Goal: Task Accomplishment & Management: Manage account settings

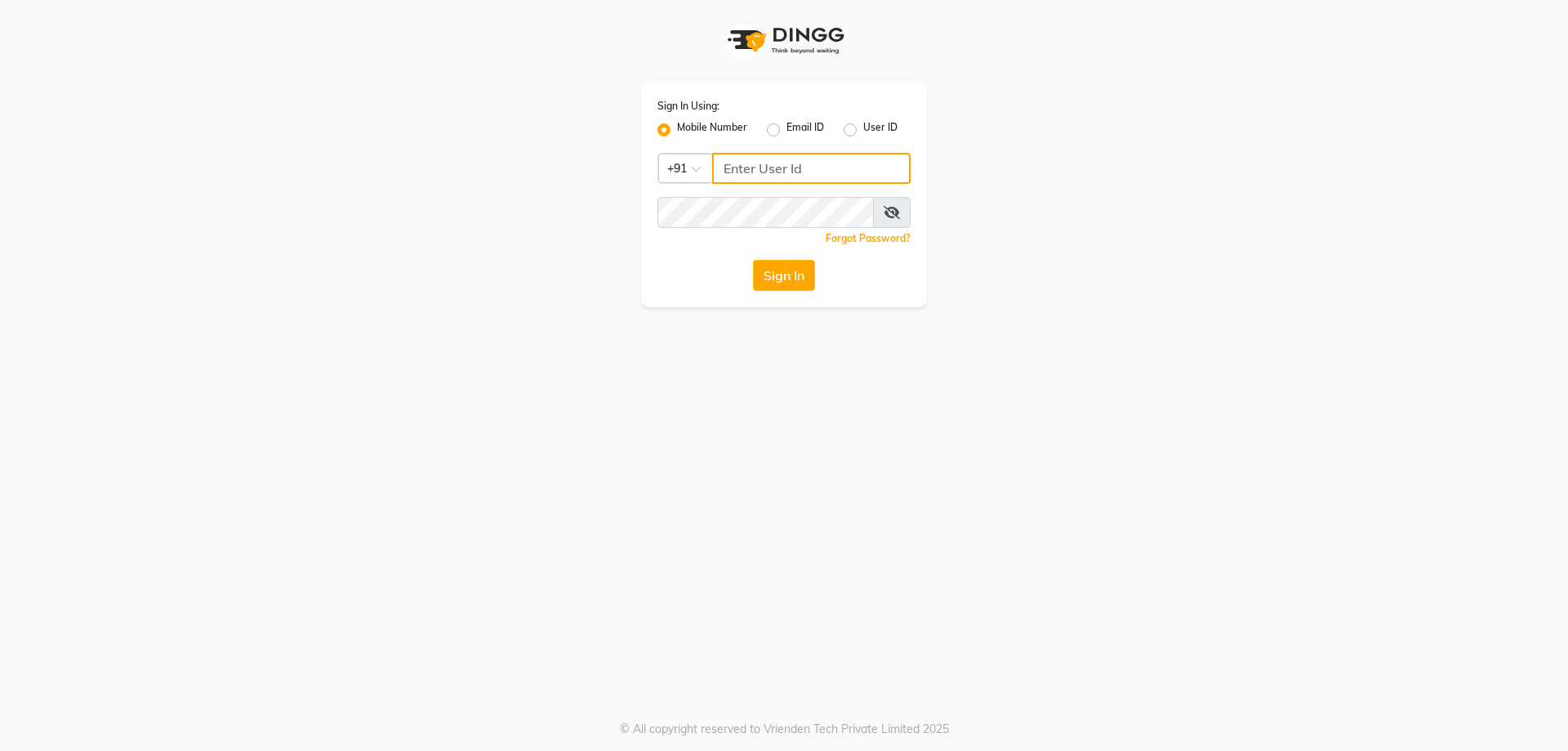
type input "9819006869"
click at [791, 292] on div "Sign In Using: Mobile Number Email ID User ID Country Code × +91 9819006869 Rem…" at bounding box center [784, 194] width 286 height 227
click at [794, 267] on button "Sign In" at bounding box center [784, 275] width 62 height 31
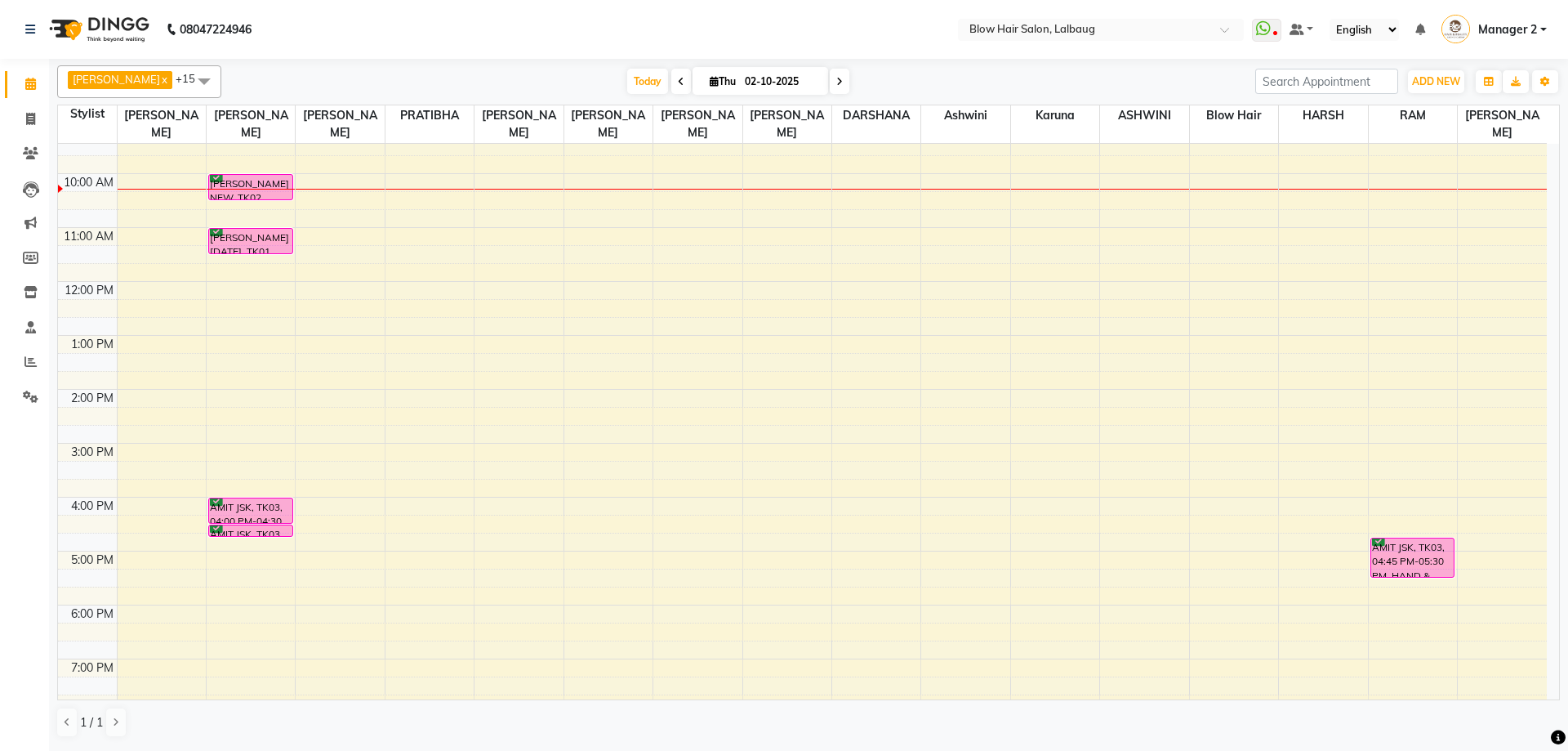
scroll to position [164, 0]
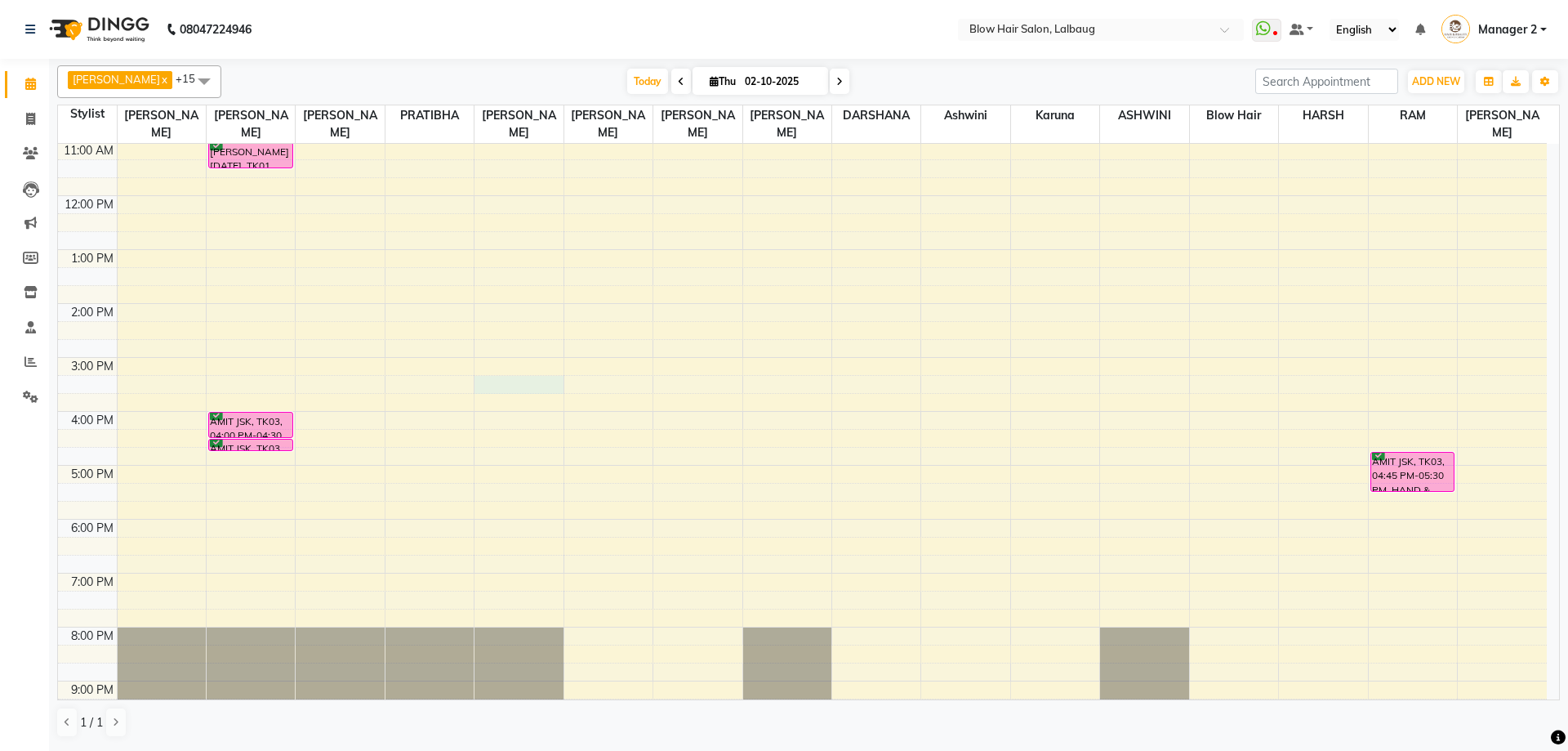
click at [509, 387] on div "8:00 AM 9:00 AM 10:00 AM 11:00 AM 12:00 PM 1:00 PM 2:00 PM 3:00 PM 4:00 PM 5:00…" at bounding box center [802, 356] width 1489 height 754
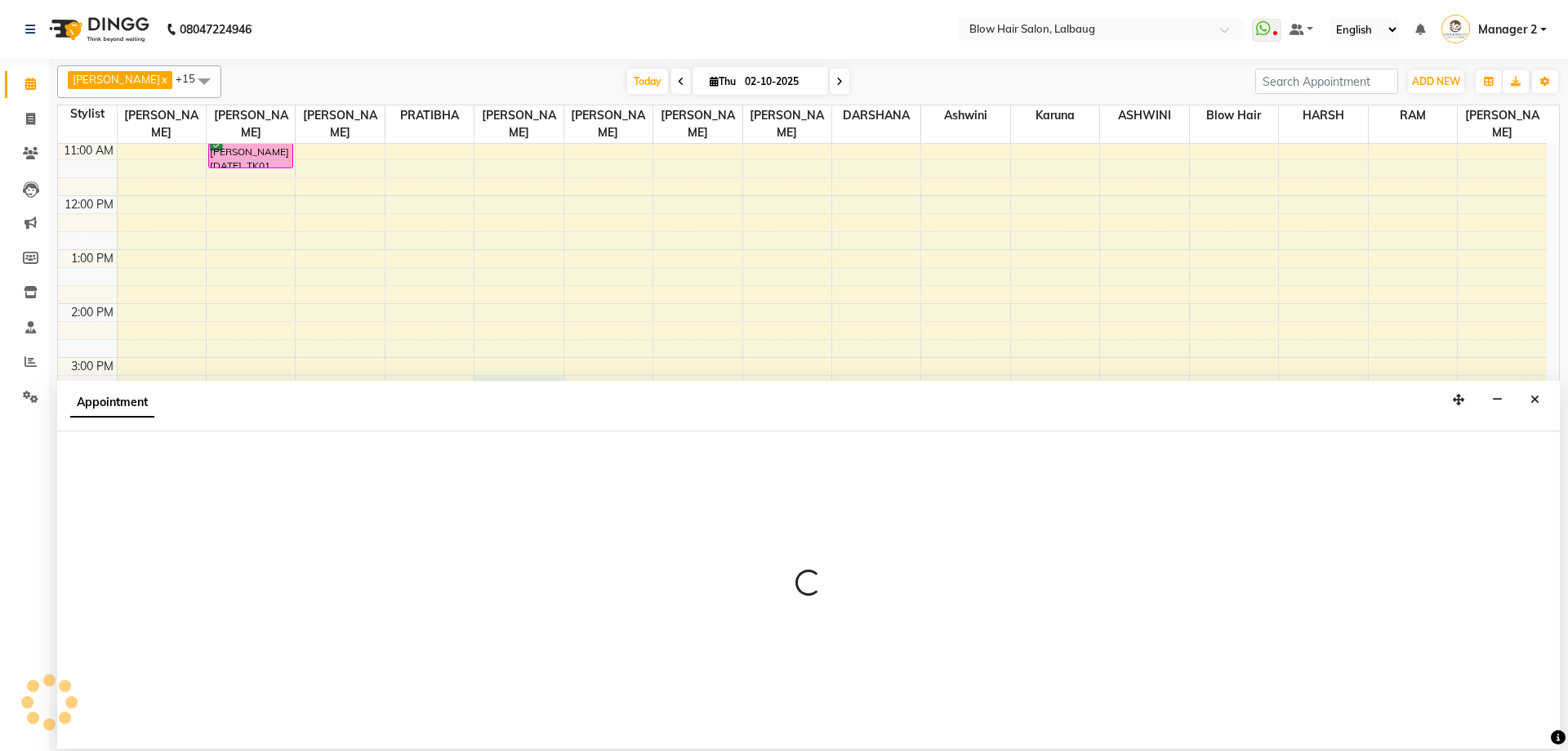
select select "33606"
select select "tentative"
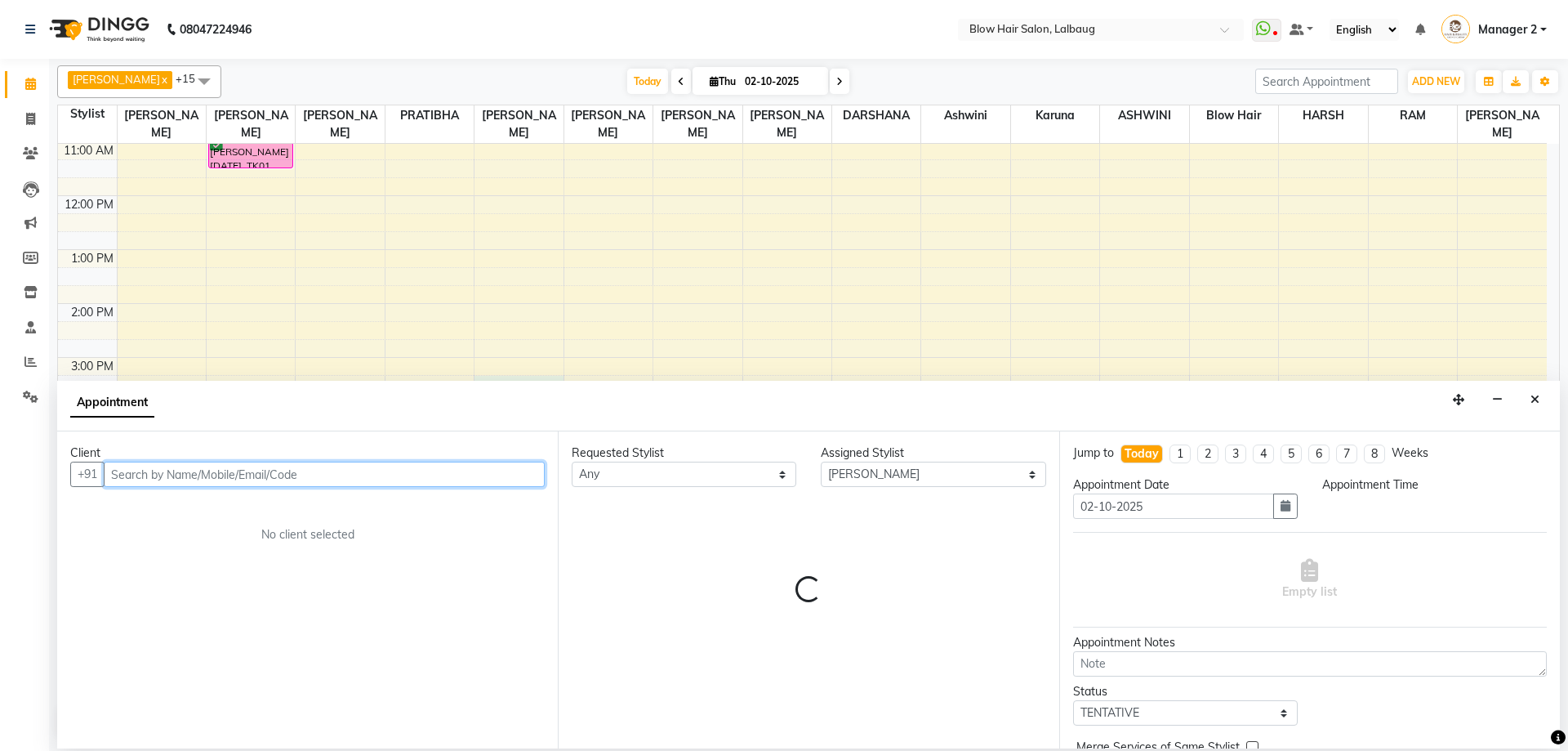
select select "915"
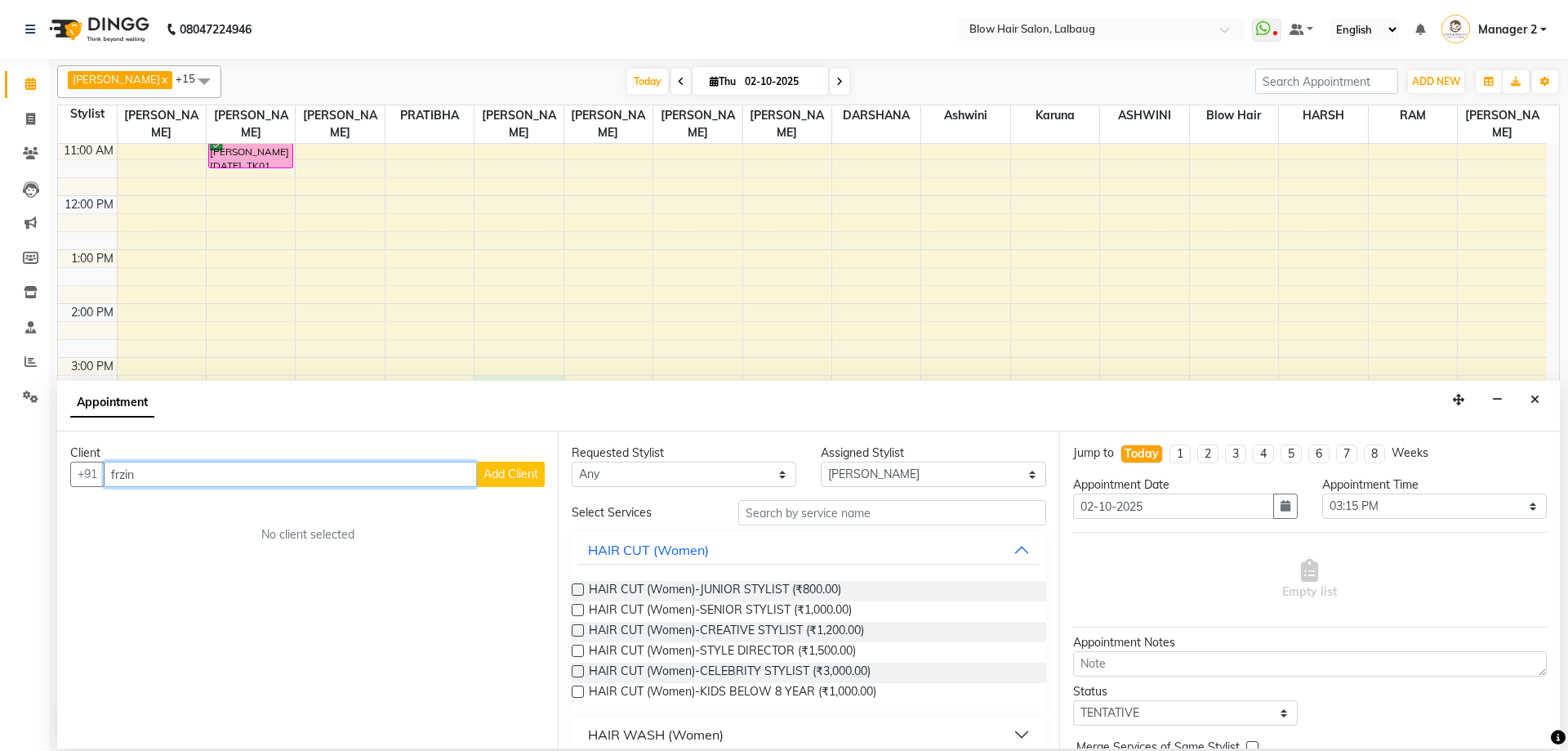
type input "frzine"
drag, startPoint x: 152, startPoint y: 465, endPoint x: 0, endPoint y: 529, distance: 164.9
click at [0, 529] on app-home "08047224946 Select Location × Blow Hair Salon, Lalbaug WhatsApp Status ✕ Status…" at bounding box center [784, 374] width 1568 height 748
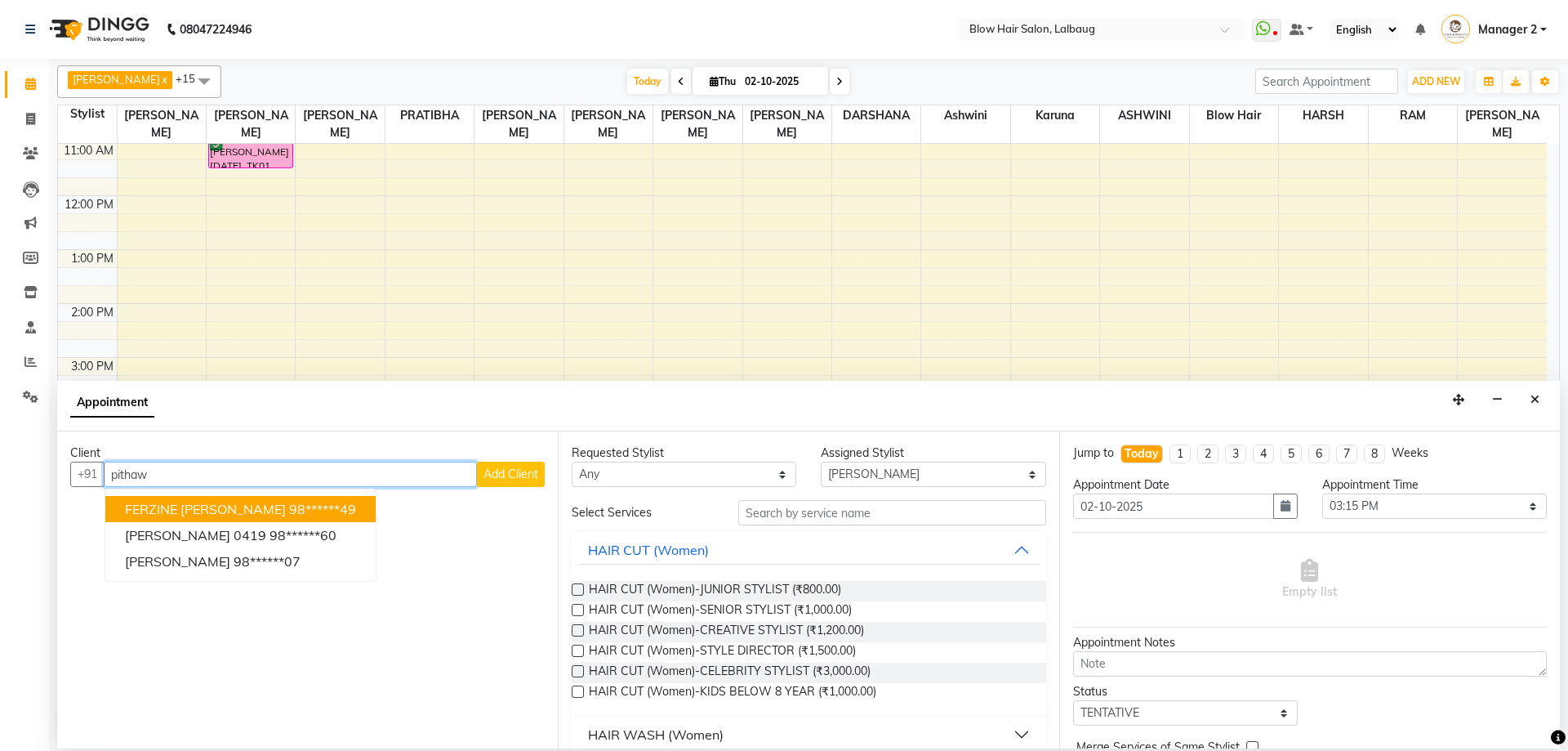
click at [290, 501] on ngb-highlight "98******49" at bounding box center [323, 509] width 67 height 16
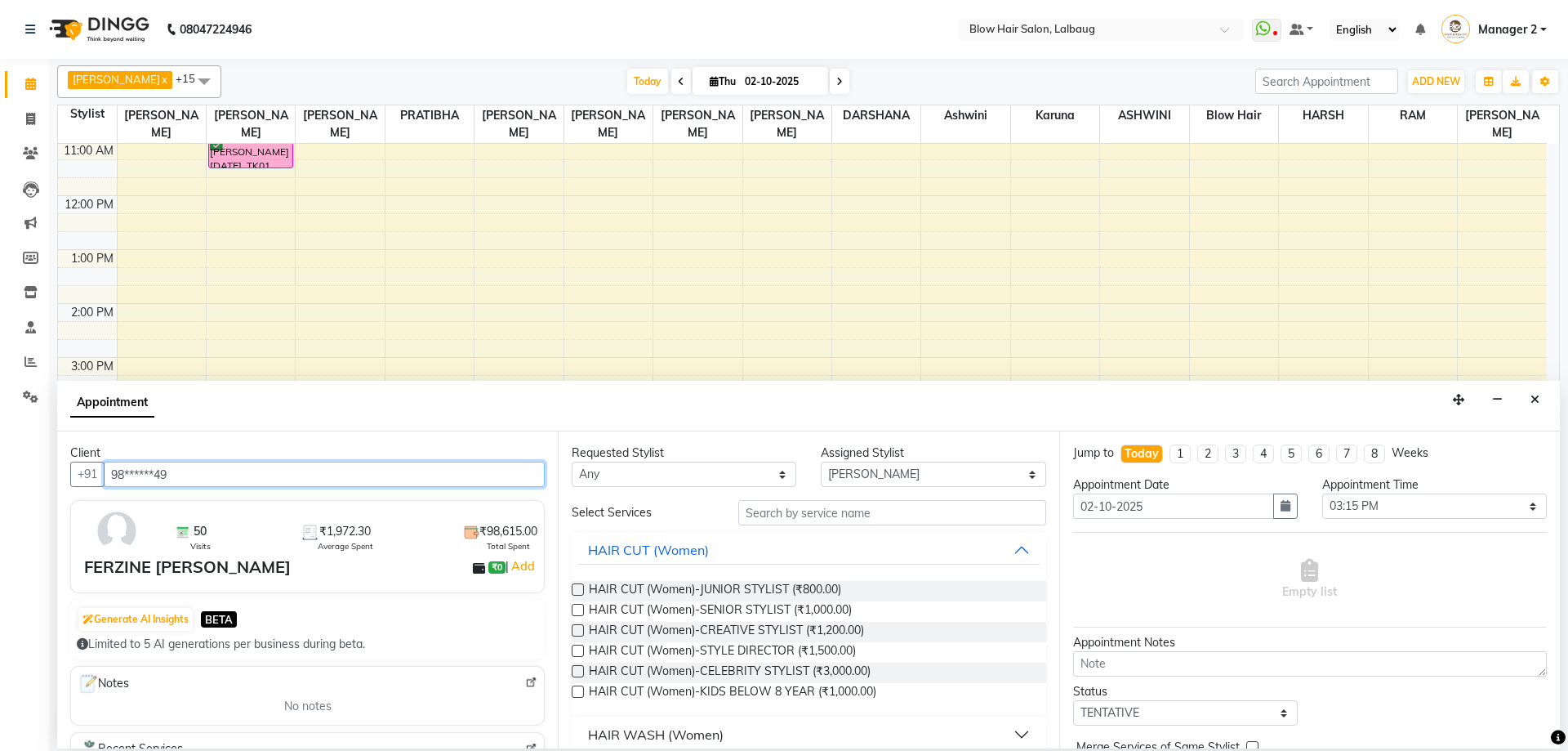
type input "98******49"
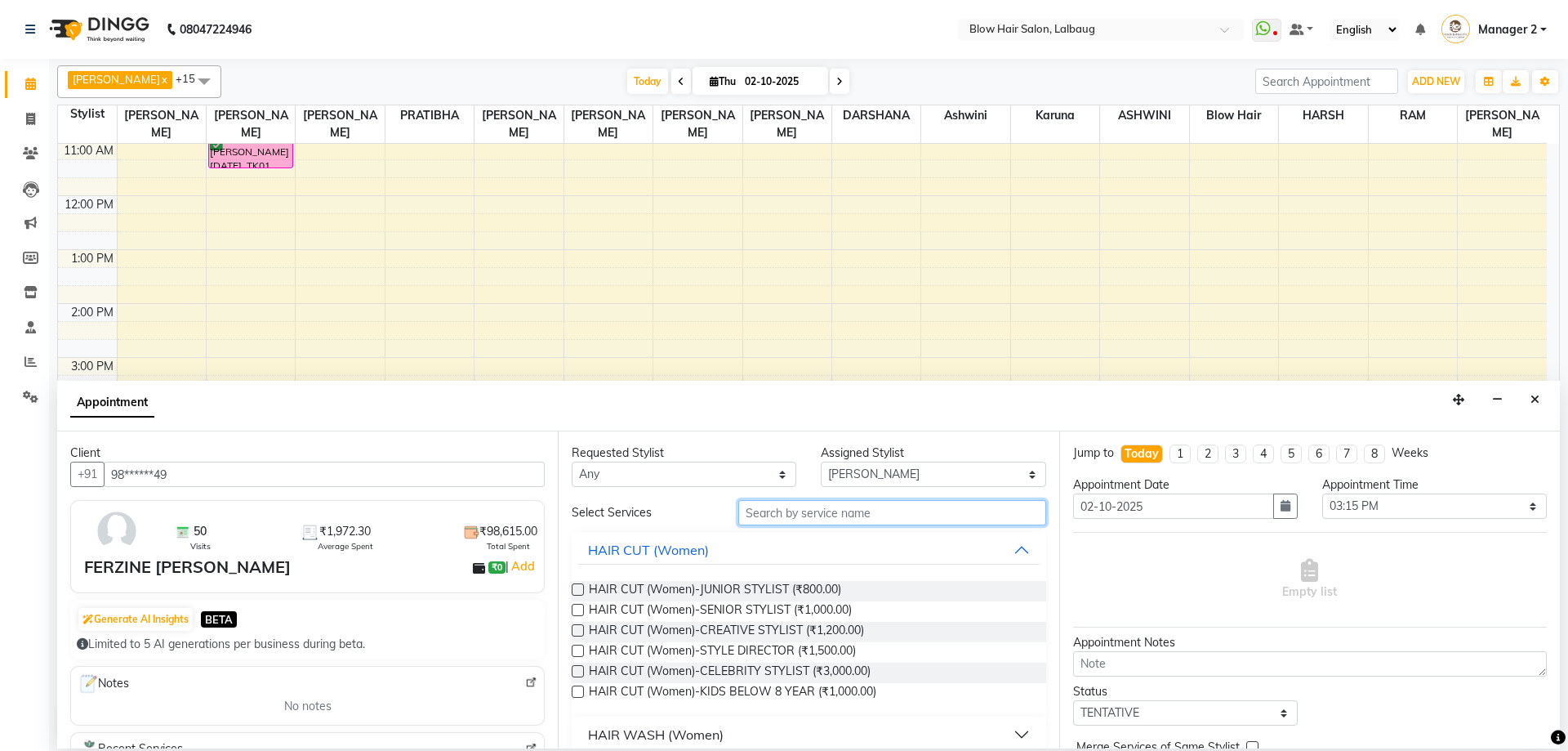
drag, startPoint x: 790, startPoint y: 514, endPoint x: 775, endPoint y: 495, distance: 24.2
click at [790, 512] on input "text" at bounding box center [892, 513] width 308 height 26
type input "h"
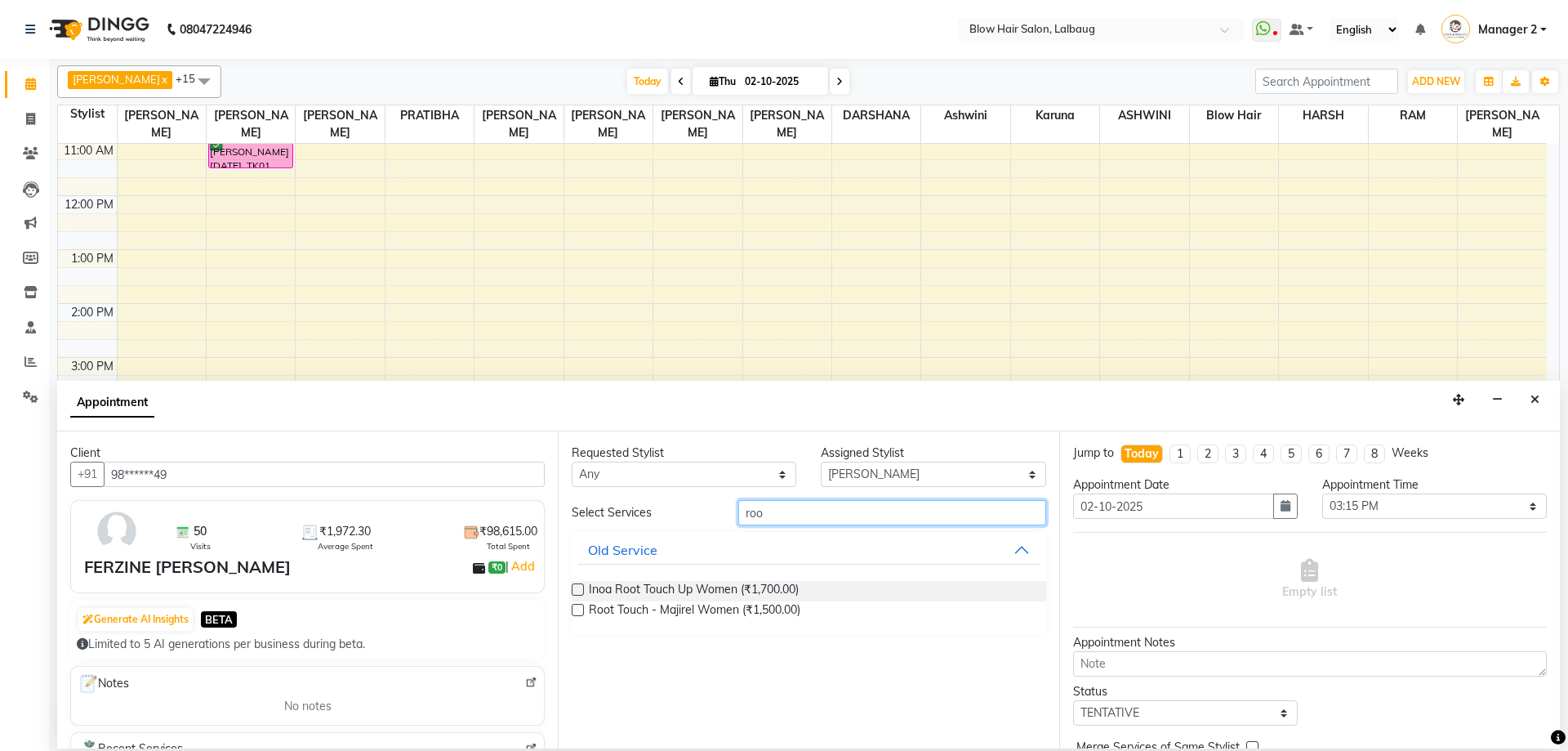
type input "roo"
click at [754, 574] on div "Inoa Root Touch Up Women (₹1,700.00) Root Touch - Majirel Women (₹1,500.00)" at bounding box center [808, 601] width 473 height 67
click at [725, 589] on span "Inoa Root Touch Up Women (₹1,700.00)" at bounding box center [694, 591] width 210 height 20
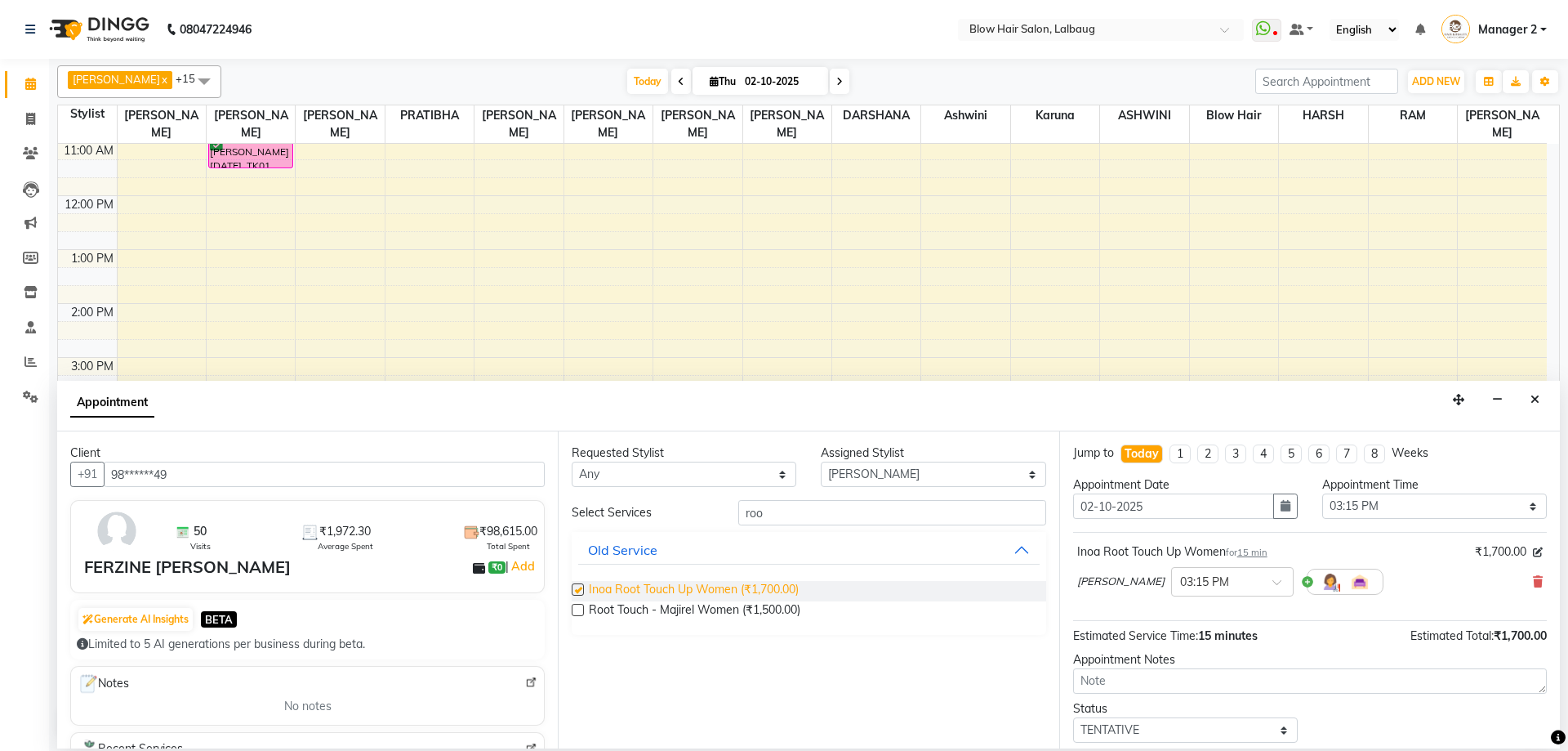
checkbox input "false"
click at [1221, 584] on input "text" at bounding box center [1216, 580] width 71 height 17
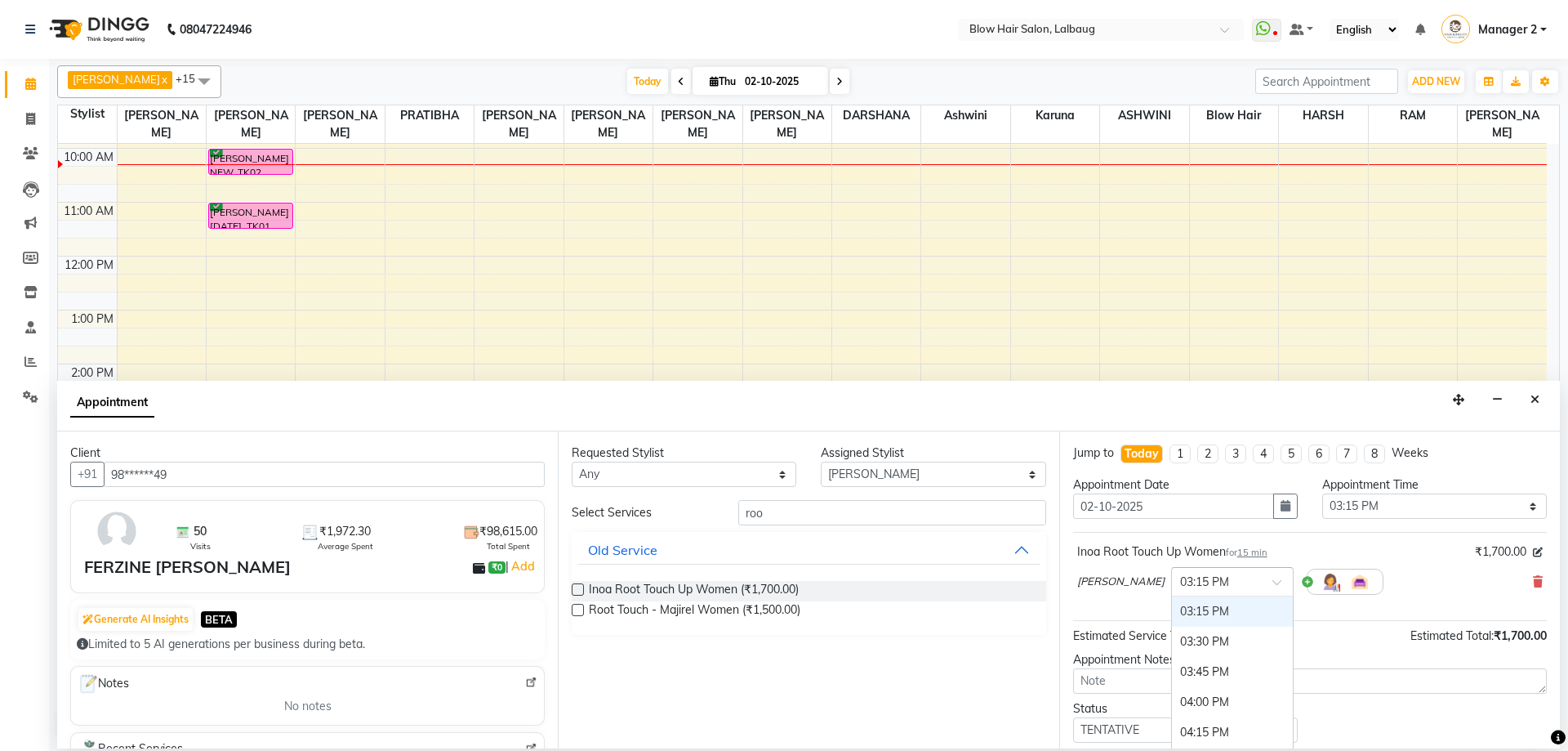
scroll to position [0, 0]
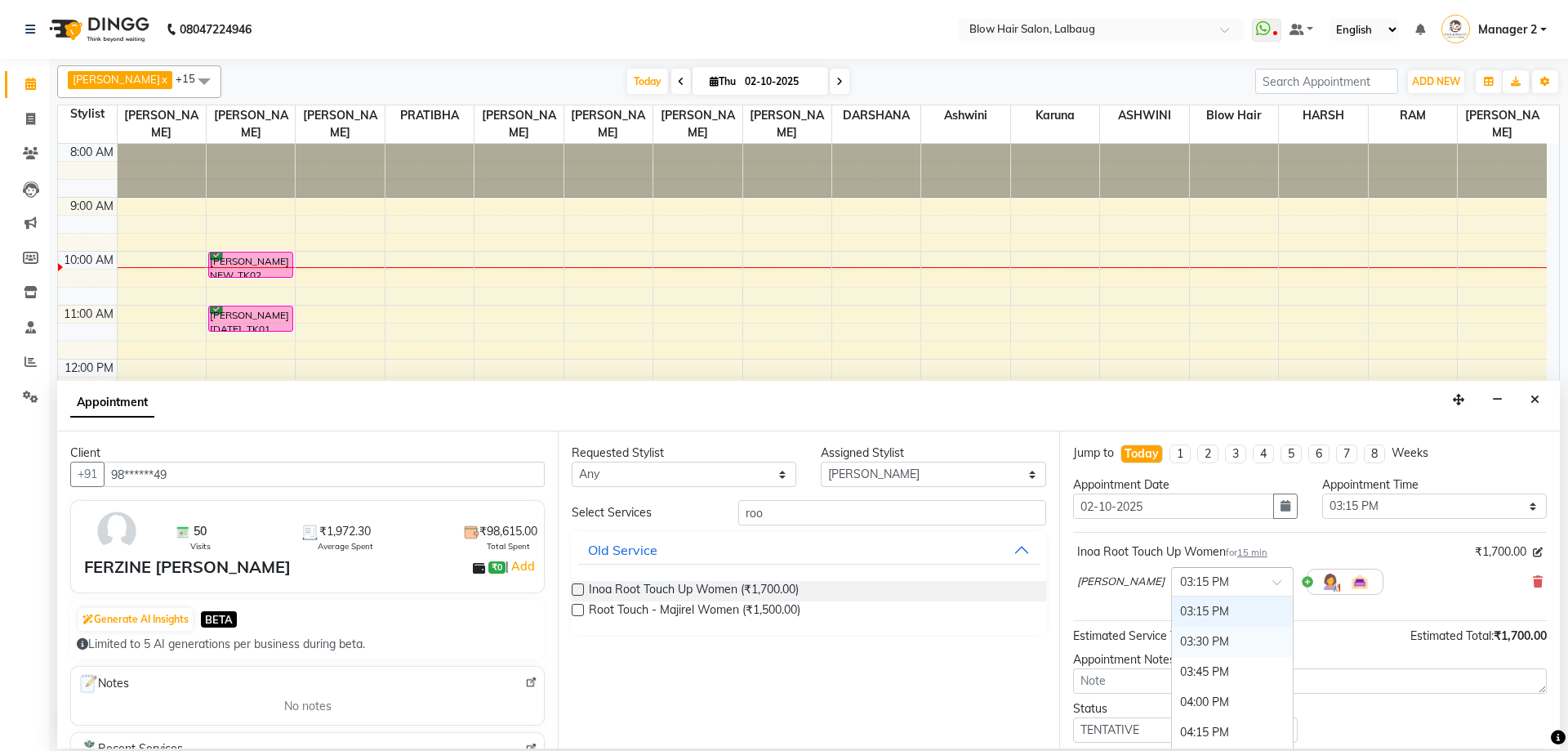
click at [1196, 639] on div "03:30 PM" at bounding box center [1233, 642] width 121 height 30
click at [851, 470] on select "Select Ashwini ASHWINI AVINASH BEAU Blow Hair DARSHANA HARSH jeff karuna Mayuri…" at bounding box center [934, 474] width 225 height 26
select select "84997"
click at [821, 461] on select "Select Ashwini ASHWINI AVINASH BEAU Blow Hair DARSHANA HARSH jeff karuna Mayuri…" at bounding box center [934, 474] width 225 height 26
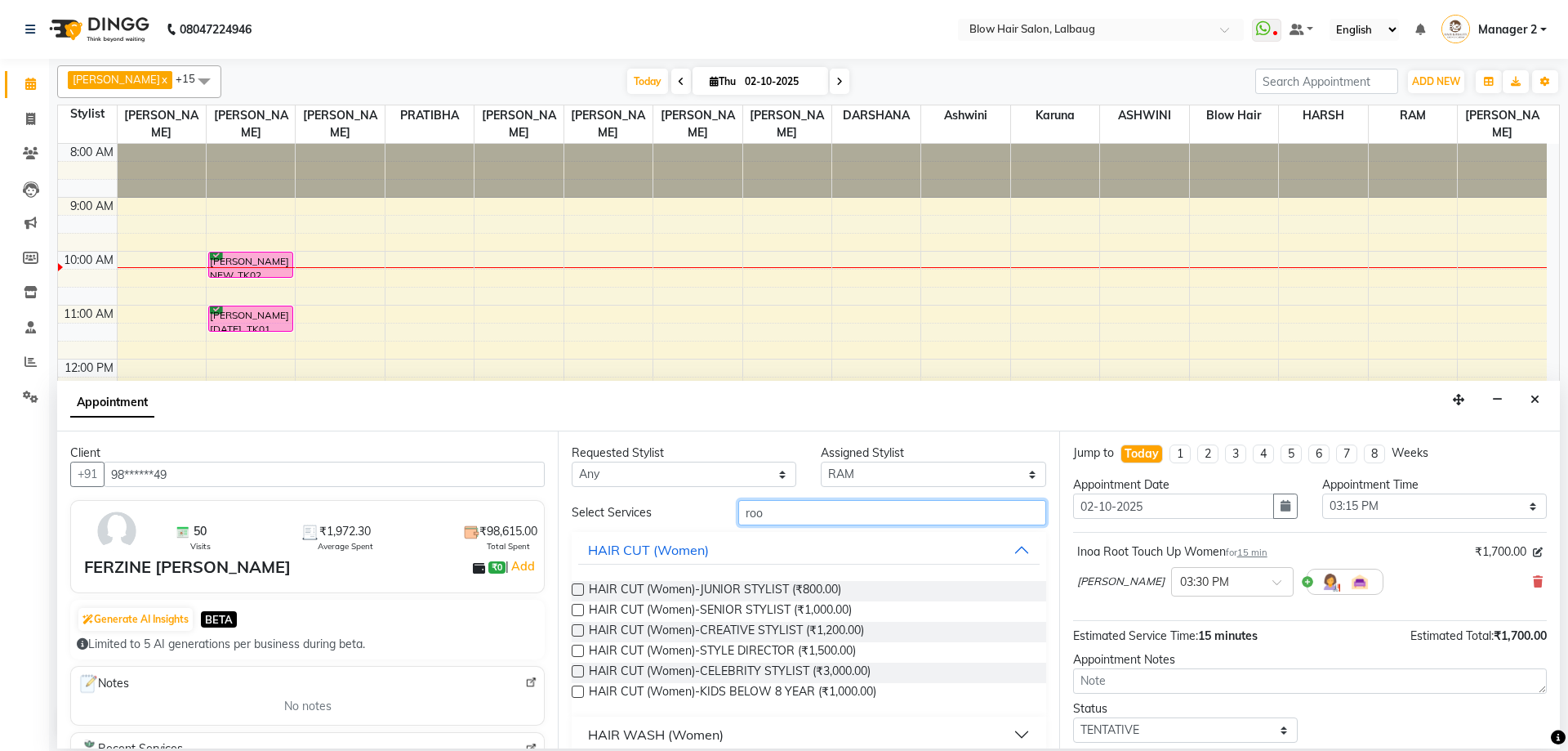
drag, startPoint x: 833, startPoint y: 508, endPoint x: 641, endPoint y: 565, distance: 200.3
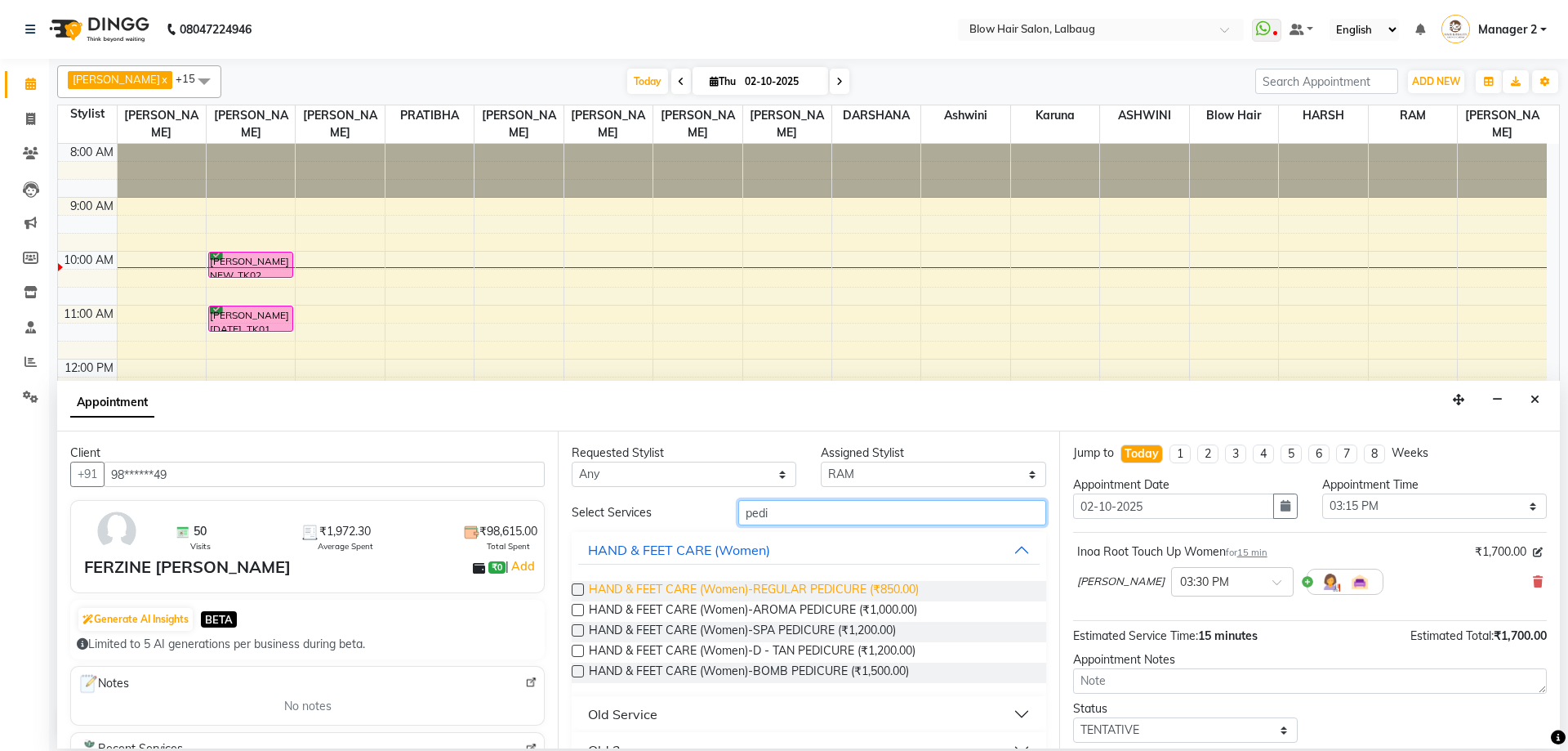
type input "pedi"
click at [669, 585] on span "HAND & FEET CARE (Women)-REGULAR PEDICURE (₹850.00)" at bounding box center [754, 591] width 330 height 20
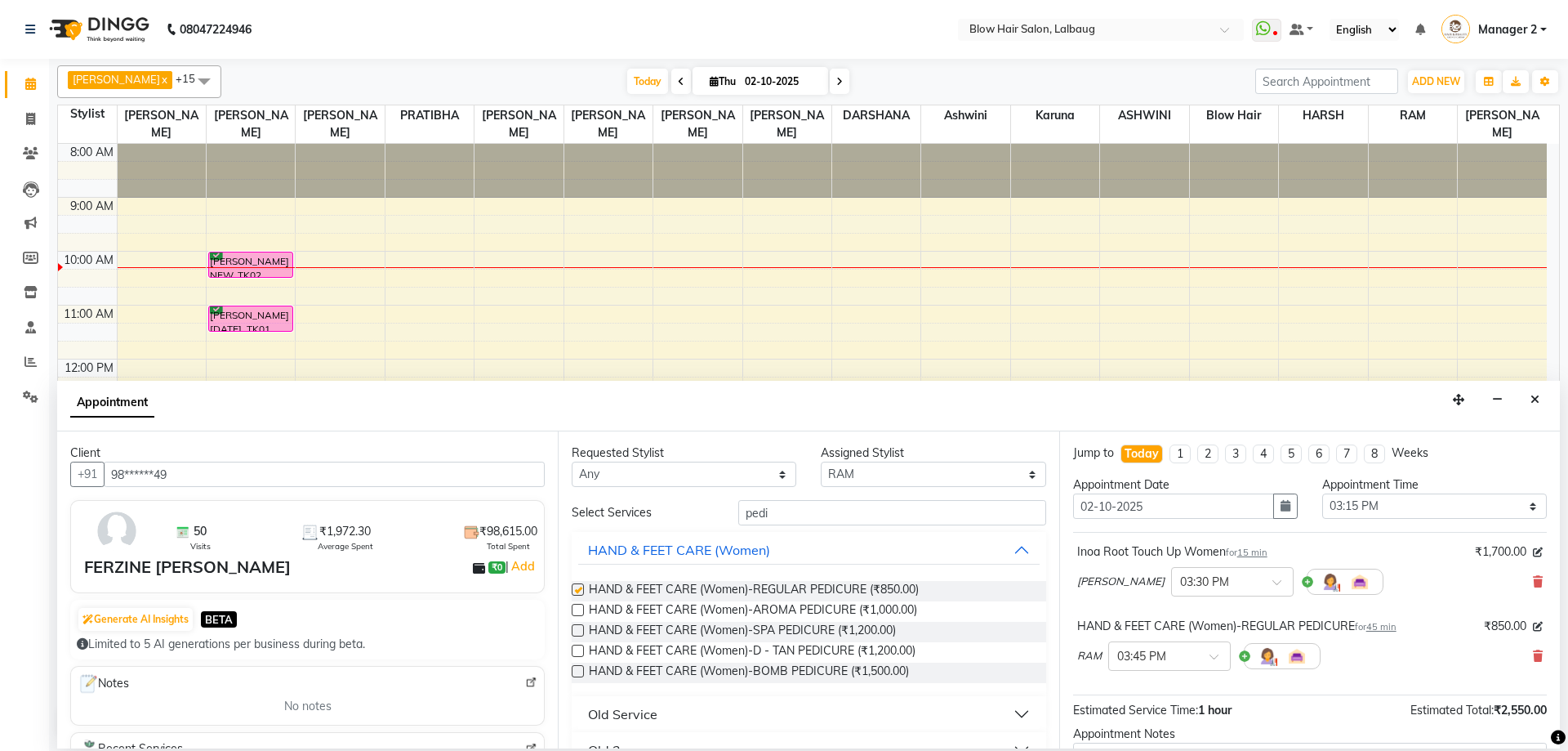
checkbox input "false"
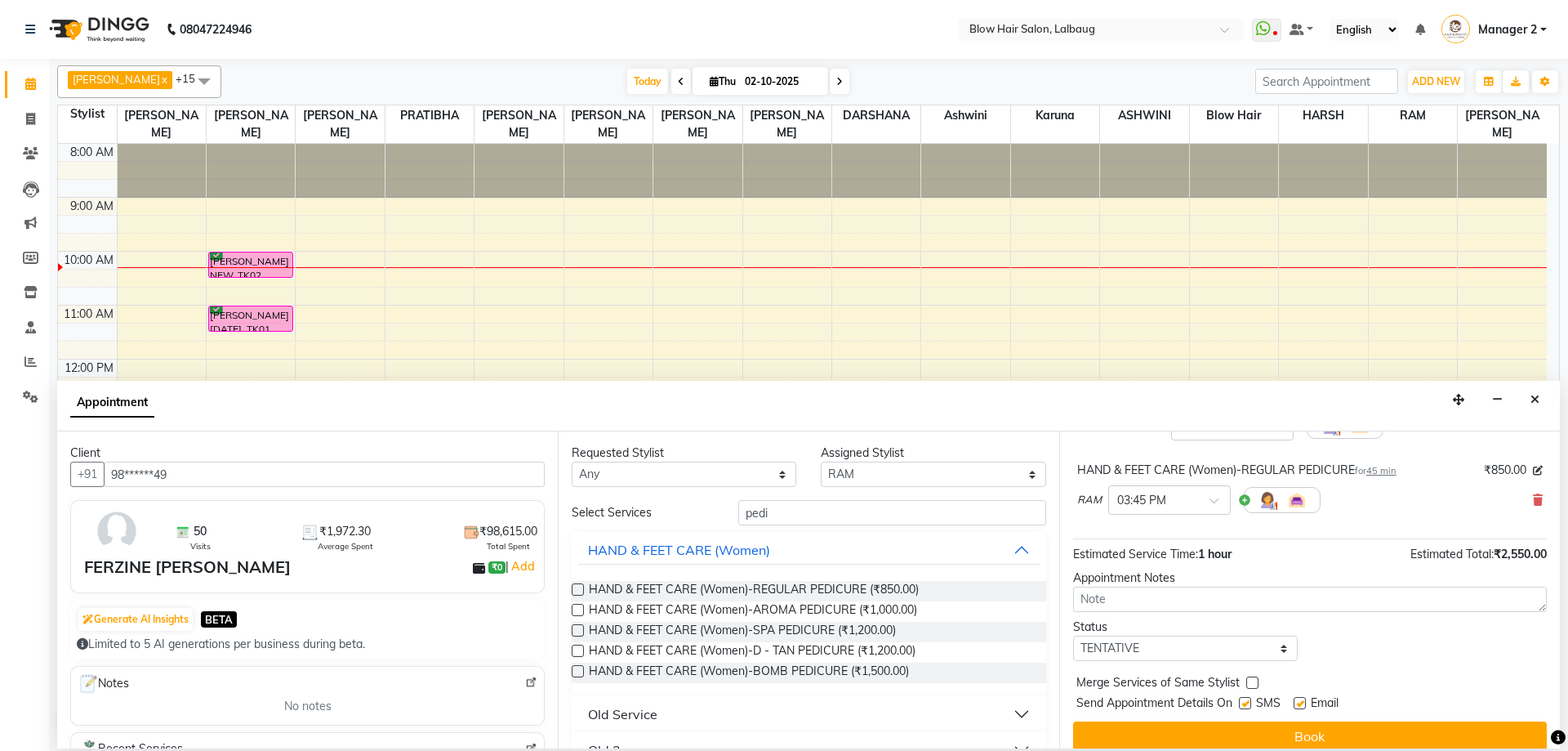
scroll to position [164, 0]
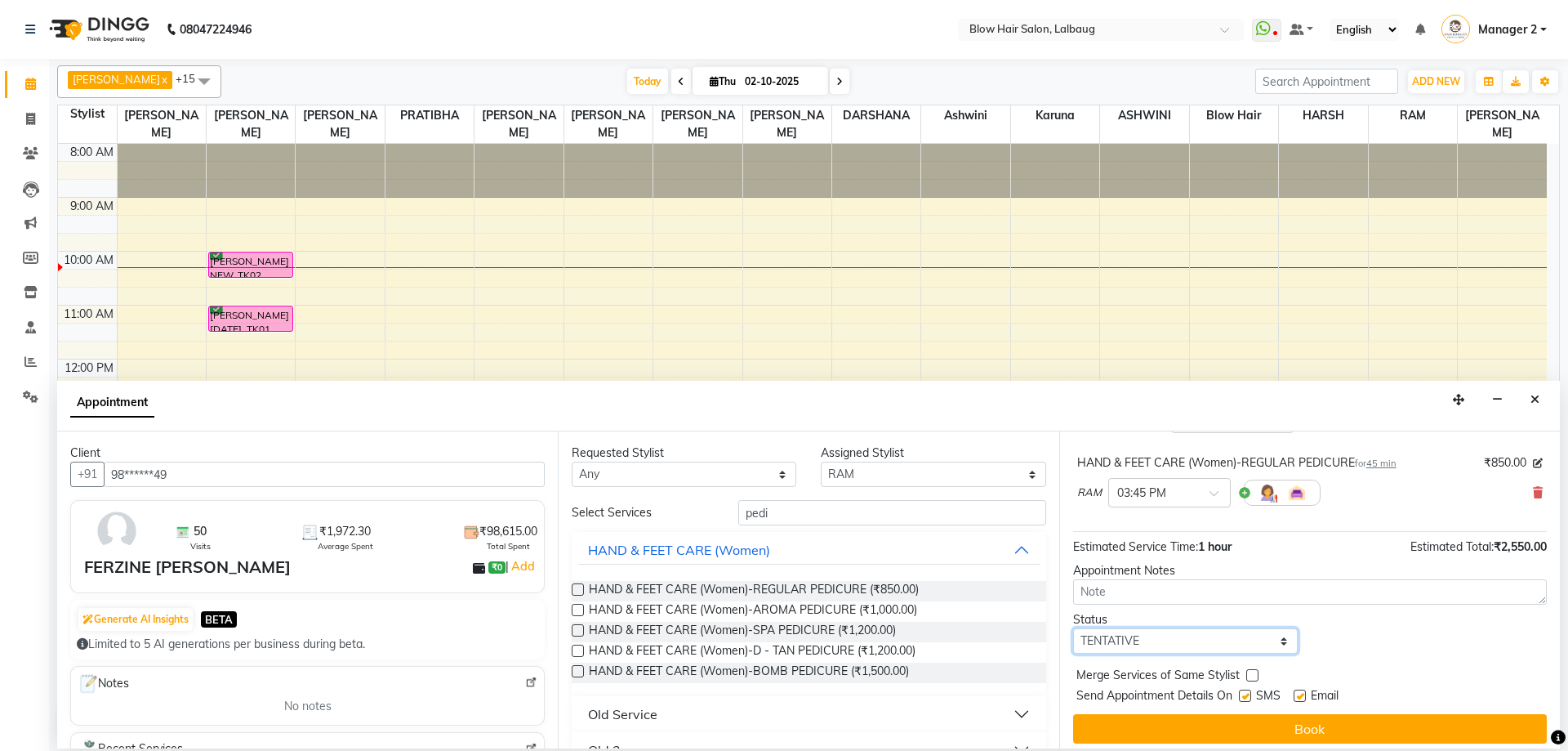
drag, startPoint x: 1162, startPoint y: 642, endPoint x: 1151, endPoint y: 626, distance: 19.4
click at [1151, 626] on div "Status Select TENTATIVE CONFIRM CHECK-IN UPCOMING" at bounding box center [1186, 632] width 250 height 43
select select "confirm booking"
click at [1074, 628] on select "Select TENTATIVE CONFIRM CHECK-IN UPCOMING" at bounding box center [1186, 640] width 225 height 26
drag, startPoint x: 1150, startPoint y: 720, endPoint x: 1061, endPoint y: 609, distance: 142.3
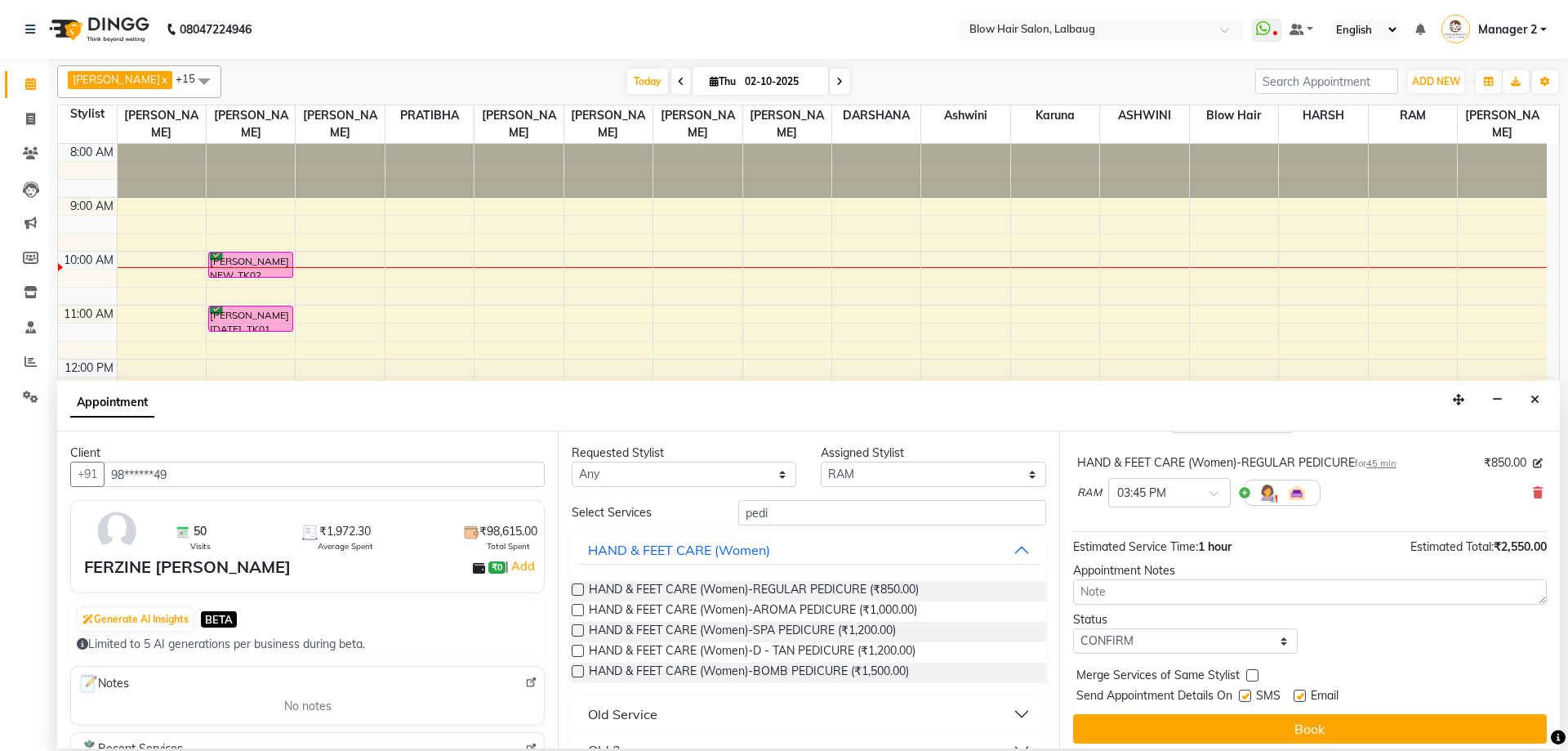
click at [1150, 719] on button "Book" at bounding box center [1310, 728] width 473 height 30
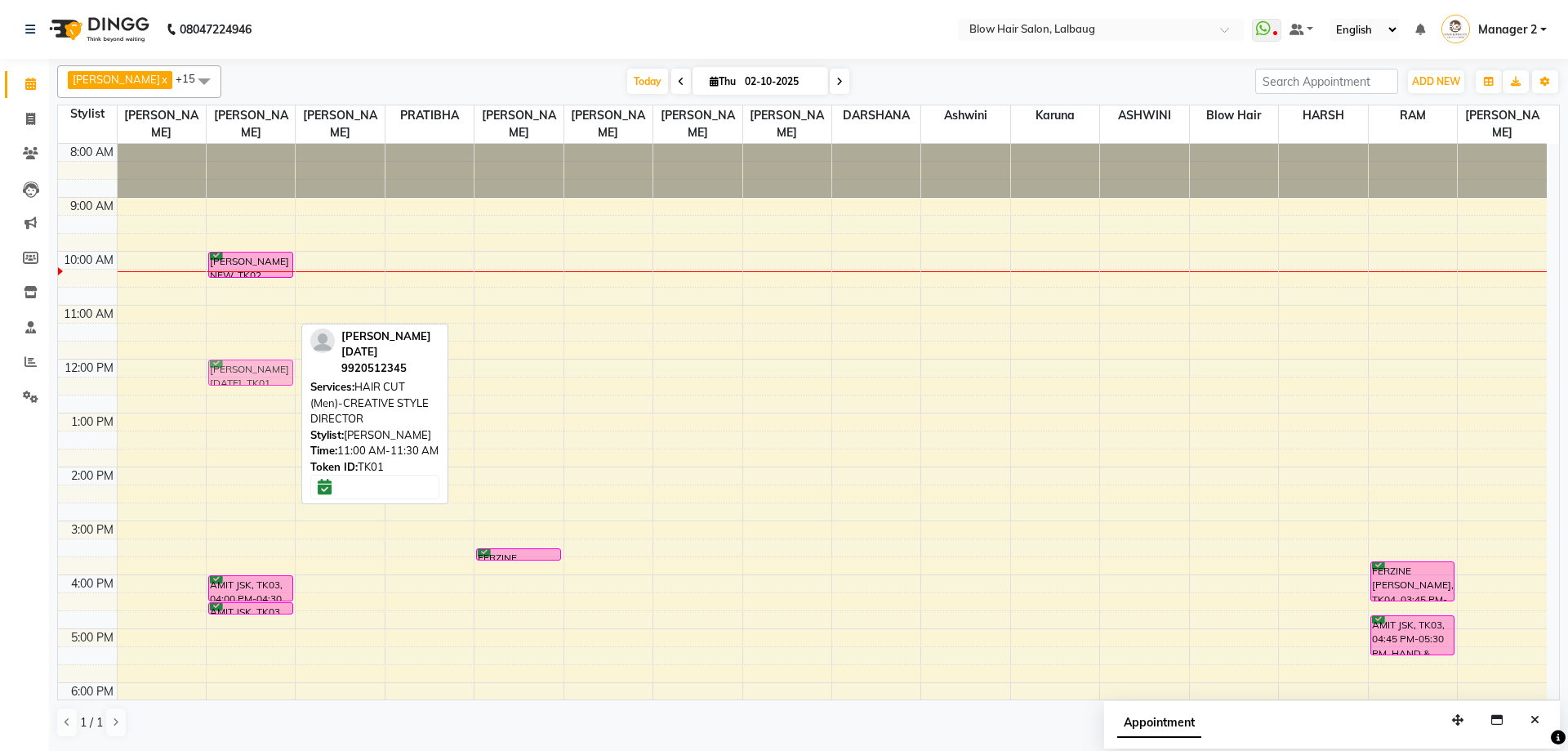
drag, startPoint x: 244, startPoint y: 313, endPoint x: 250, endPoint y: 371, distance: 58.3
click at [250, 371] on div "Himanshu NEW, TK02, 10:00 AM-10:30 AM, HAIR CUT (Men)-BEARD TRIM / SHAVE VISHAL…" at bounding box center [251, 520] width 89 height 754
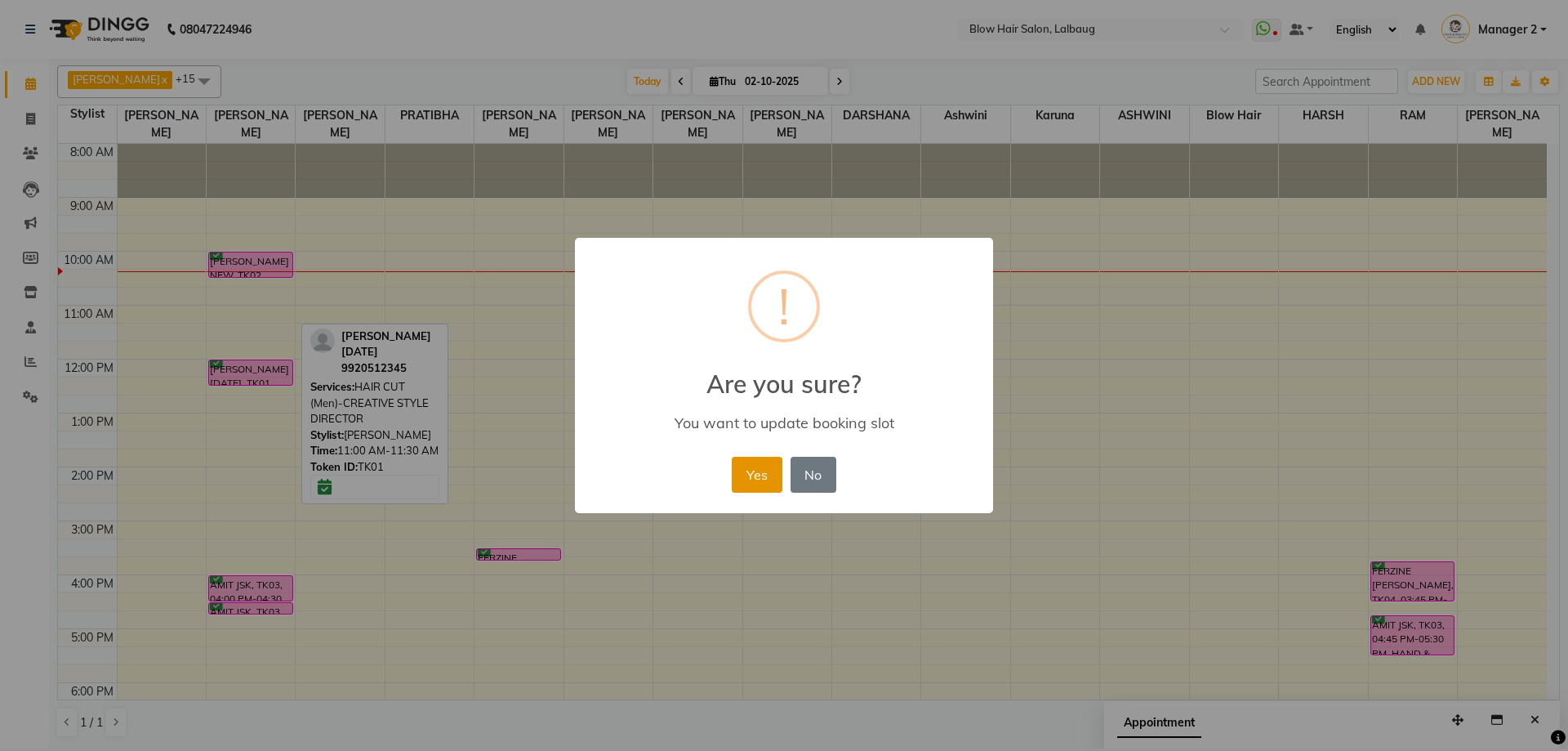
click at [774, 473] on button "Yes" at bounding box center [756, 475] width 50 height 36
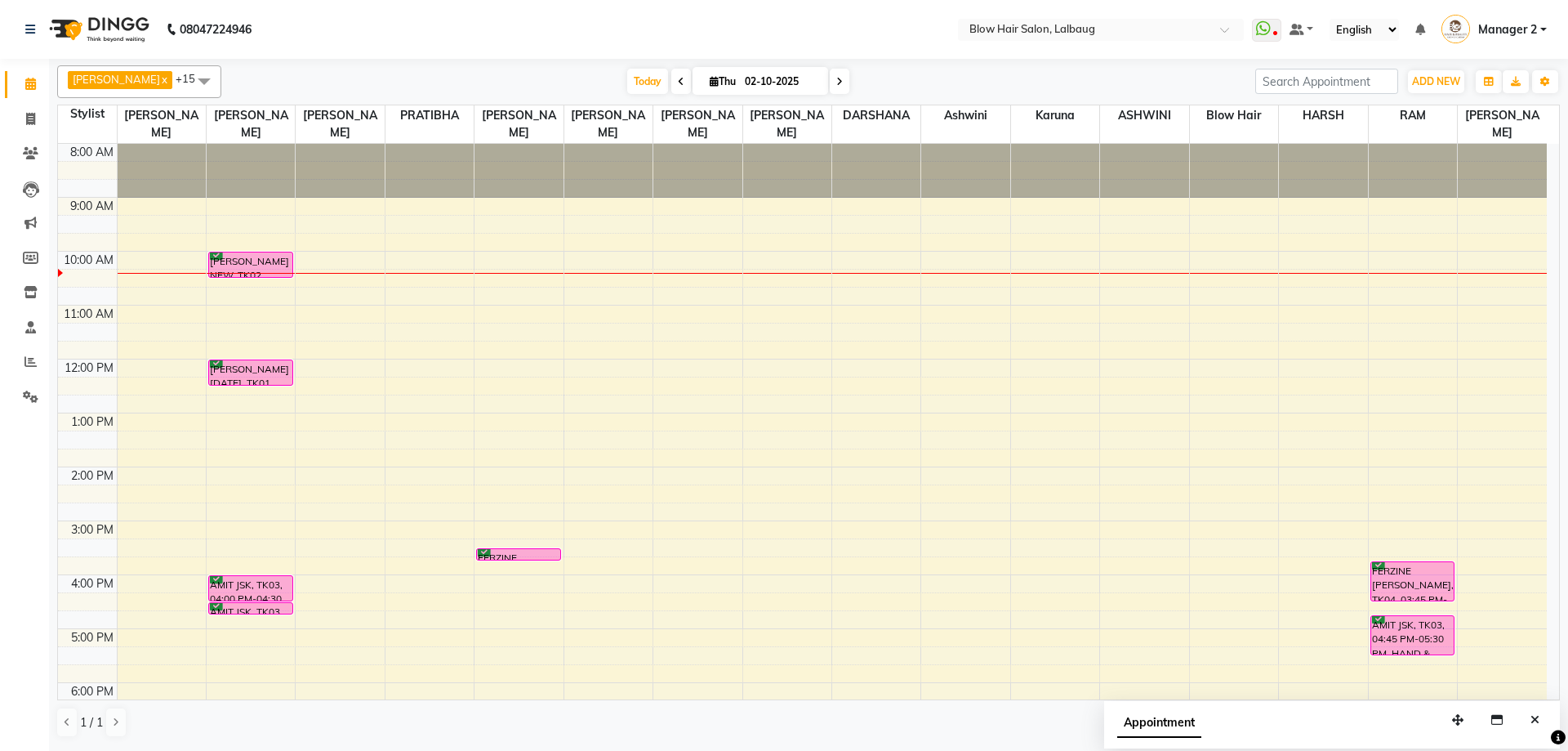
click at [193, 740] on div "Pravin x Vijay Jadhav x Raj Chavan x PRATIBHA x SHRADDHA x RUSHIKESH CHAVAN x R…" at bounding box center [809, 401] width 1503 height 685
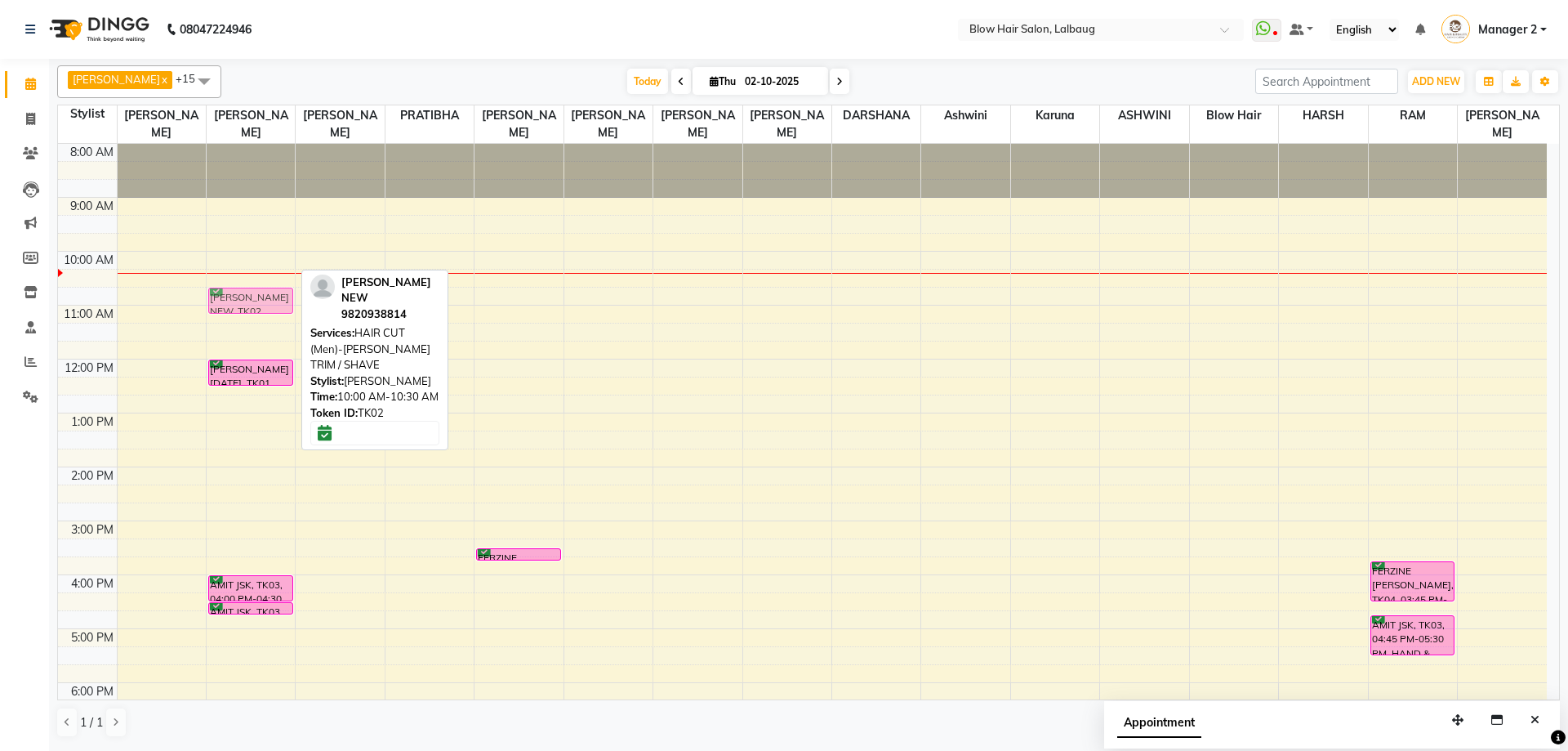
drag, startPoint x: 228, startPoint y: 252, endPoint x: 253, endPoint y: 287, distance: 43.0
click at [253, 287] on div "Himanshu NEW, TK02, 10:00 AM-10:30 AM, HAIR CUT (Men)-BEARD TRIM / SHAVE VISHAL…" at bounding box center [251, 520] width 89 height 754
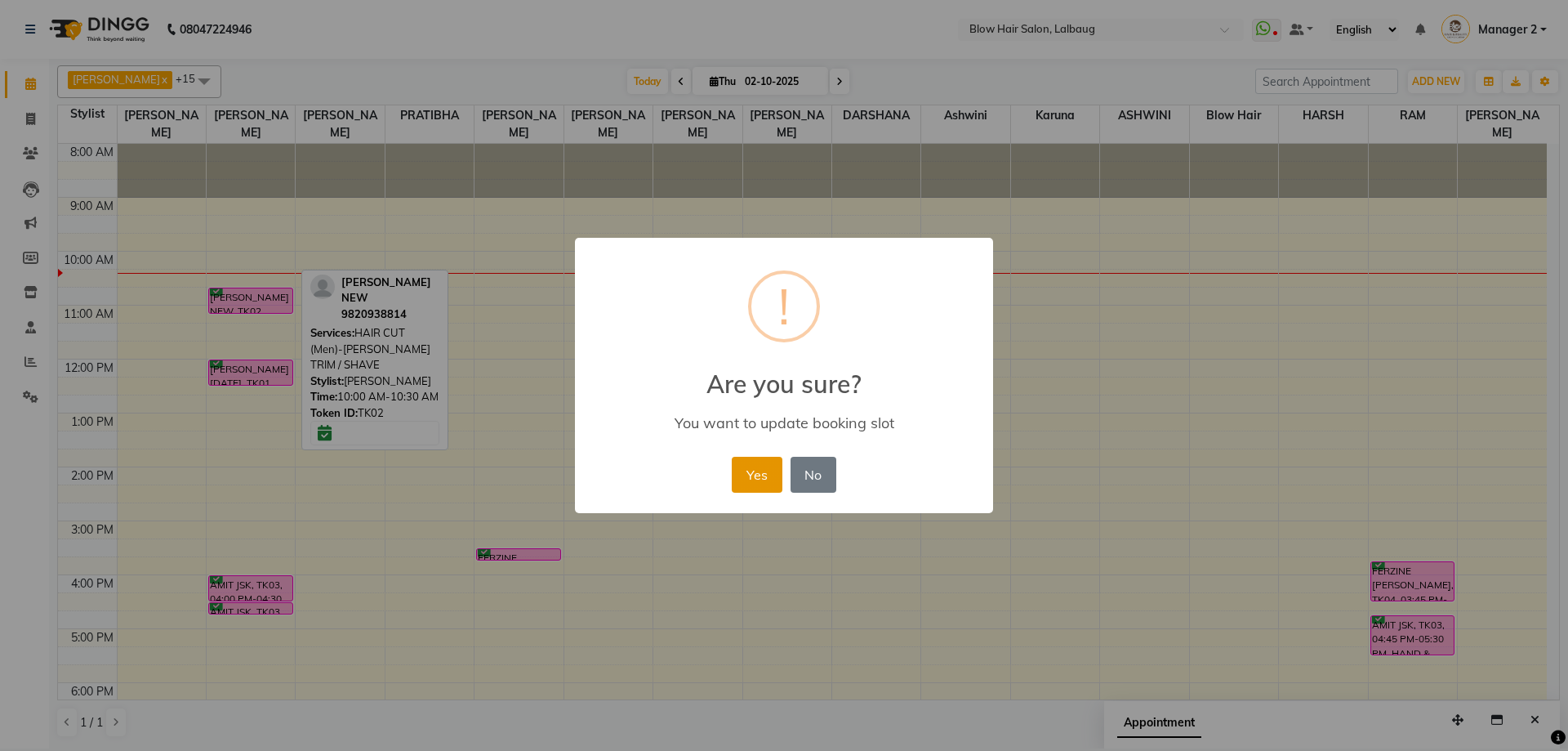
click at [759, 480] on button "Yes" at bounding box center [756, 475] width 50 height 36
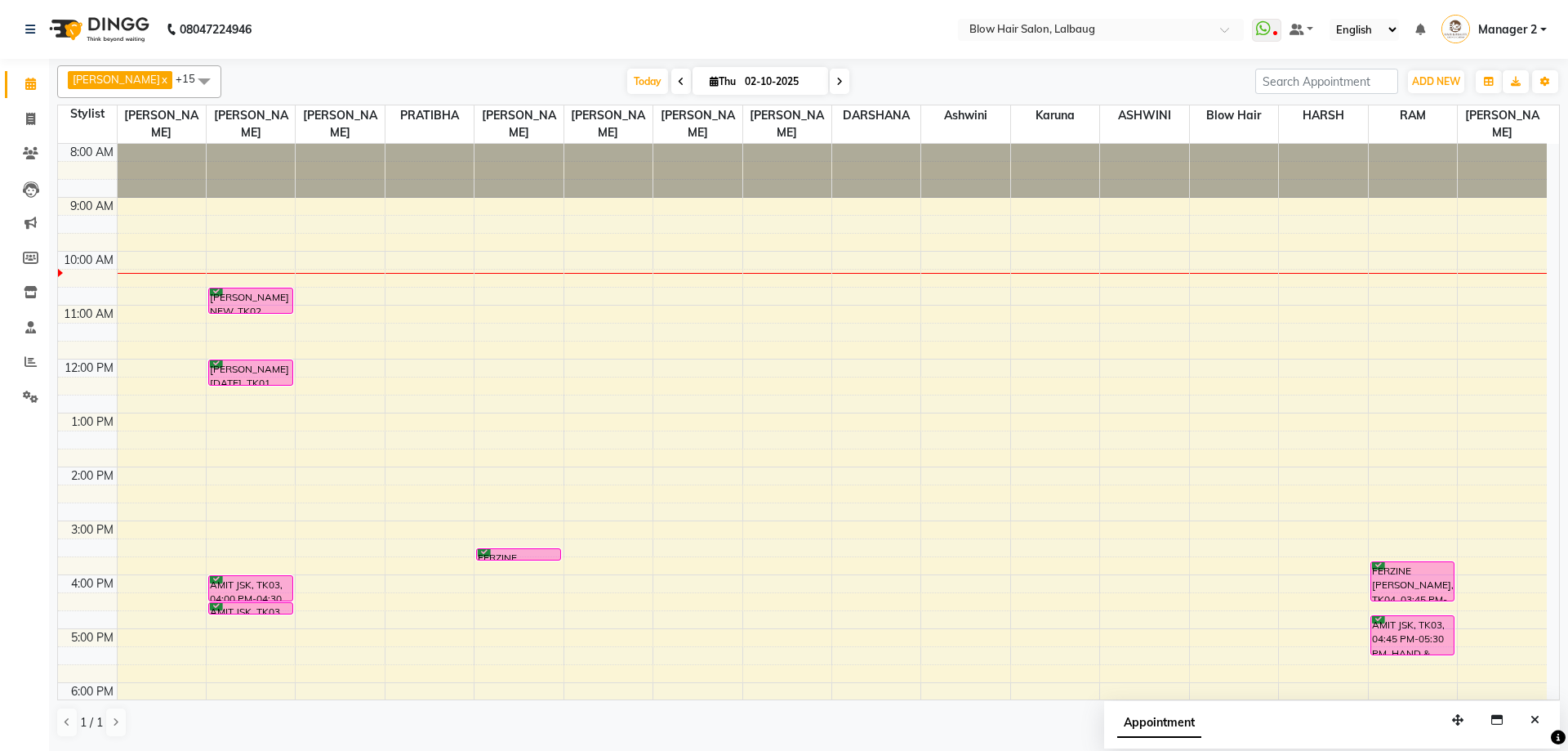
click at [252, 274] on div "8:00 AM 9:00 AM 10:00 AM 11:00 AM 12:00 PM 1:00 PM 2:00 PM 3:00 PM 4:00 PM 5:00…" at bounding box center [802, 520] width 1489 height 754
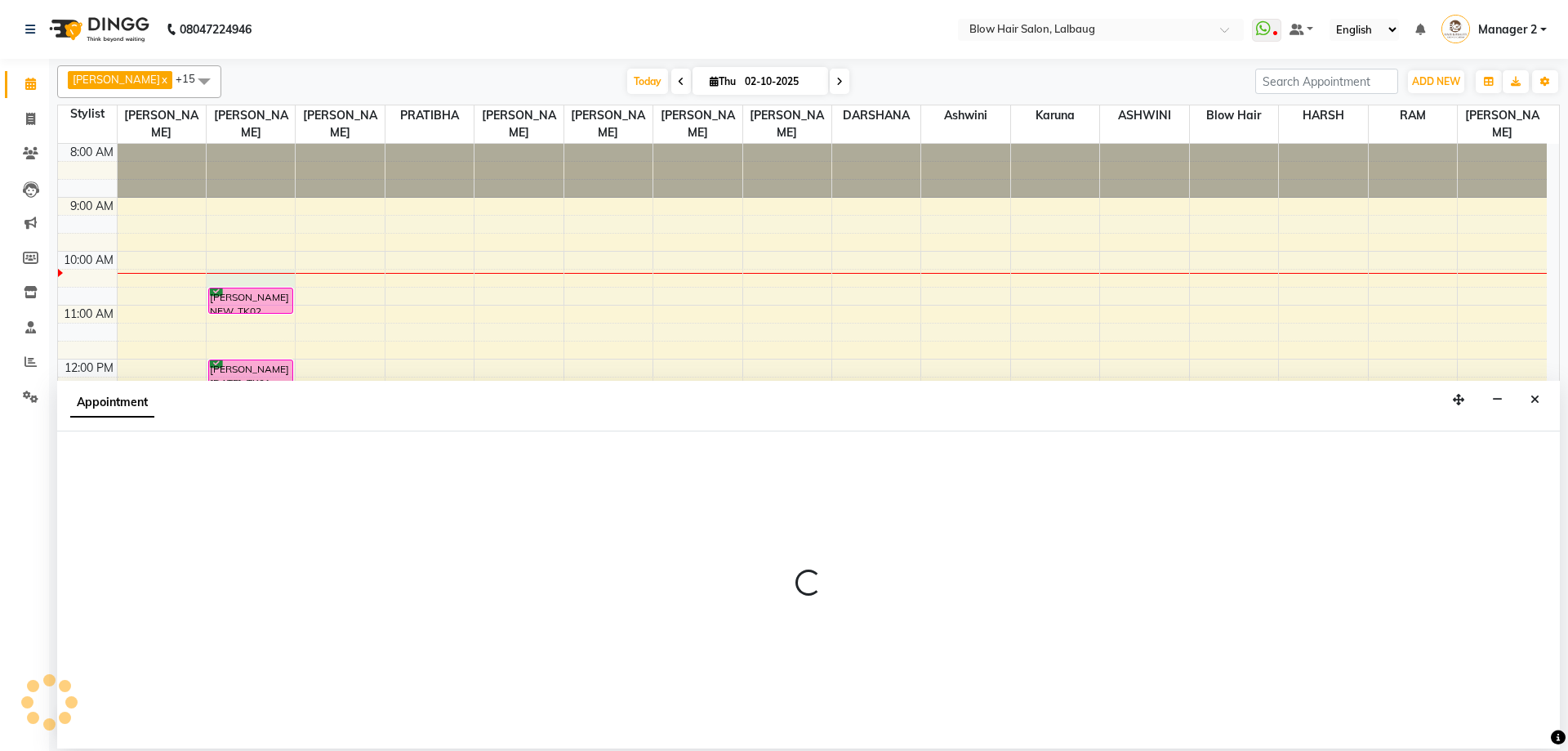
select select "33342"
select select "tentative"
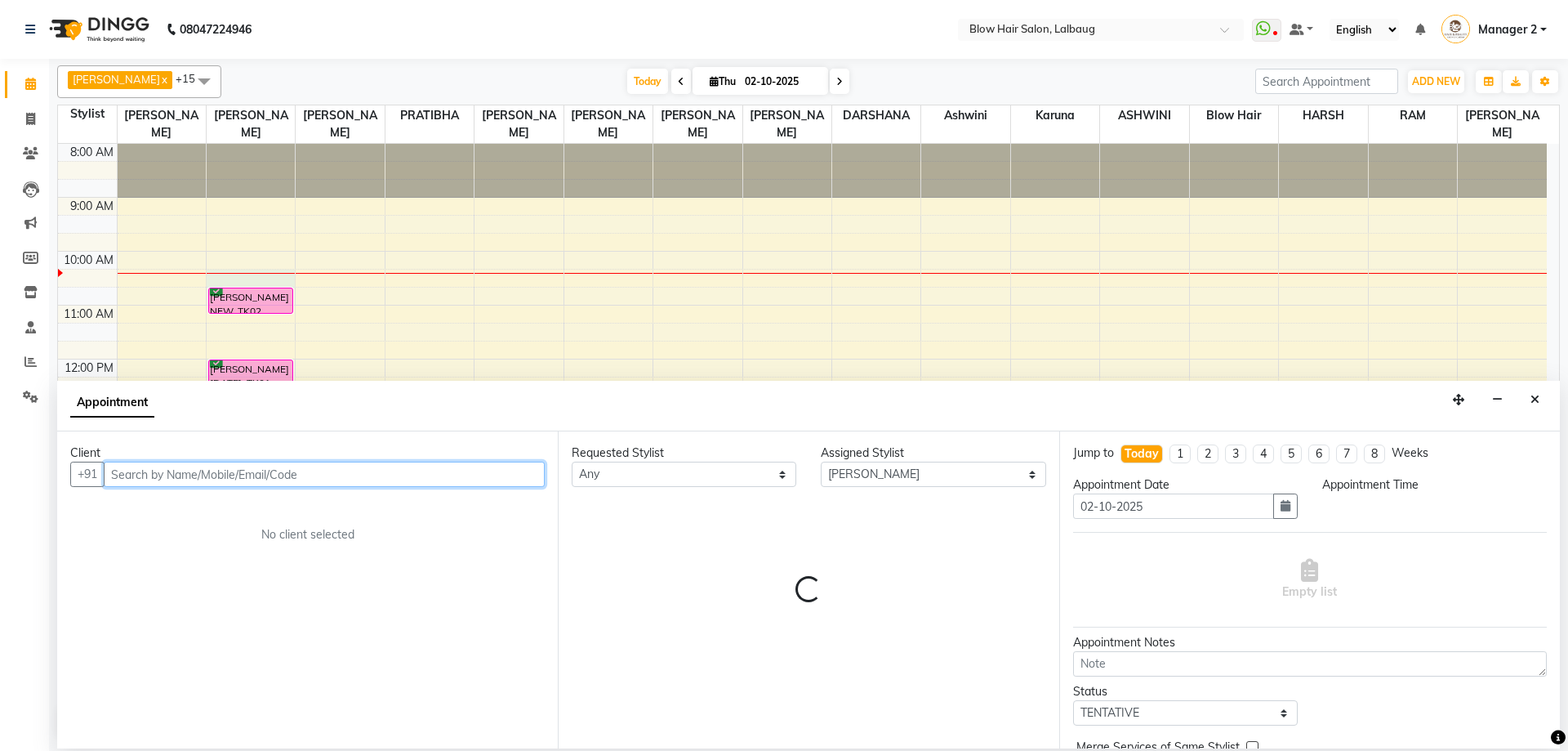
select select "615"
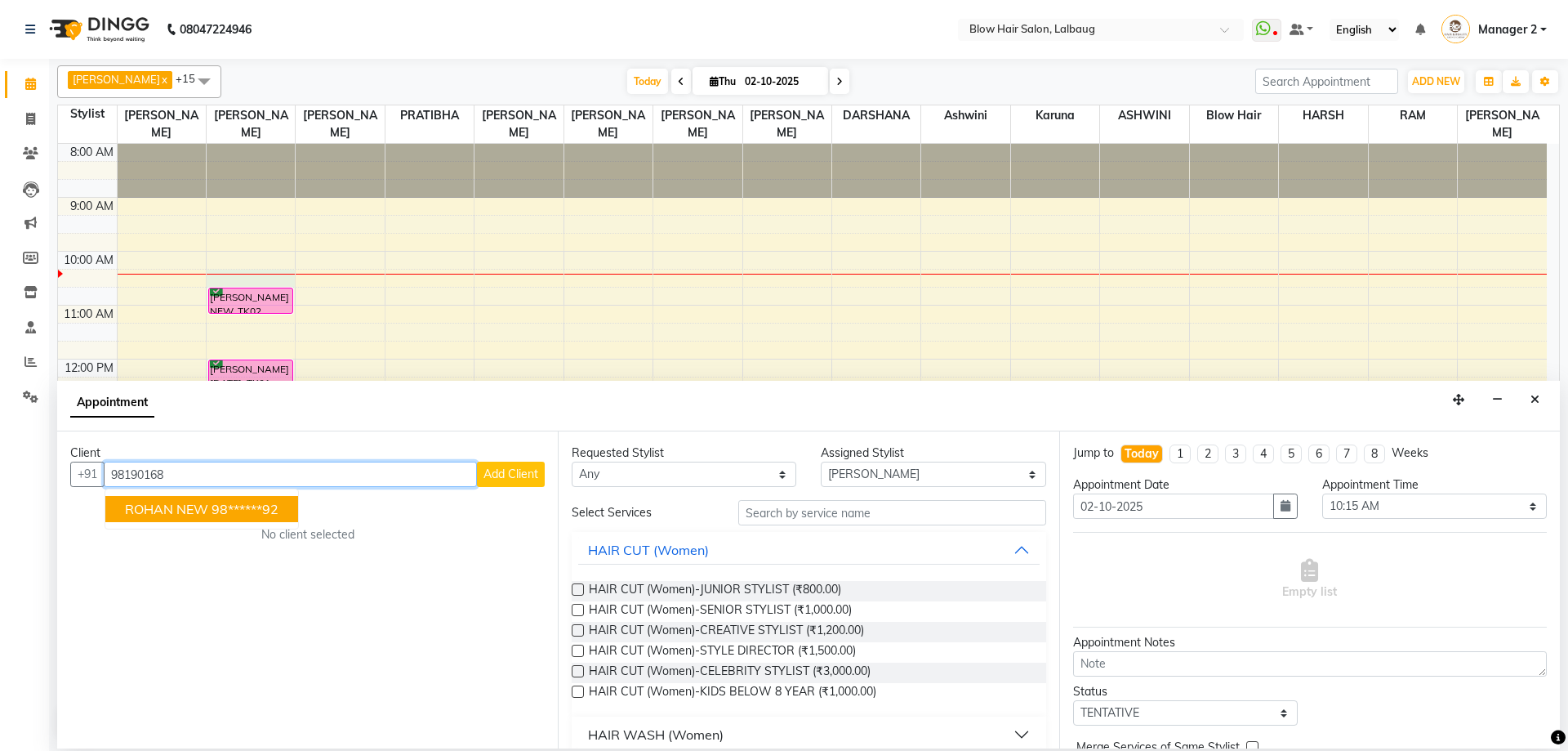
click at [184, 508] on span "ROHAN NEW" at bounding box center [166, 509] width 83 height 16
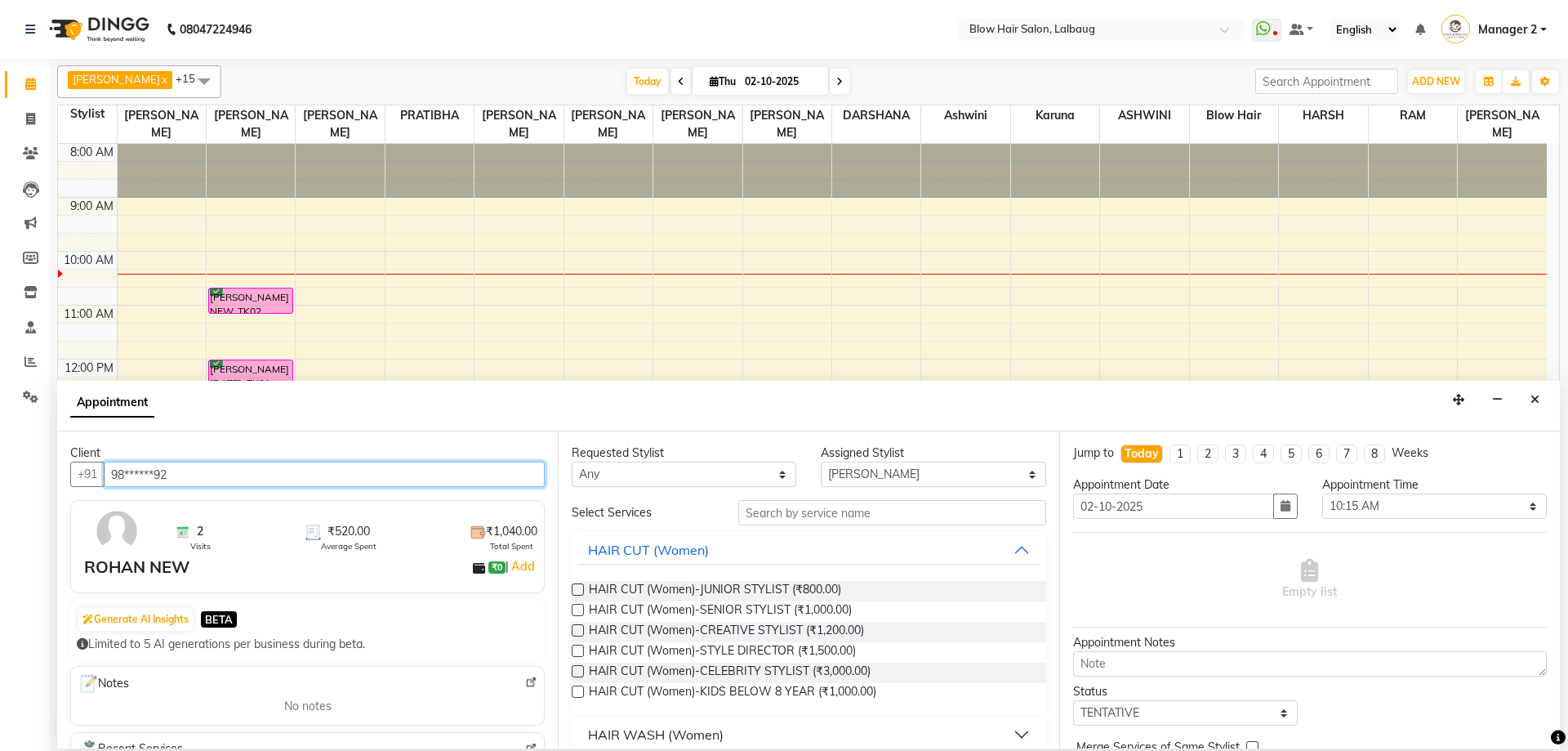
type input "98******92"
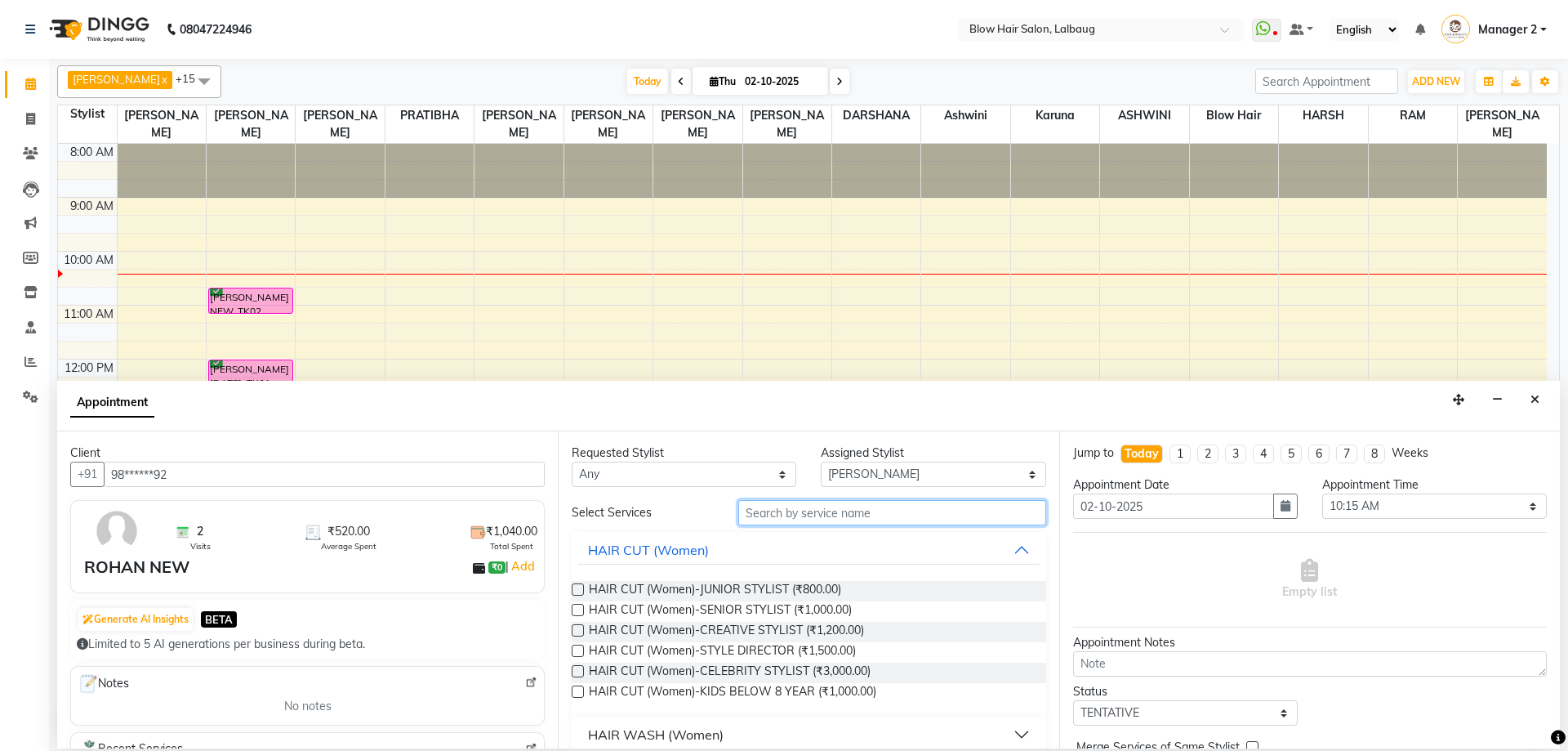
click at [848, 523] on input "text" at bounding box center [892, 513] width 308 height 26
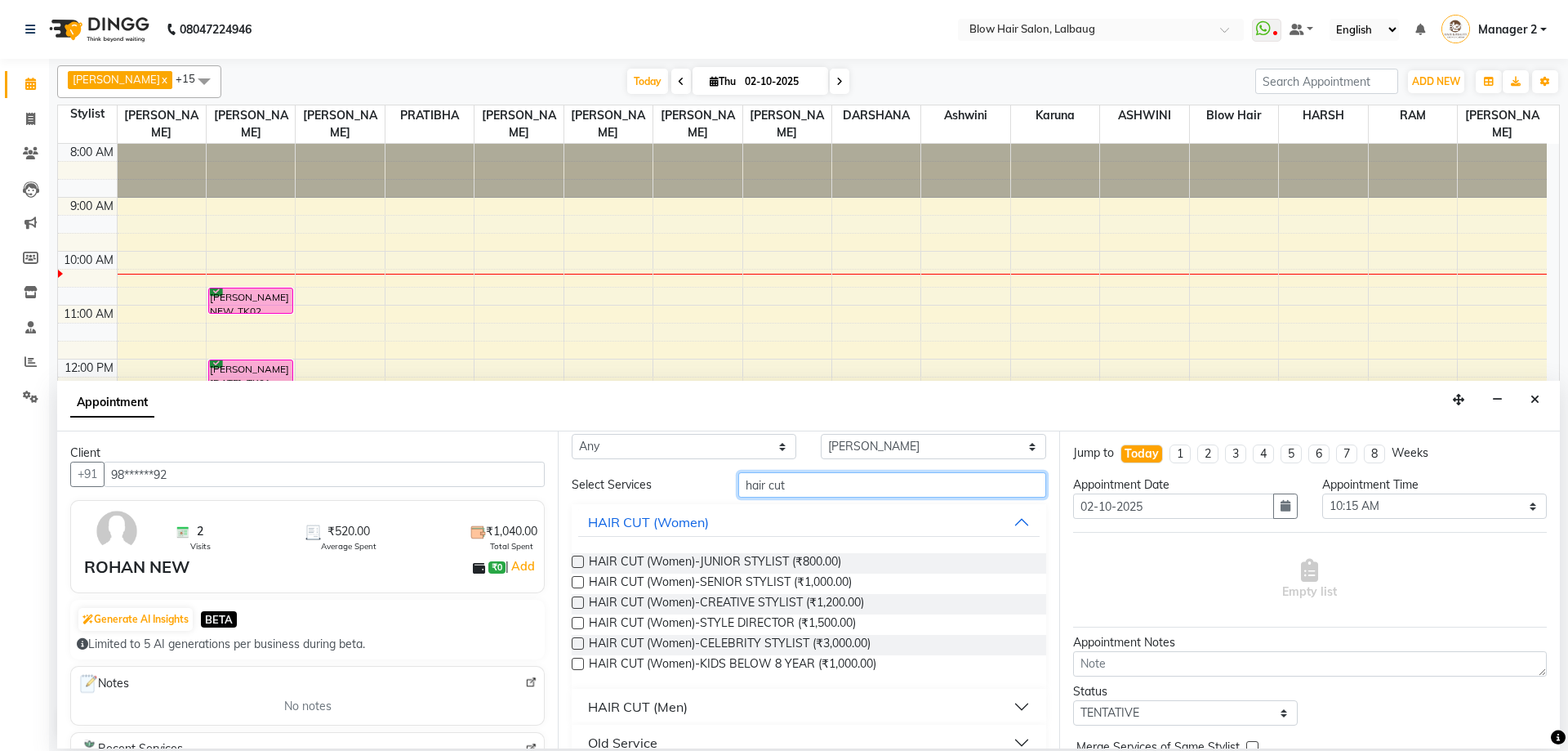
scroll to position [53, 0]
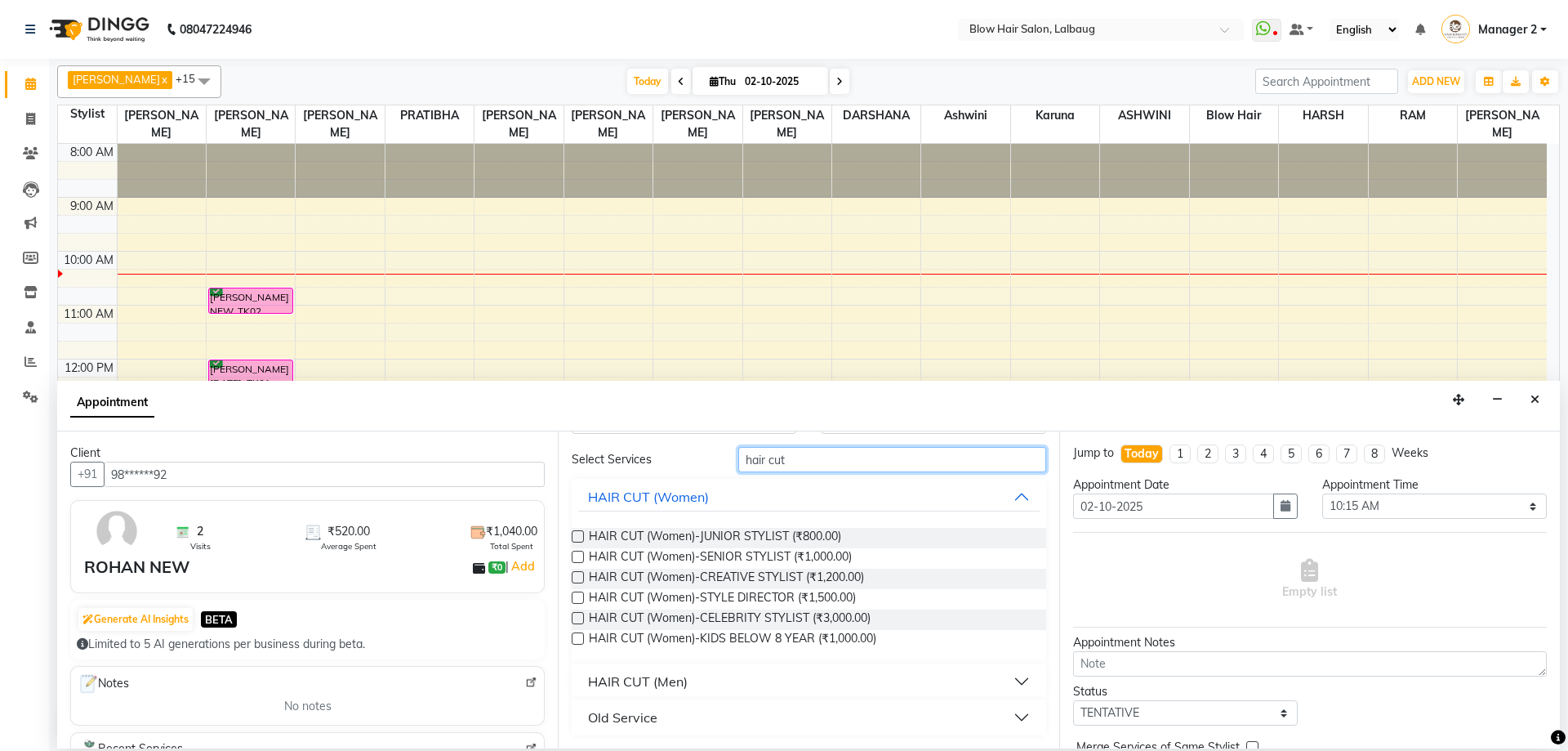
type input "hair cut"
click at [649, 674] on div "HAIR CUT (Men)" at bounding box center [637, 681] width 100 height 20
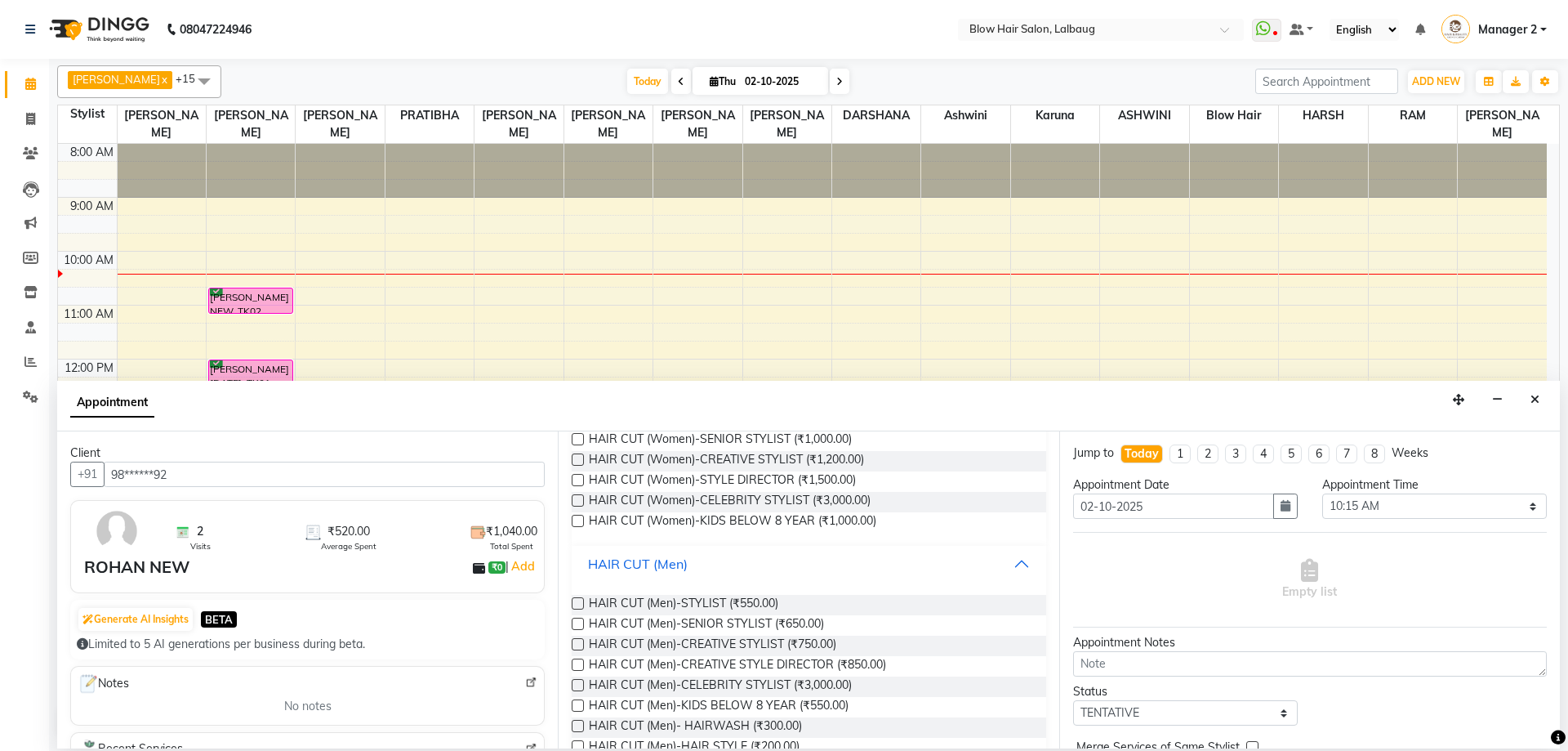
scroll to position [263, 0]
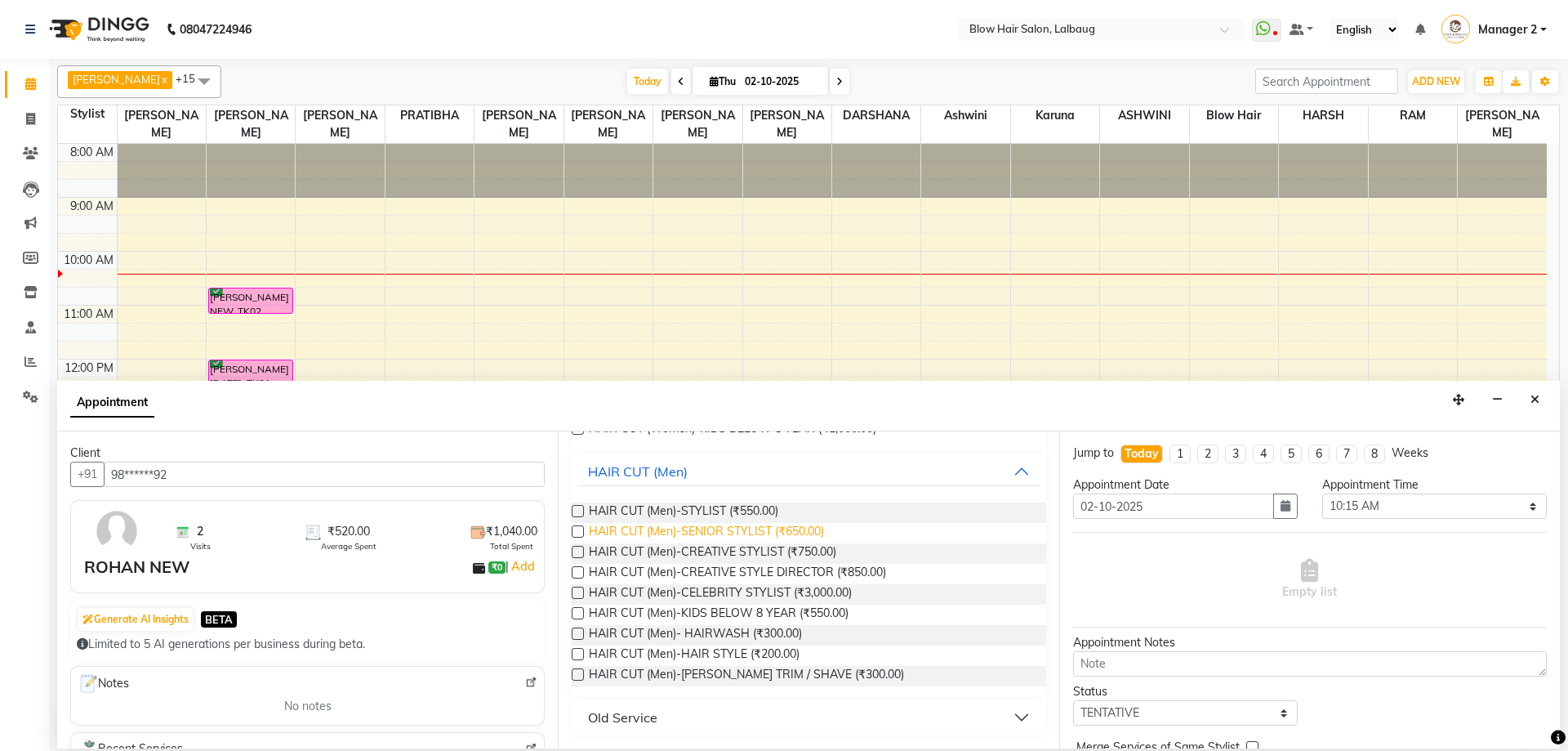
click at [796, 534] on span "HAIR CUT (Men)-SENIOR STYLIST (₹650.00)" at bounding box center [706, 533] width 235 height 20
checkbox input "false"
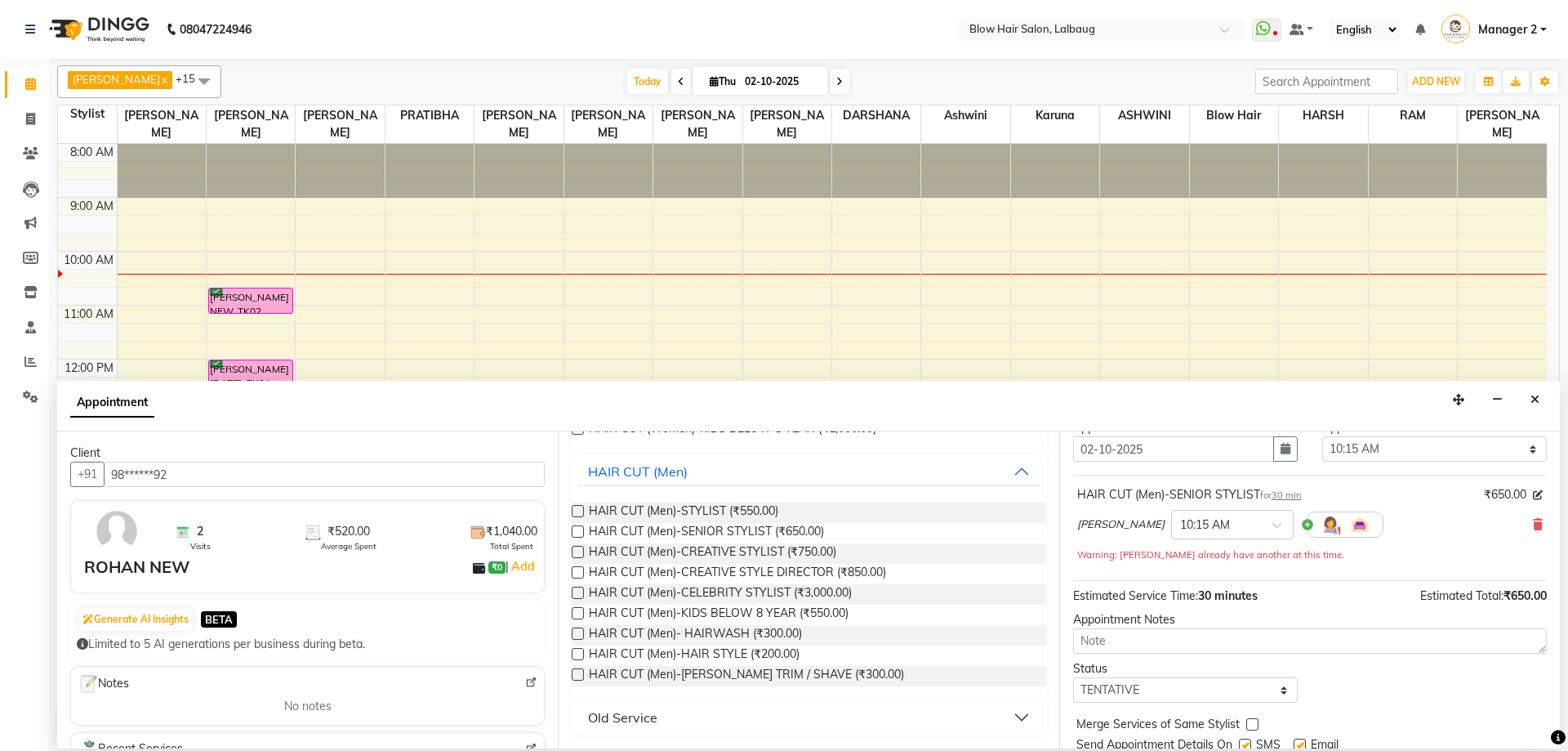
scroll to position [114, 0]
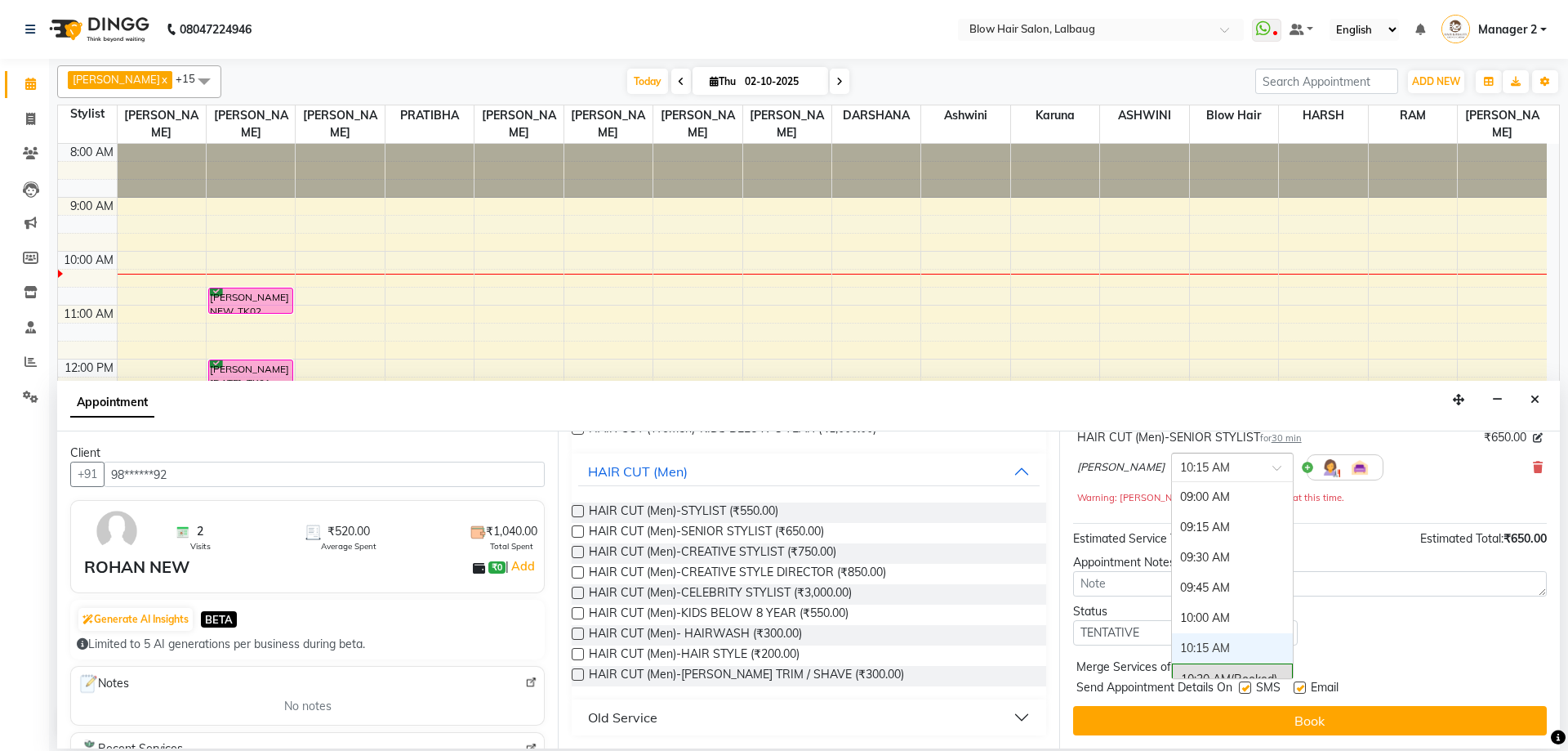
click at [1181, 467] on input "text" at bounding box center [1216, 466] width 71 height 17
click at [1254, 672] on span "(Booked)" at bounding box center [1254, 678] width 47 height 14
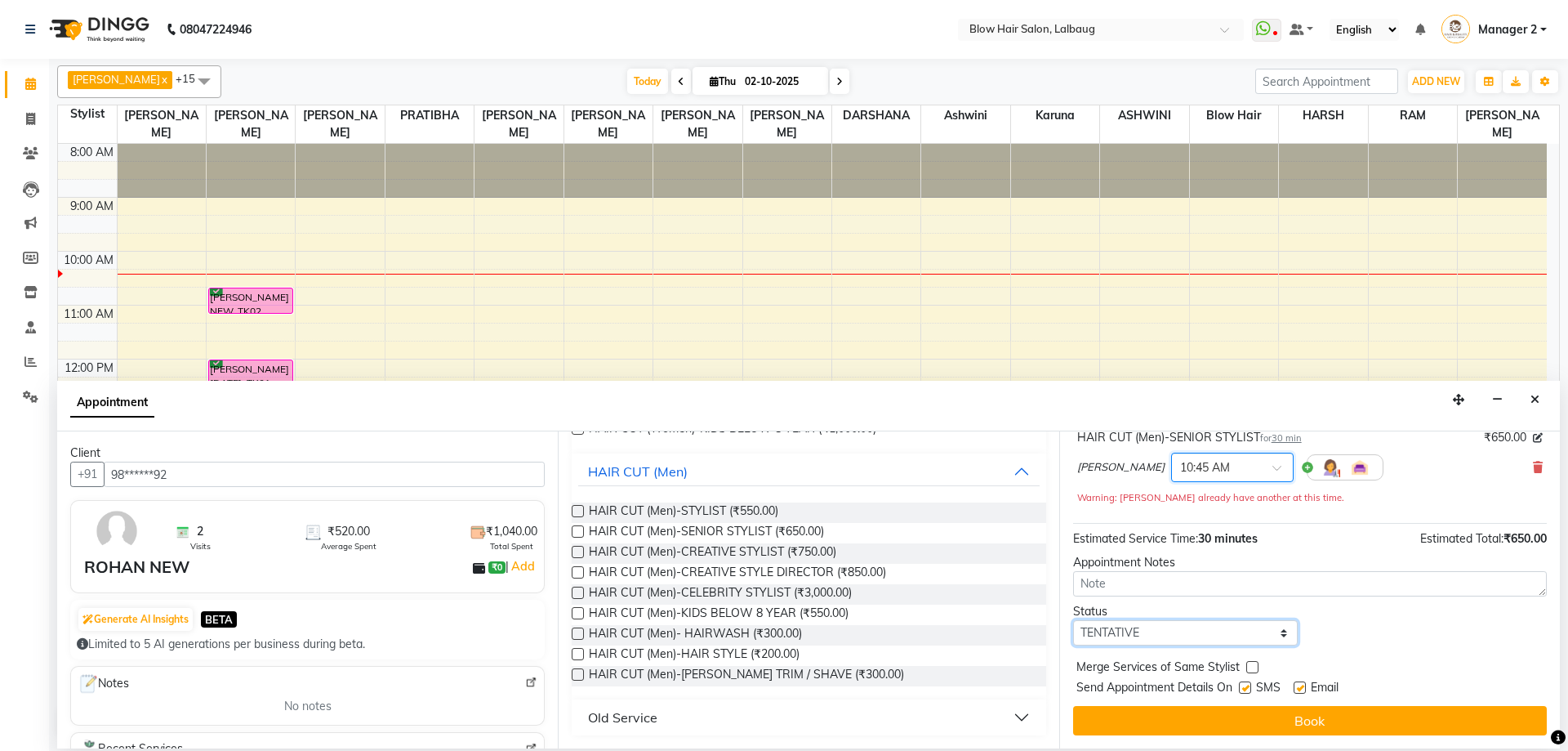
click at [1116, 636] on select "Select TENTATIVE CONFIRM CHECK-IN UPCOMING" at bounding box center [1186, 633] width 225 height 26
select select "confirm booking"
click at [1074, 620] on select "Select TENTATIVE CONFIRM CHECK-IN UPCOMING" at bounding box center [1186, 633] width 225 height 26
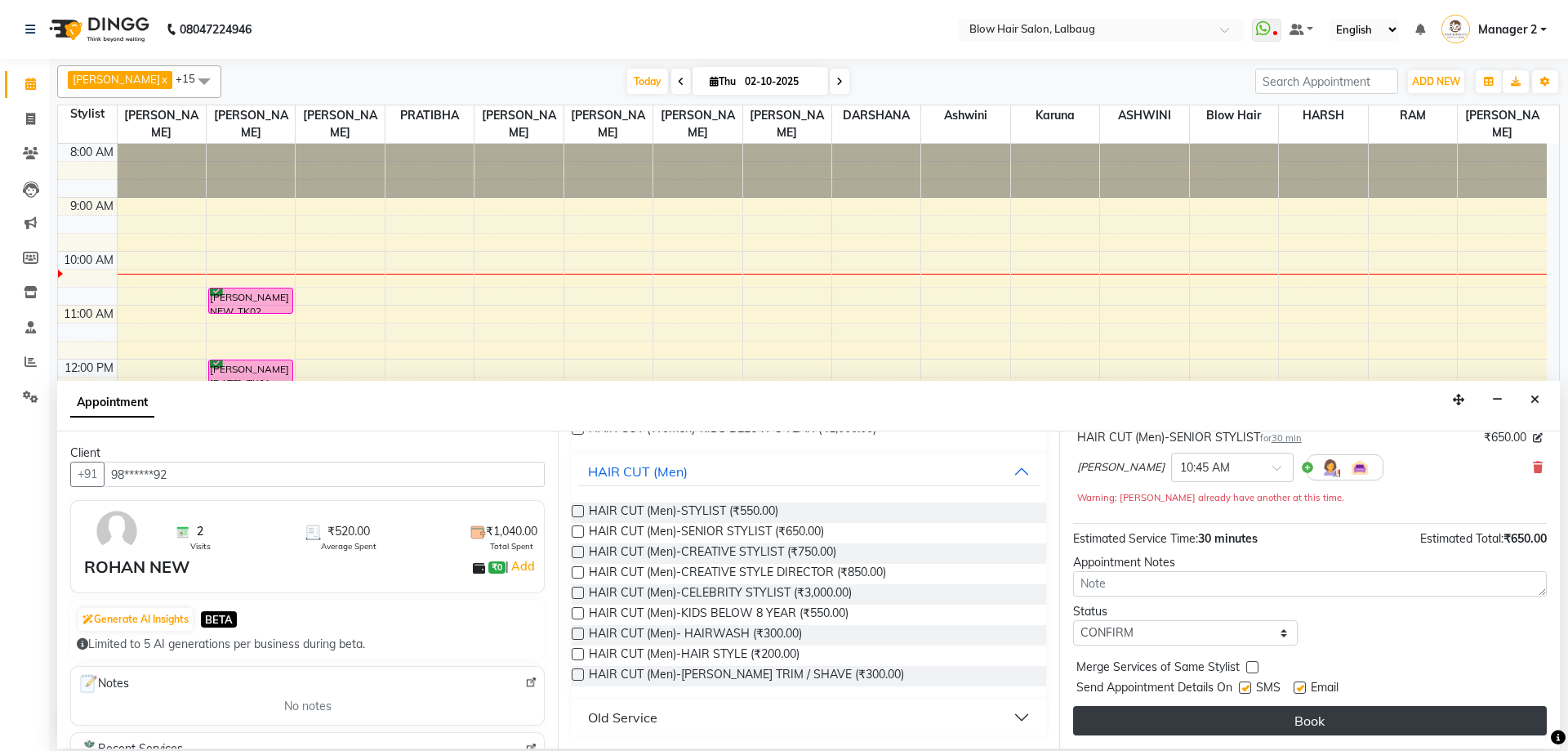
click at [1145, 726] on button "Book" at bounding box center [1310, 721] width 473 height 30
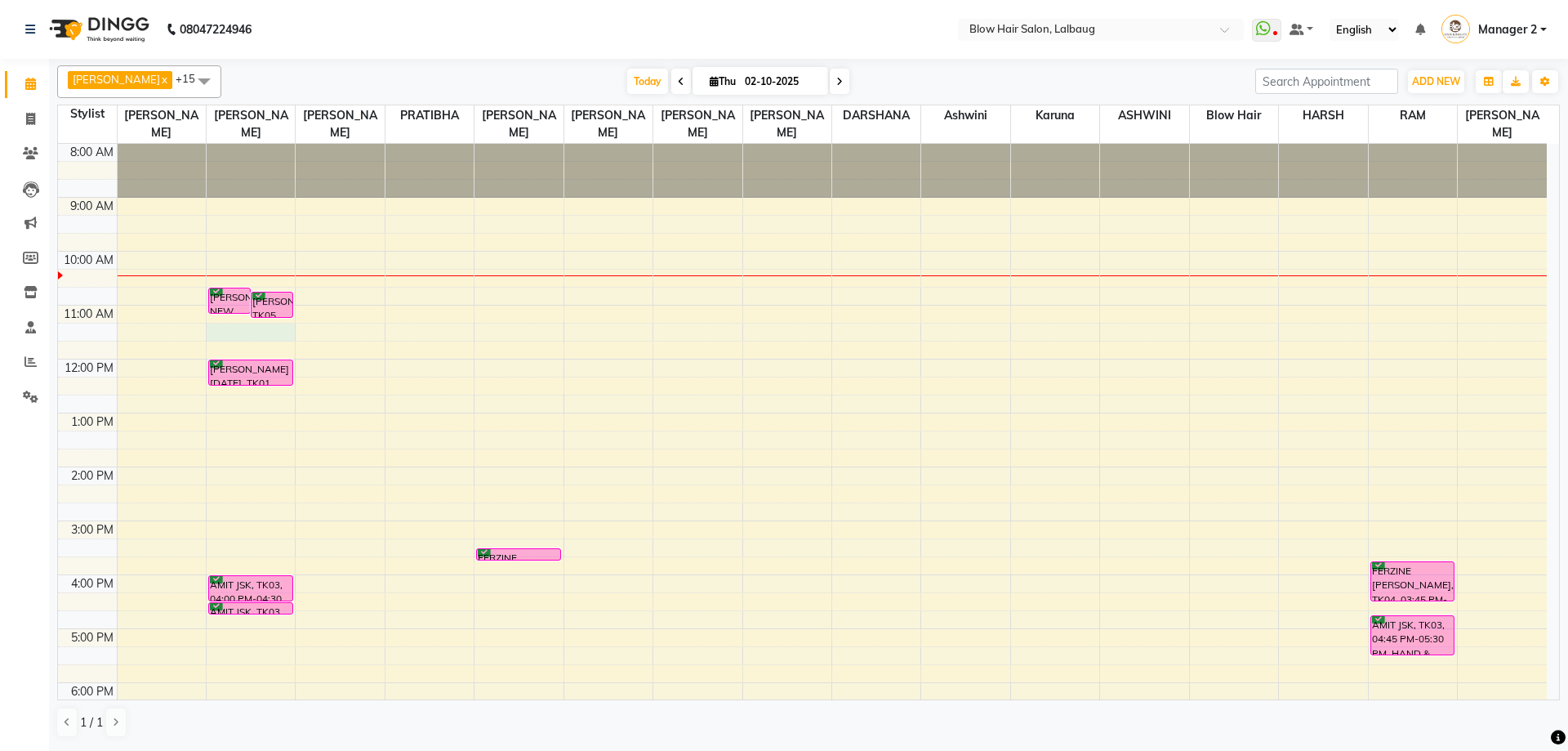
click at [221, 331] on div "8:00 AM 9:00 AM 10:00 AM 11:00 AM 12:00 PM 1:00 PM 2:00 PM 3:00 PM 4:00 PM 5:00…" at bounding box center [802, 520] width 1489 height 754
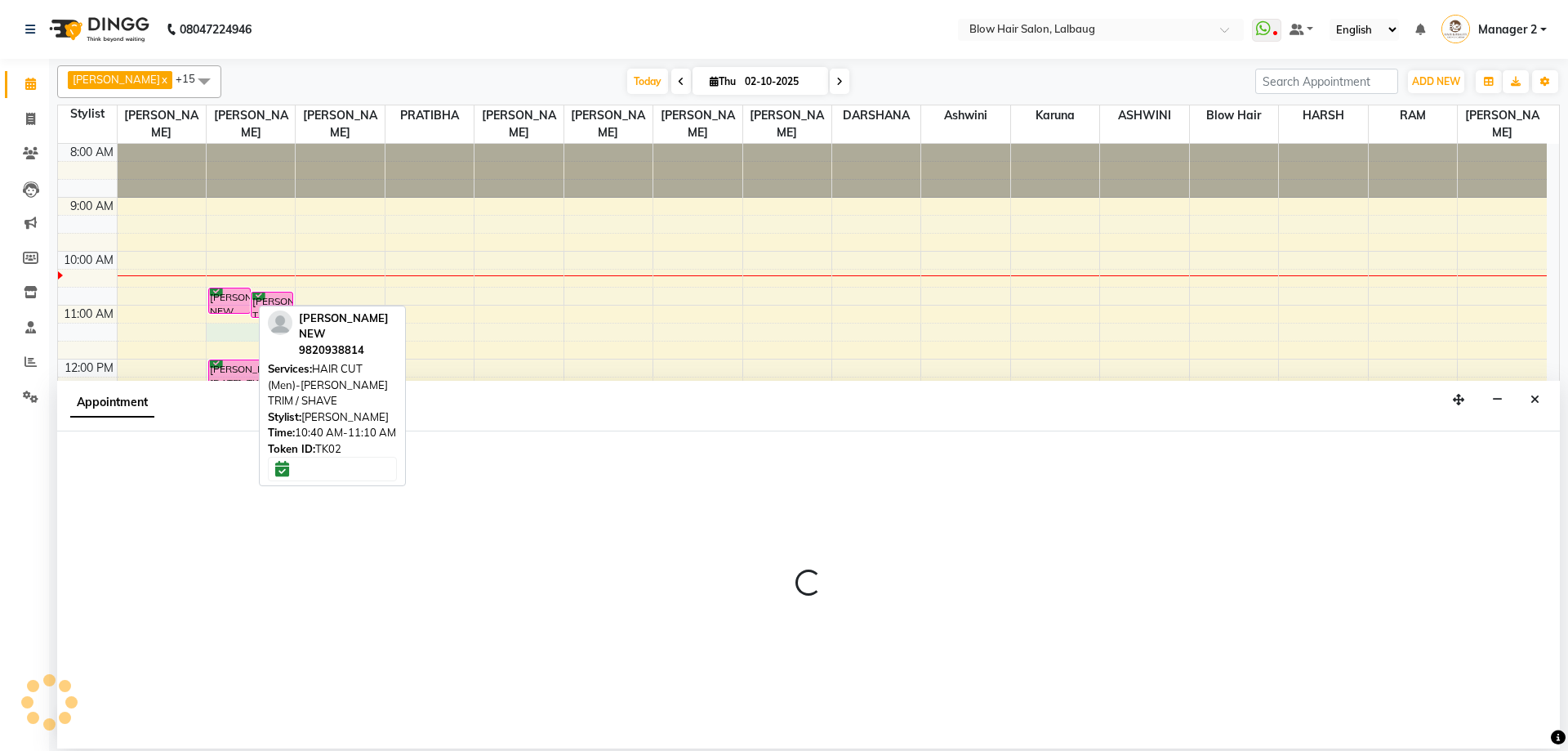
select select "33342"
select select "tentative"
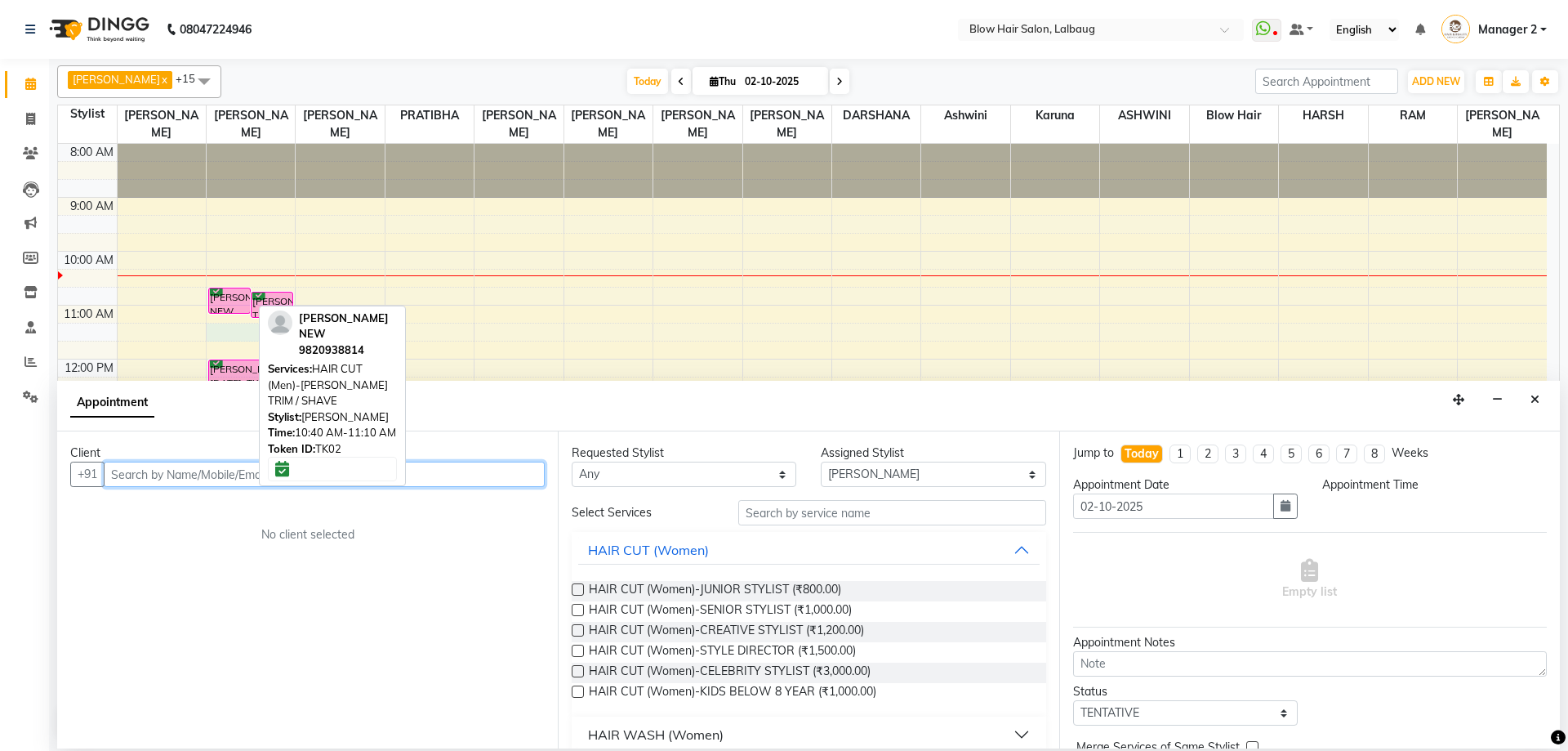
select select "675"
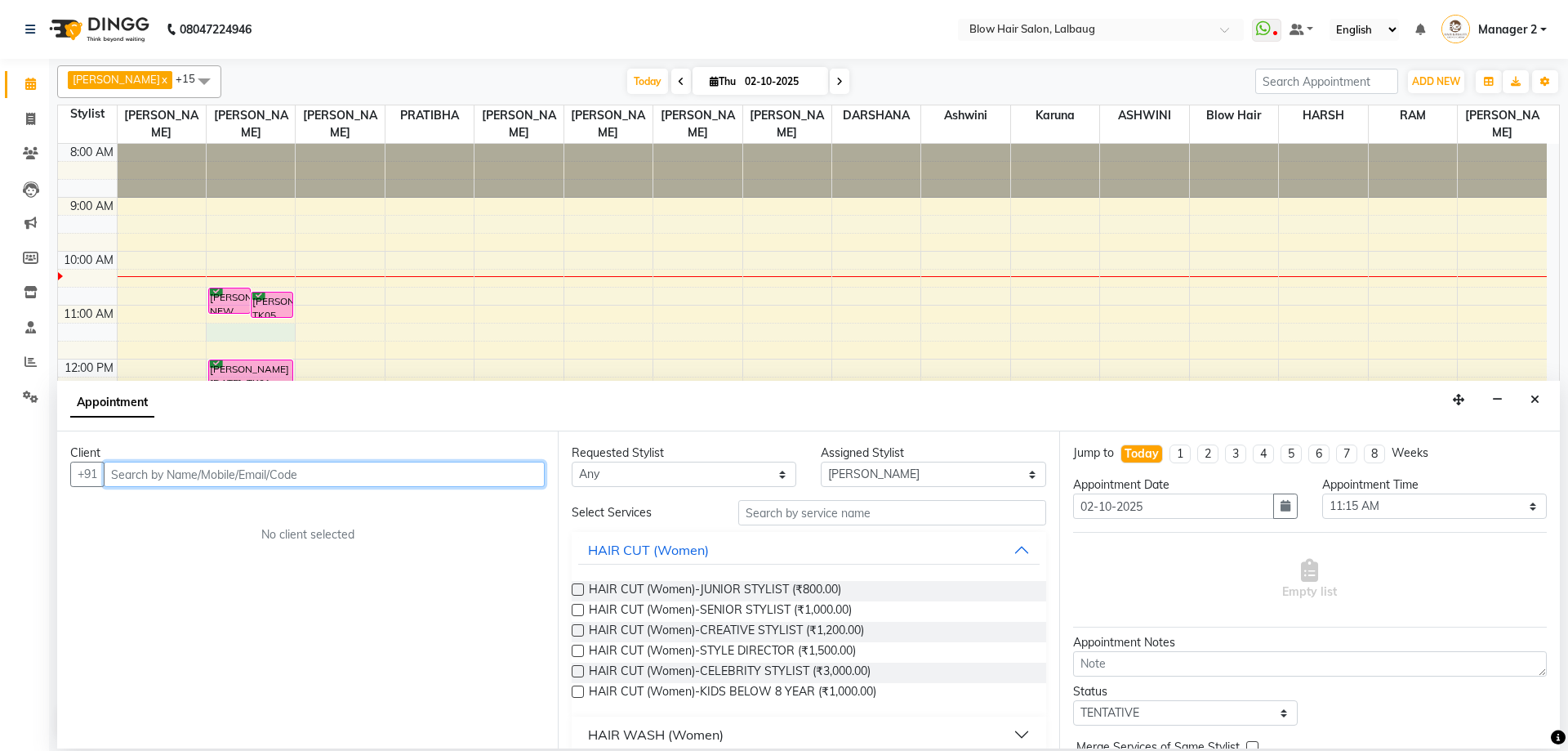
click at [242, 479] on input "text" at bounding box center [324, 474] width 441 height 26
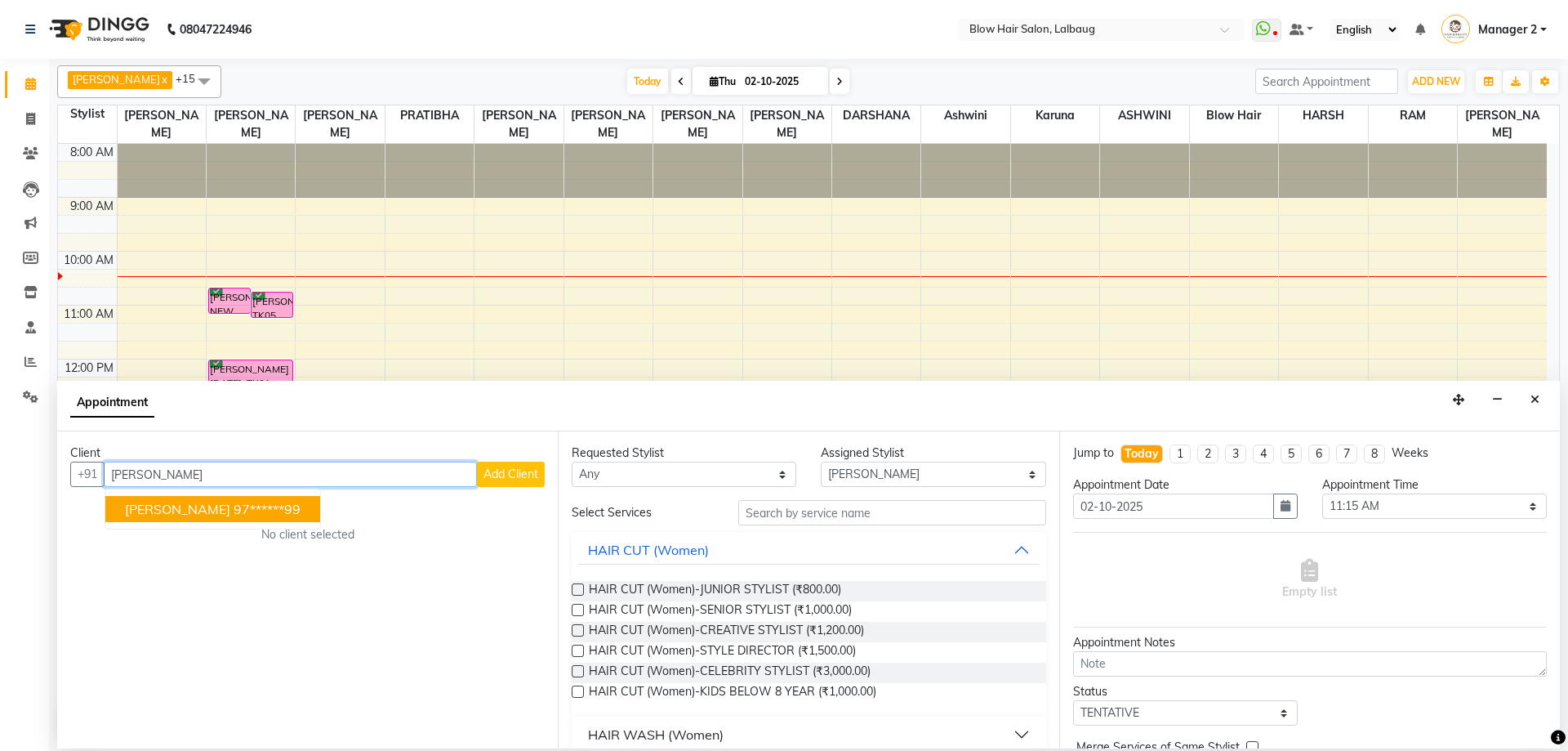
click at [215, 516] on span "[PERSON_NAME]" at bounding box center [177, 509] width 106 height 16
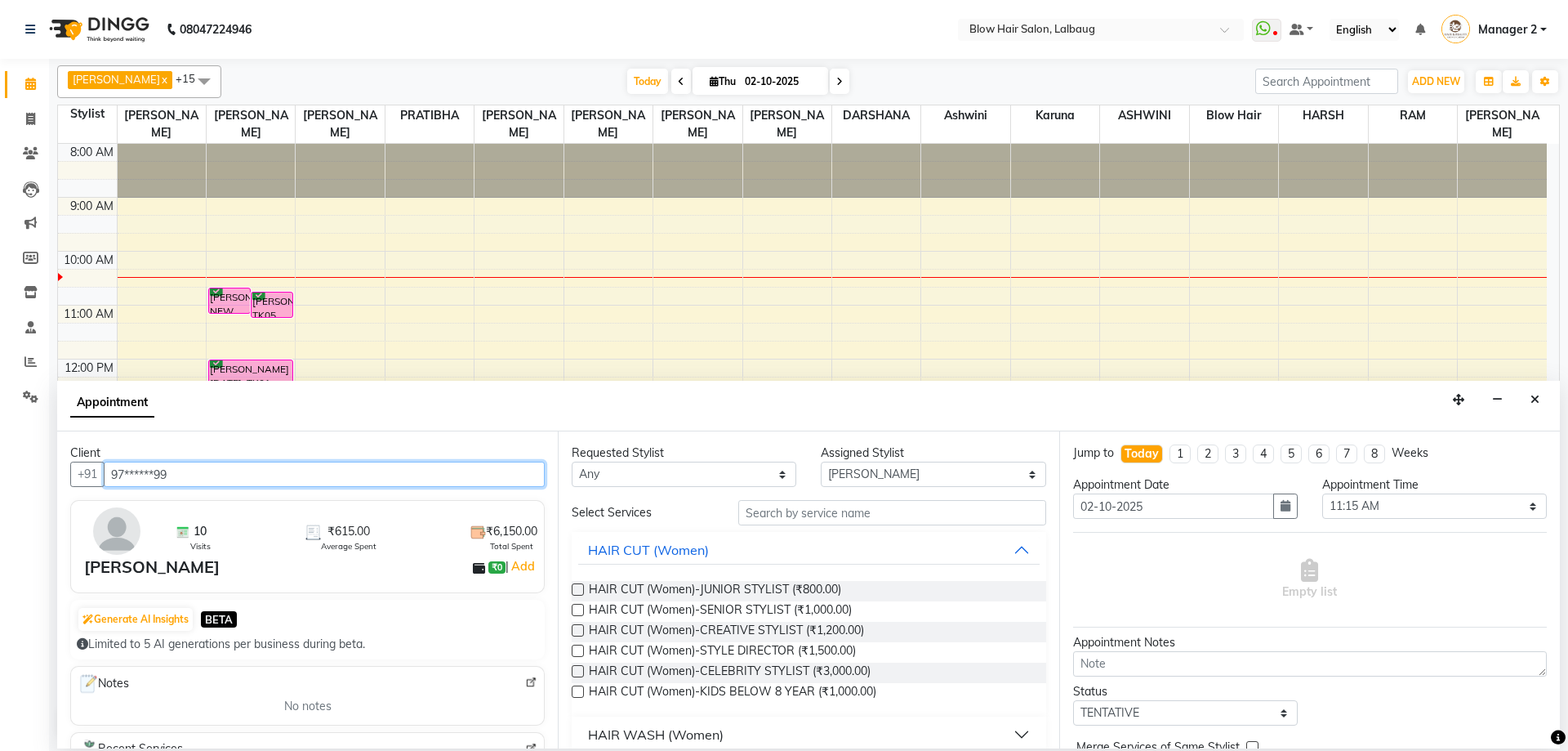
type input "97******99"
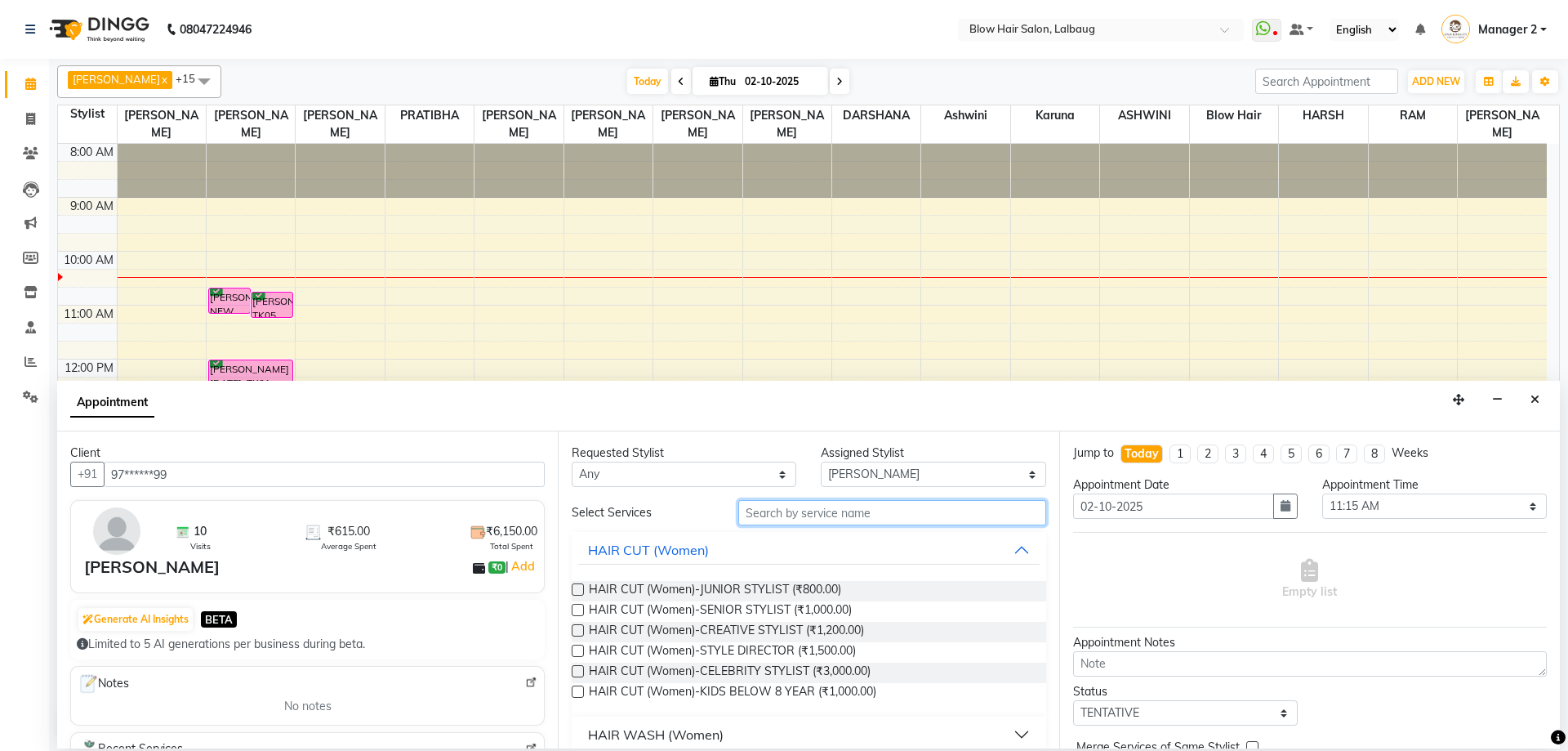
click at [808, 509] on input "text" at bounding box center [892, 513] width 308 height 26
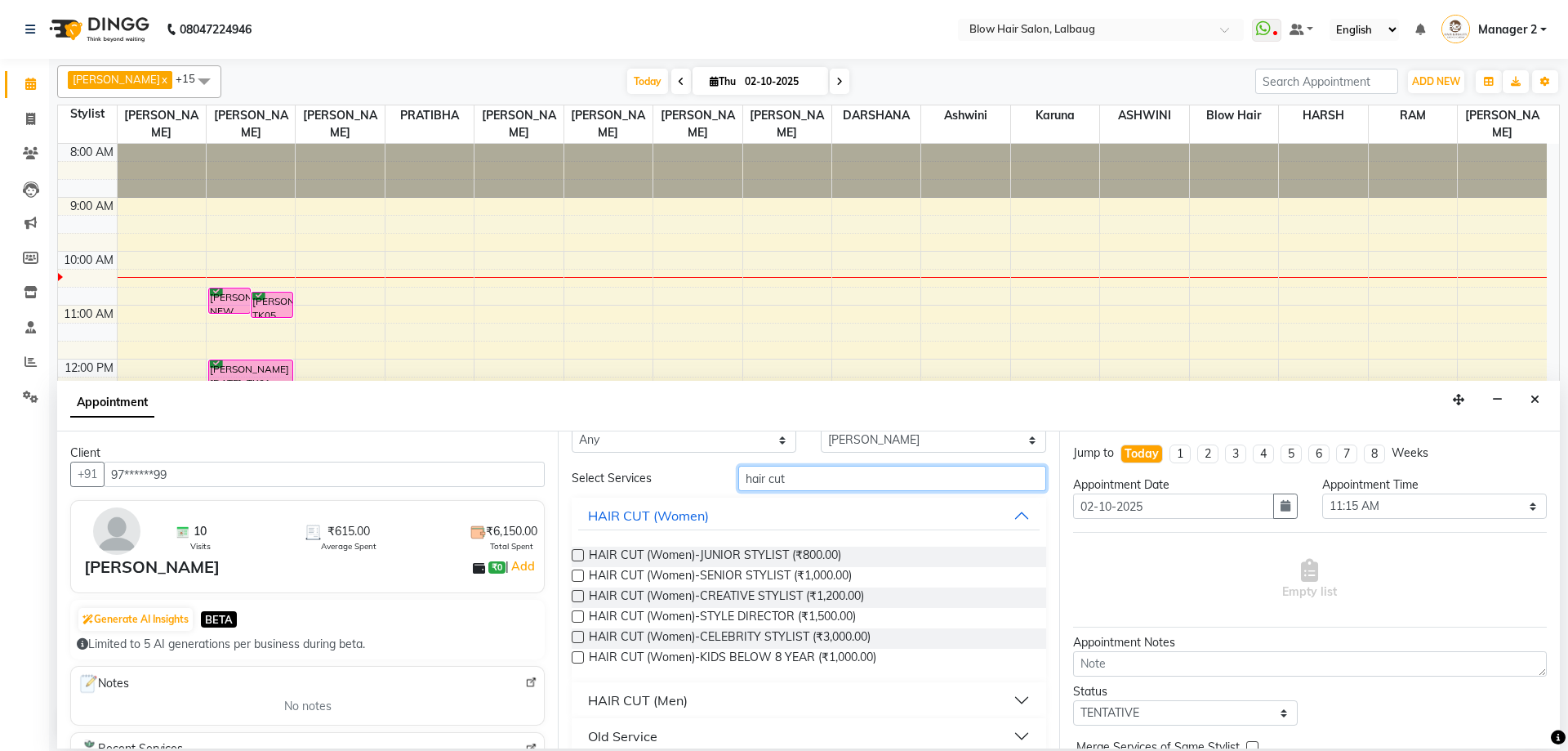
scroll to position [53, 0]
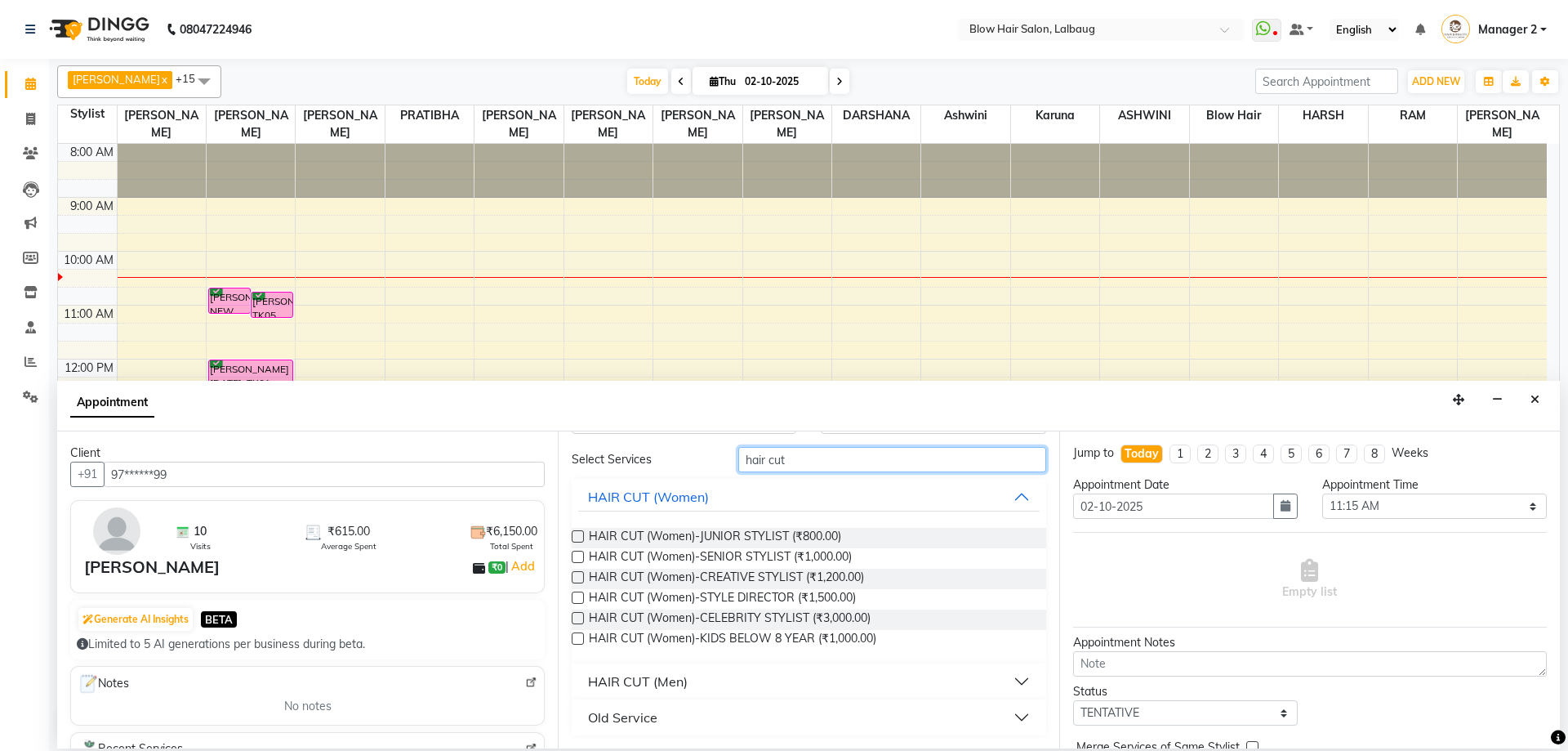
type input "hair cut"
click at [627, 680] on div "HAIR CUT (Men)" at bounding box center [637, 681] width 100 height 20
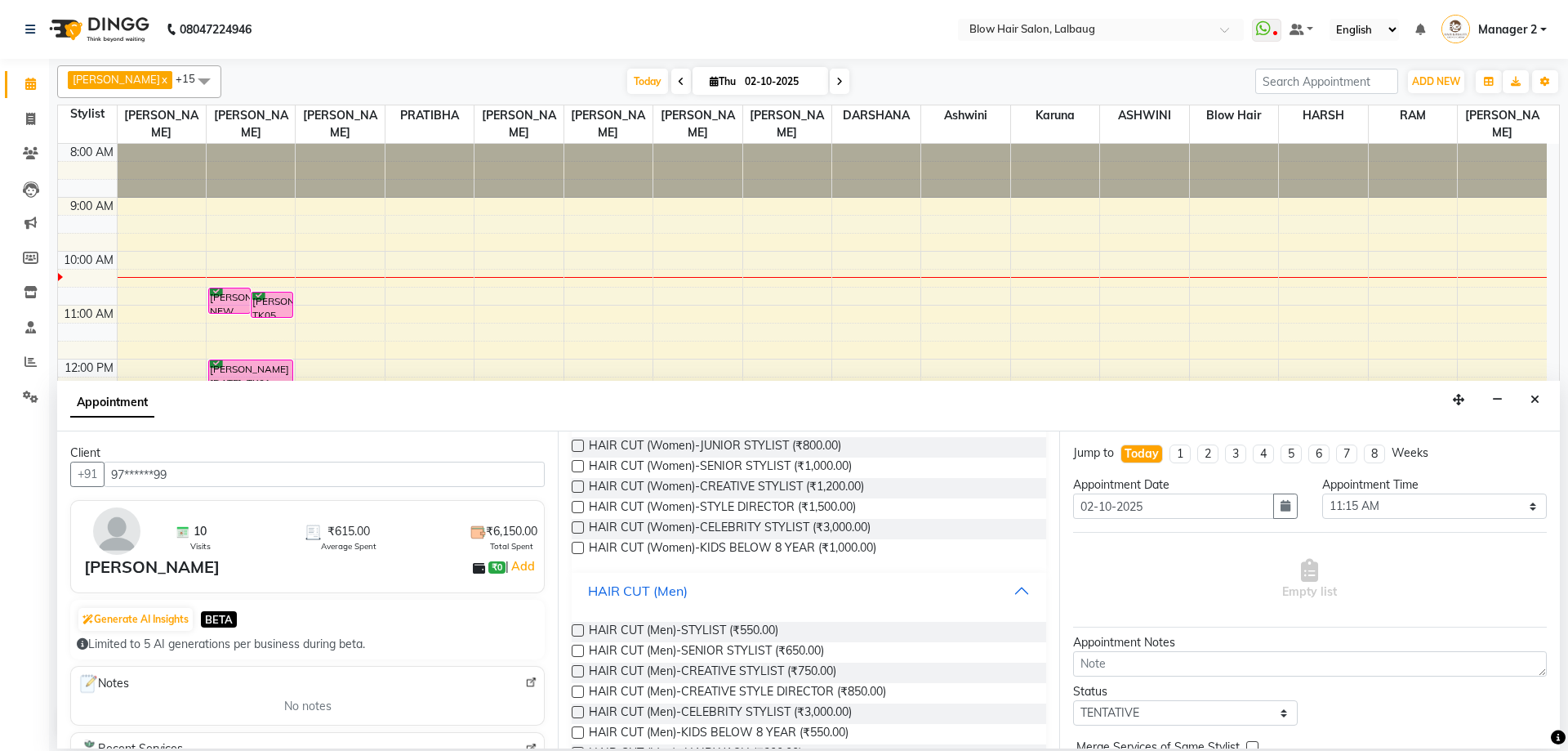
scroll to position [242, 0]
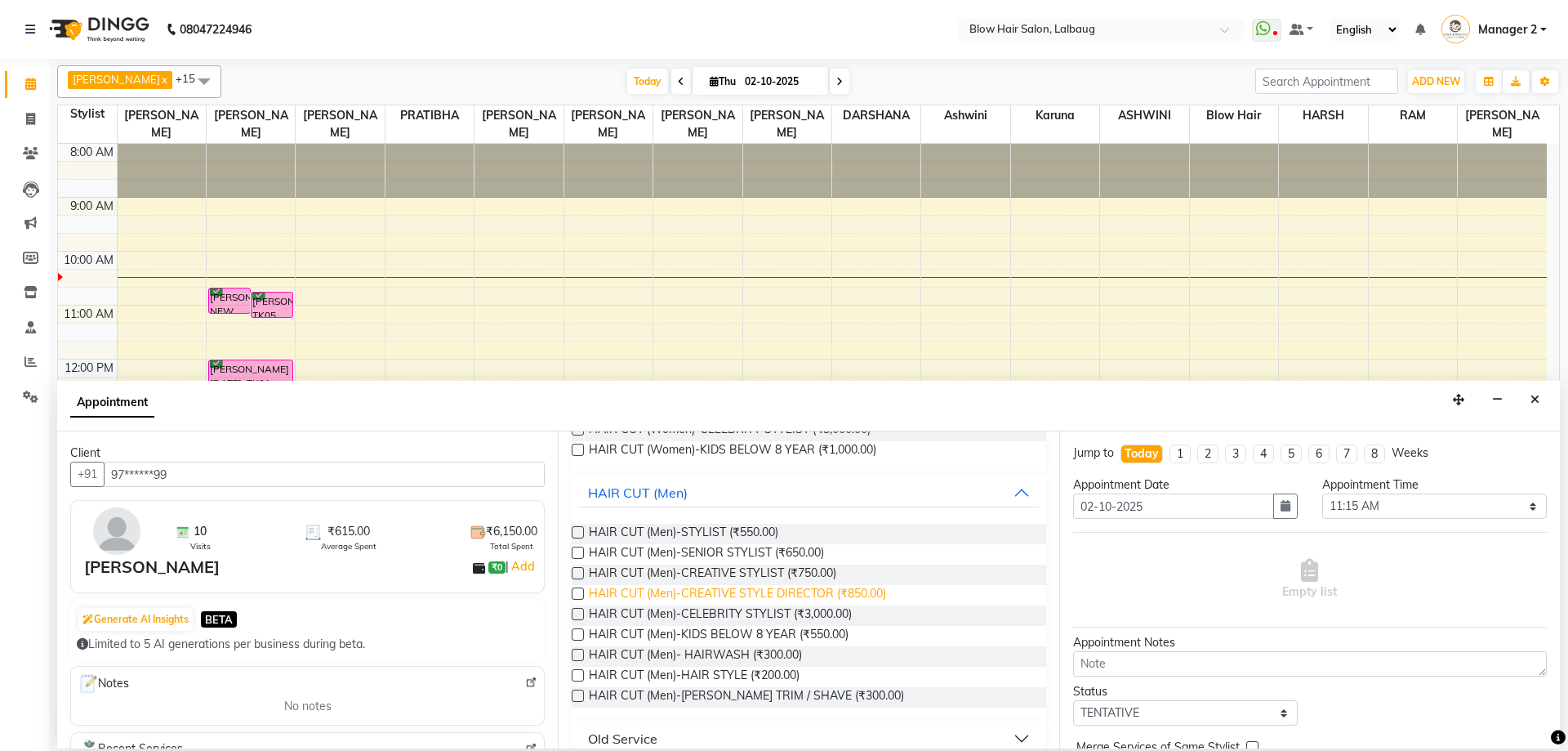
click at [806, 593] on span "HAIR CUT (Men)-CREATIVE STYLE DIRECTOR (₹850.00)" at bounding box center [737, 595] width 297 height 20
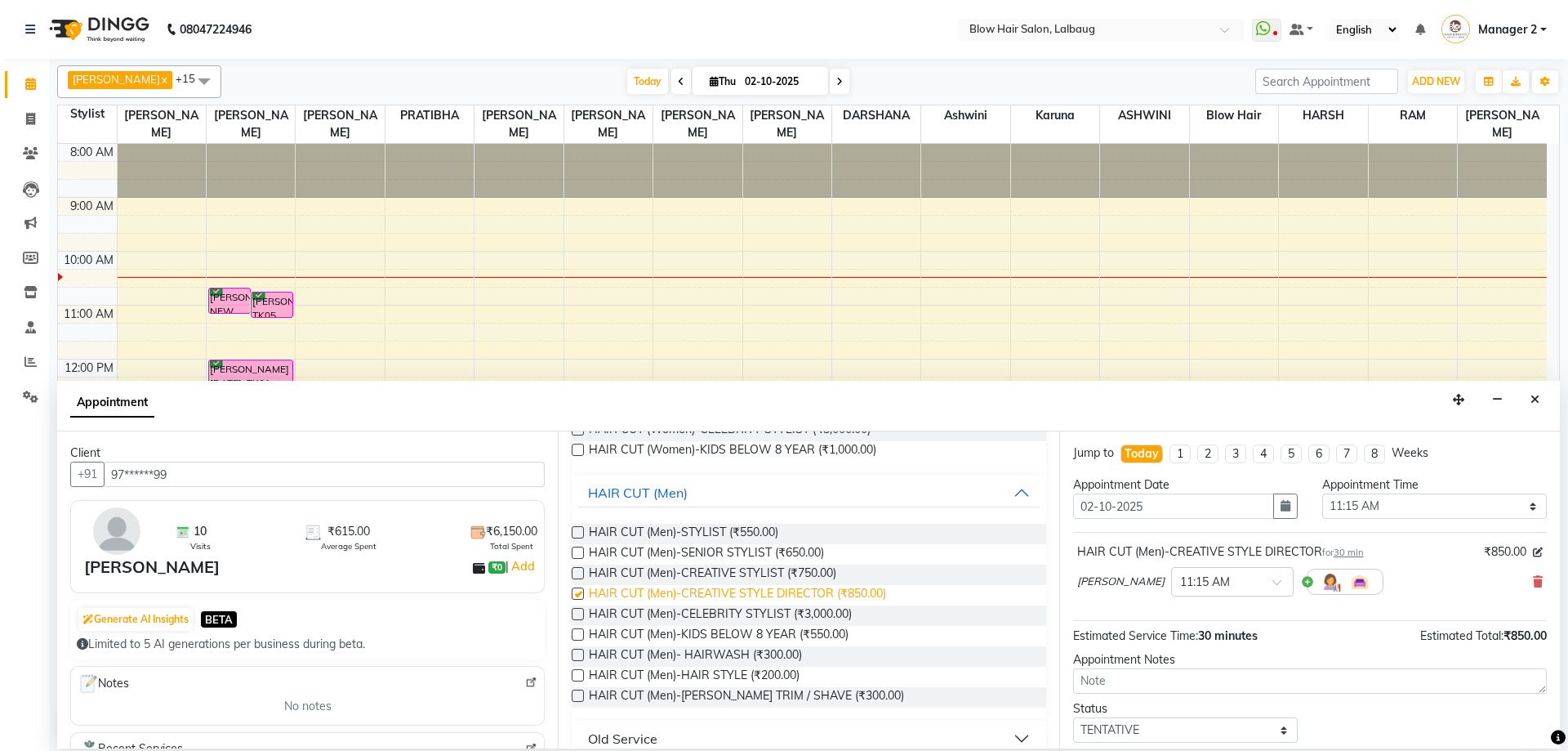
checkbox input "false"
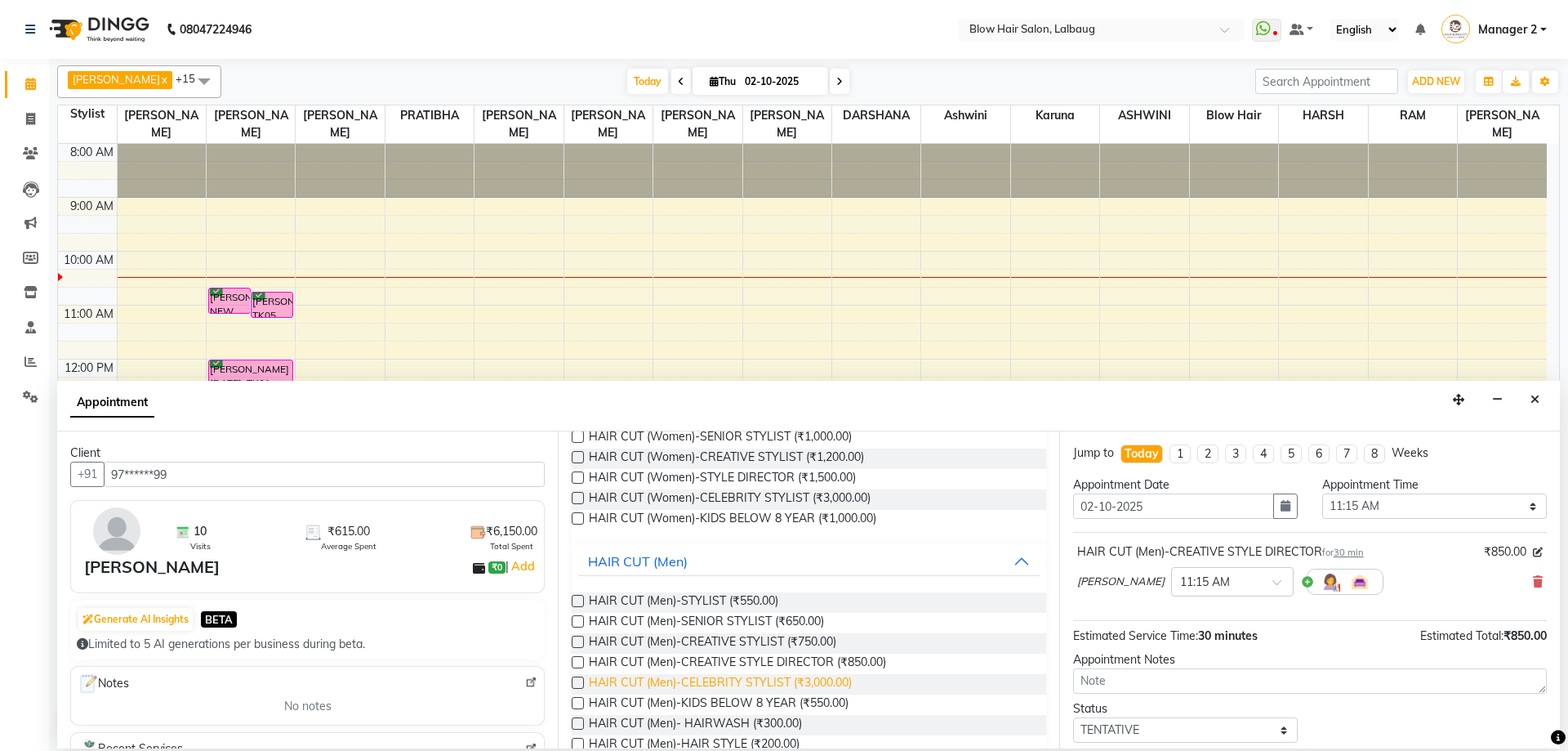
scroll to position [0, 0]
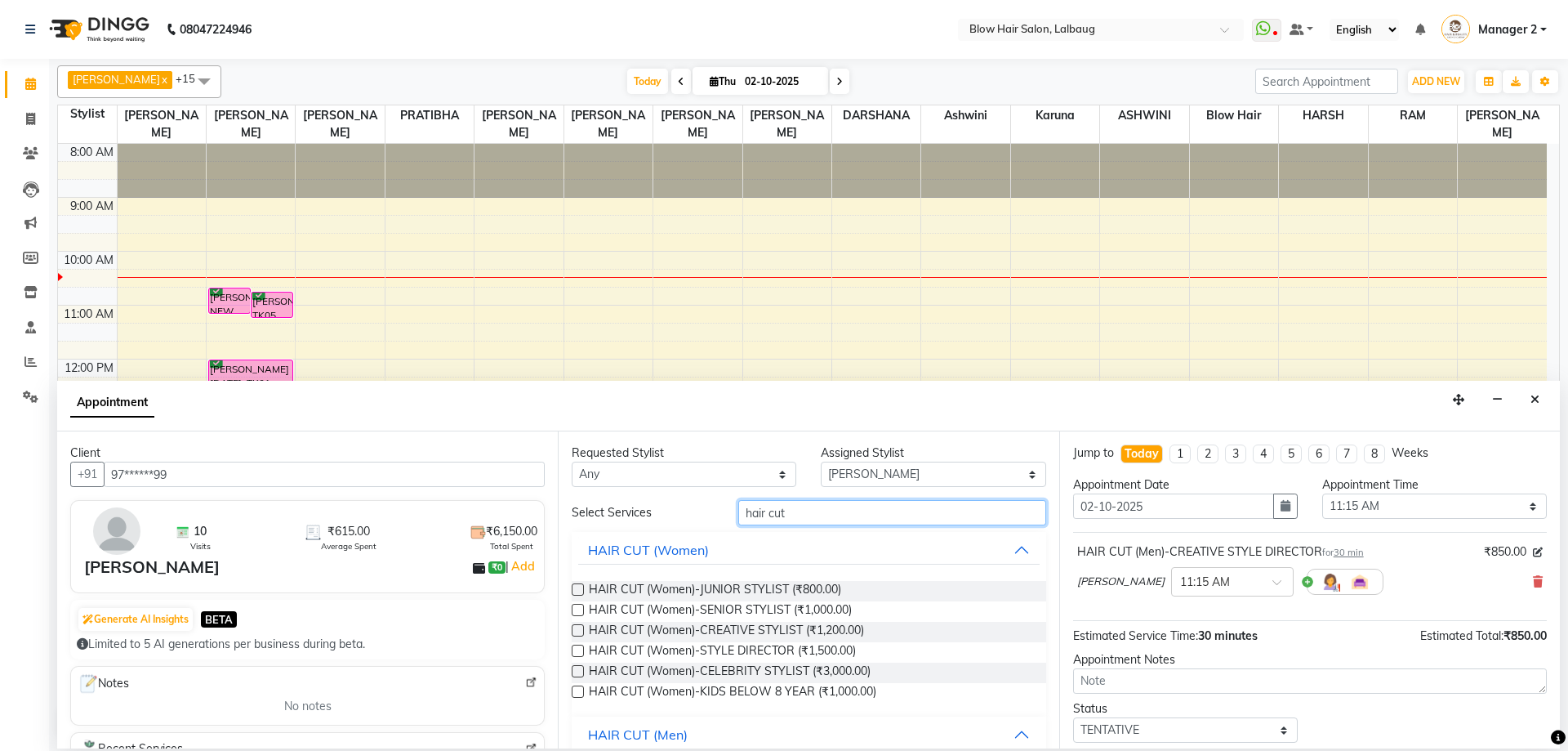
drag, startPoint x: 820, startPoint y: 519, endPoint x: 569, endPoint y: 585, distance: 259.5
click at [571, 585] on div "Requested Stylist Any Ashwini ASHWINI AVINASH BEAU Blow Hair [PERSON_NAME] [PER…" at bounding box center [809, 590] width 501 height 317
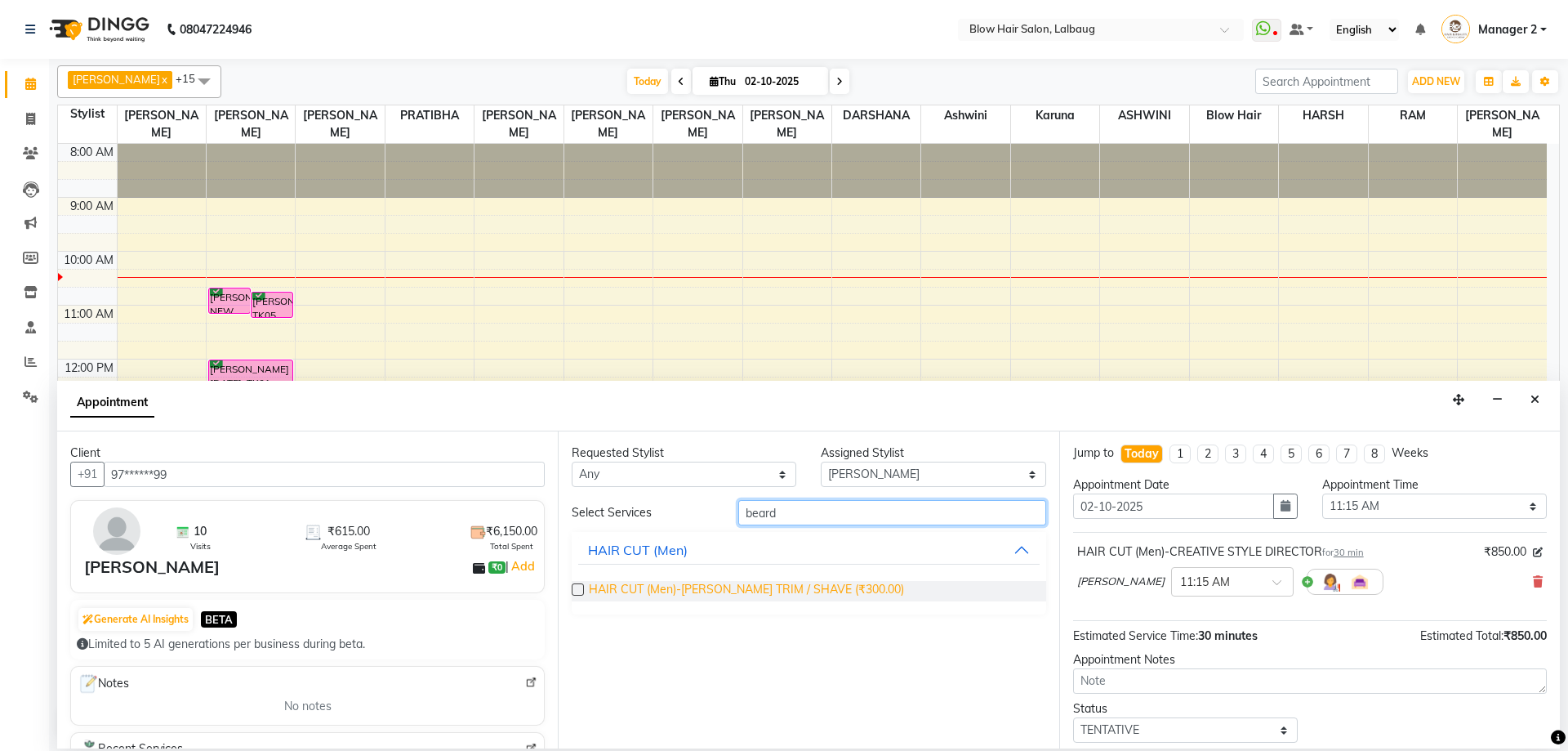
type input "beard"
click at [649, 585] on span "HAIR CUT (Men)-[PERSON_NAME] TRIM / SHAVE (₹300.00)" at bounding box center [746, 591] width 315 height 20
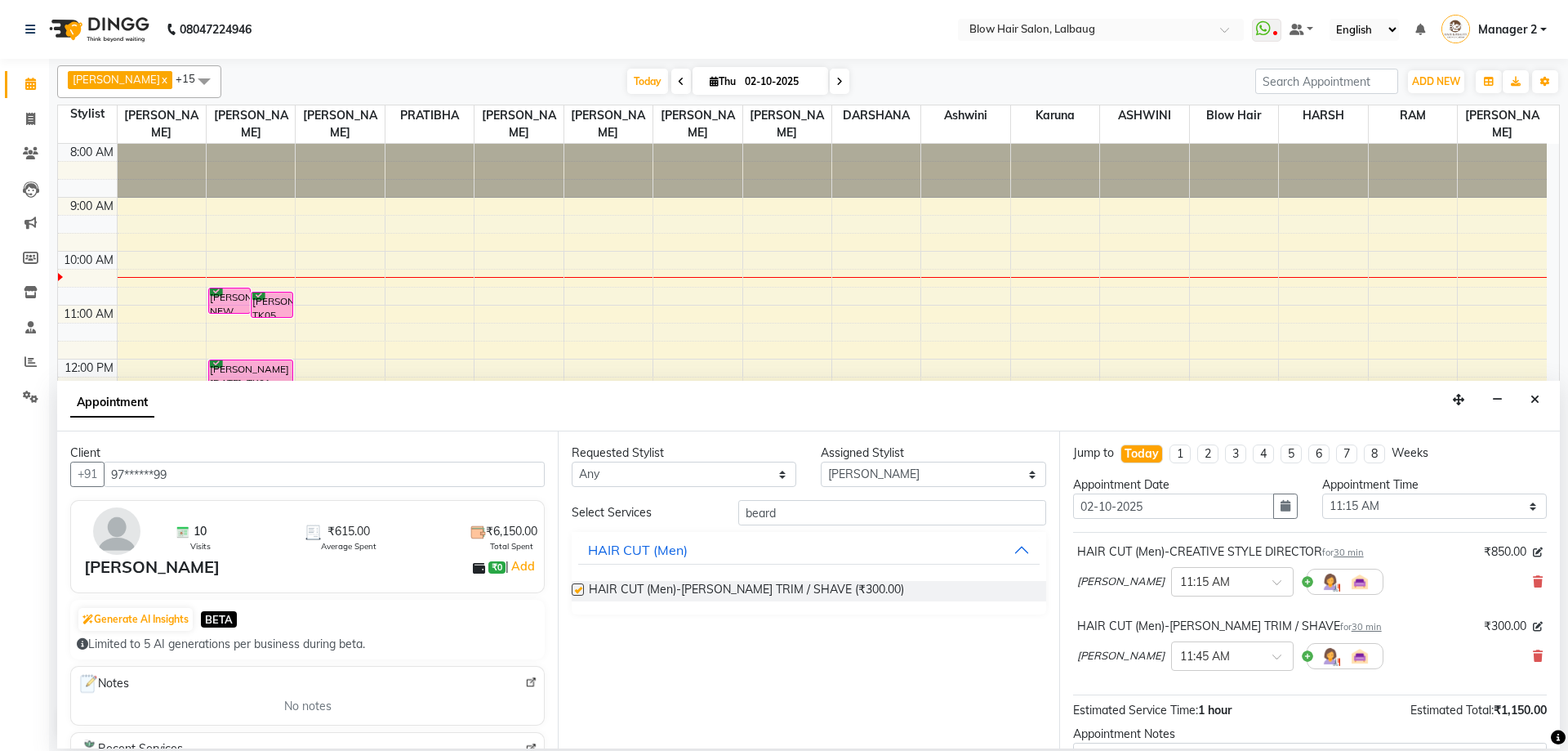
checkbox input "false"
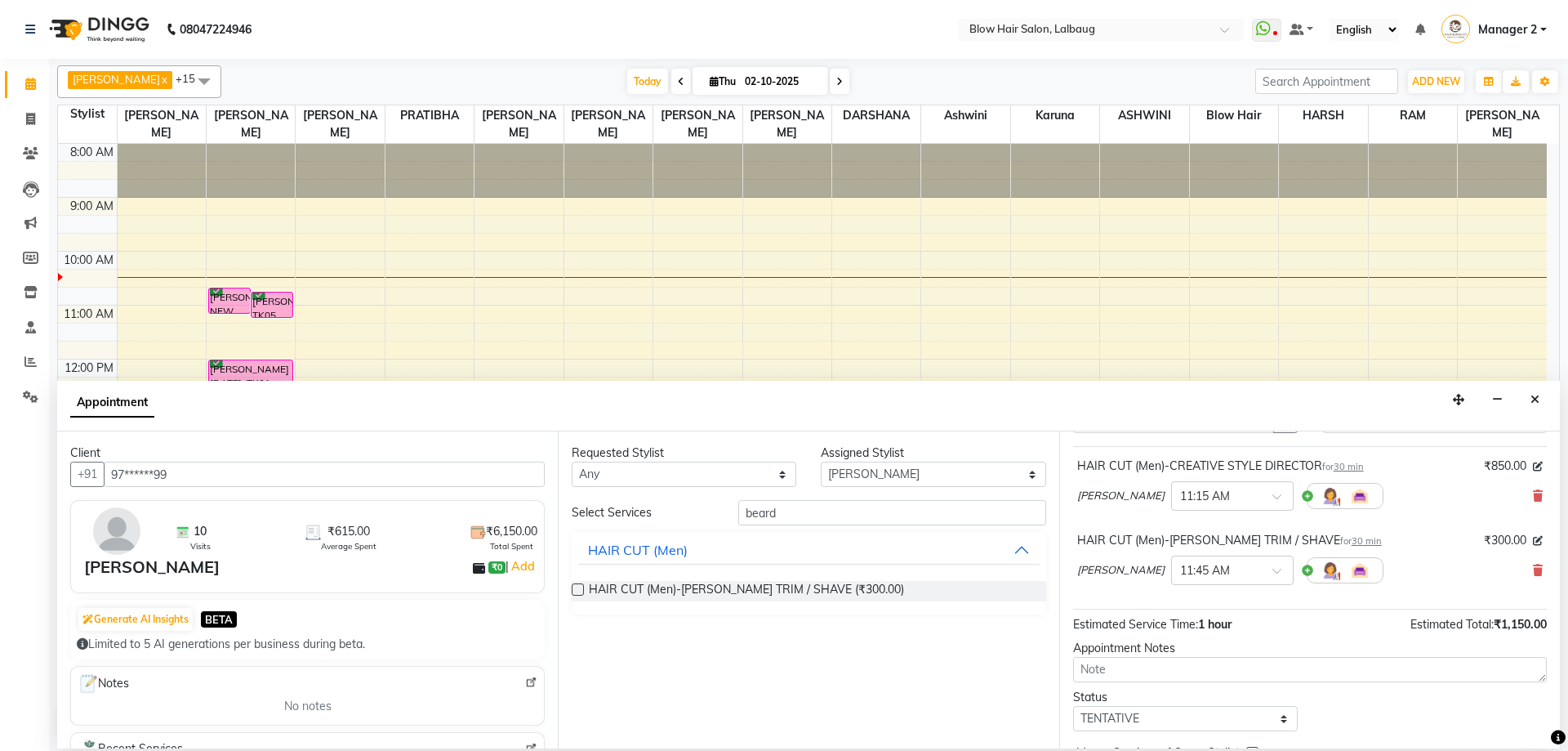
scroll to position [172, 0]
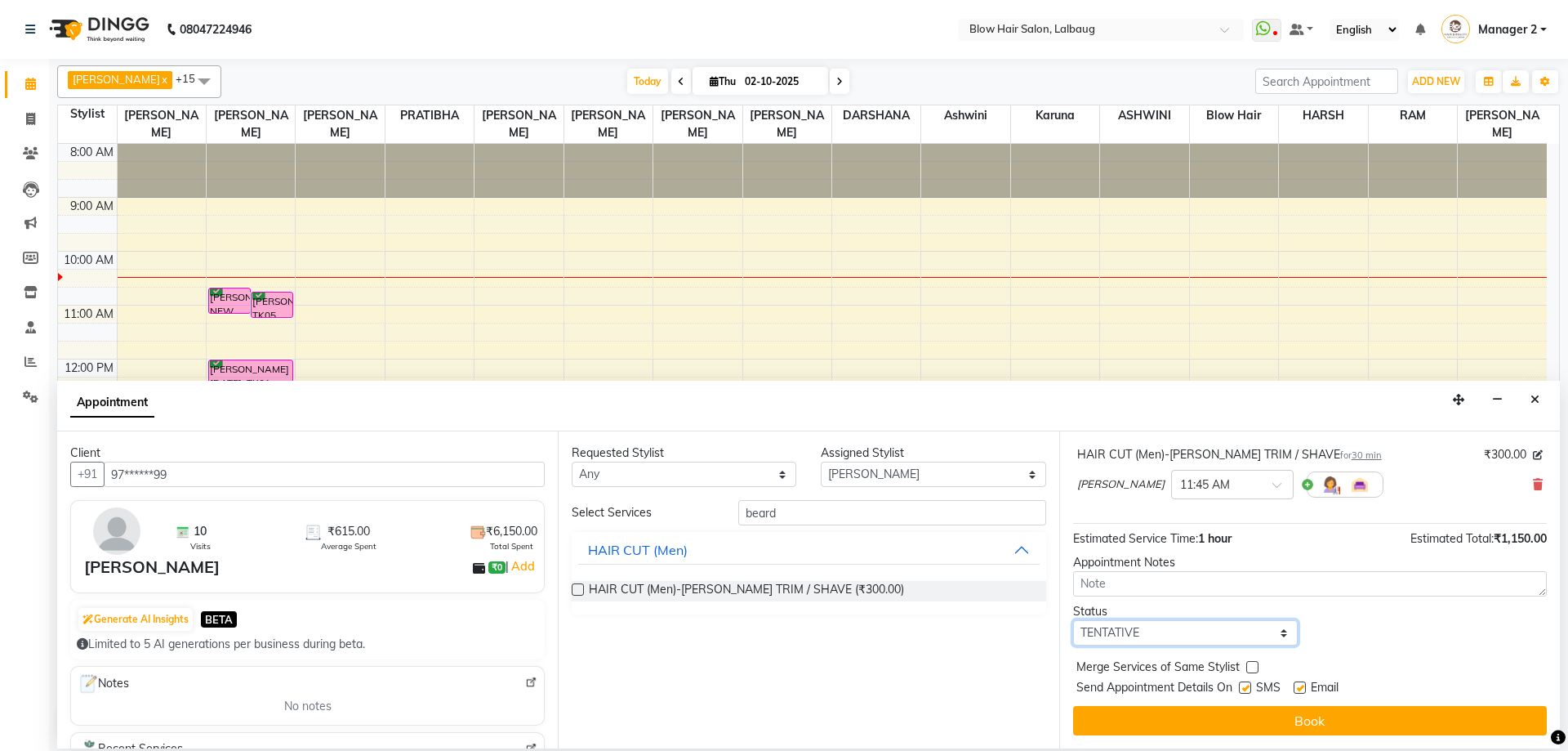
click at [1135, 638] on select "Select TENTATIVE CONFIRM CHECK-IN UPCOMING" at bounding box center [1186, 633] width 225 height 26
select select "confirm booking"
click at [1074, 620] on select "Select TENTATIVE CONFIRM CHECK-IN UPCOMING" at bounding box center [1186, 633] width 225 height 26
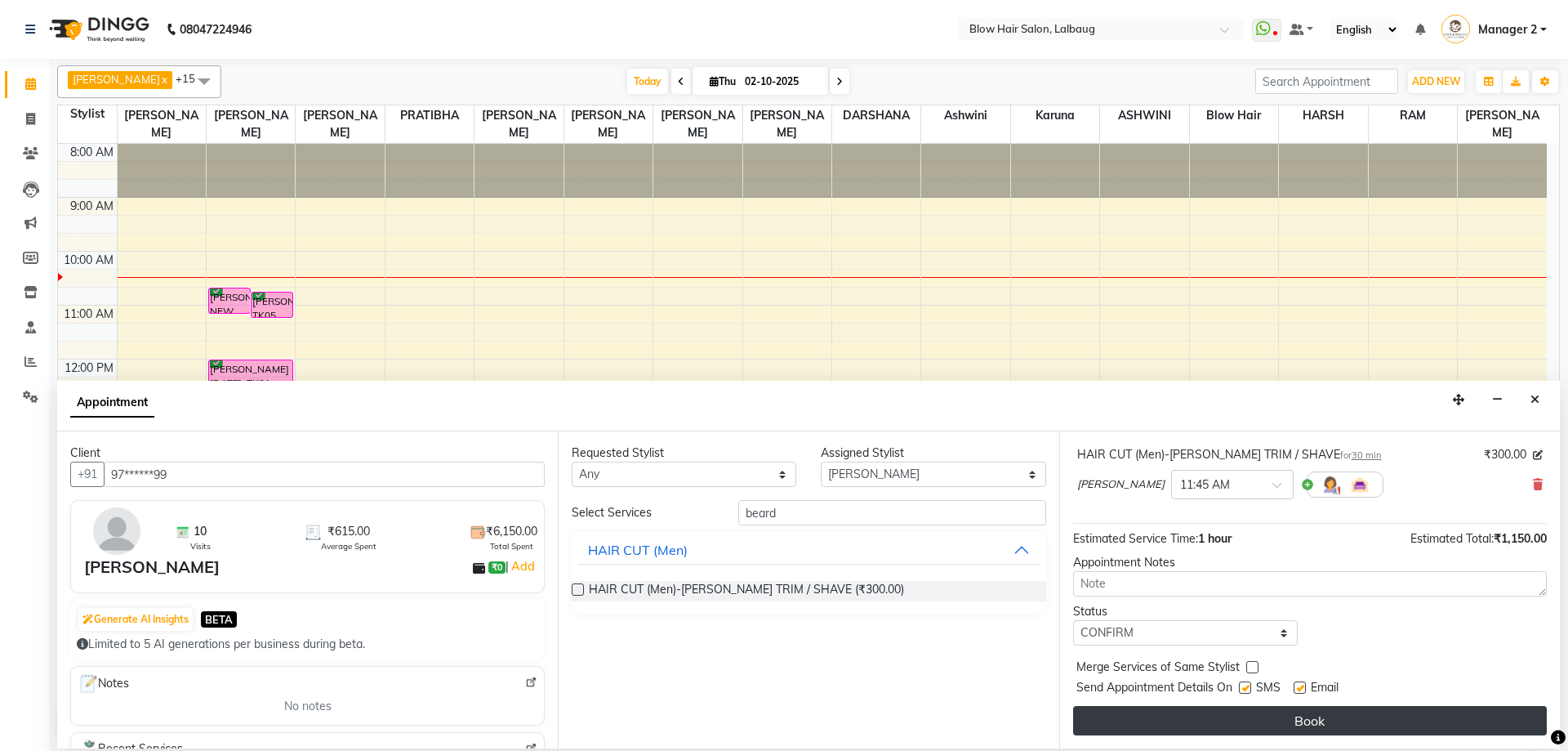
click at [1137, 729] on button "Book" at bounding box center [1310, 721] width 473 height 30
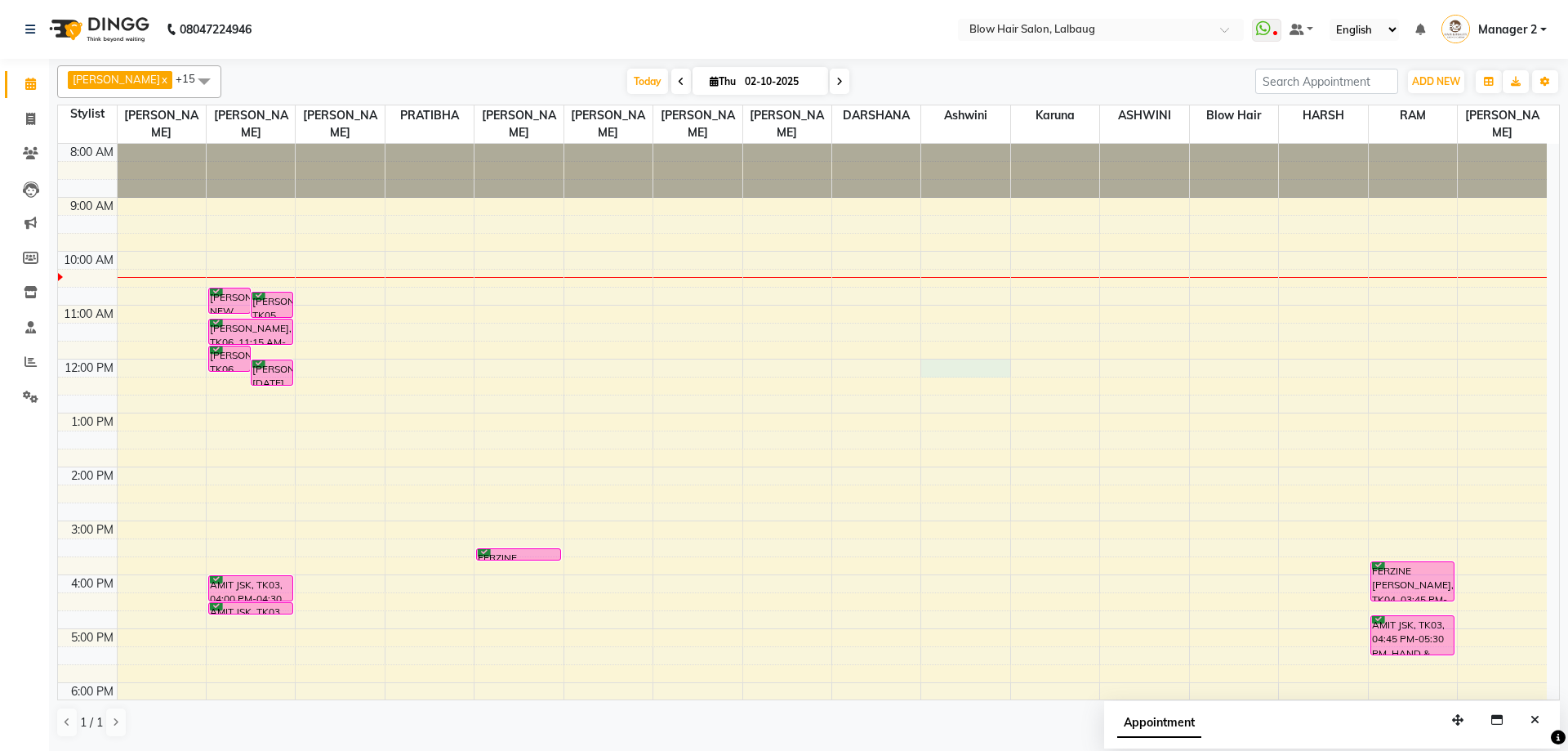
click at [942, 372] on div "8:00 AM 9:00 AM 10:00 AM 11:00 AM 12:00 PM 1:00 PM 2:00 PM 3:00 PM 4:00 PM 5:00…" at bounding box center [802, 520] width 1489 height 754
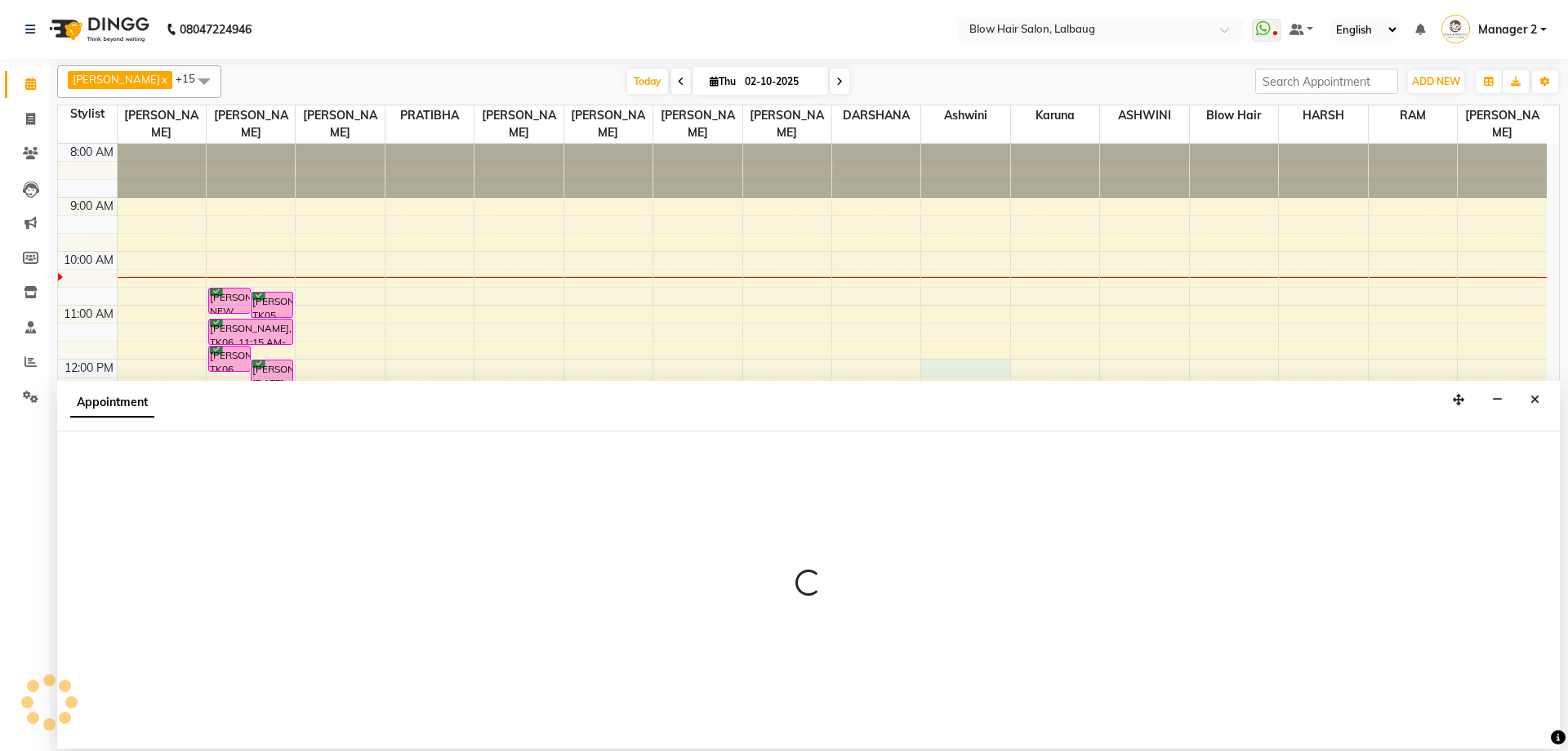
select select "60246"
select select "tentative"
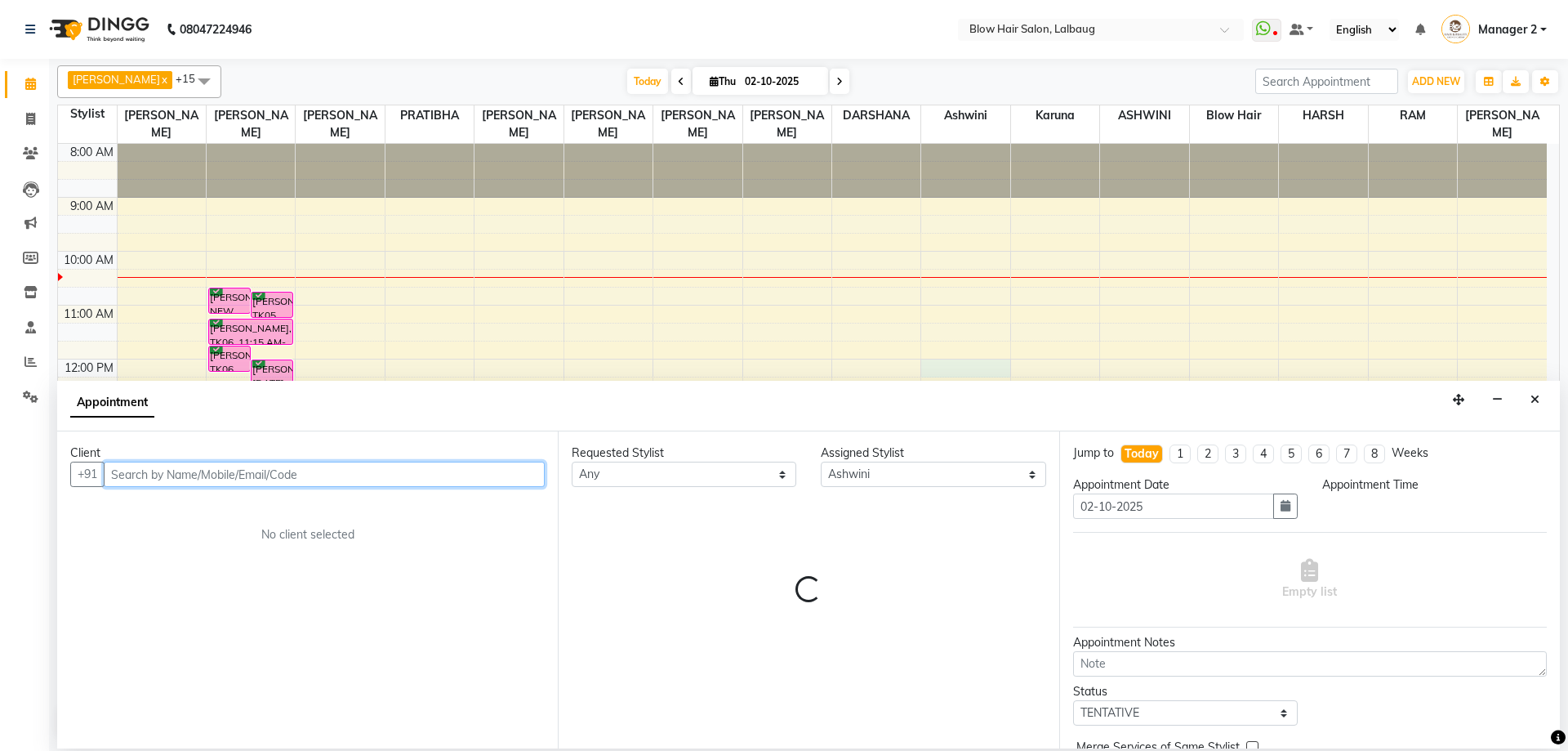
select select "720"
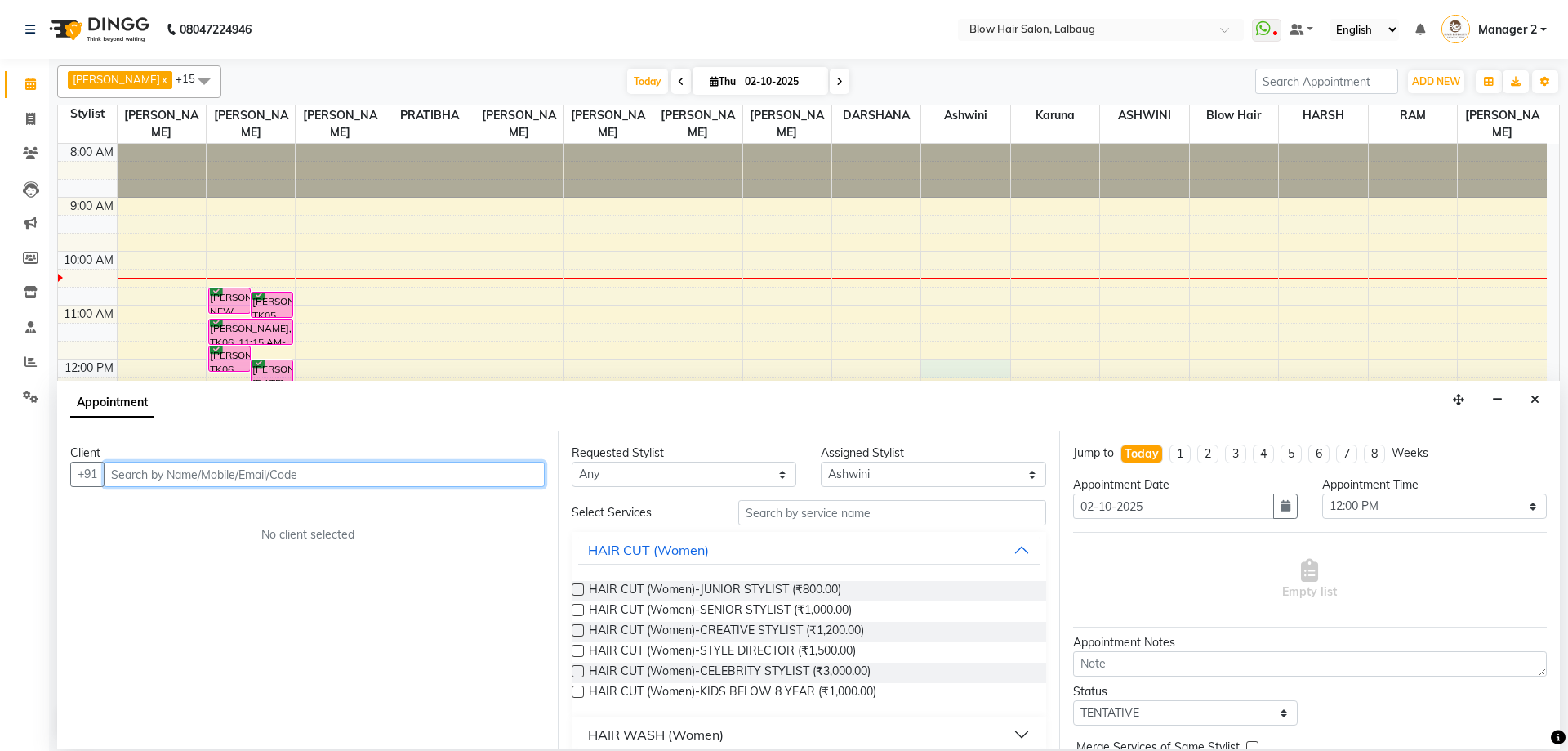
click at [230, 480] on input "text" at bounding box center [324, 474] width 441 height 26
type input "s"
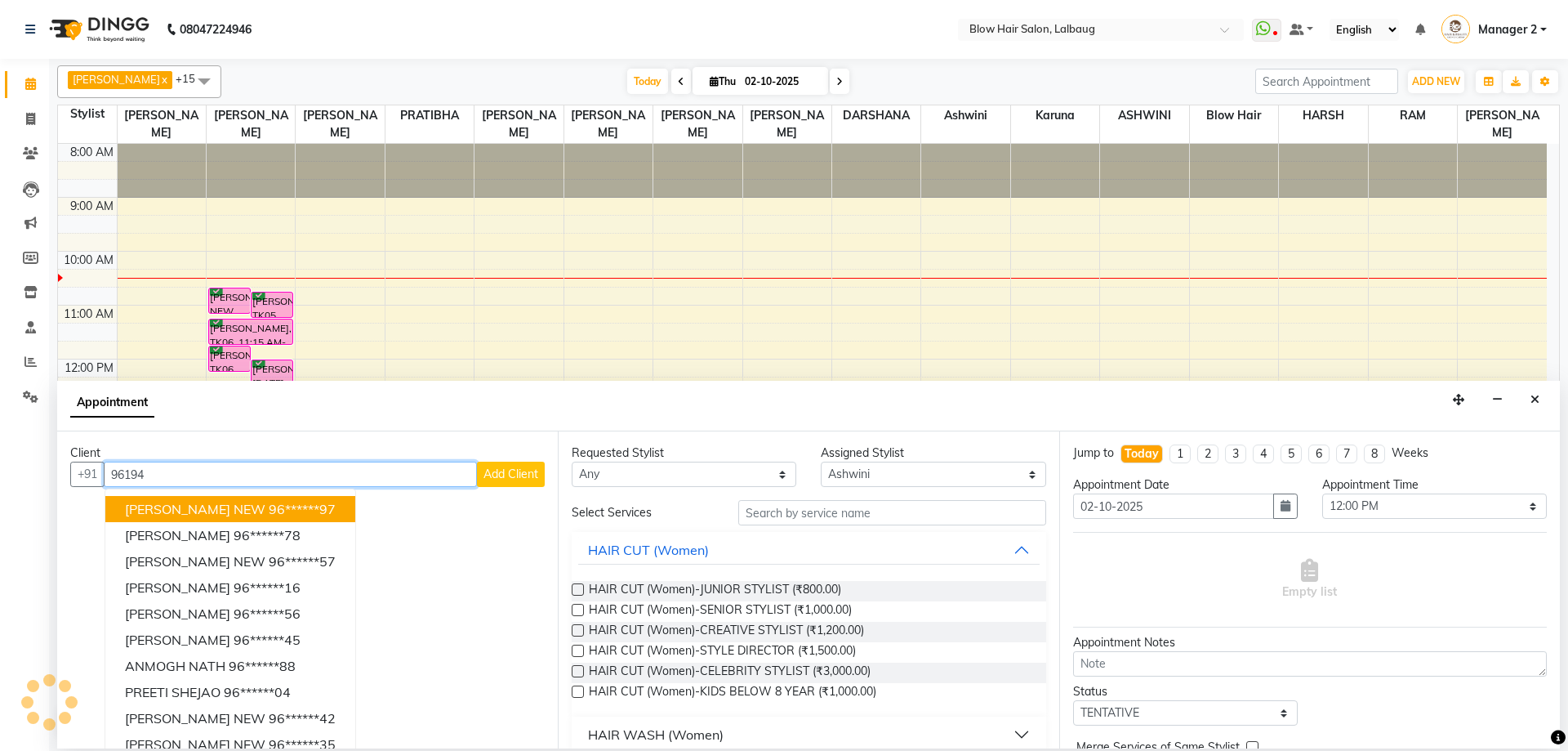
click at [209, 514] on span "[PERSON_NAME] NEW" at bounding box center [194, 509] width 140 height 16
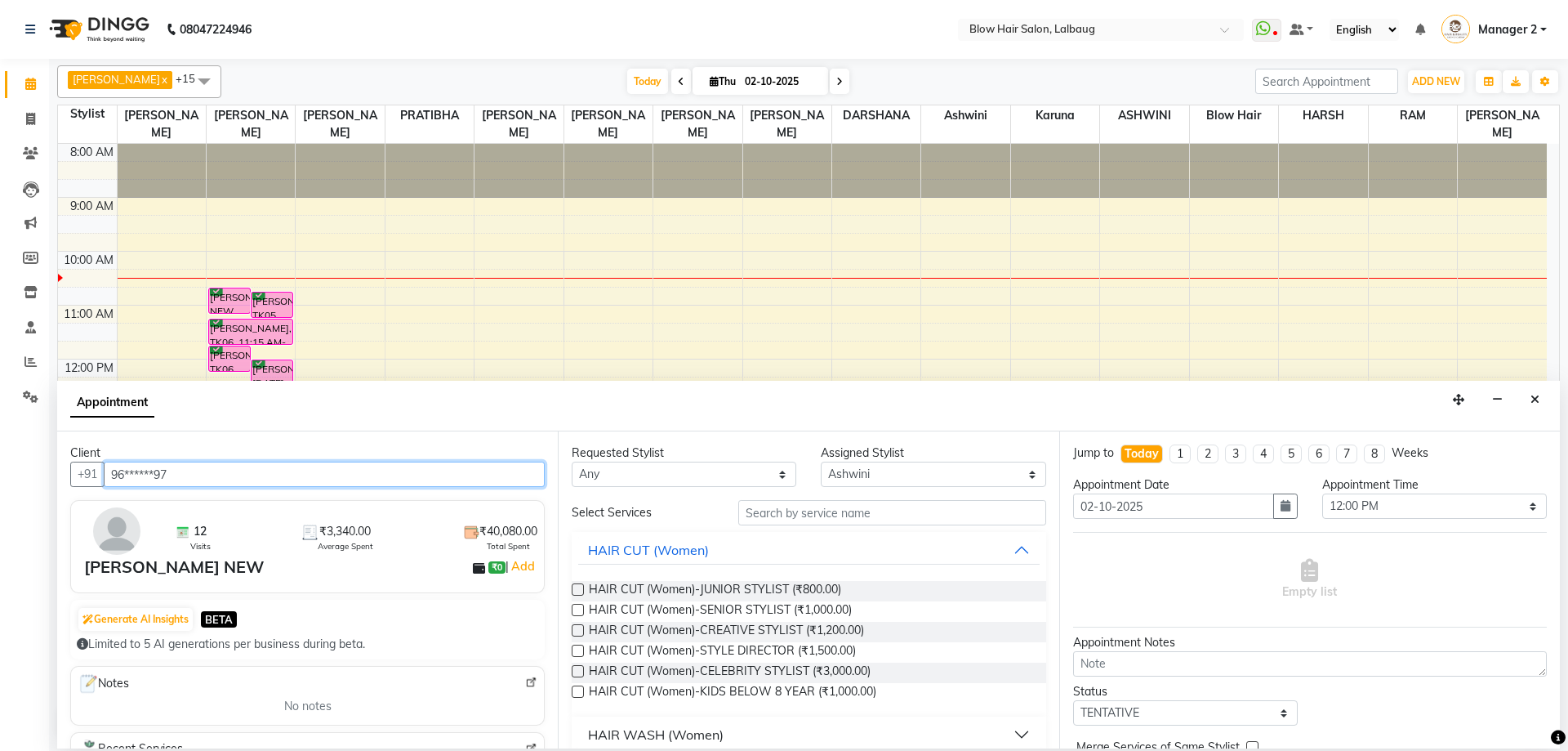
type input "96******97"
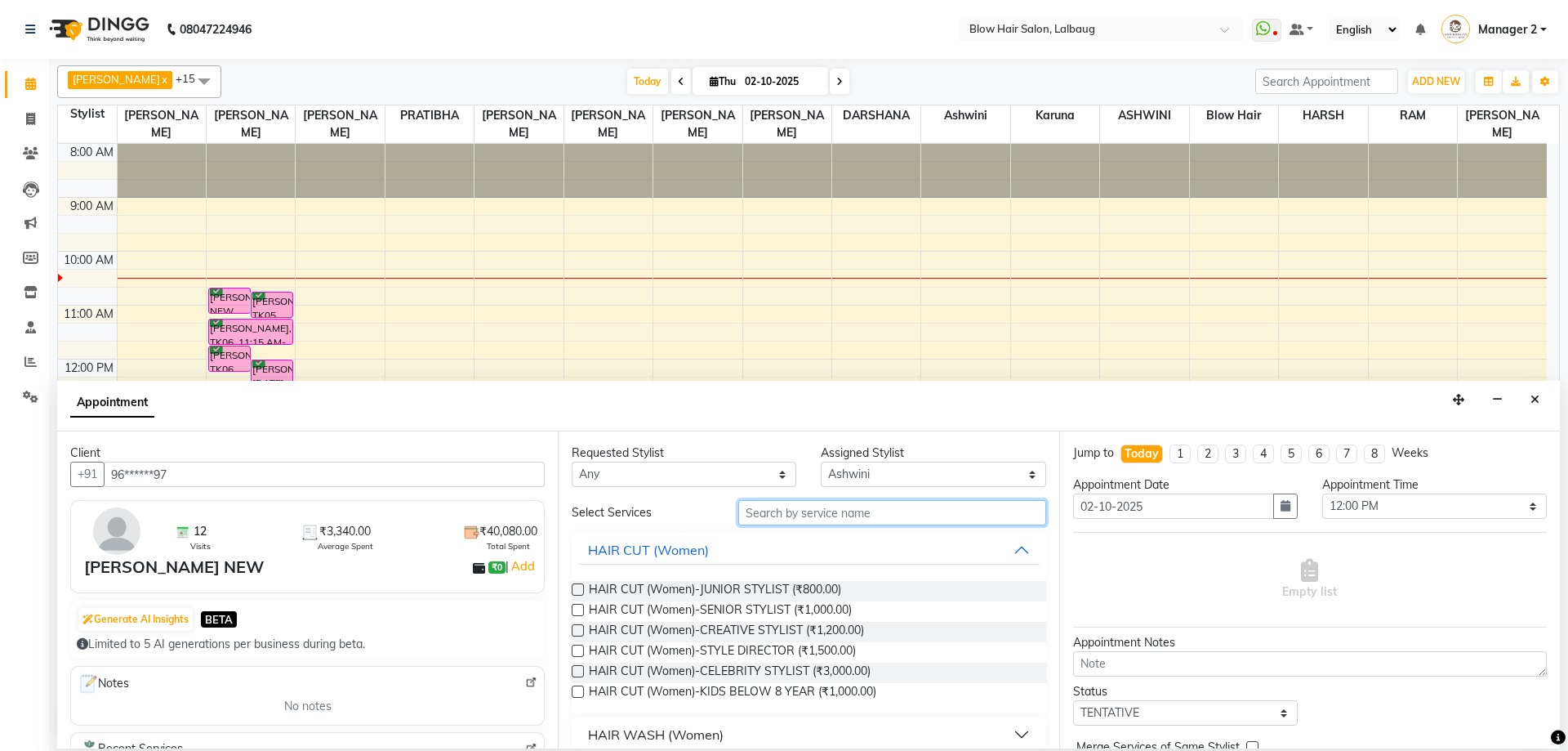
click at [812, 510] on input "text" at bounding box center [892, 513] width 308 height 26
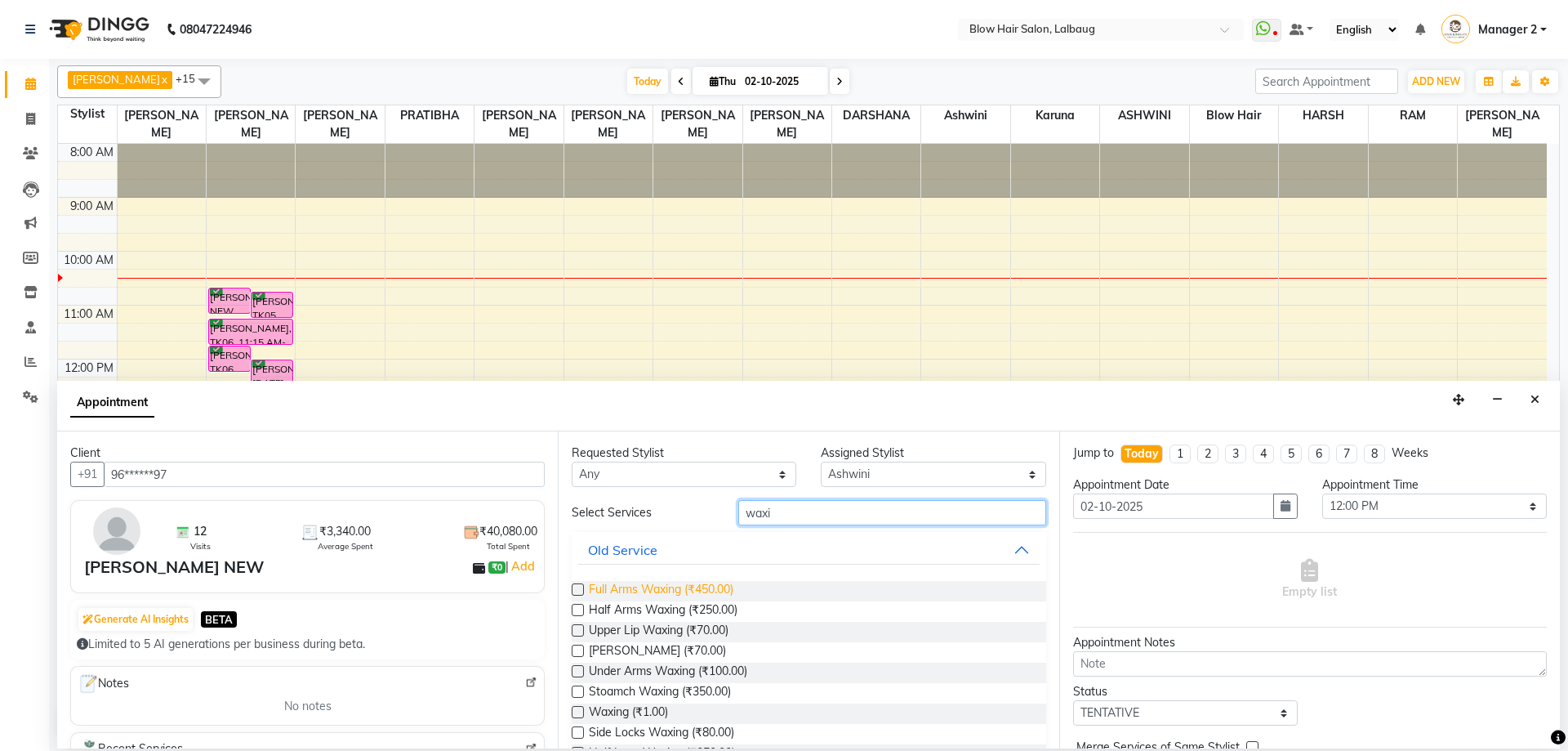
type input "waxi"
click at [673, 590] on span "Full Arms Waxing (₹450.00)" at bounding box center [661, 591] width 145 height 20
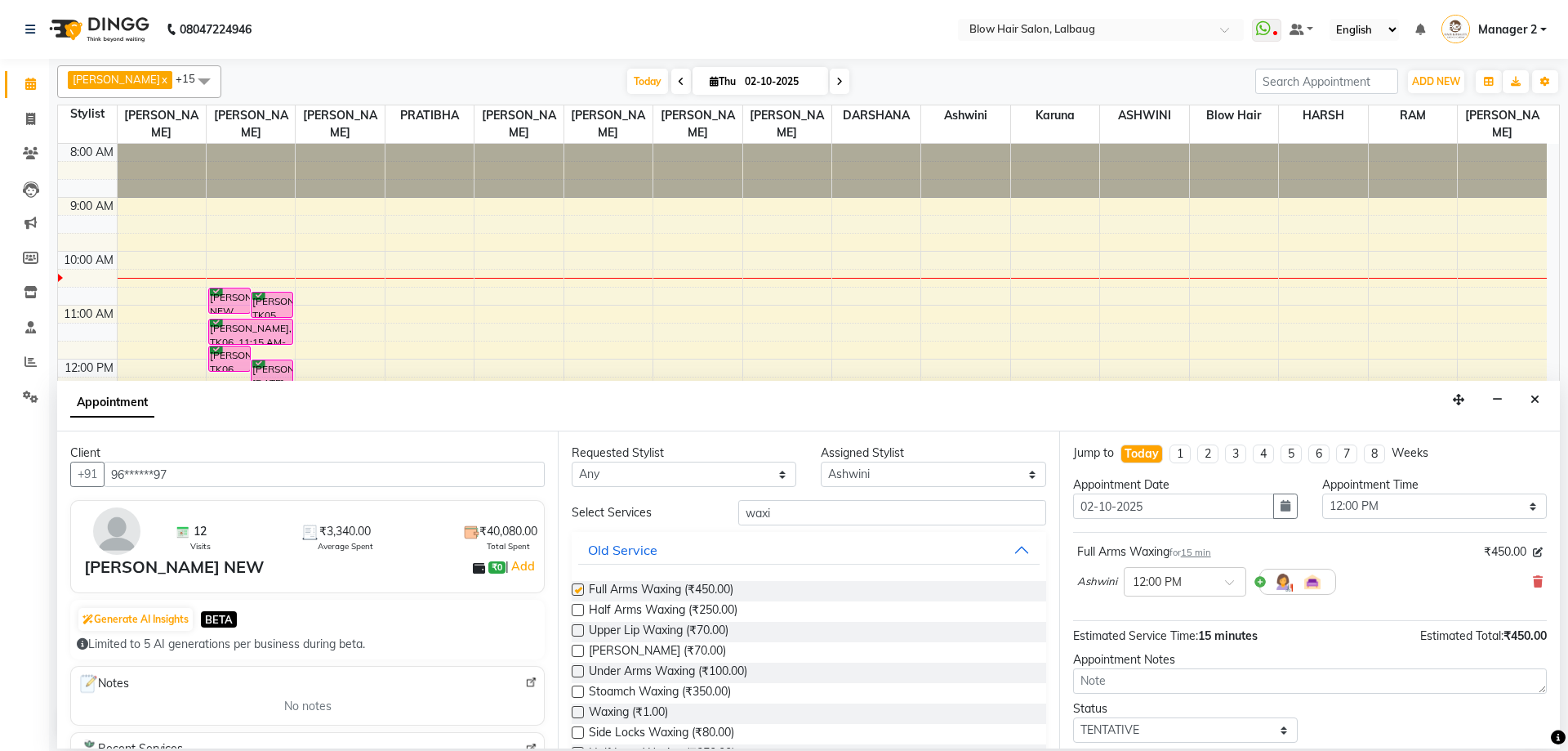
checkbox input "false"
click at [658, 671] on span "Under Arms Waxing (₹100.00)" at bounding box center [668, 672] width 158 height 20
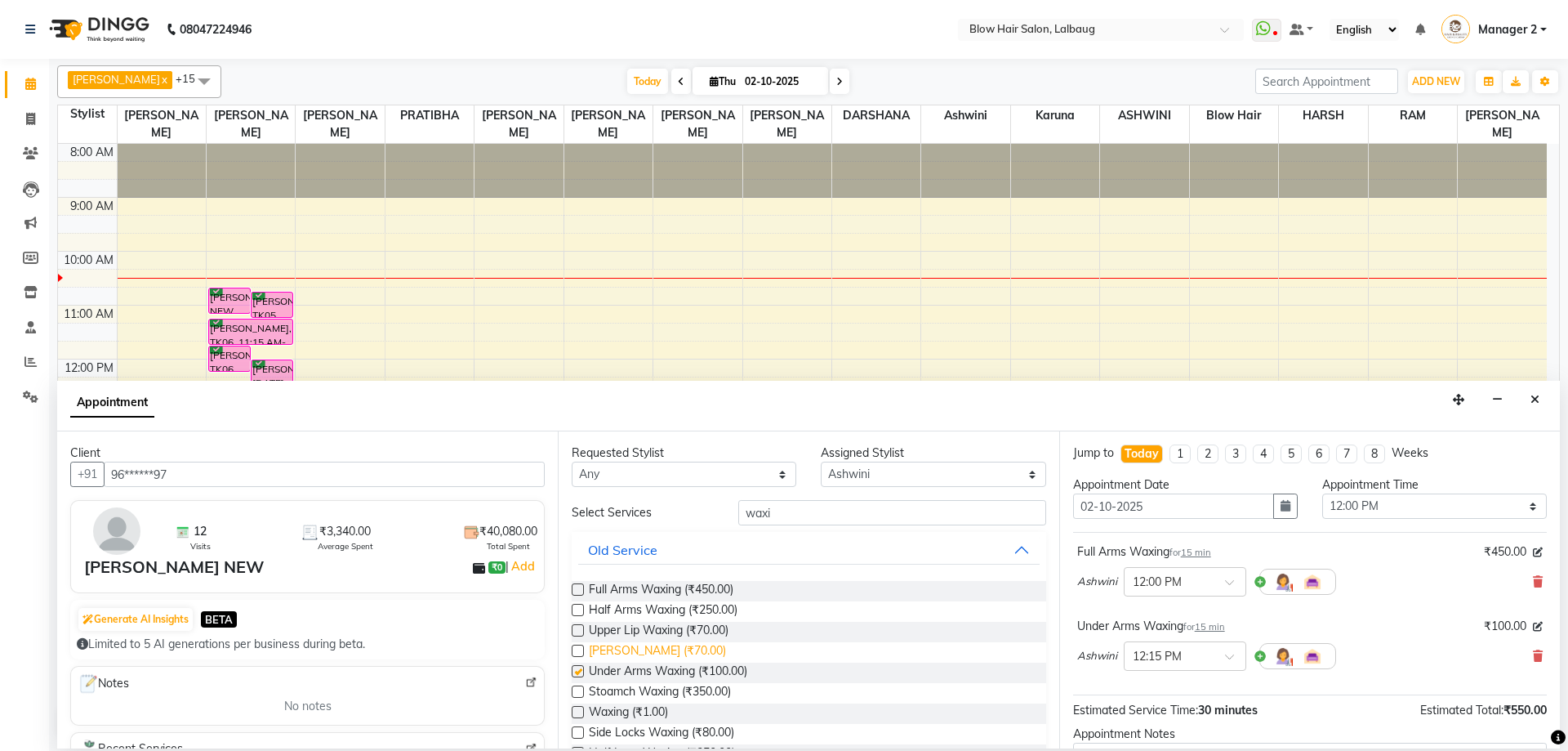
checkbox input "false"
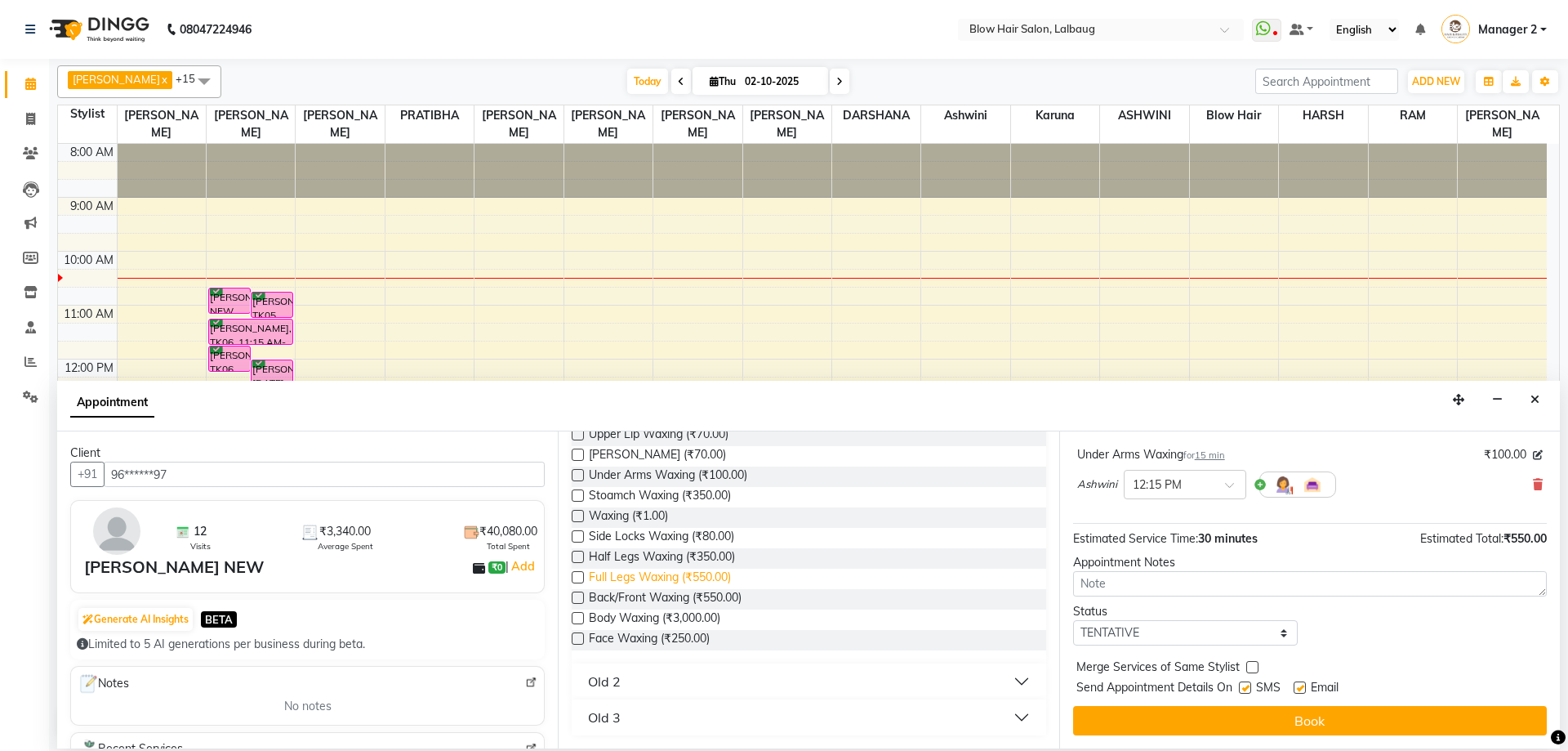
click at [633, 579] on span "Full Legs Waxing (₹550.00)" at bounding box center [659, 578] width 142 height 20
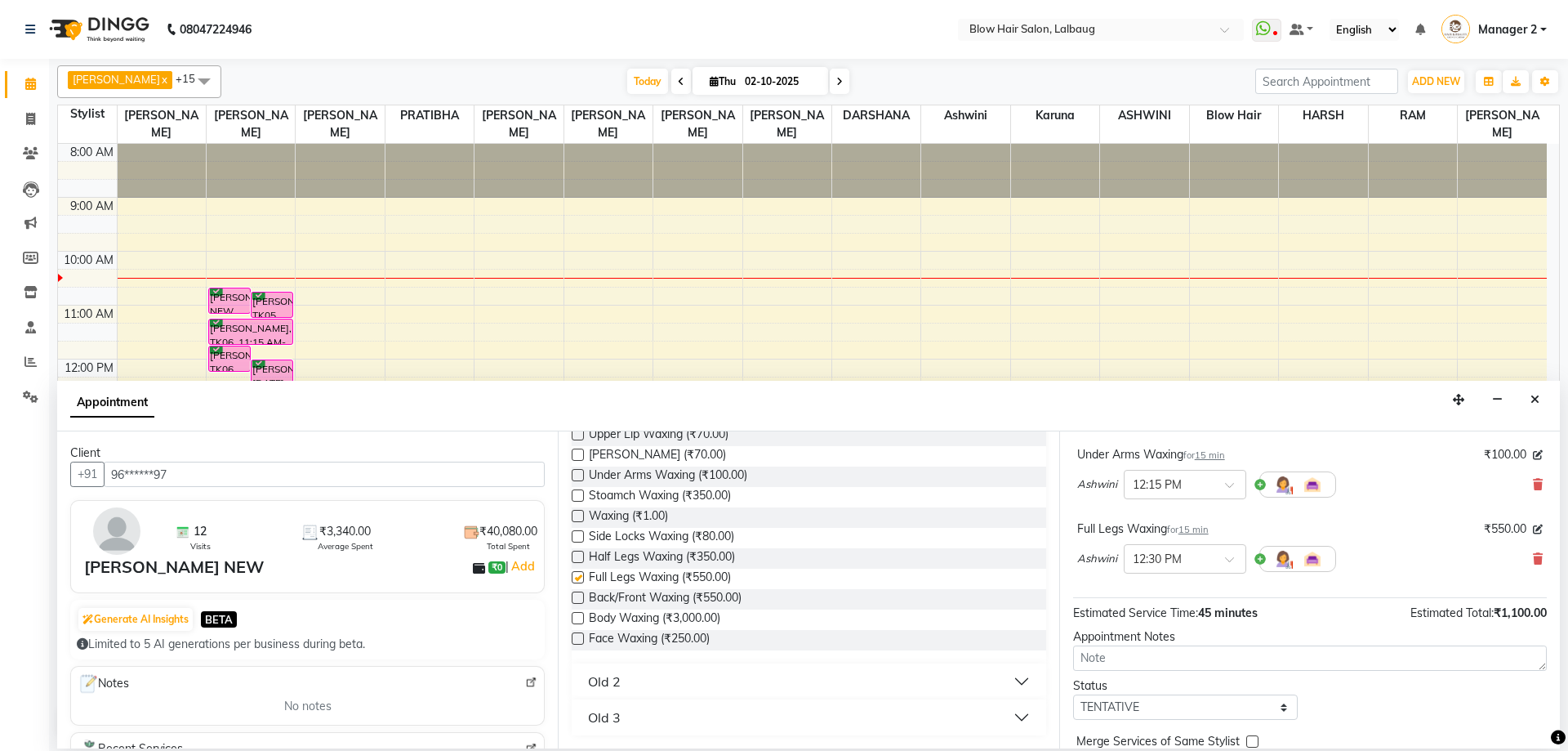
checkbox input "false"
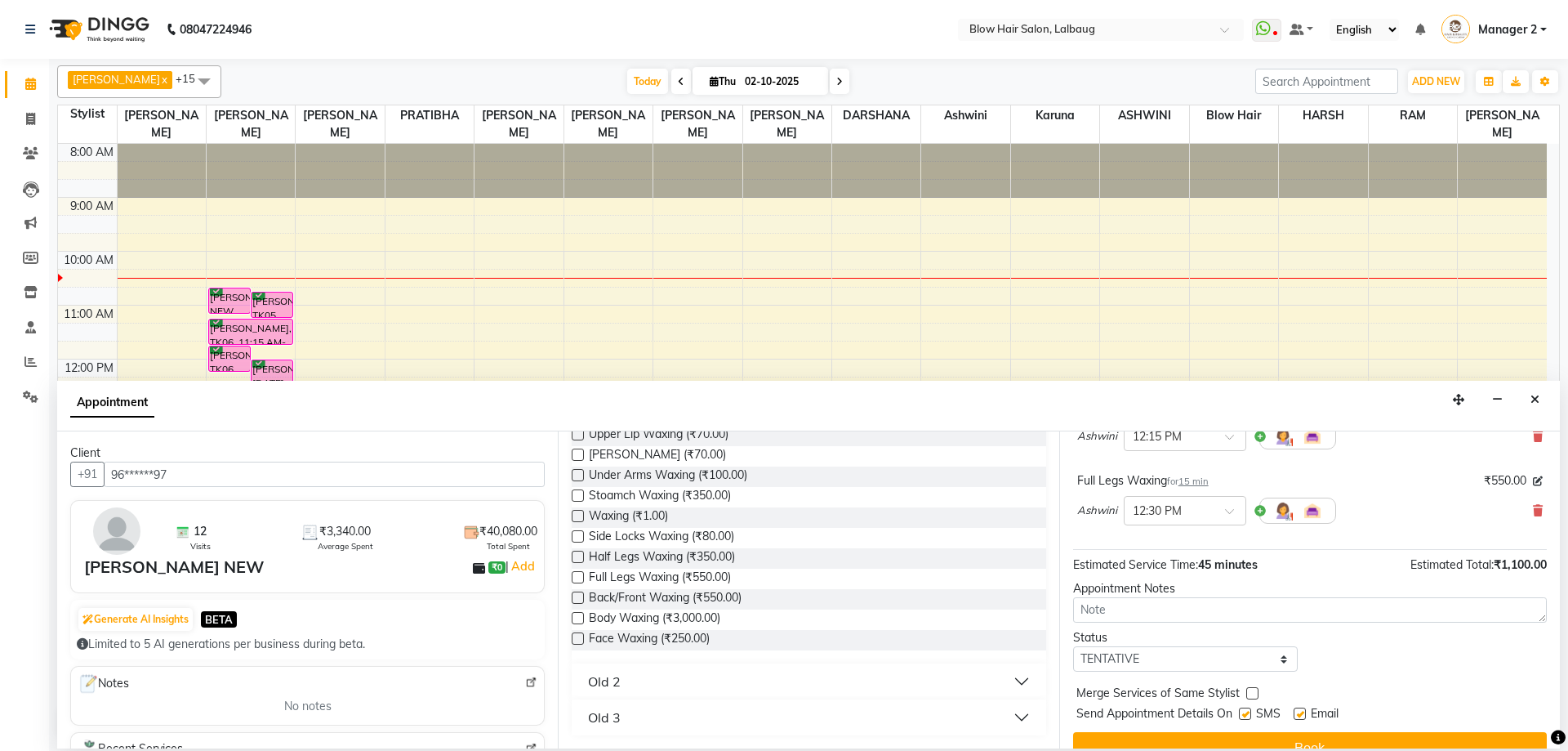
scroll to position [246, 0]
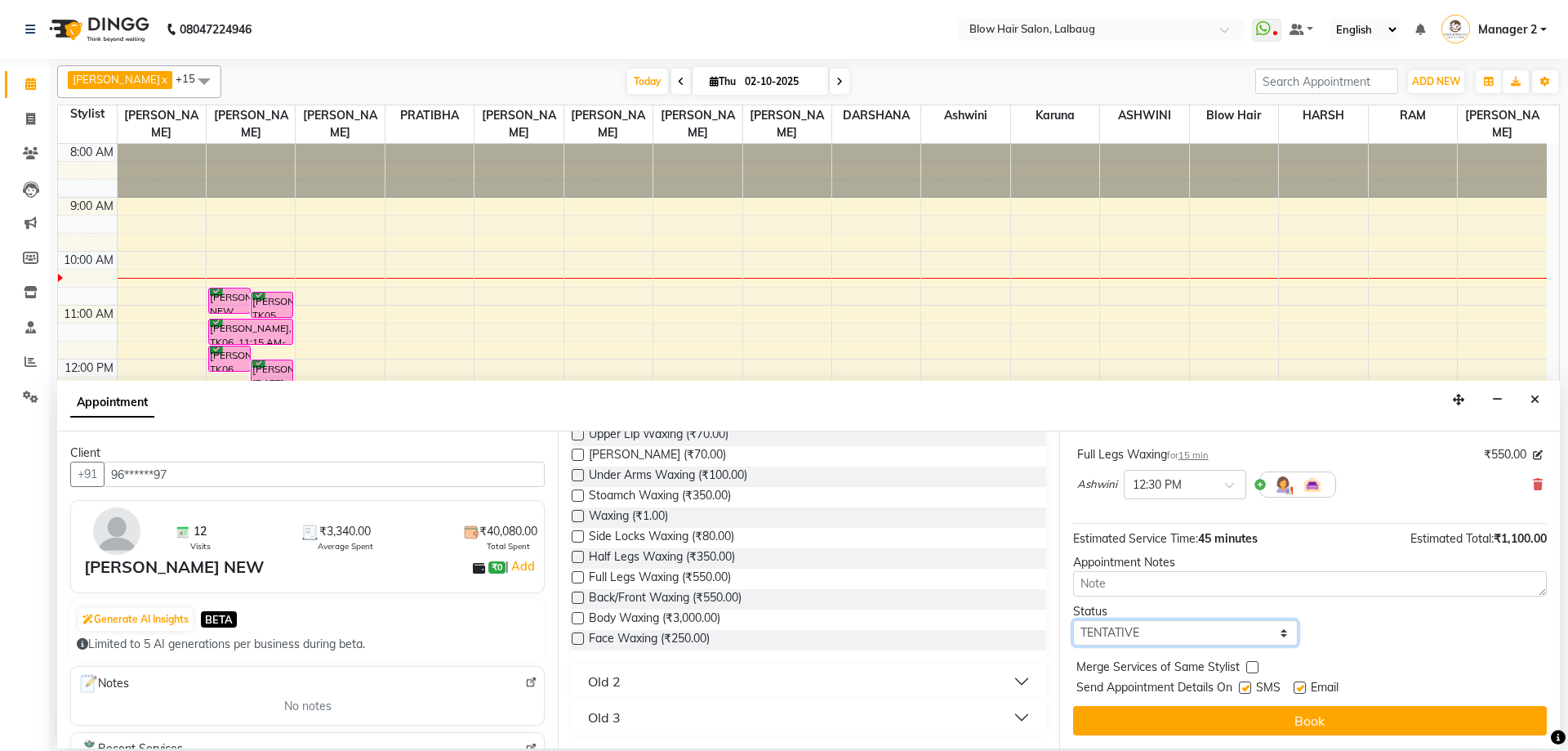
click at [1156, 631] on select "Select TENTATIVE CONFIRM CHECK-IN UPCOMING" at bounding box center [1186, 633] width 225 height 26
select select "confirm booking"
click at [1074, 620] on select "Select TENTATIVE CONFIRM CHECK-IN UPCOMING" at bounding box center [1186, 633] width 225 height 26
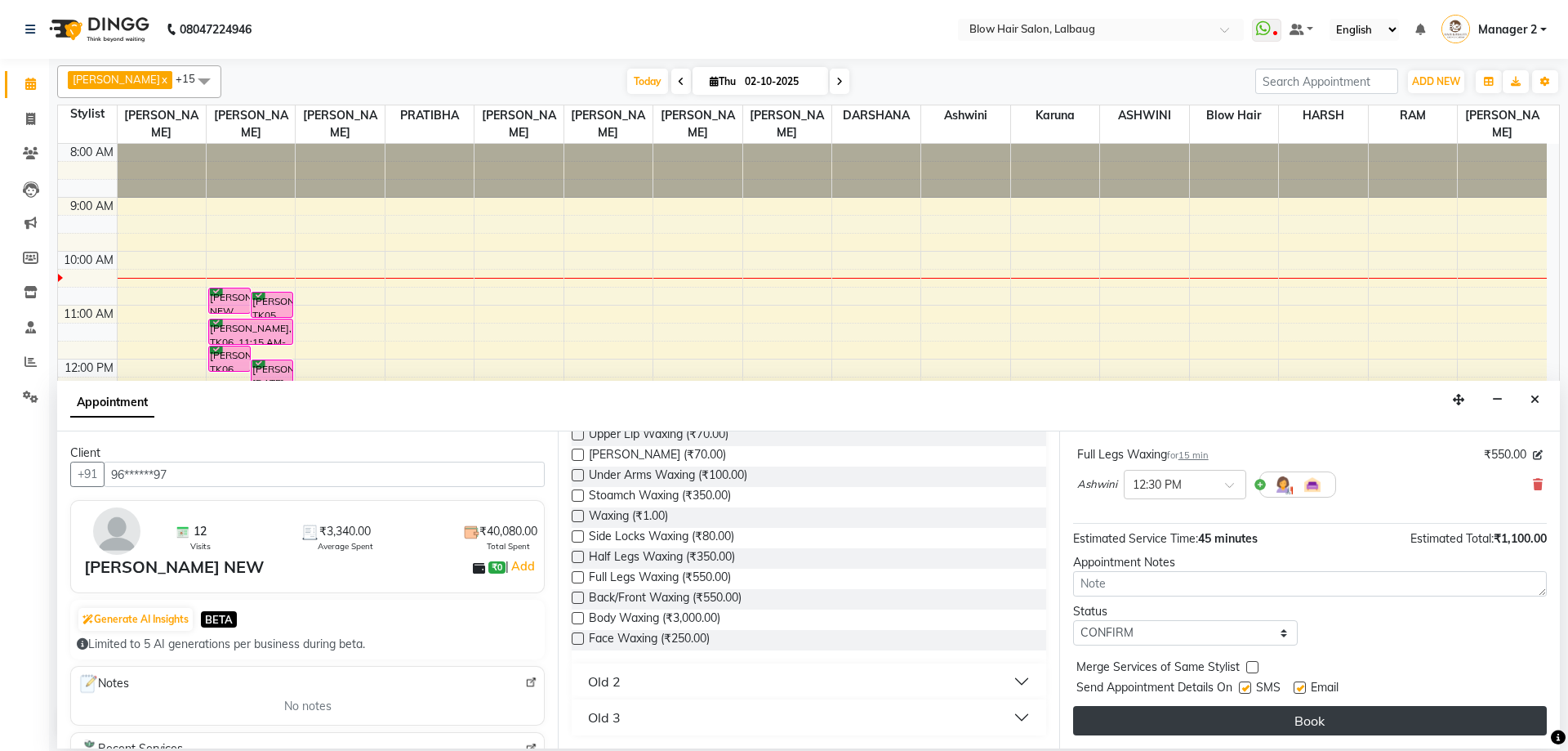
click at [1124, 731] on button "Book" at bounding box center [1310, 721] width 473 height 30
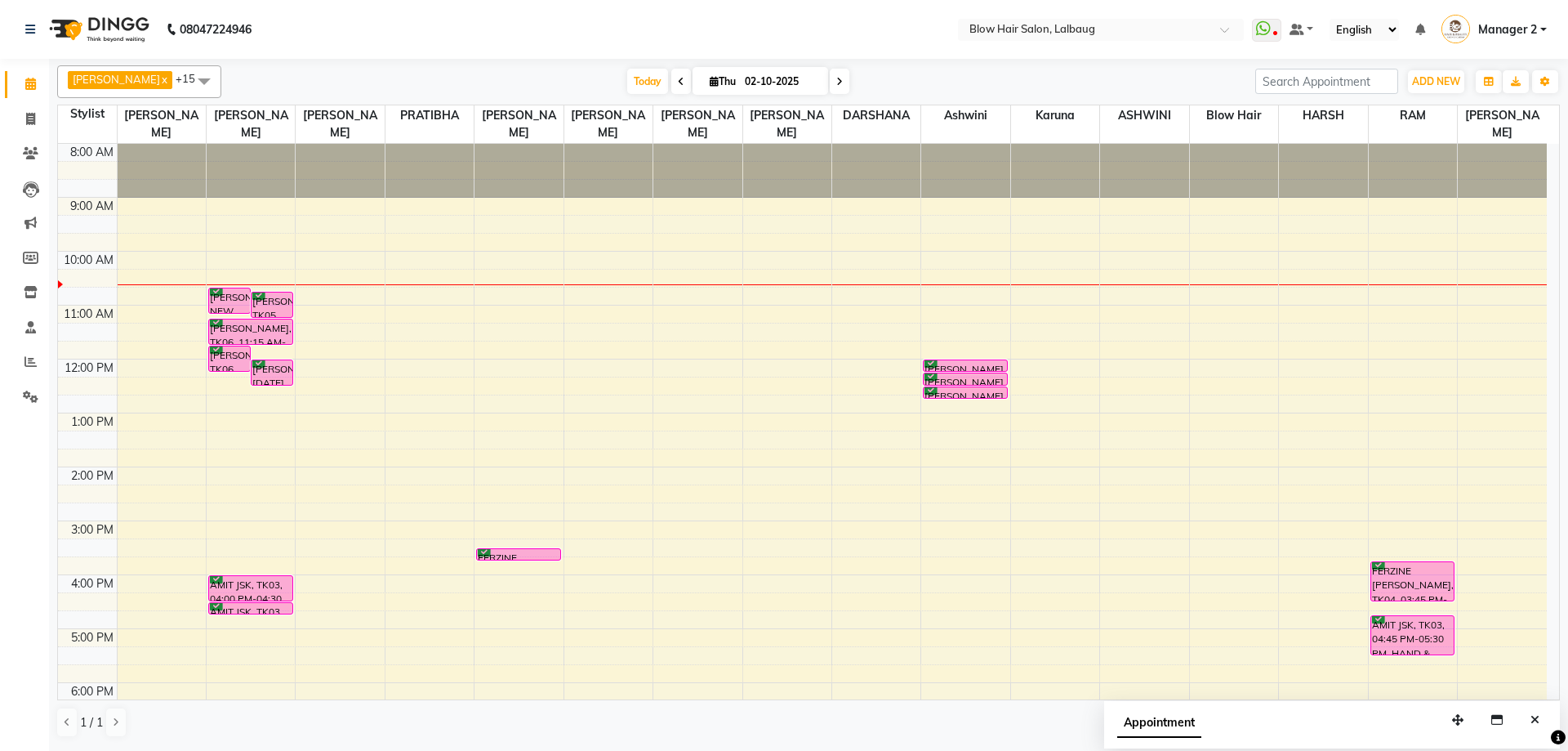
click at [656, 174] on div at bounding box center [697, 171] width 89 height 54
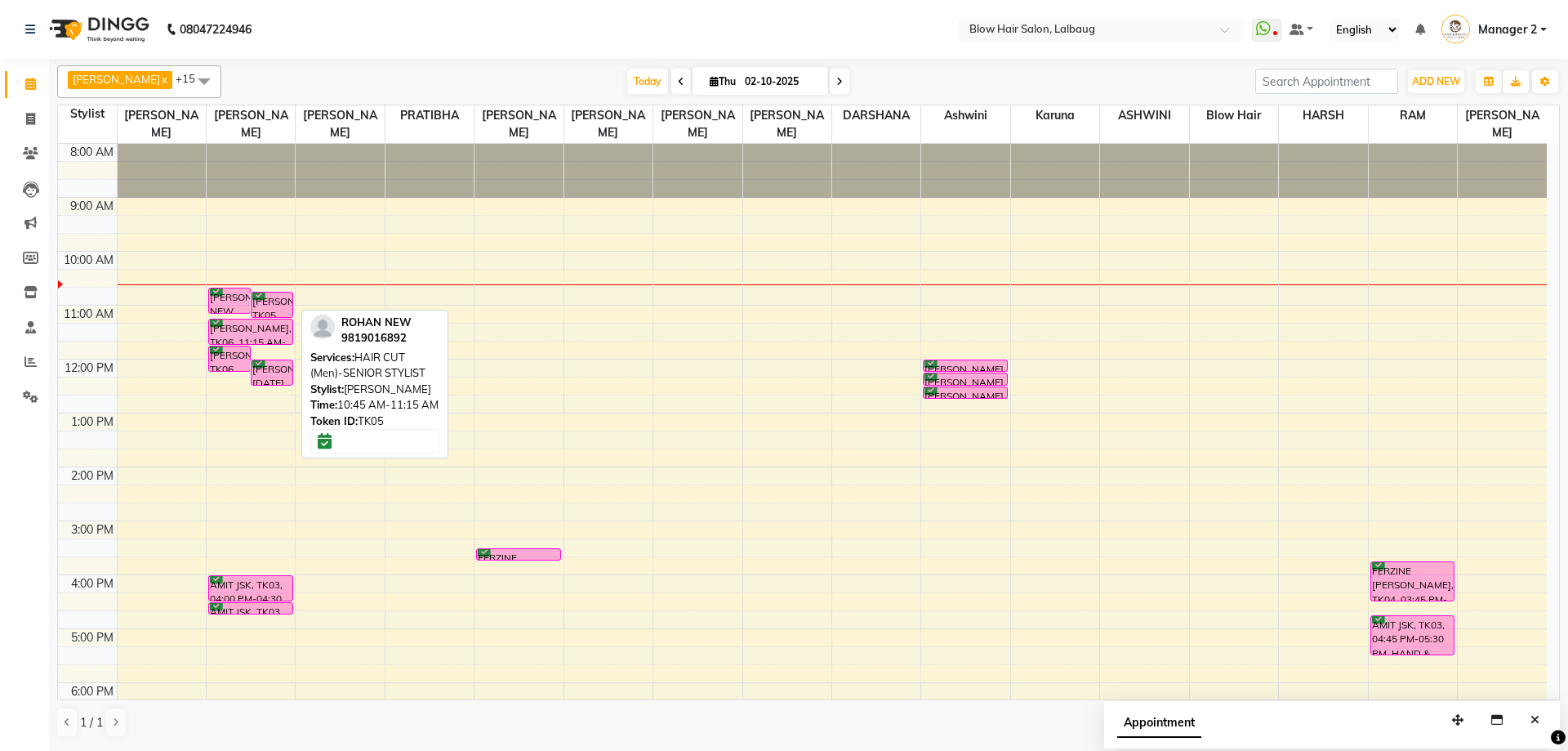
click at [283, 301] on div "[PERSON_NAME], TK05, 10:45 AM-11:15 AM, HAIR CUT (Men)-SENIOR STYLIST" at bounding box center [271, 305] width 41 height 25
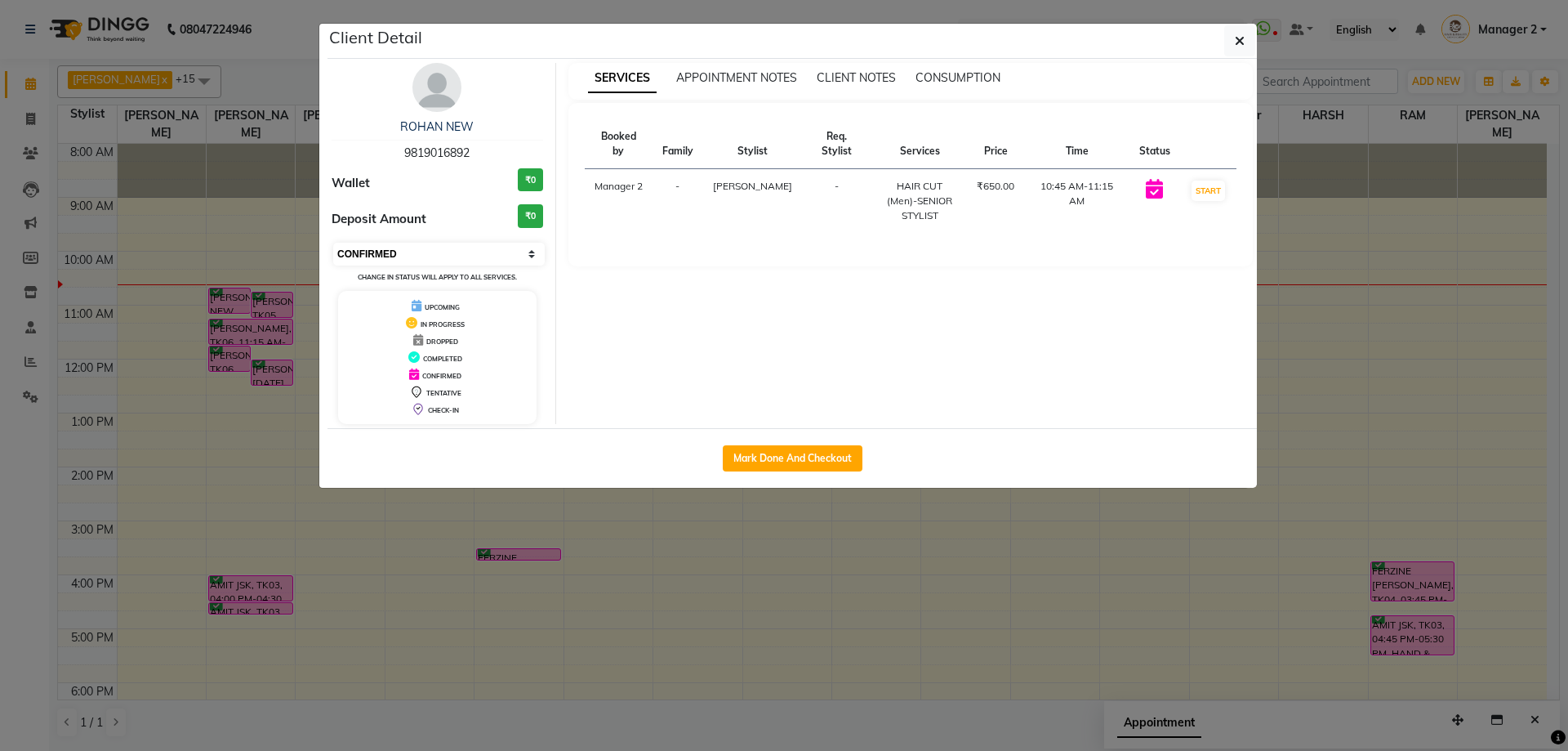
click at [466, 255] on select "Select IN SERVICE CONFIRMED TENTATIVE CHECK IN MARK DONE DROPPED UPCOMING" at bounding box center [439, 254] width 211 height 23
select select "8"
click at [333, 243] on select "Select IN SERVICE CONFIRMED TENTATIVE CHECK IN MARK DONE DROPPED UPCOMING" at bounding box center [439, 254] width 211 height 23
click at [1239, 40] on icon "button" at bounding box center [1240, 41] width 10 height 13
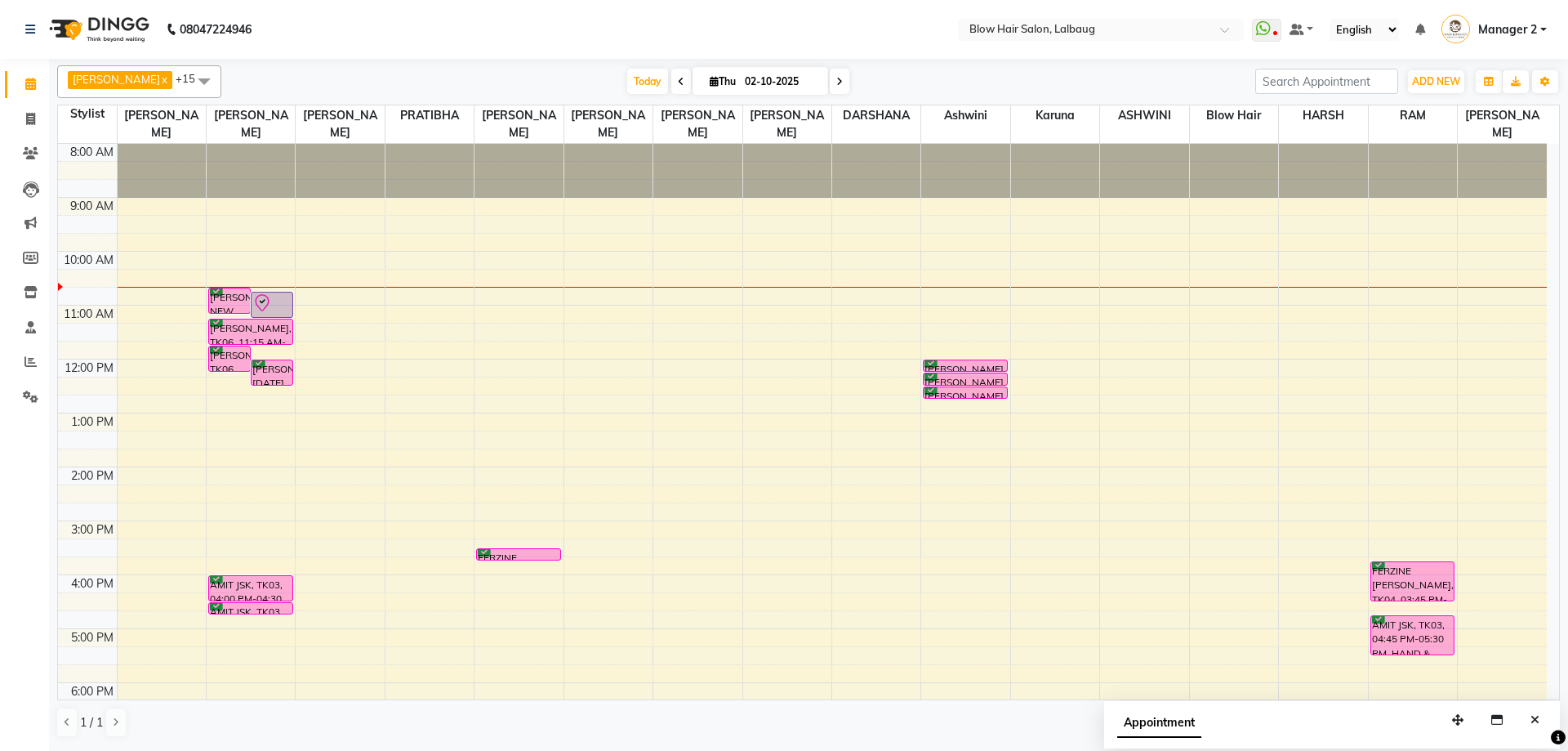
click at [860, 326] on div "8:00 AM 9:00 AM 10:00 AM 11:00 AM 12:00 PM 1:00 PM 2:00 PM 3:00 PM 4:00 PM 5:00…" at bounding box center [802, 520] width 1489 height 754
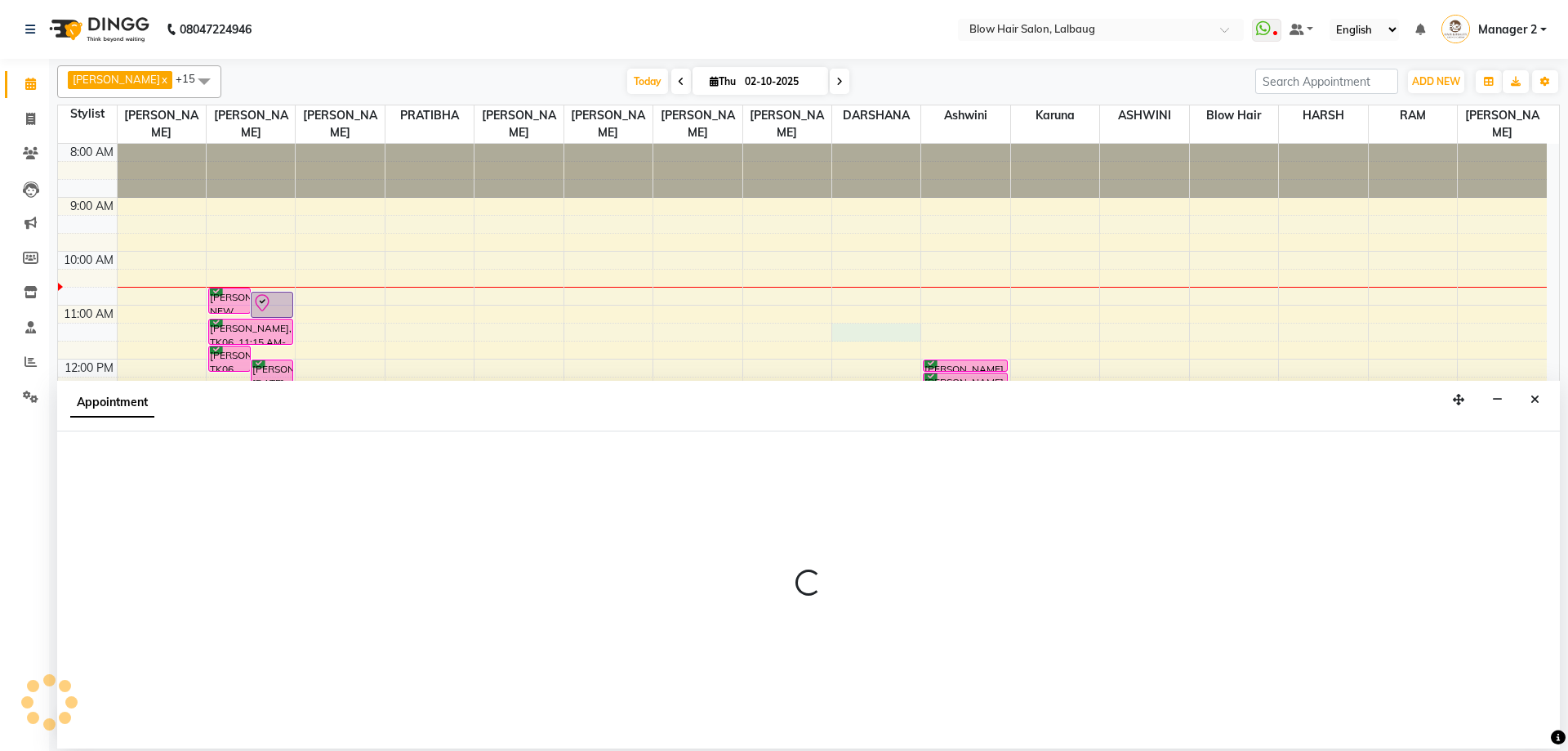
select select "37224"
select select "tentative"
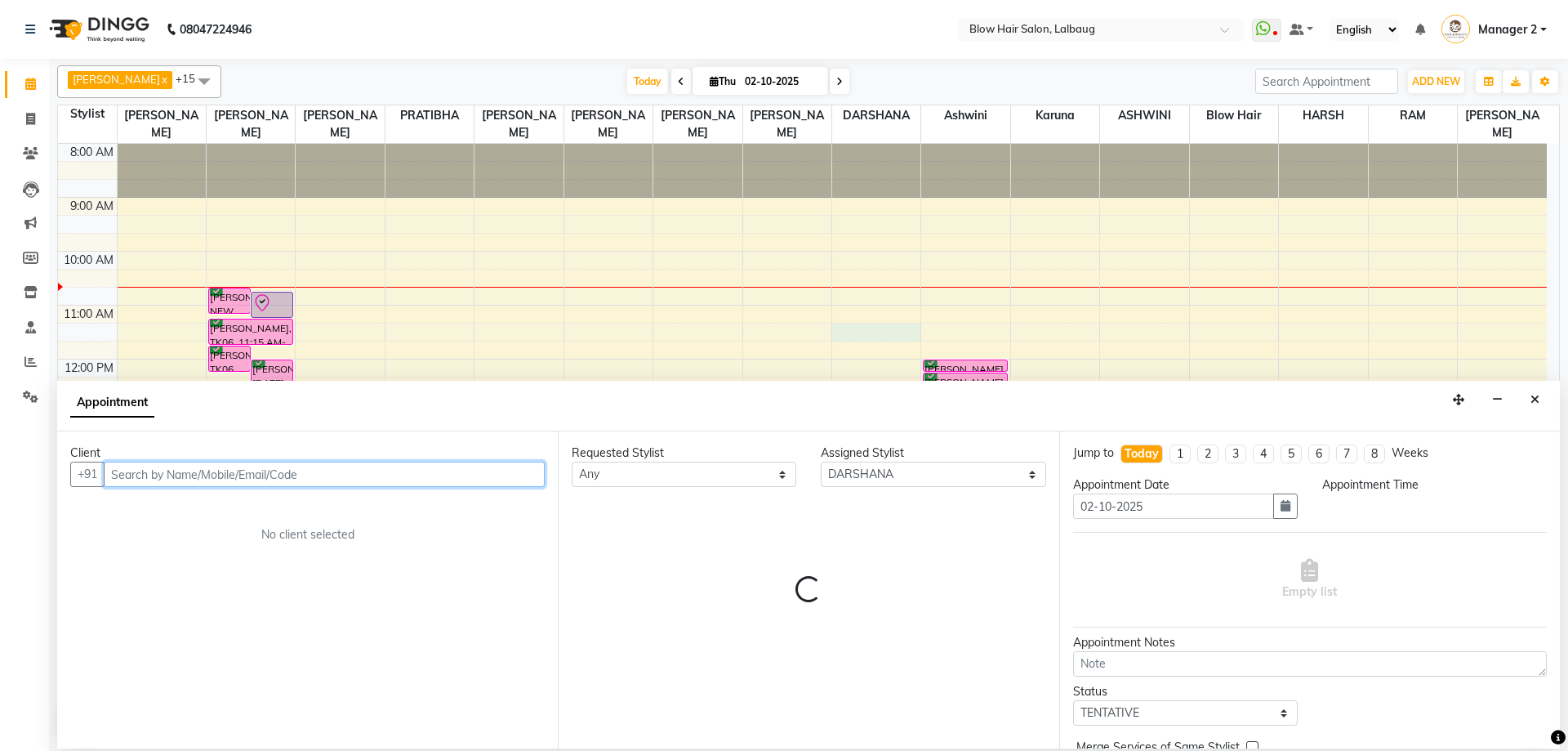
select select "675"
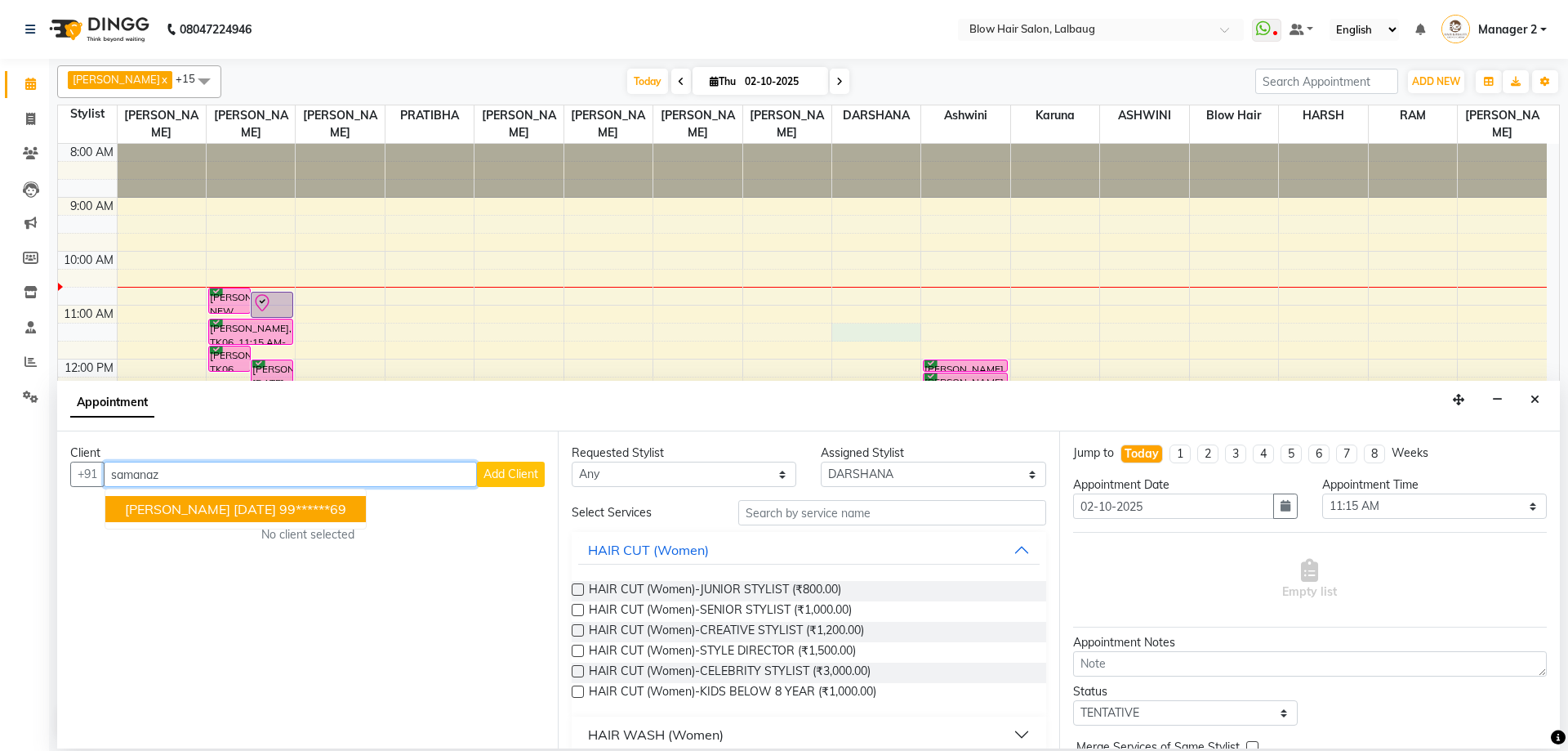
click at [276, 508] on span "[PERSON_NAME] [DATE]" at bounding box center [200, 509] width 151 height 16
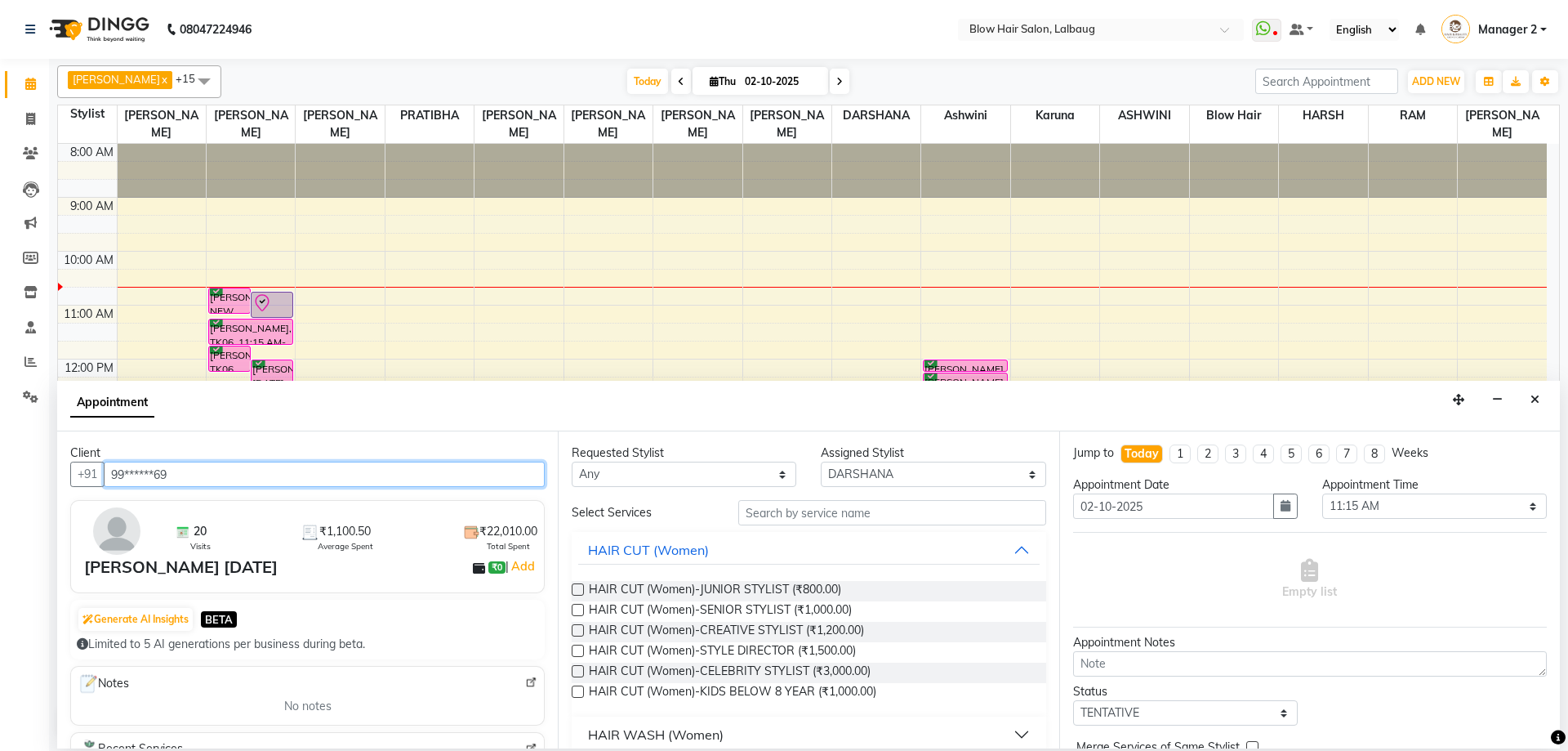
type input "99******69"
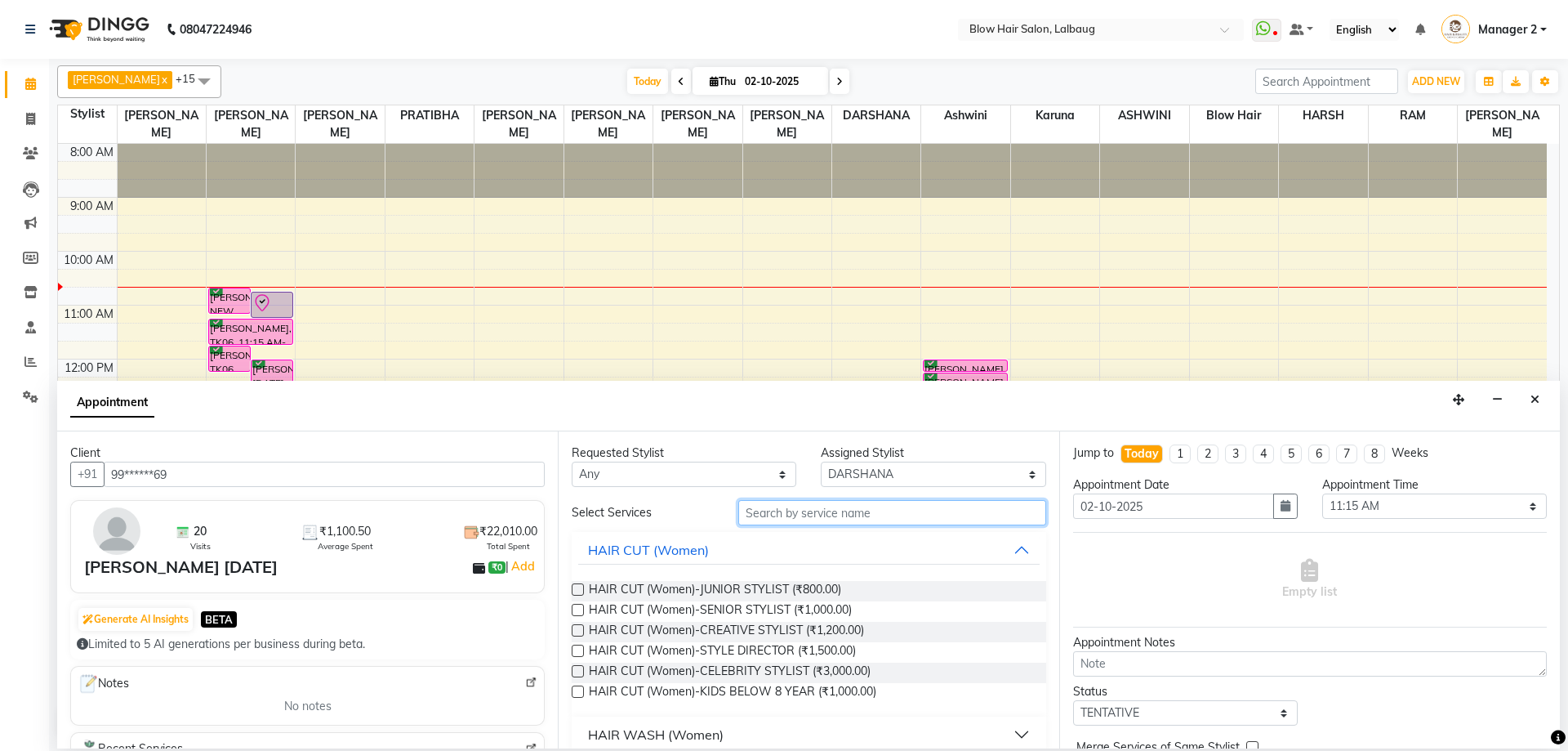
click at [779, 522] on input "text" at bounding box center [892, 513] width 308 height 26
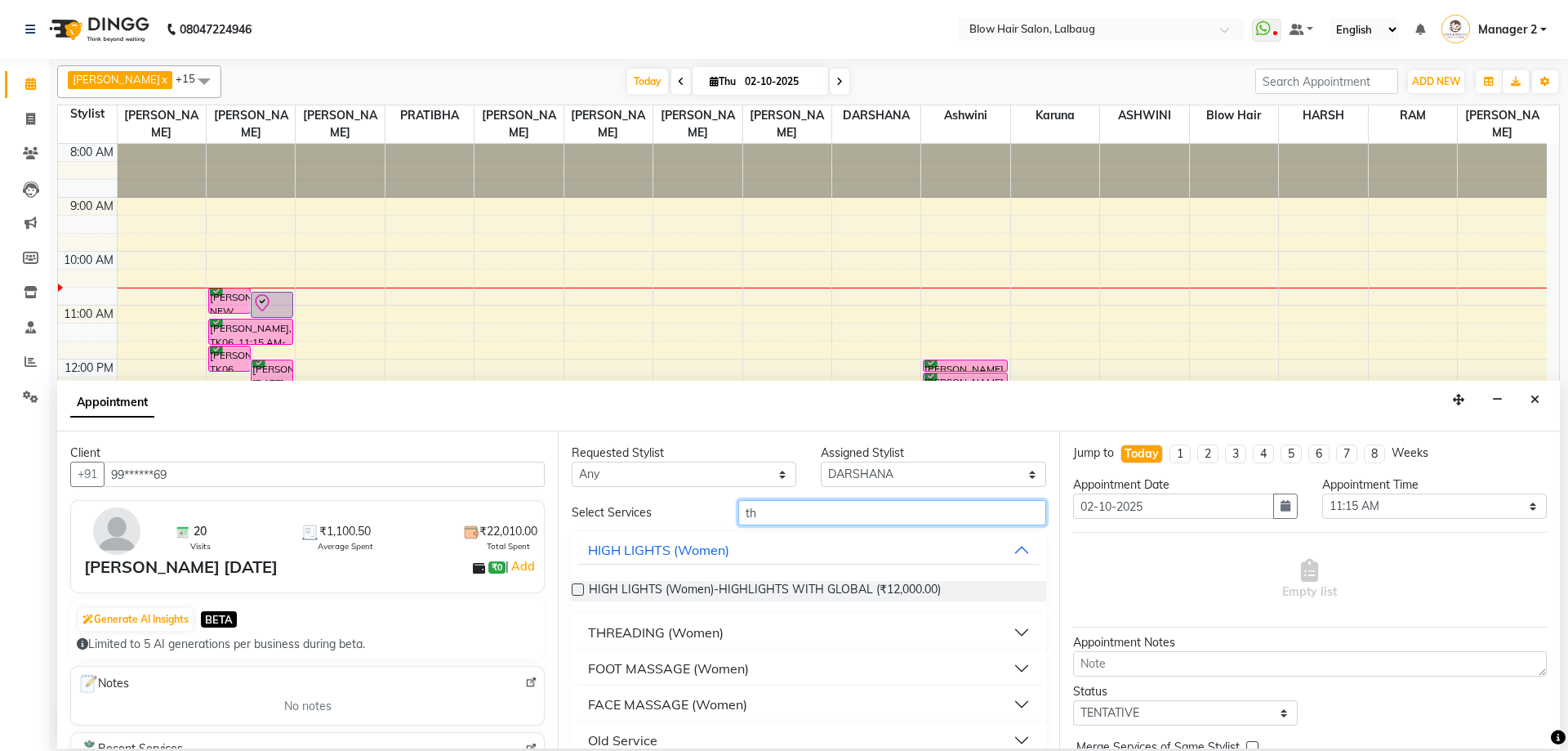
type input "th"
click at [644, 635] on div "THREADING (Women)" at bounding box center [655, 632] width 135 height 20
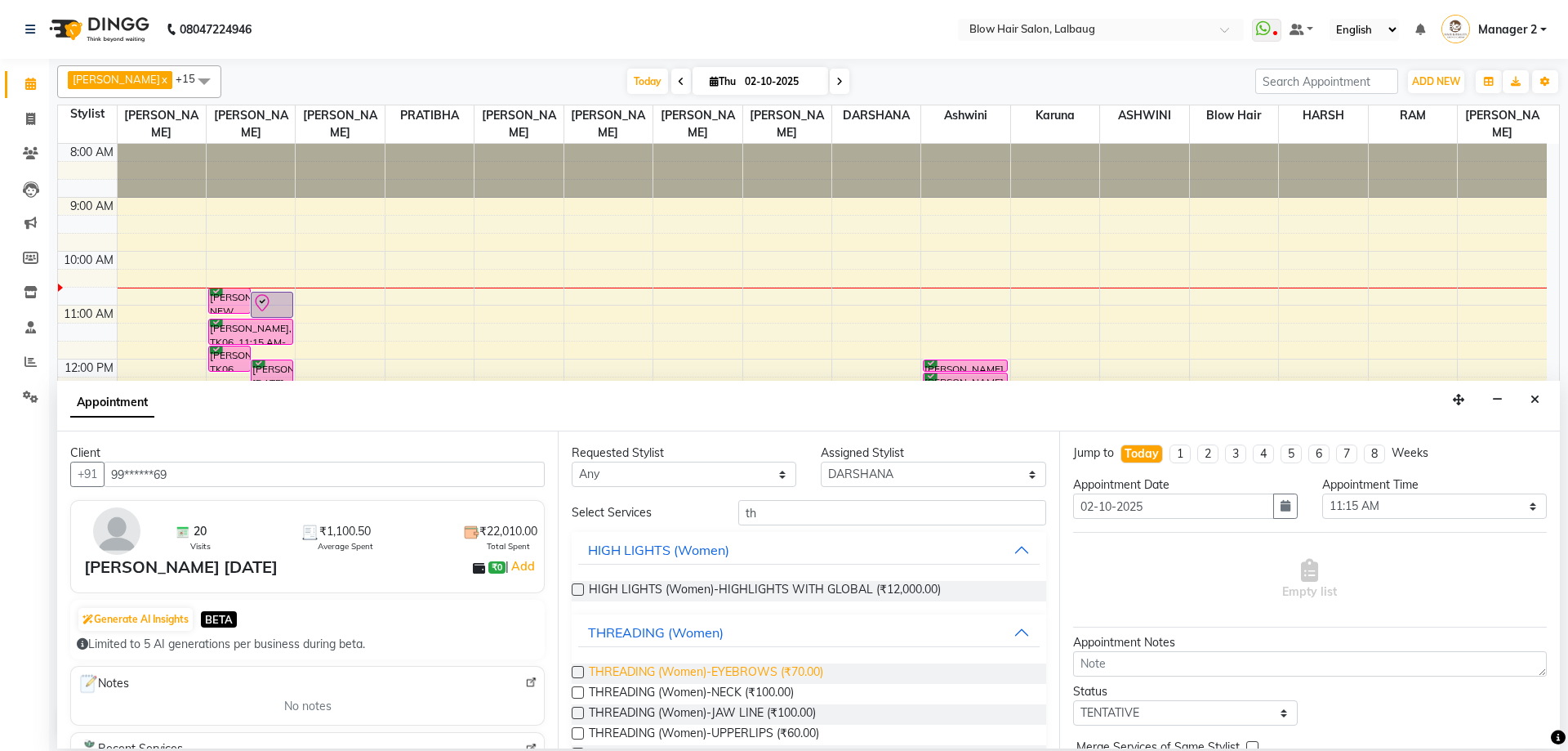
click at [718, 672] on span "THREADING (Women)-EYEBROWS (₹70.00)" at bounding box center [706, 673] width 234 height 20
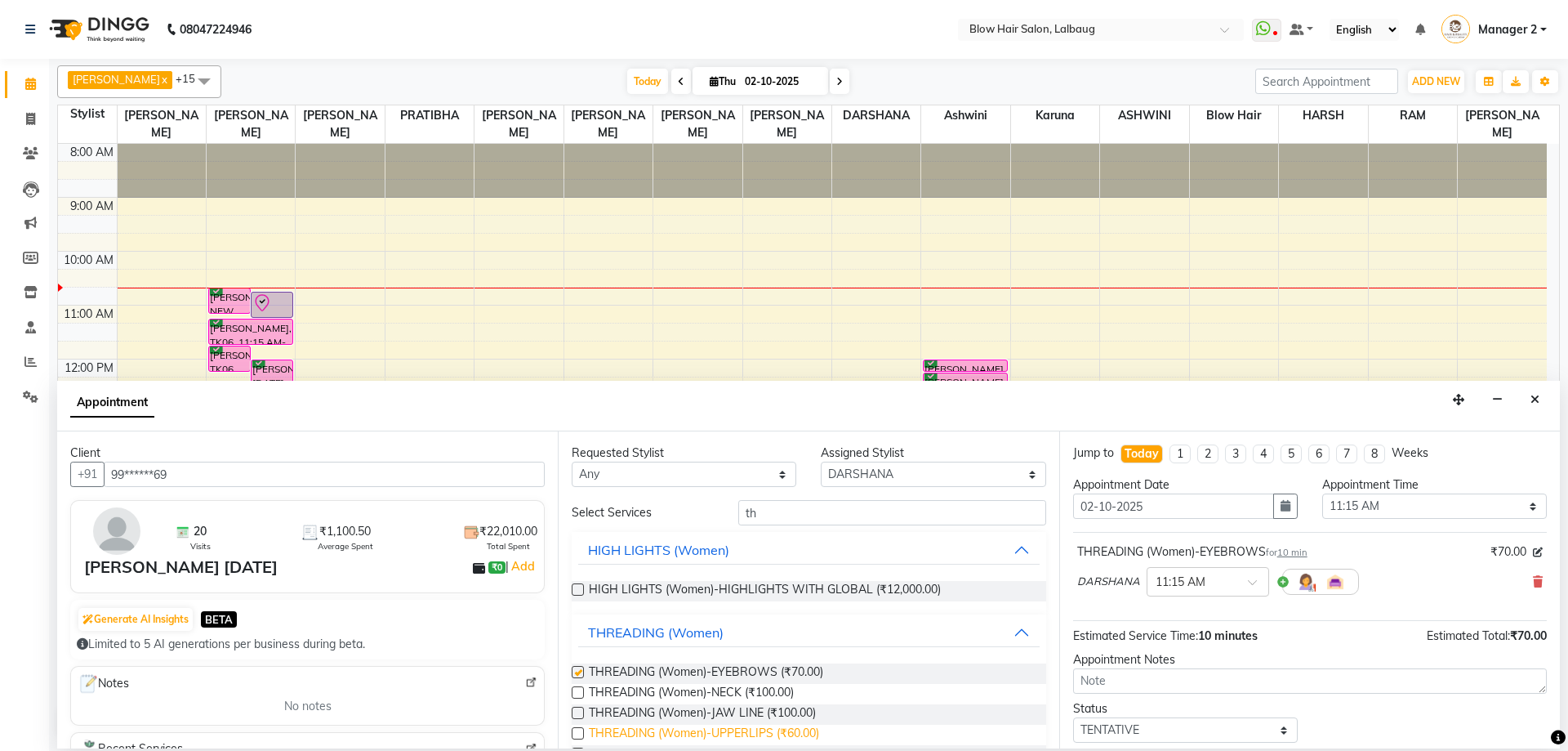
checkbox input "false"
click at [748, 732] on span "THREADING (Women)-UPPERLIPS (₹60.00)" at bounding box center [704, 735] width 231 height 20
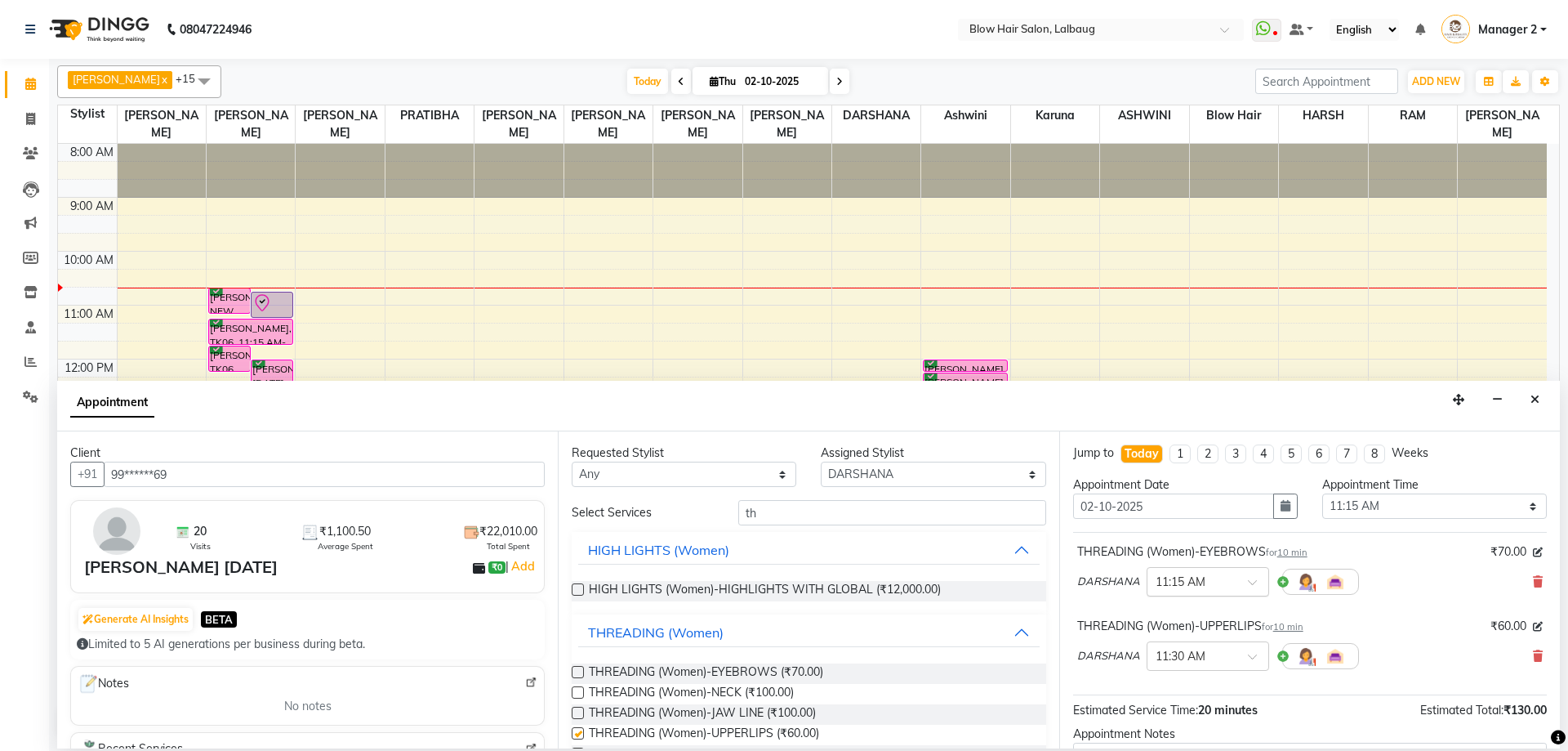
checkbox input "false"
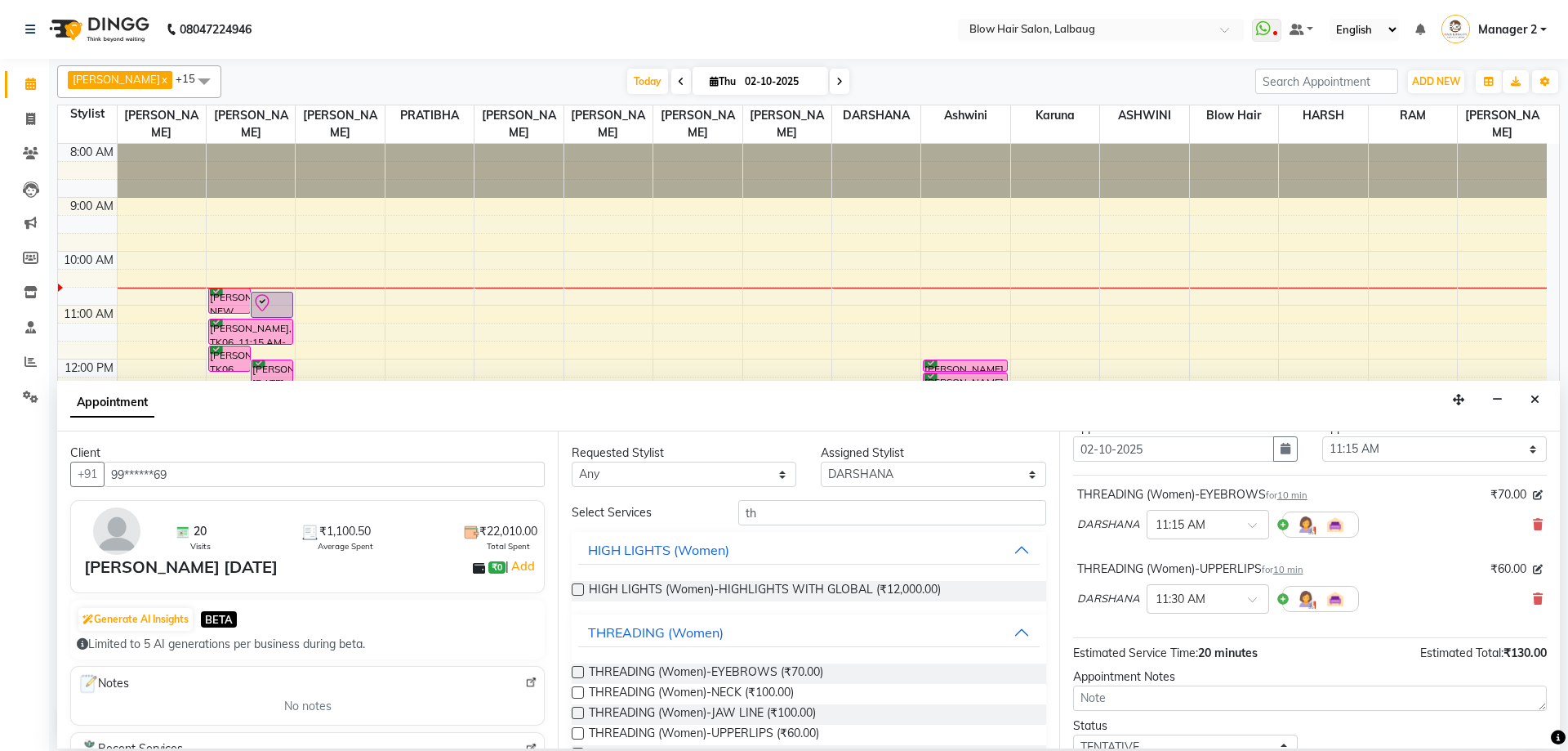
scroll to position [164, 0]
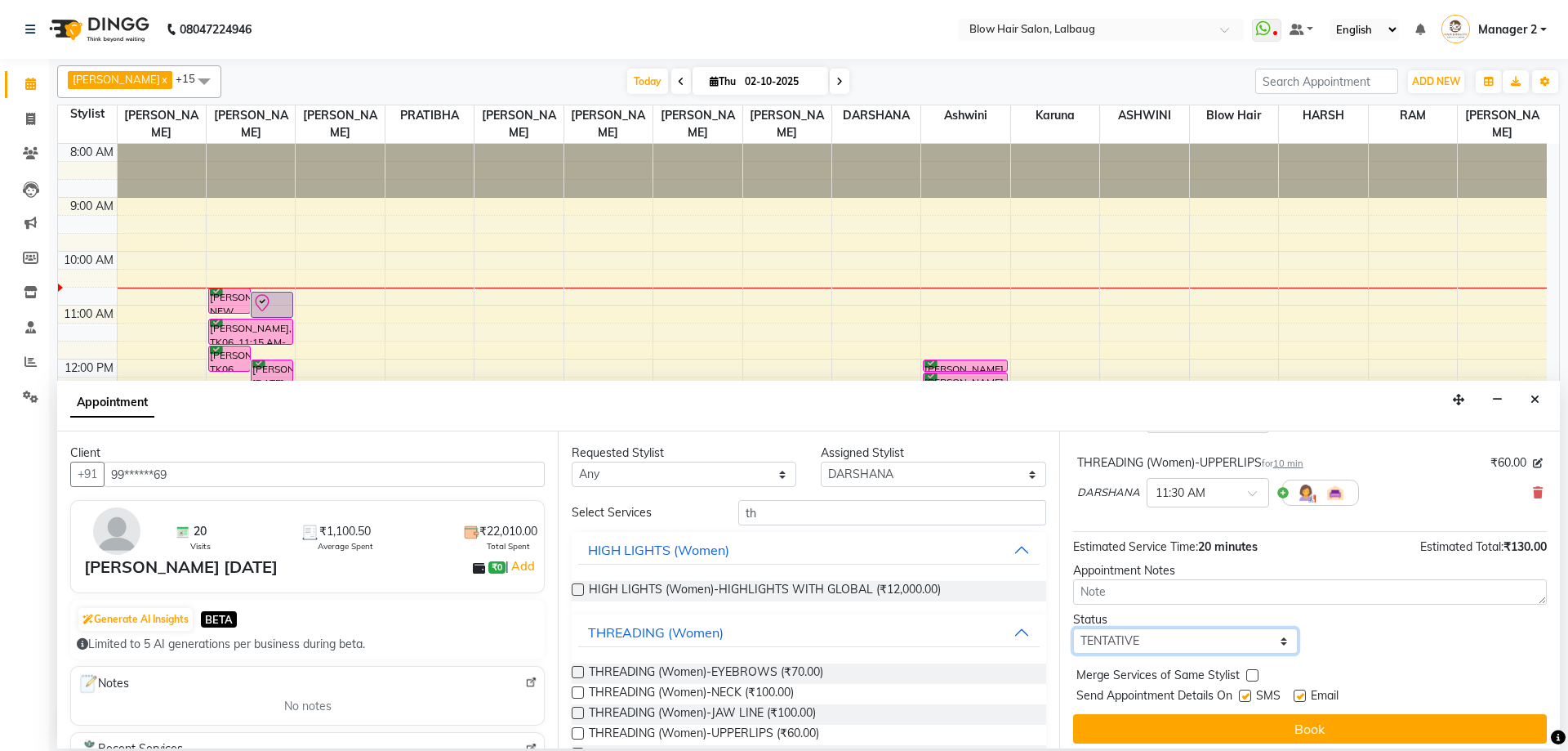
click at [1206, 648] on select "Select TENTATIVE CONFIRM CHECK-IN UPCOMING" at bounding box center [1186, 640] width 225 height 26
select select "confirm booking"
click at [1074, 628] on select "Select TENTATIVE CONFIRM CHECK-IN UPCOMING" at bounding box center [1186, 640] width 225 height 26
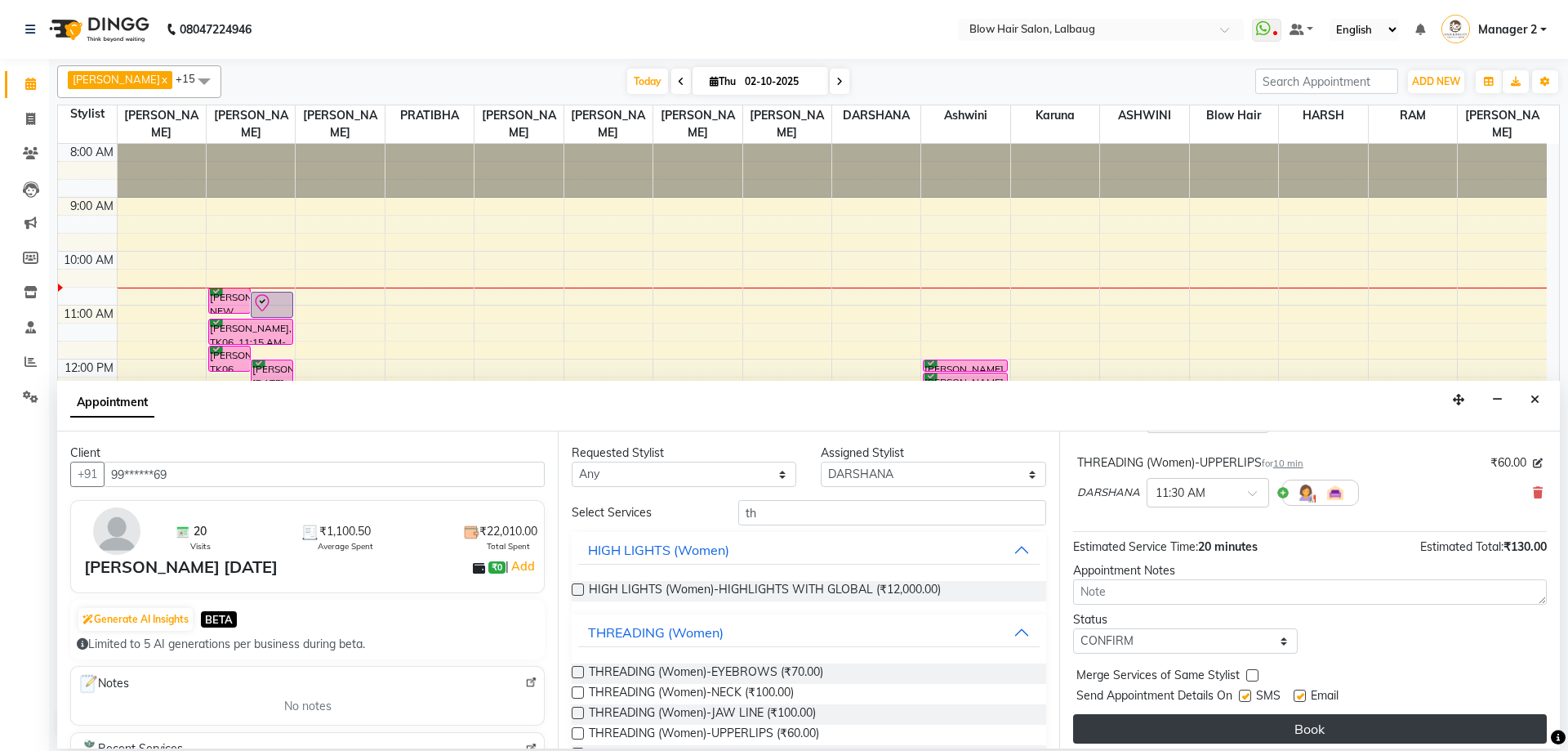
click at [1161, 727] on button "Book" at bounding box center [1310, 728] width 473 height 30
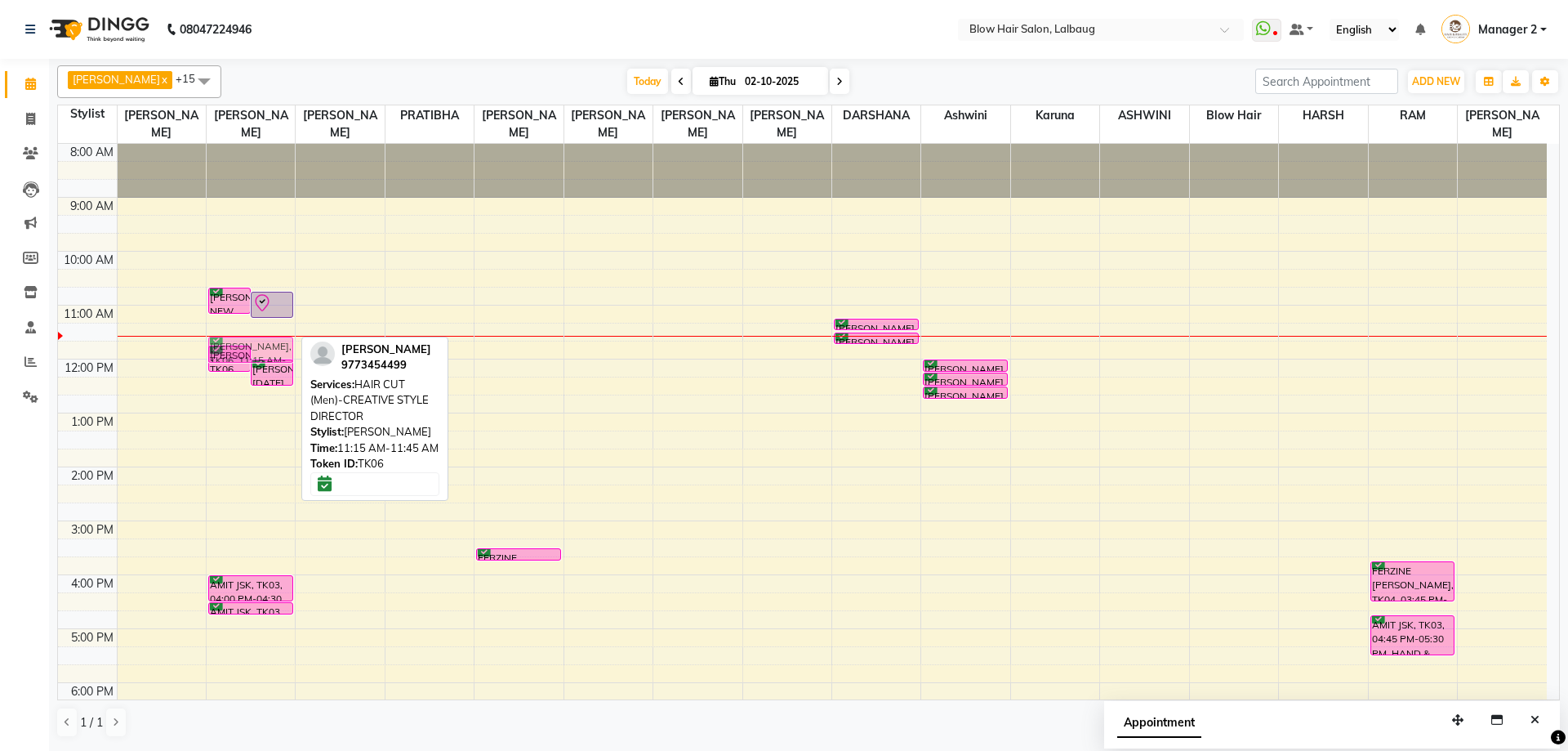
drag, startPoint x: 254, startPoint y: 335, endPoint x: 262, endPoint y: 347, distance: 14.4
click at [262, 347] on div "[PERSON_NAME] NEW, TK02, 10:40 AM-11:10 AM, HAIR CUT (Men)-[PERSON_NAME] TRIM /…" at bounding box center [251, 520] width 89 height 754
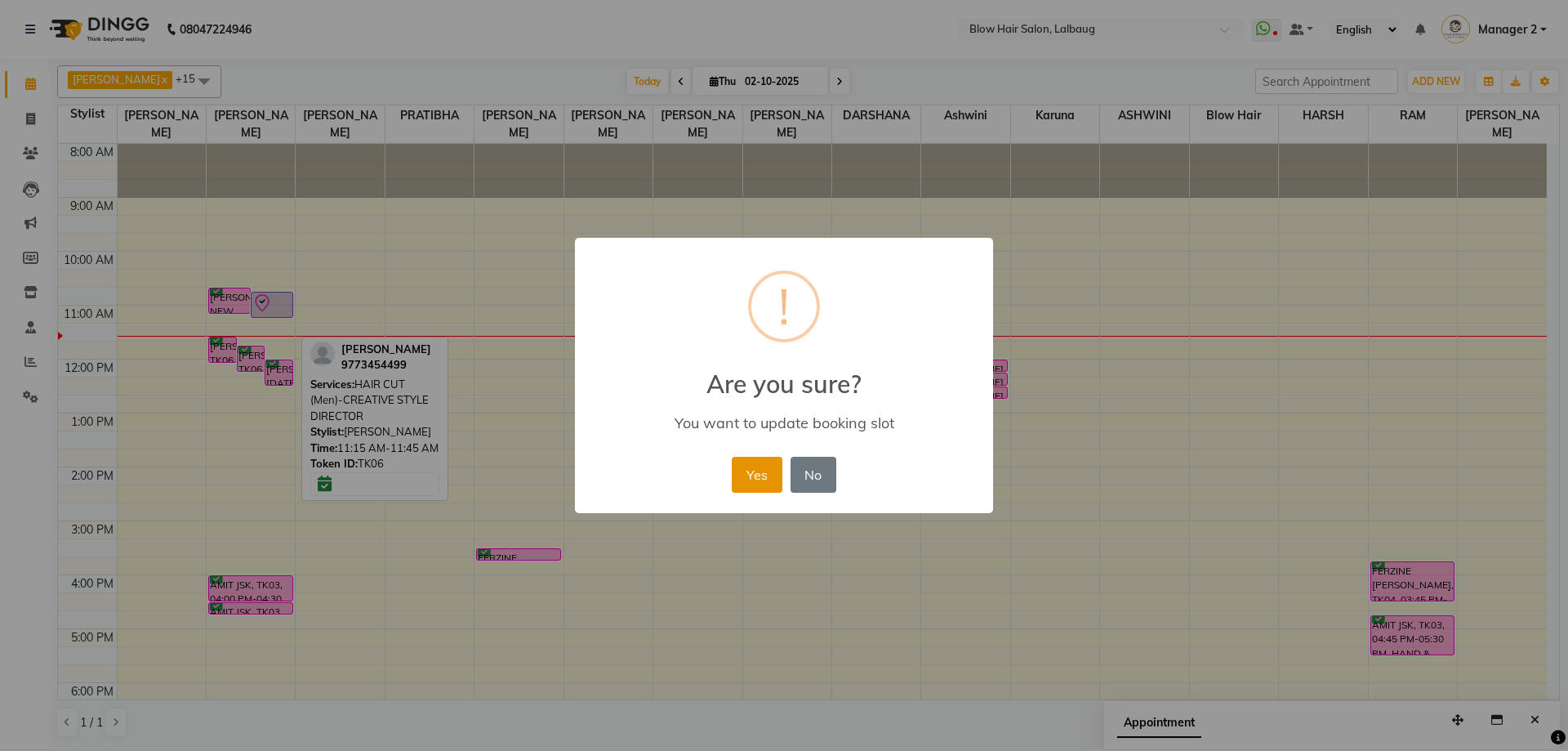
click at [753, 474] on button "Yes" at bounding box center [756, 475] width 50 height 36
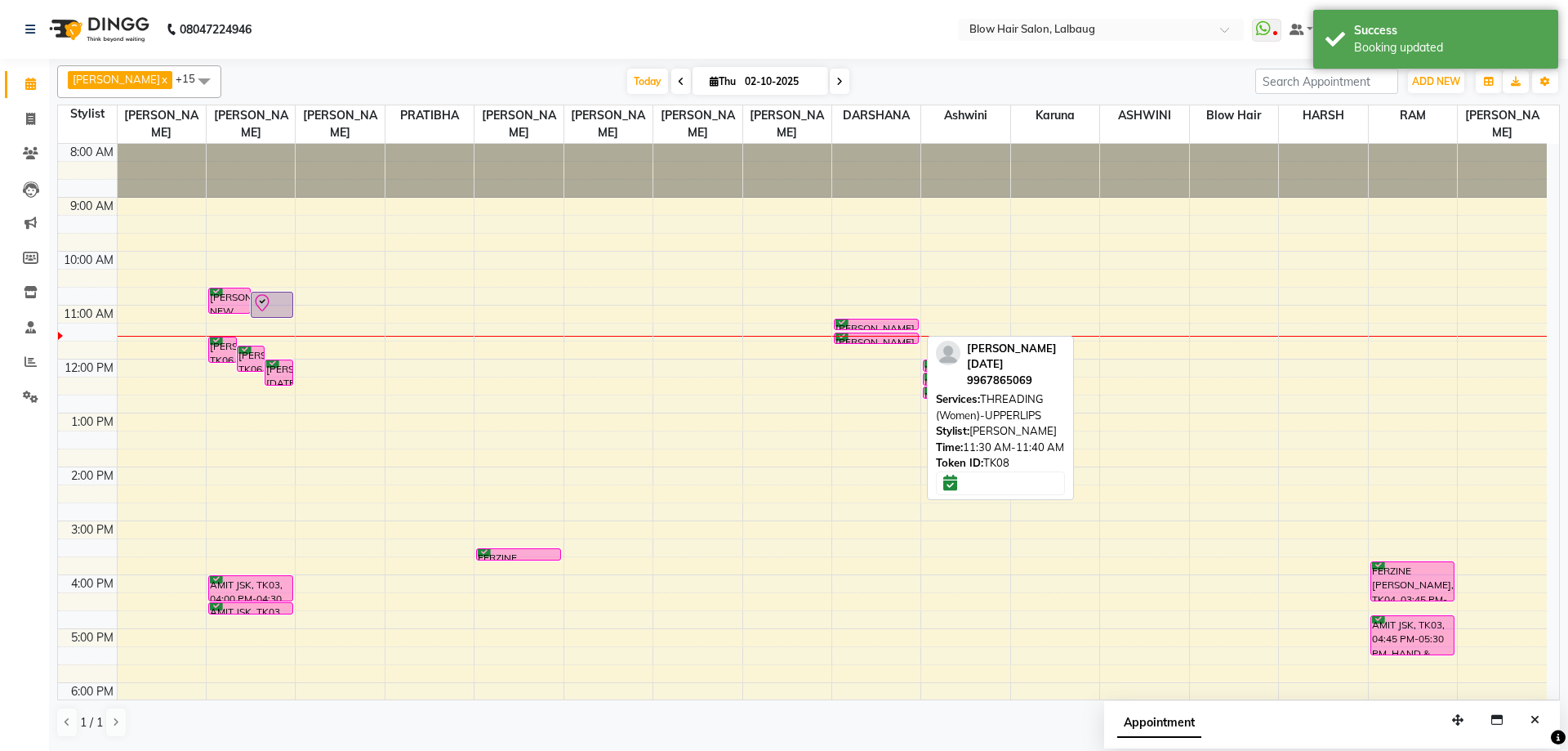
click at [865, 341] on div at bounding box center [875, 343] width 83 height 7
click at [882, 323] on div "[PERSON_NAME] [DATE], TK08, 11:15 AM-11:25 AM, THREADING (Women)-EYEBROWS" at bounding box center [875, 324] width 83 height 10
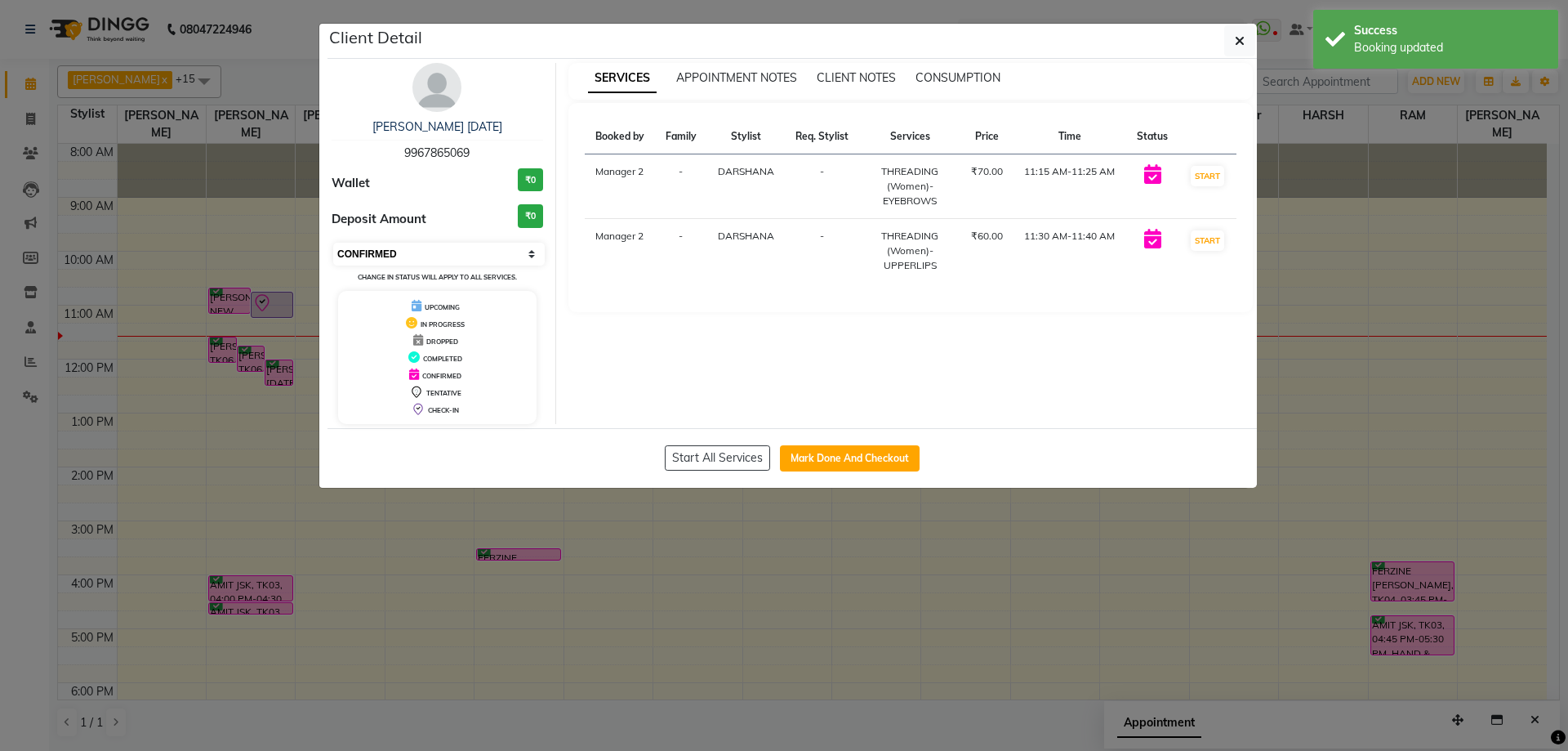
click at [339, 246] on select "Select IN SERVICE CONFIRMED TENTATIVE CHECK IN MARK DONE DROPPED UPCOMING" at bounding box center [439, 254] width 211 height 23
select select "8"
click at [333, 243] on select "Select IN SERVICE CONFIRMED TENTATIVE CHECK IN MARK DONE DROPPED UPCOMING" at bounding box center [439, 254] width 211 height 23
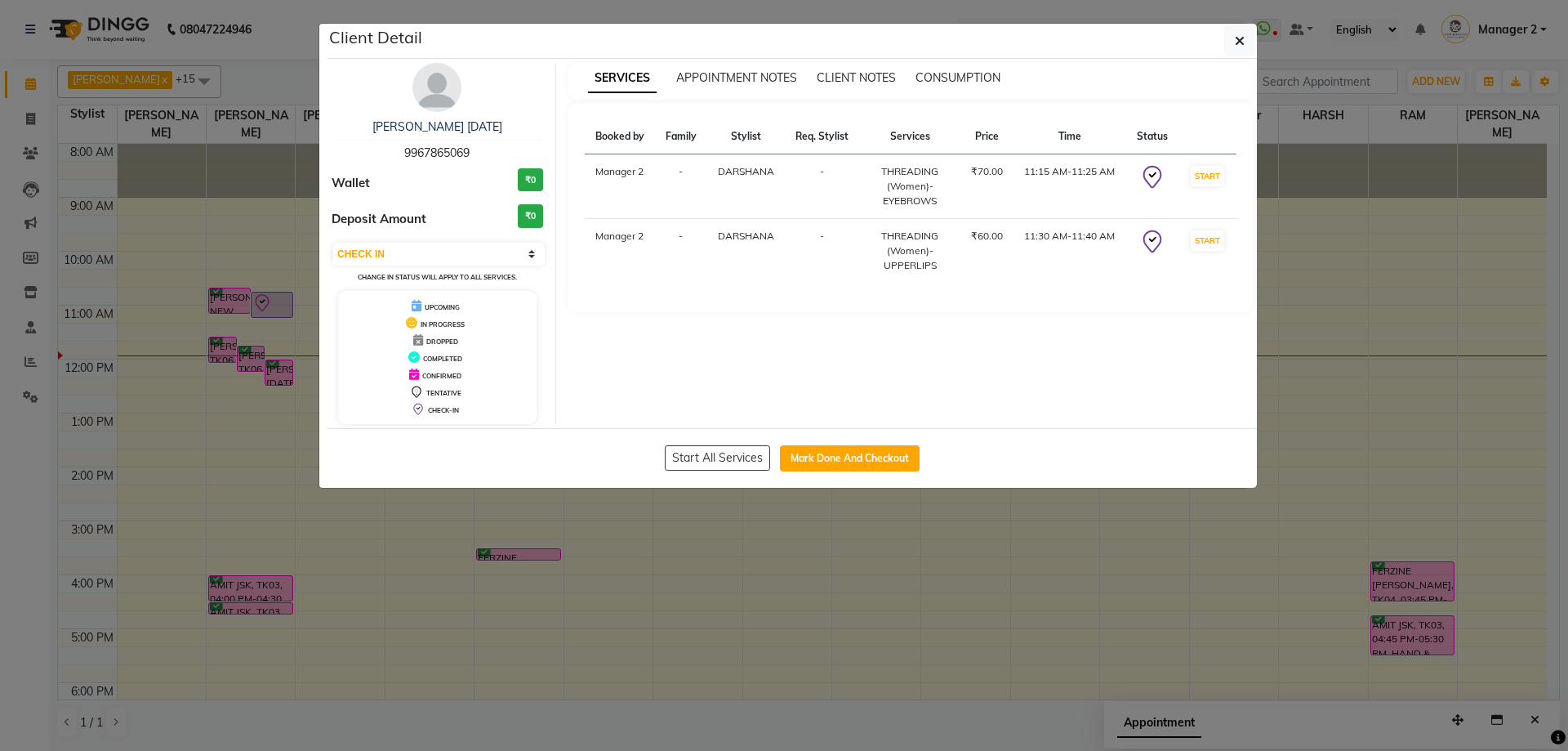
drag, startPoint x: 1252, startPoint y: 39, endPoint x: 1210, endPoint y: 31, distance: 42.8
click at [1248, 39] on button "button" at bounding box center [1239, 41] width 31 height 31
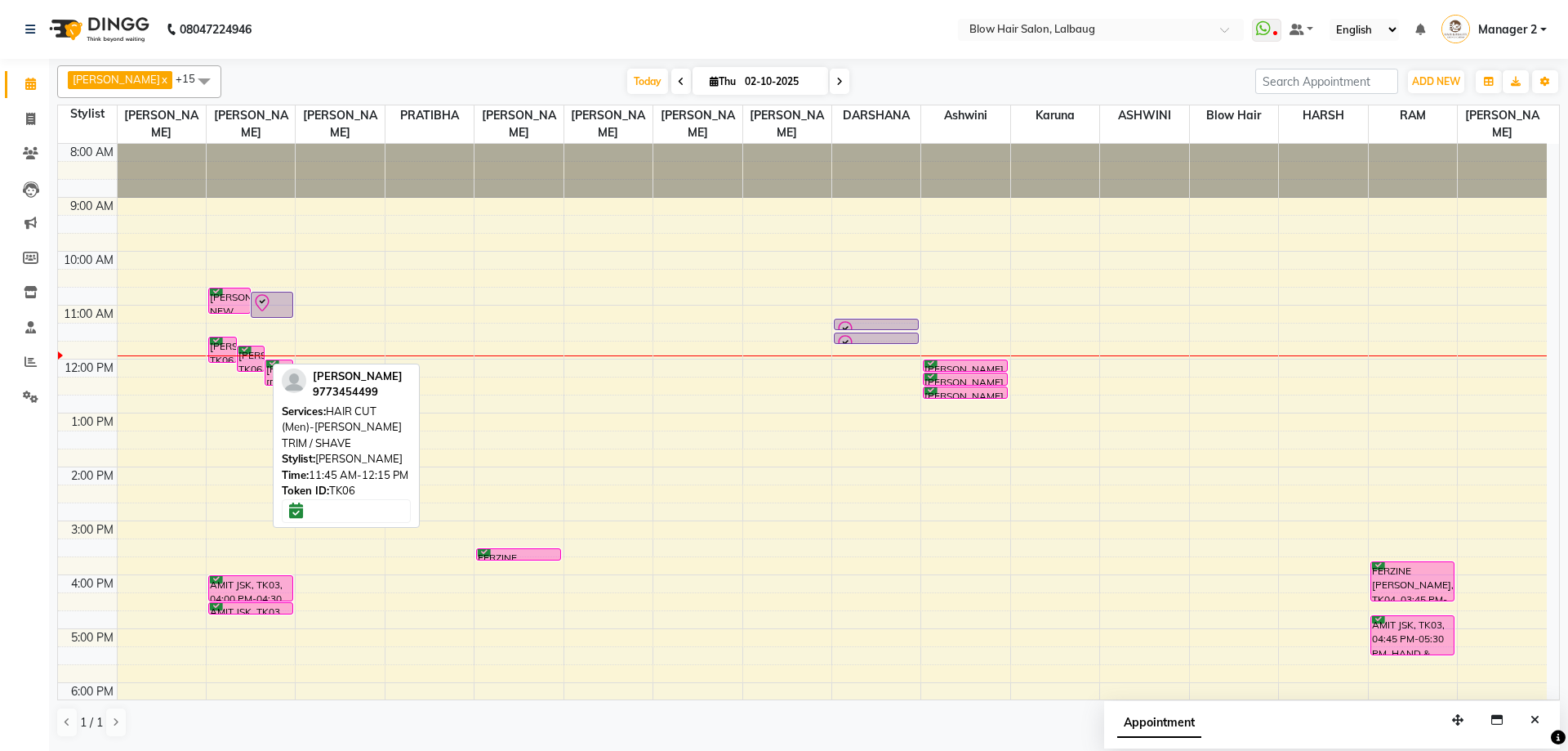
click at [243, 356] on div "[PERSON_NAME], TK06, 11:45 AM-12:15 PM, HAIR CUT (Men)-[PERSON_NAME] TRIM / SHA…" at bounding box center [251, 359] width 27 height 25
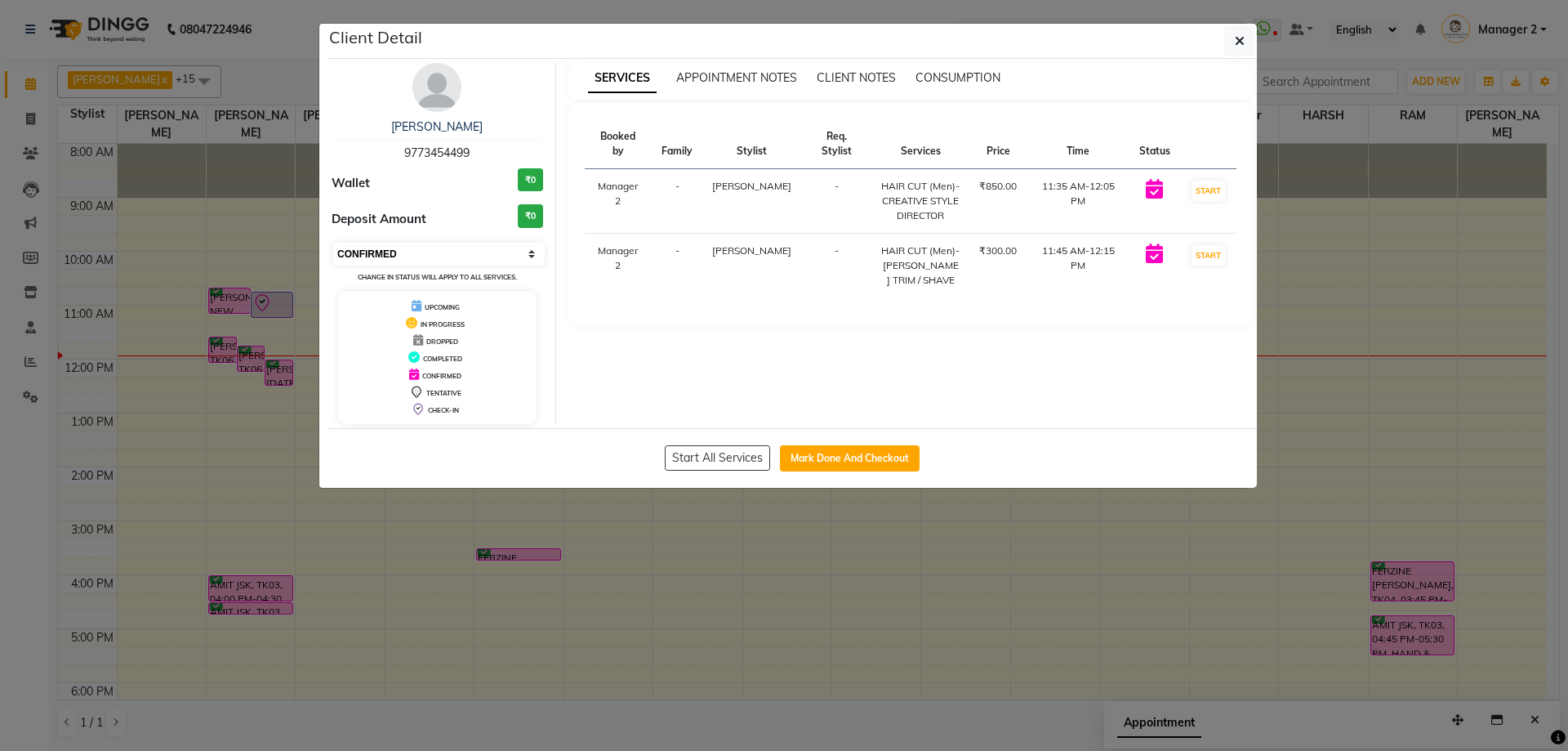
click at [384, 245] on select "Select IN SERVICE CONFIRMED TENTATIVE CHECK IN MARK DONE DROPPED UPCOMING" at bounding box center [439, 254] width 211 height 23
select select "8"
click at [333, 243] on select "Select IN SERVICE CONFIRMED TENTATIVE CHECK IN MARK DONE DROPPED UPCOMING" at bounding box center [439, 254] width 211 height 23
drag, startPoint x: 1250, startPoint y: 45, endPoint x: 613, endPoint y: 206, distance: 657.0
click at [1248, 45] on button "button" at bounding box center [1239, 41] width 31 height 31
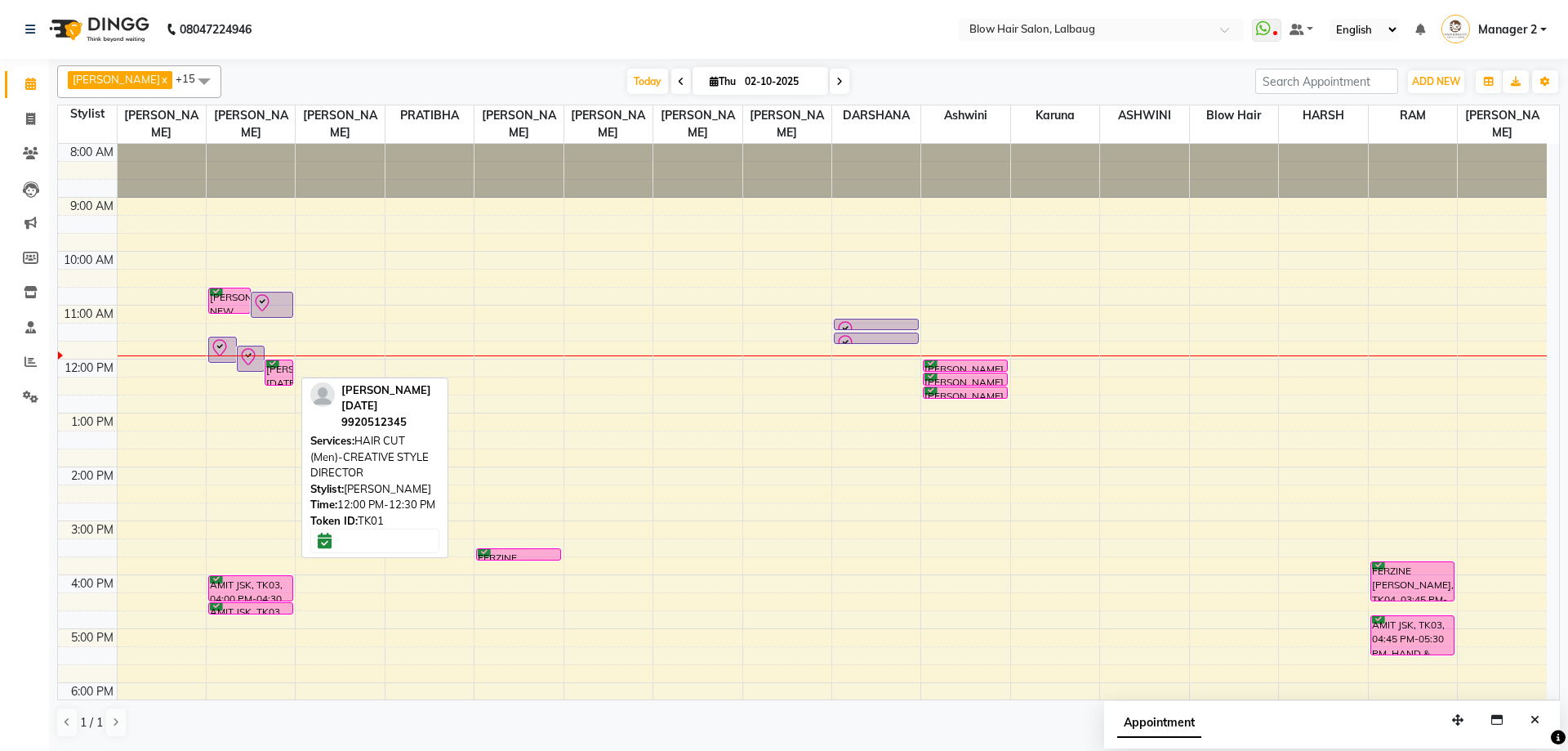
click at [283, 370] on div "[PERSON_NAME] [DATE], TK01, 12:00 PM-12:30 PM, HAIR CUT (Men)-CREATIVE STYLE DI…" at bounding box center [279, 373] width 27 height 25
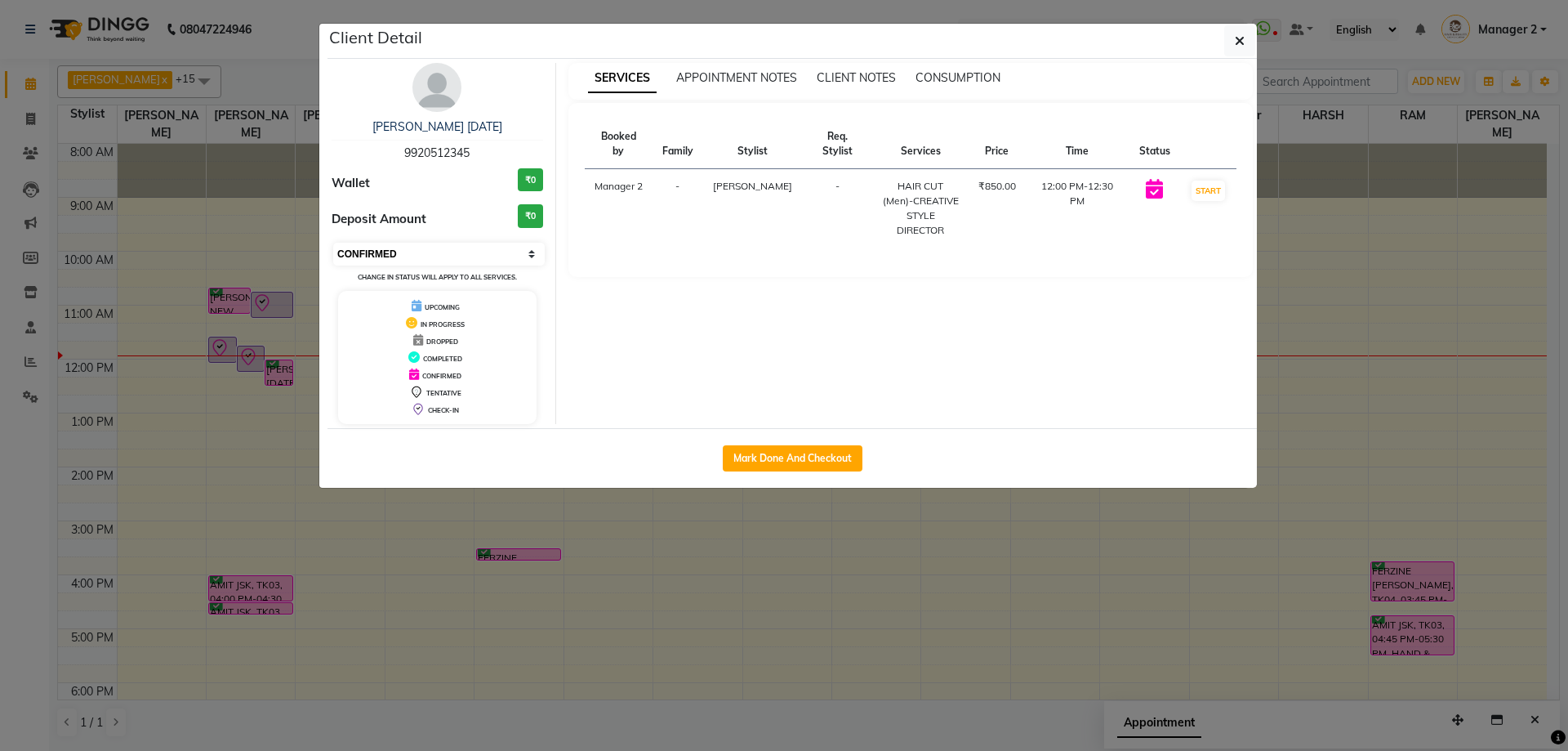
click at [341, 255] on select "Select IN SERVICE CONFIRMED TENTATIVE CHECK IN MARK DONE DROPPED UPCOMING" at bounding box center [439, 254] width 211 height 23
click at [333, 243] on select "Select IN SERVICE CONFIRMED TENTATIVE CHECK IN MARK DONE DROPPED UPCOMING" at bounding box center [439, 254] width 211 height 23
click at [356, 243] on select "Select IN SERVICE CONFIRMED TENTATIVE CHECK IN MARK DONE DROPPED UPCOMING" at bounding box center [439, 254] width 211 height 23
select select "5"
click at [333, 243] on select "Select IN SERVICE CONFIRMED TENTATIVE CHECK IN MARK DONE DROPPED UPCOMING" at bounding box center [439, 254] width 211 height 23
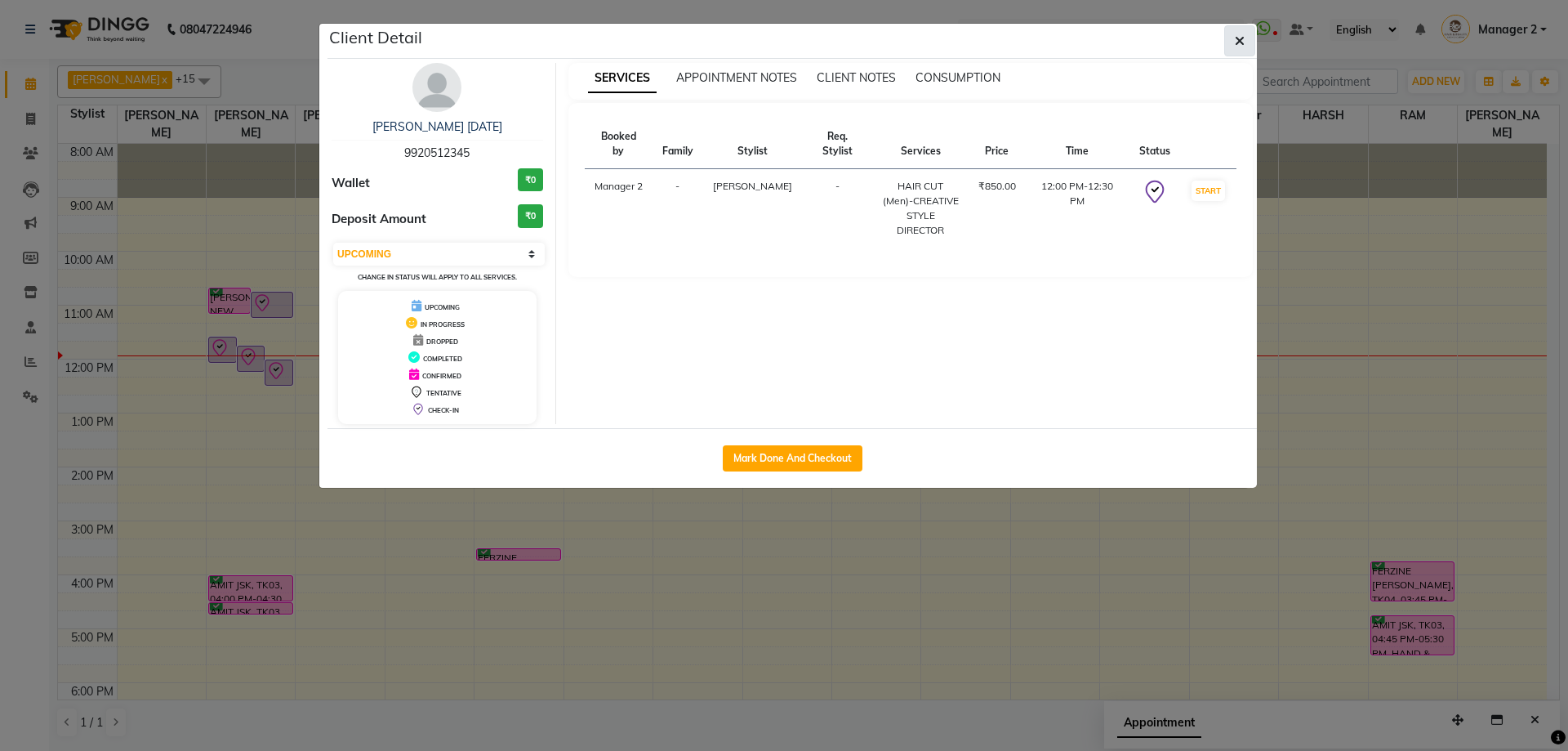
click at [1230, 40] on button "button" at bounding box center [1239, 41] width 31 height 31
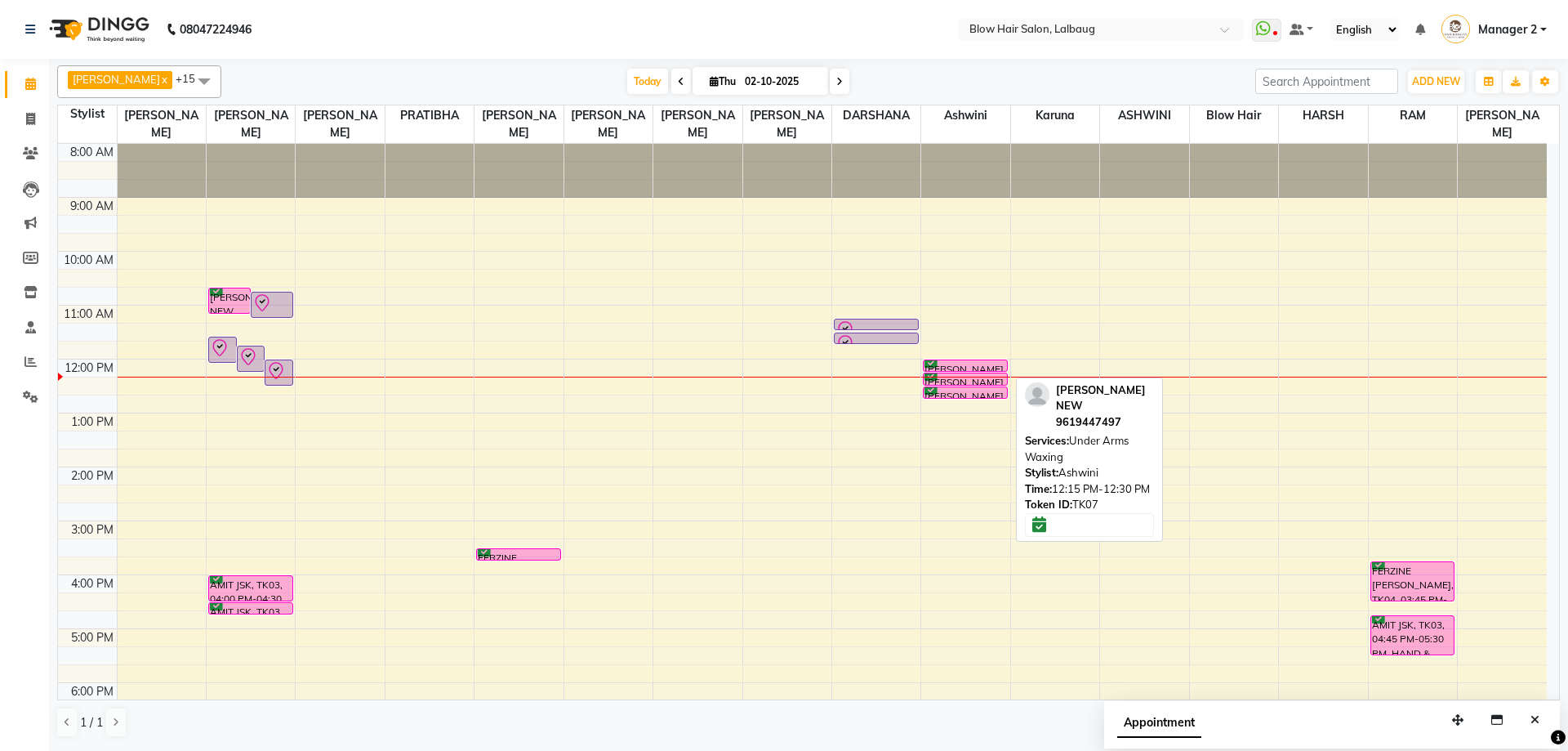
click at [954, 381] on div at bounding box center [965, 384] width 83 height 7
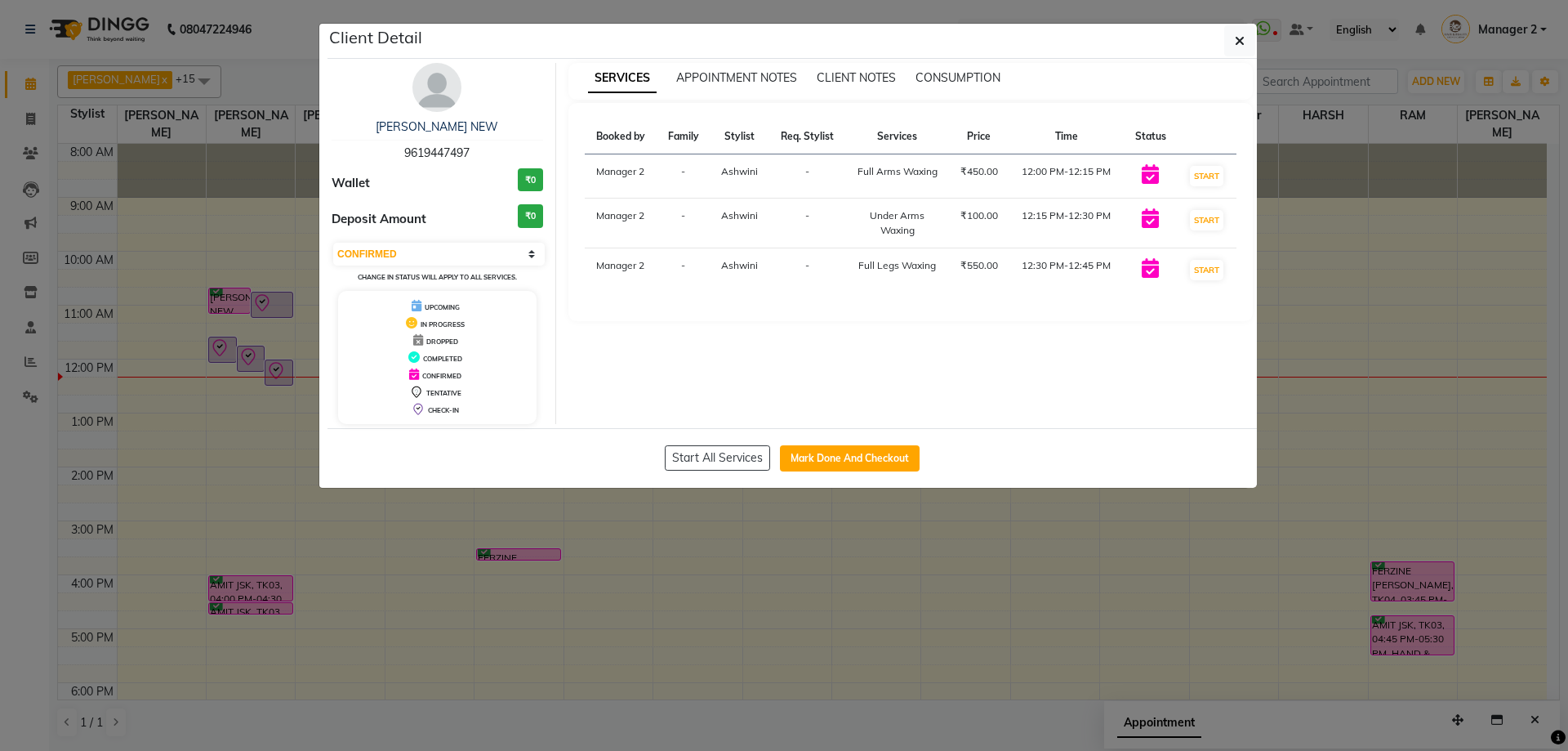
click at [400, 273] on small "Change in status will apply to all services." at bounding box center [437, 276] width 159 height 9
click at [387, 261] on select "Select IN SERVICE CONFIRMED TENTATIVE CHECK IN MARK DONE DROPPED UPCOMING" at bounding box center [439, 254] width 211 height 23
select select "8"
click at [333, 243] on select "Select IN SERVICE CONFIRMED TENTATIVE CHECK IN MARK DONE DROPPED UPCOMING" at bounding box center [439, 254] width 211 height 23
click at [1247, 38] on button "button" at bounding box center [1239, 41] width 31 height 31
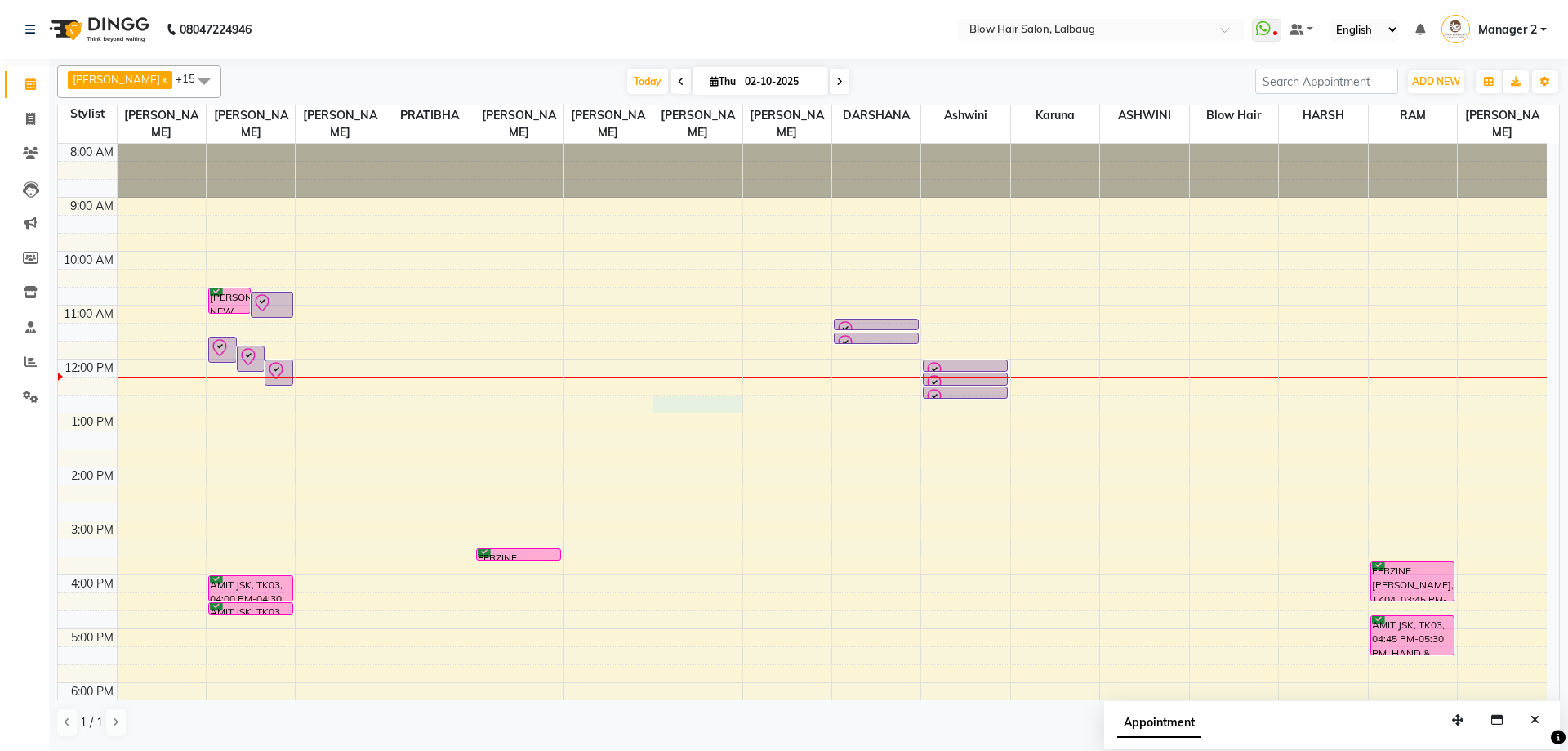
click at [694, 408] on div "8:00 AM 9:00 AM 10:00 AM 11:00 AM 12:00 PM 1:00 PM 2:00 PM 3:00 PM 4:00 PM 5:00…" at bounding box center [802, 520] width 1489 height 754
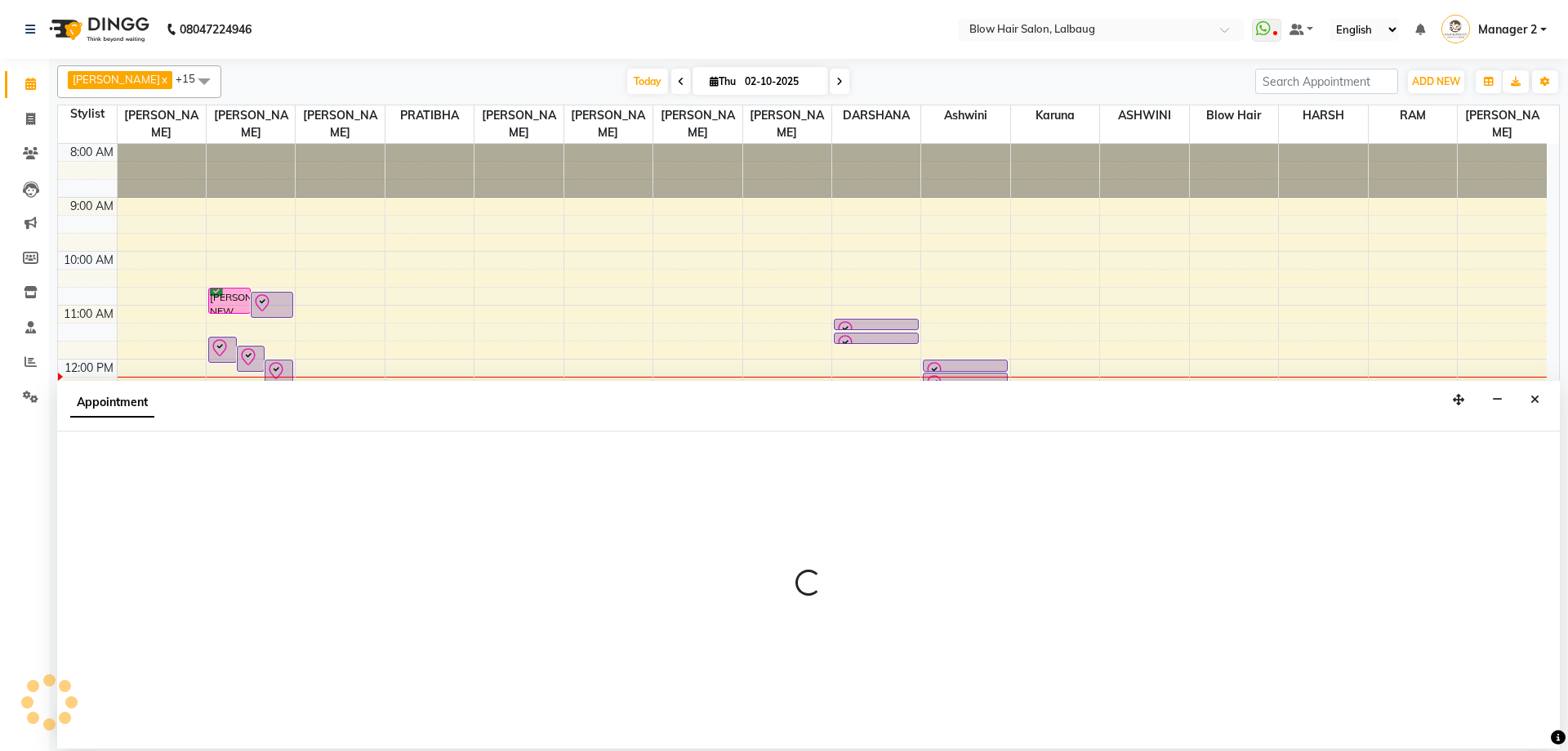
select select "76491"
select select "tentative"
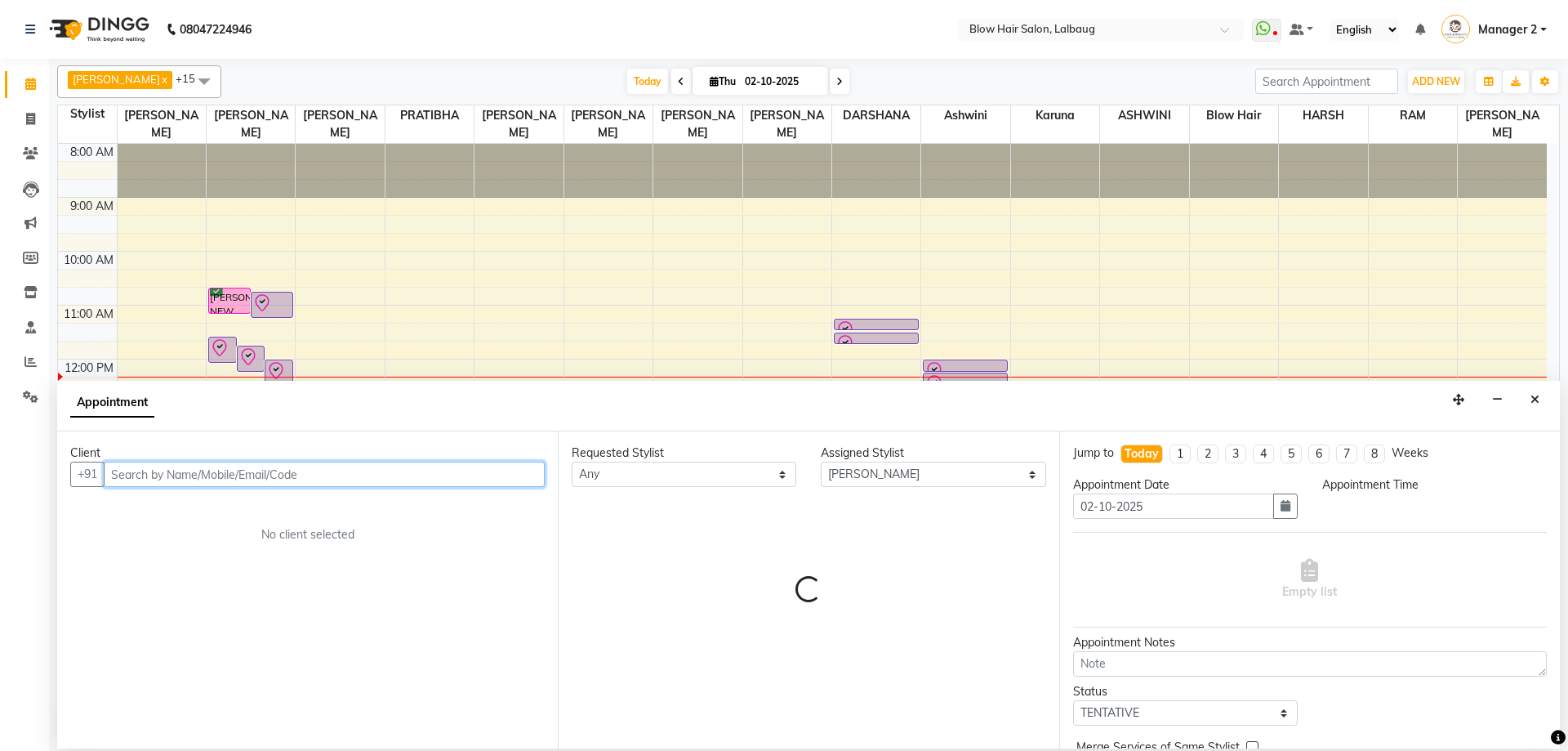
select select "765"
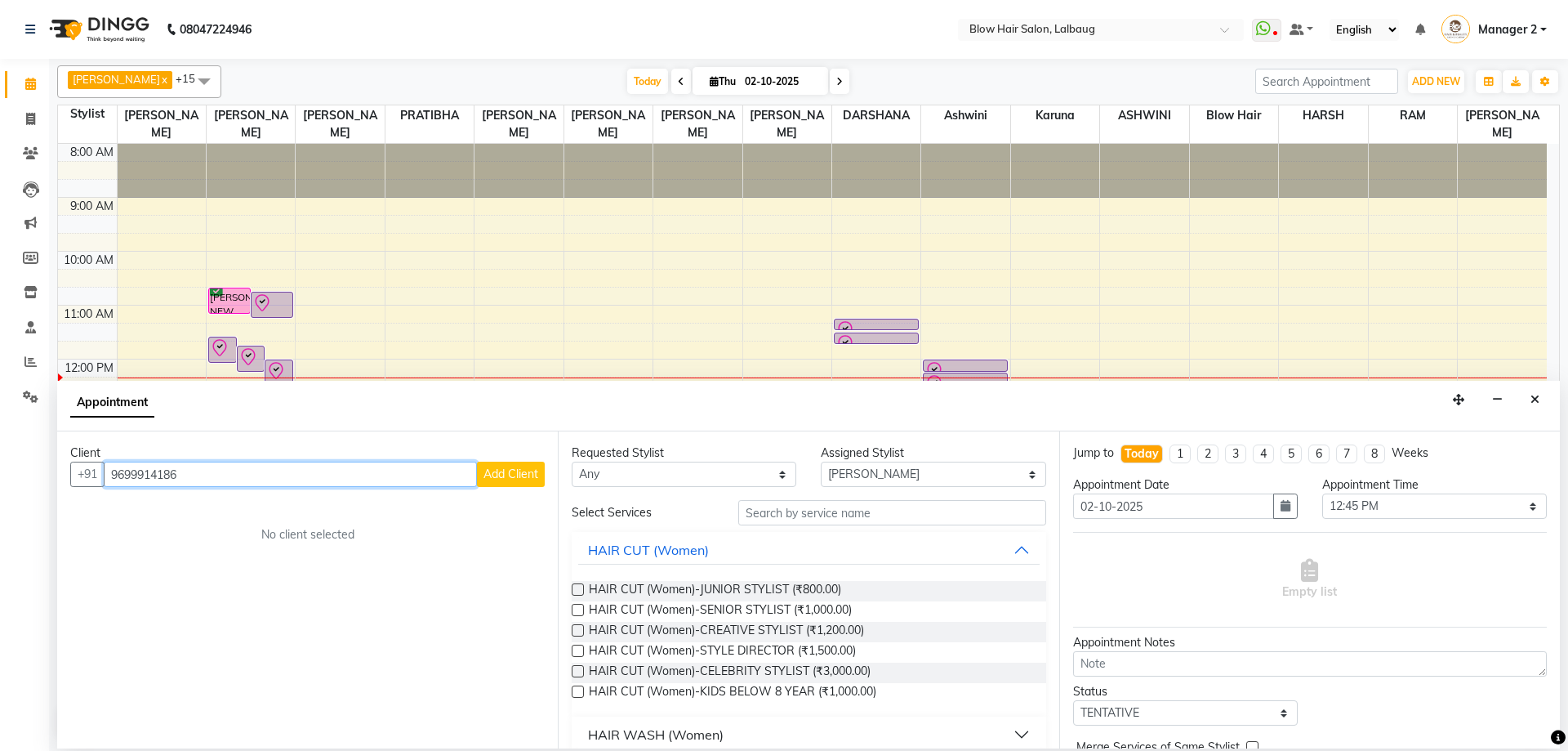
type input "9699914186"
drag, startPoint x: 526, startPoint y: 489, endPoint x: 523, endPoint y: 467, distance: 22.2
click at [526, 485] on div "Client [PHONE_NUMBER] Add Client No client selected" at bounding box center [308, 590] width 501 height 317
click at [523, 466] on button "Add Client" at bounding box center [511, 474] width 68 height 26
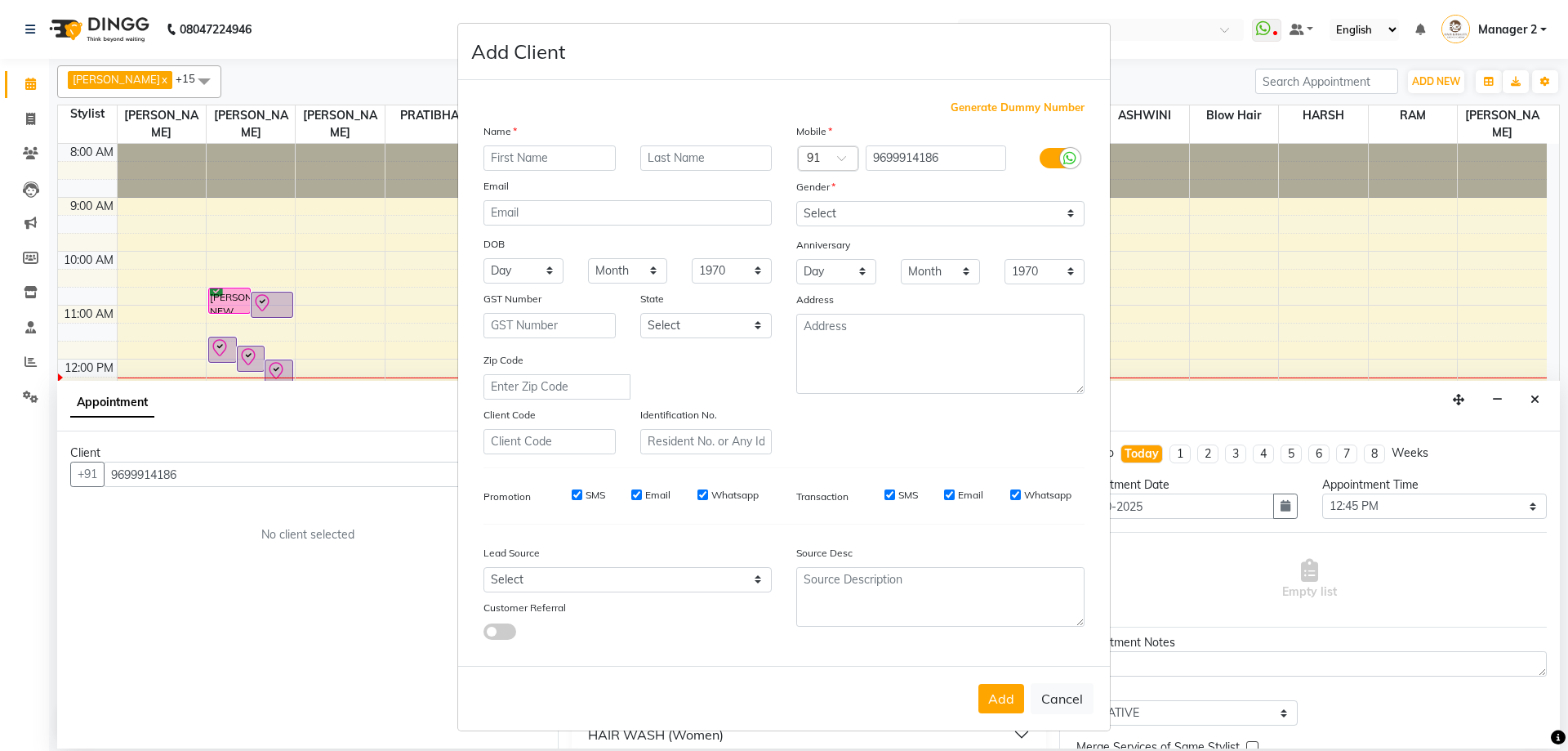
click at [559, 148] on input "text" at bounding box center [550, 158] width 132 height 26
type input "WAKING"
click at [909, 210] on select "Select [DEMOGRAPHIC_DATA] [DEMOGRAPHIC_DATA] Other Prefer Not To Say" at bounding box center [940, 213] width 289 height 26
select select "[DEMOGRAPHIC_DATA]"
click at [796, 201] on select "Select [DEMOGRAPHIC_DATA] [DEMOGRAPHIC_DATA] Other Prefer Not To Say" at bounding box center [940, 213] width 289 height 26
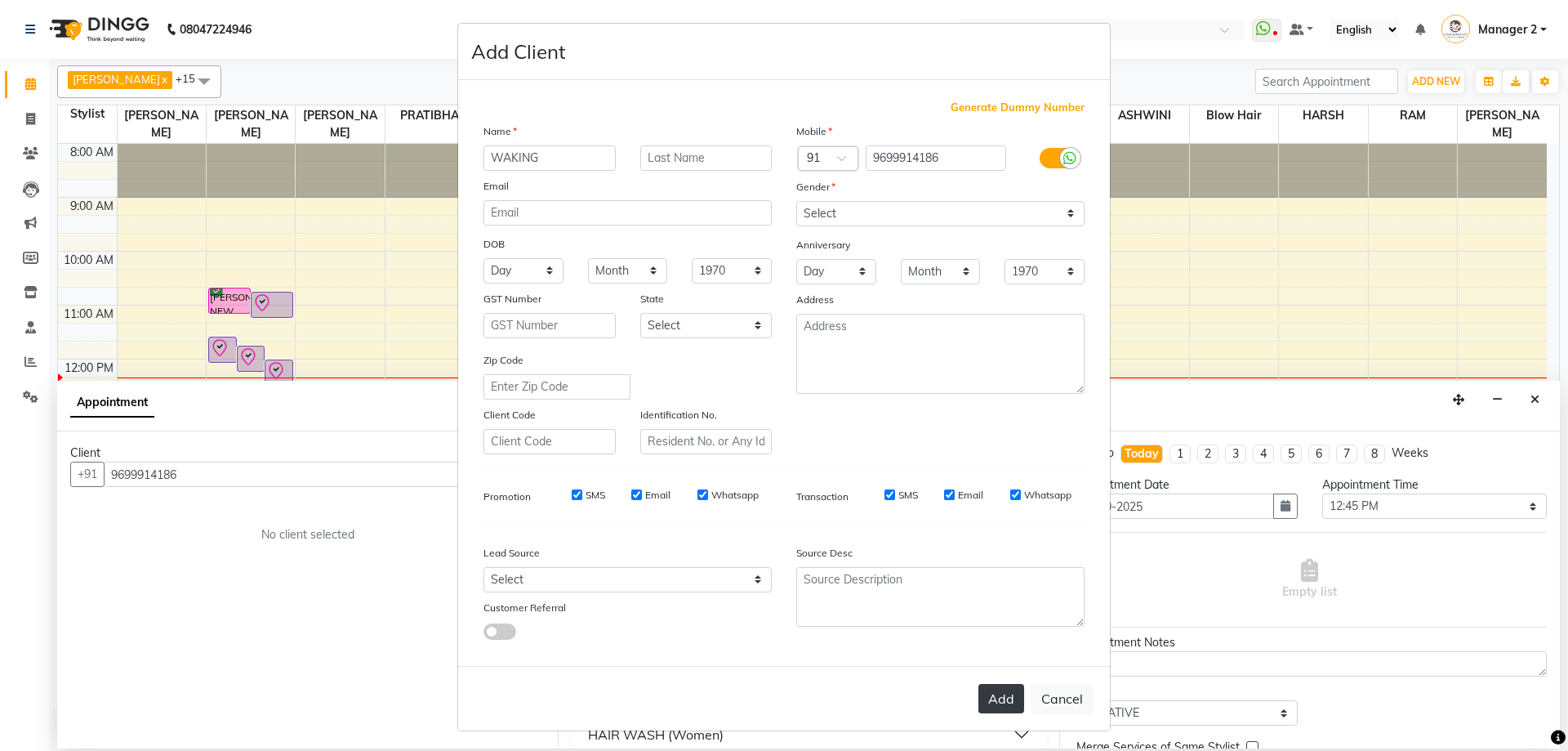
click at [978, 698] on button "Add" at bounding box center [1001, 699] width 46 height 30
type input "96******86"
select select
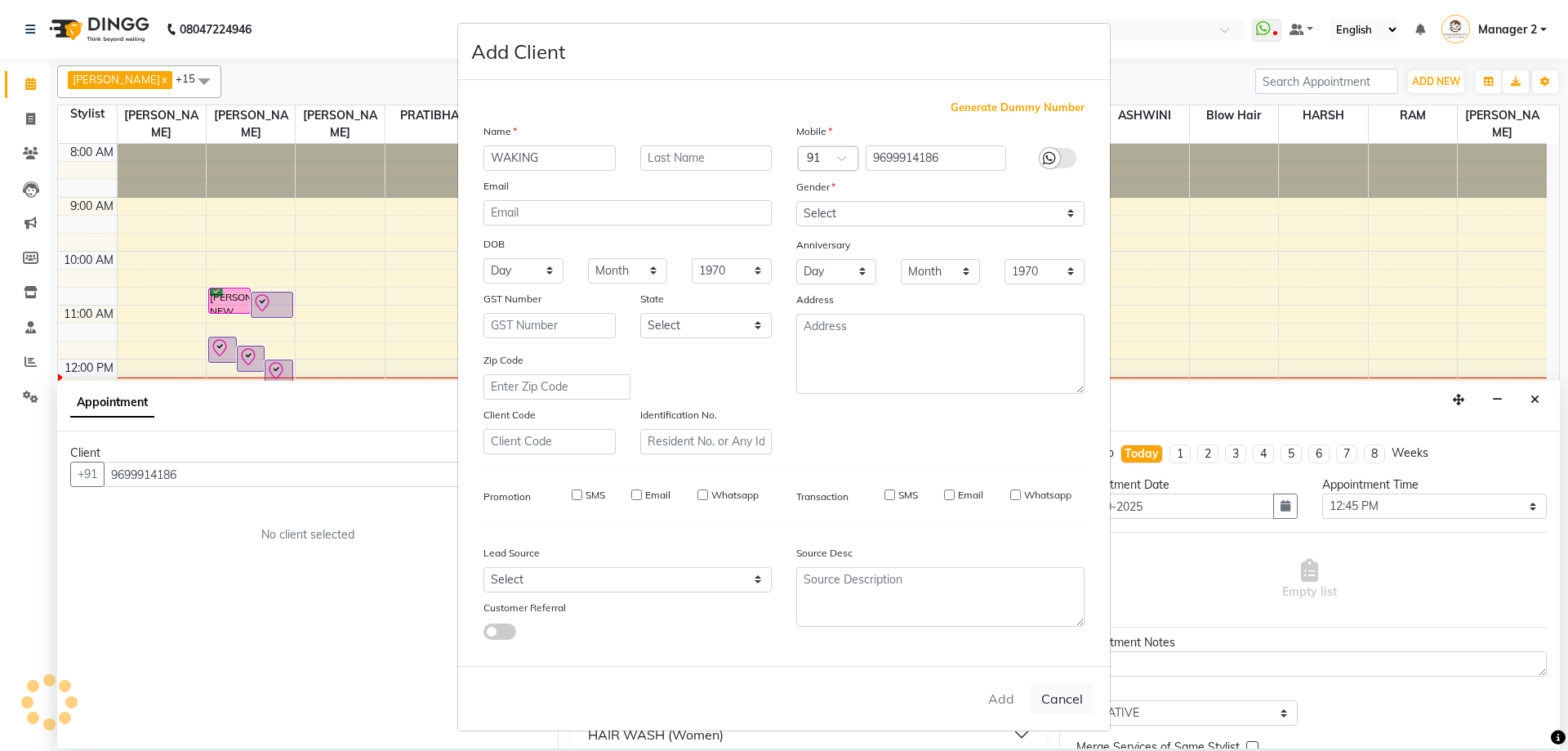
select select
checkbox input "false"
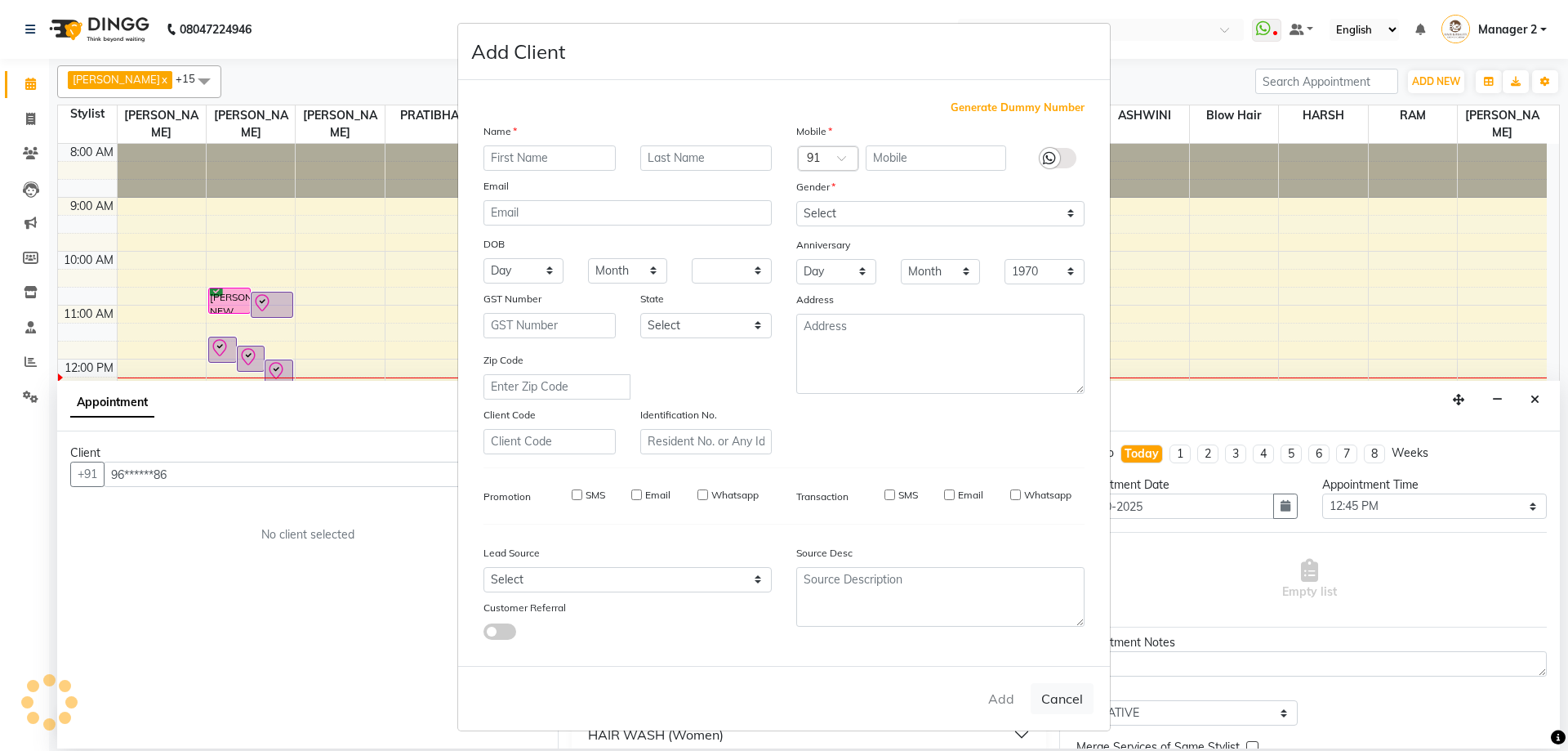
checkbox input "false"
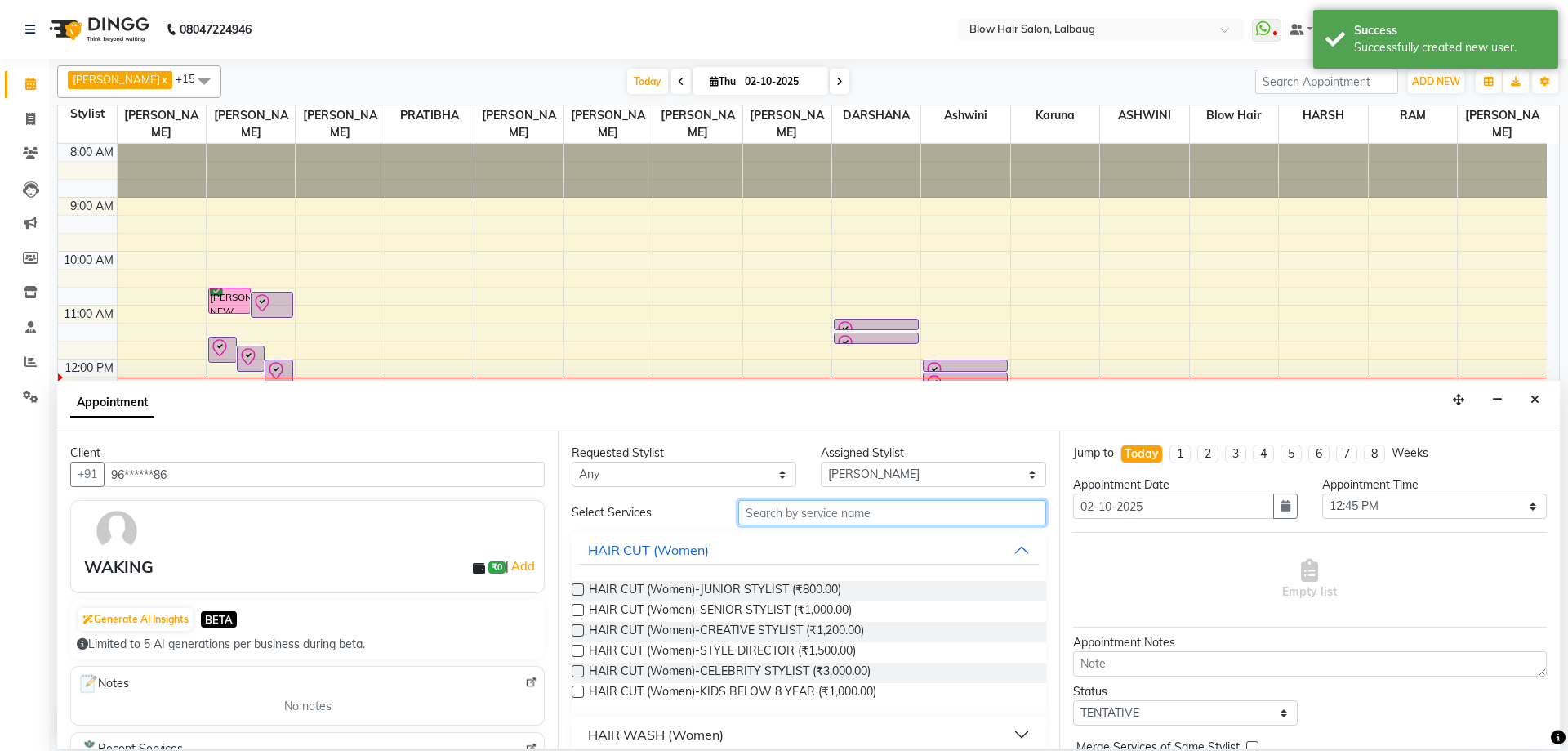
click at [791, 513] on input "text" at bounding box center [892, 513] width 308 height 26
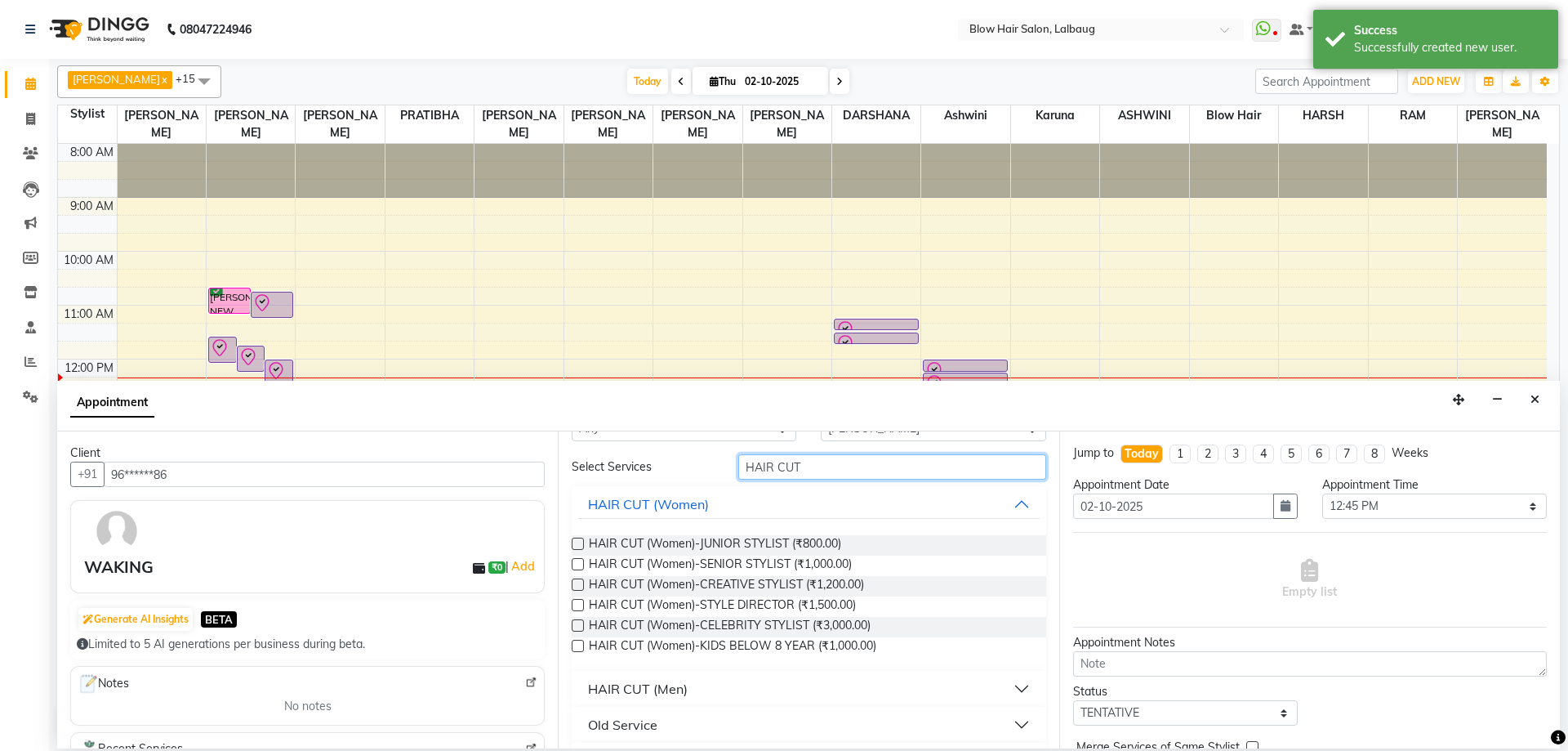
scroll to position [89, 0]
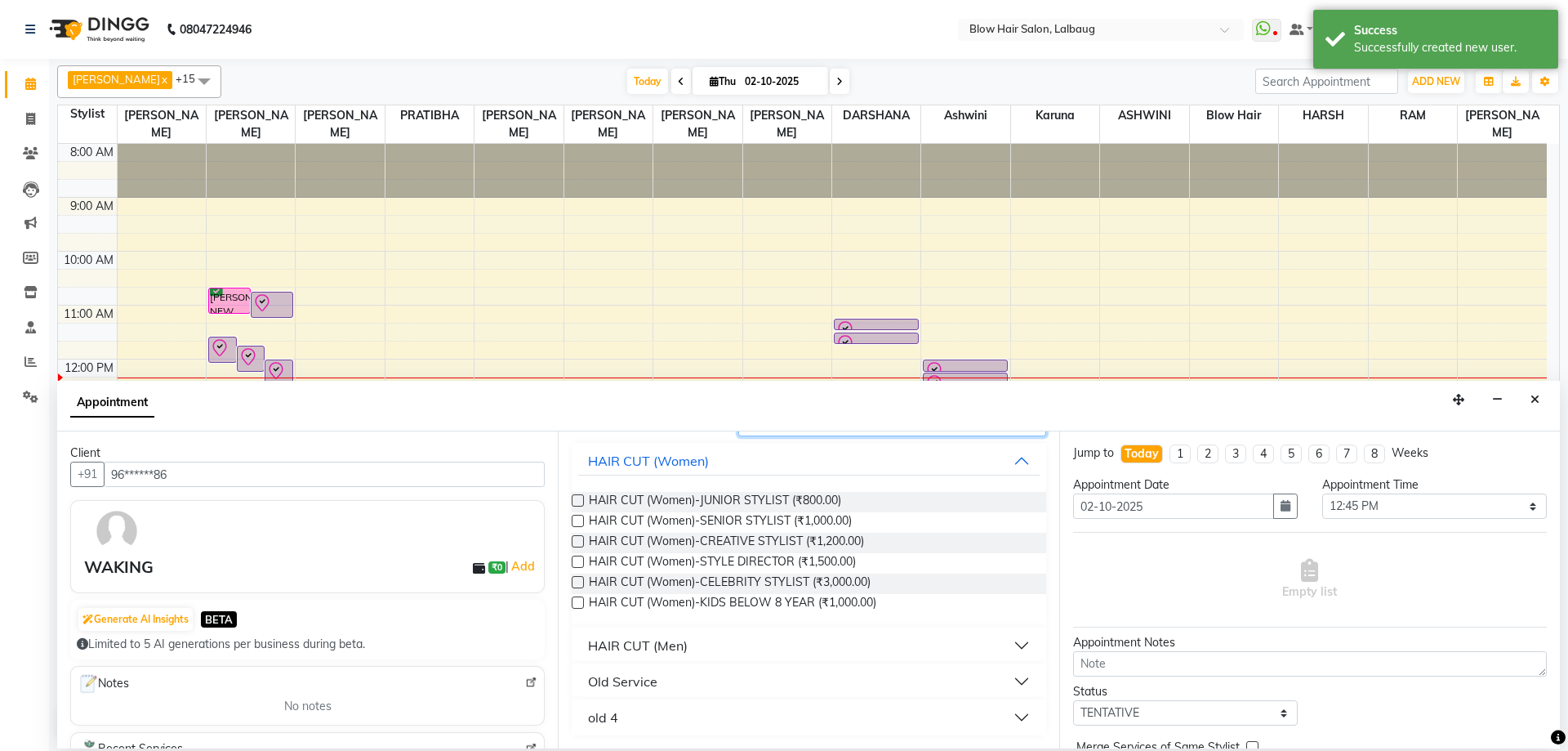
type input "HAIR CUT"
click at [651, 629] on div "HAIR CUT (Men)" at bounding box center [808, 646] width 473 height 36
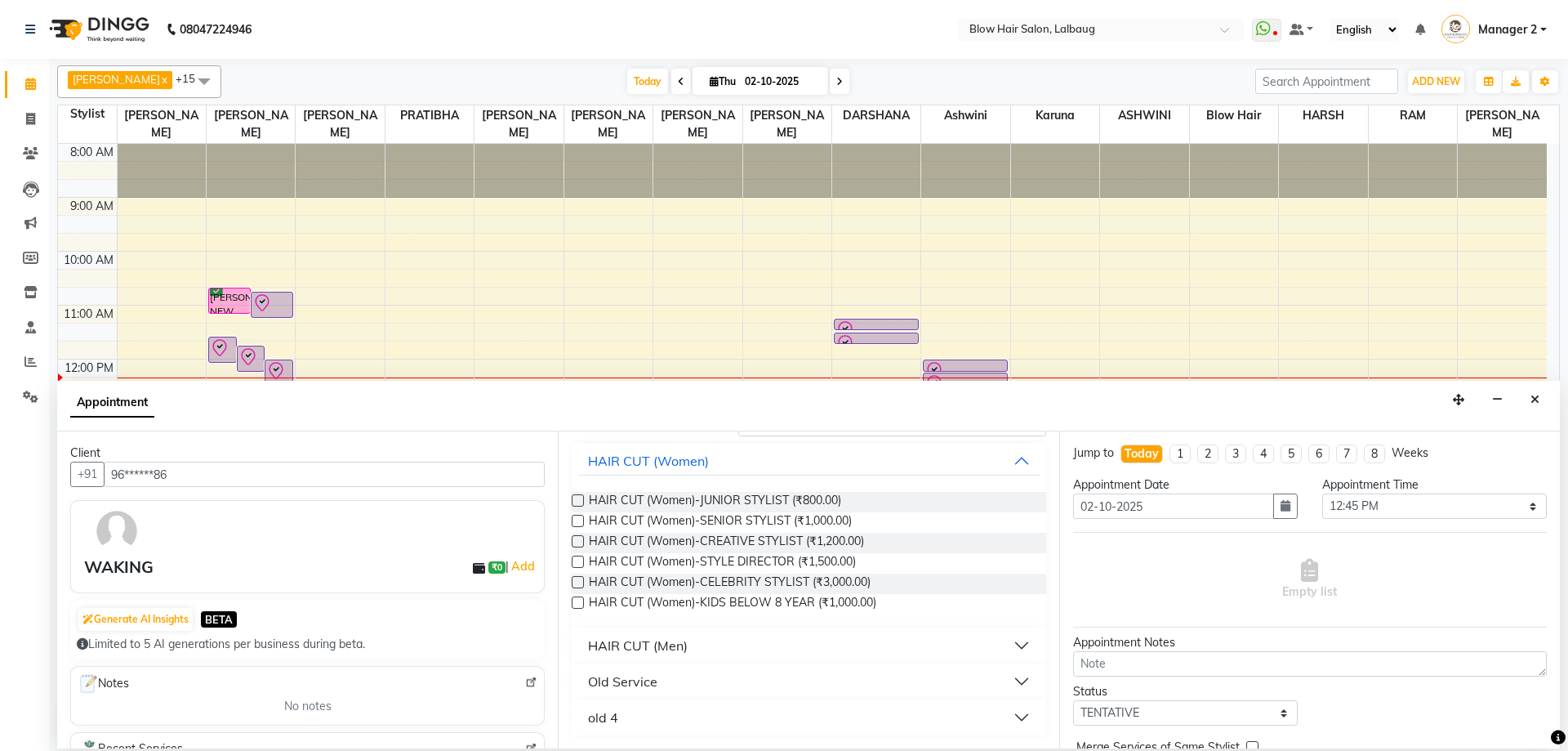
click at [622, 642] on div "HAIR CUT (Men)" at bounding box center [637, 645] width 100 height 20
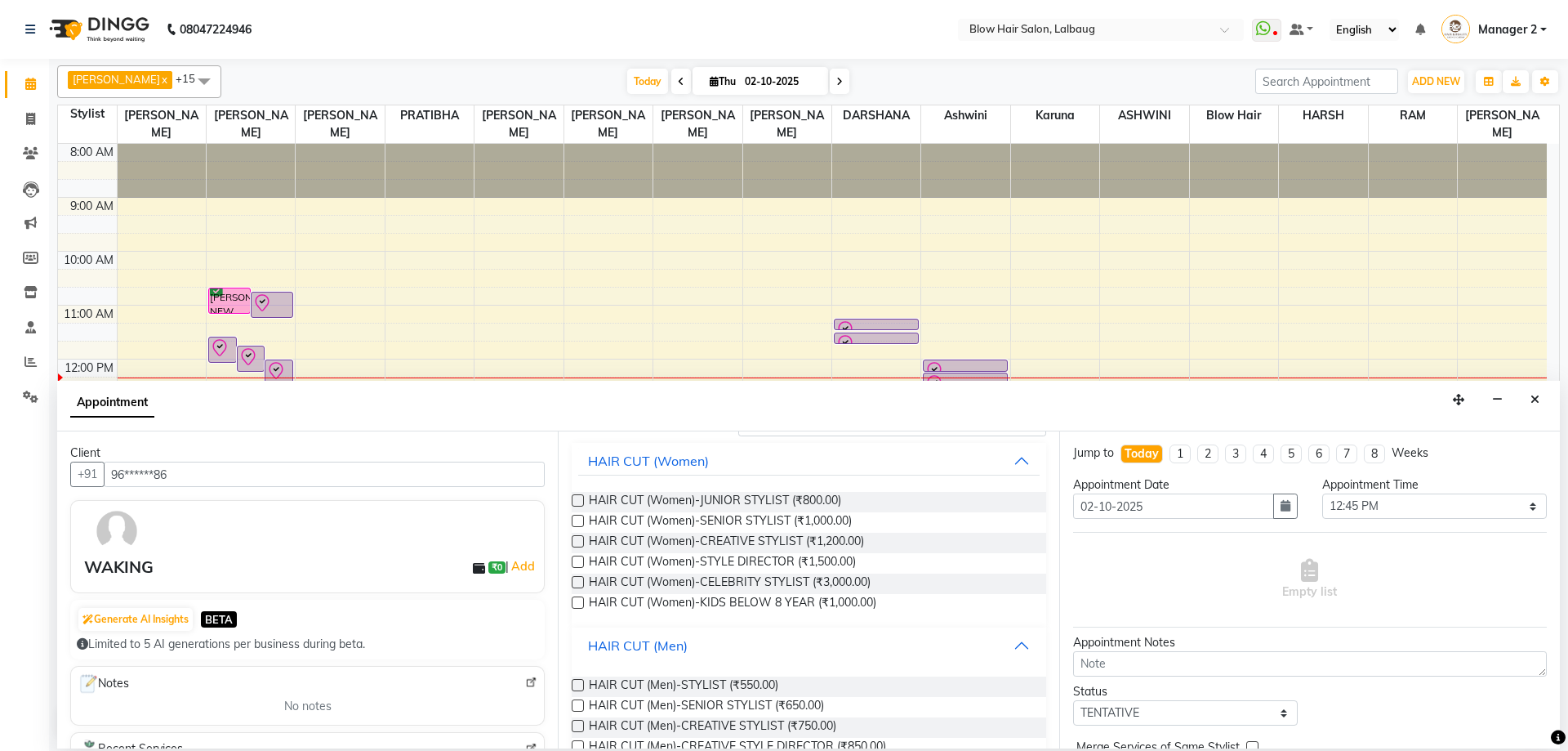
scroll to position [253, 0]
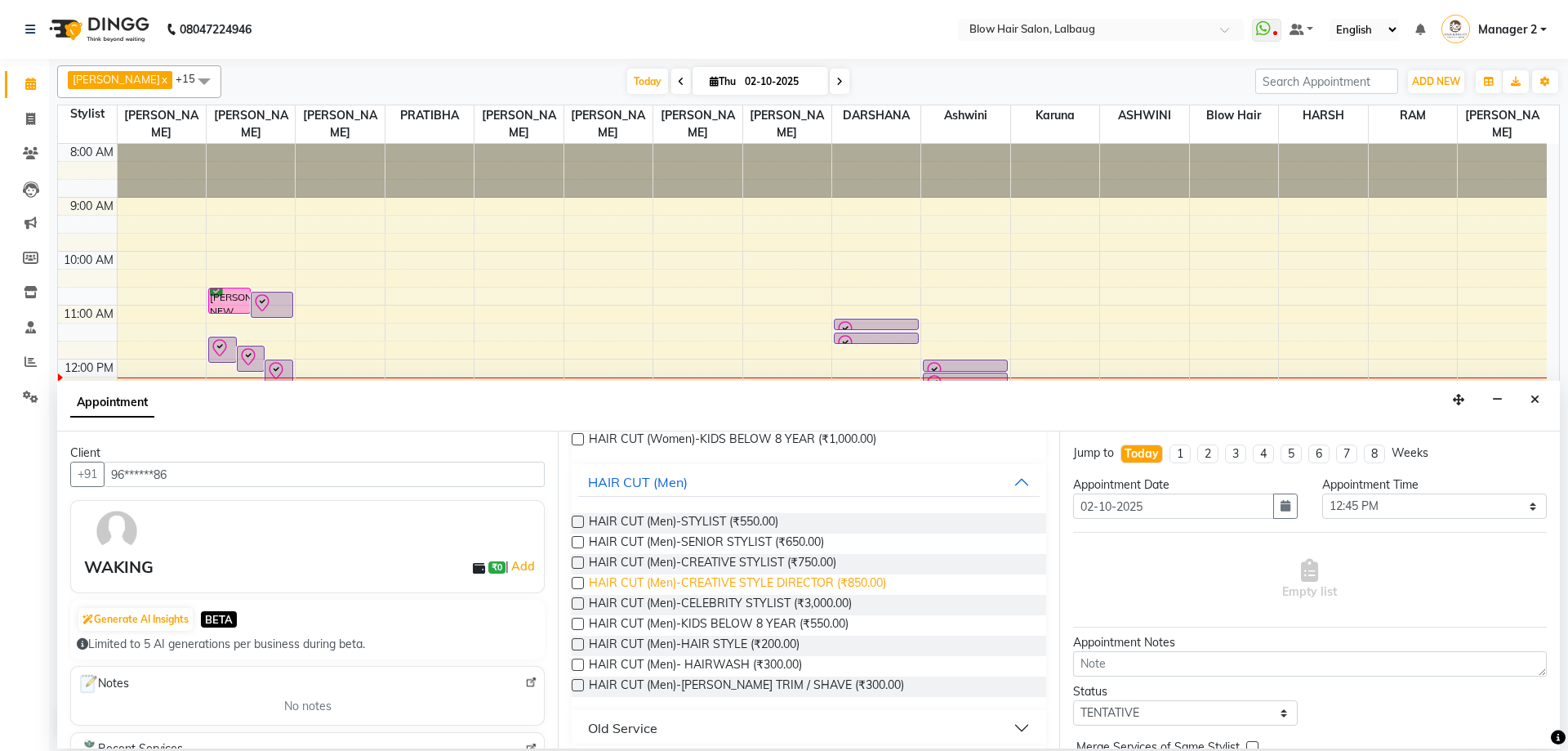
click at [669, 587] on span "HAIR CUT (Men)-CREATIVE STYLE DIRECTOR (₹850.00)" at bounding box center [737, 584] width 297 height 20
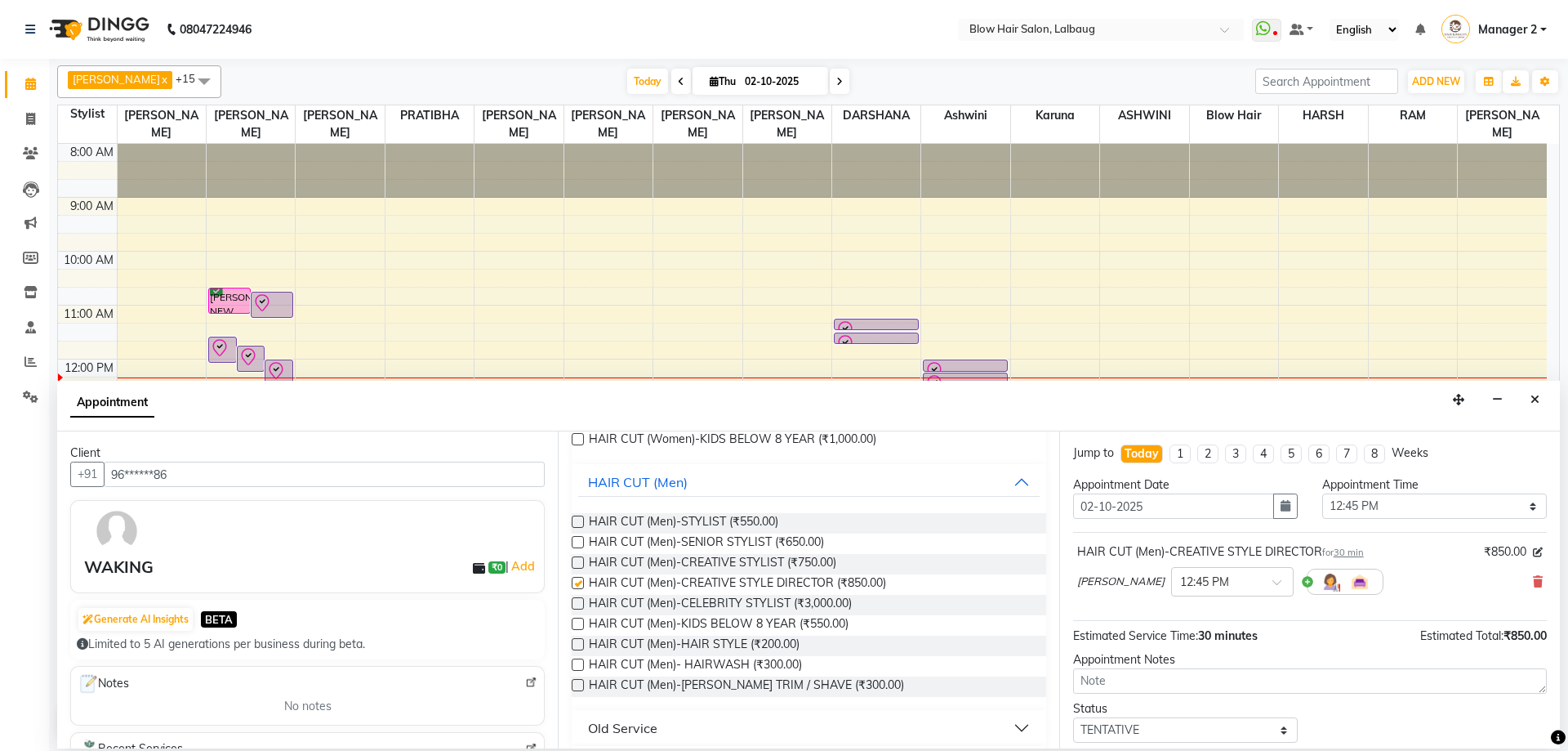
checkbox input "false"
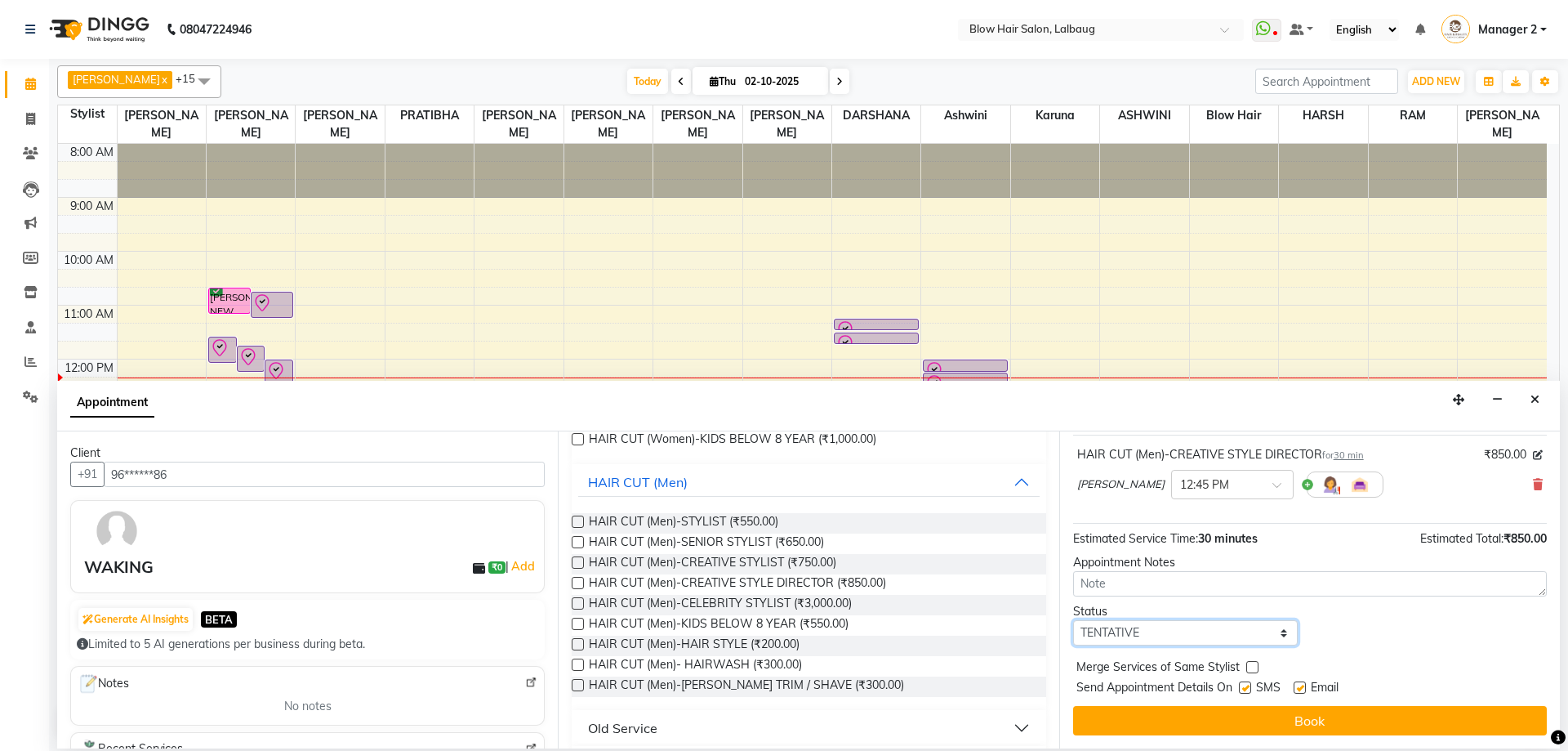
click at [1177, 632] on select "Select TENTATIVE CONFIRM CHECK-IN UPCOMING" at bounding box center [1186, 633] width 225 height 26
select select "confirm booking"
click at [1074, 620] on select "Select TENTATIVE CONFIRM CHECK-IN UPCOMING" at bounding box center [1186, 633] width 225 height 26
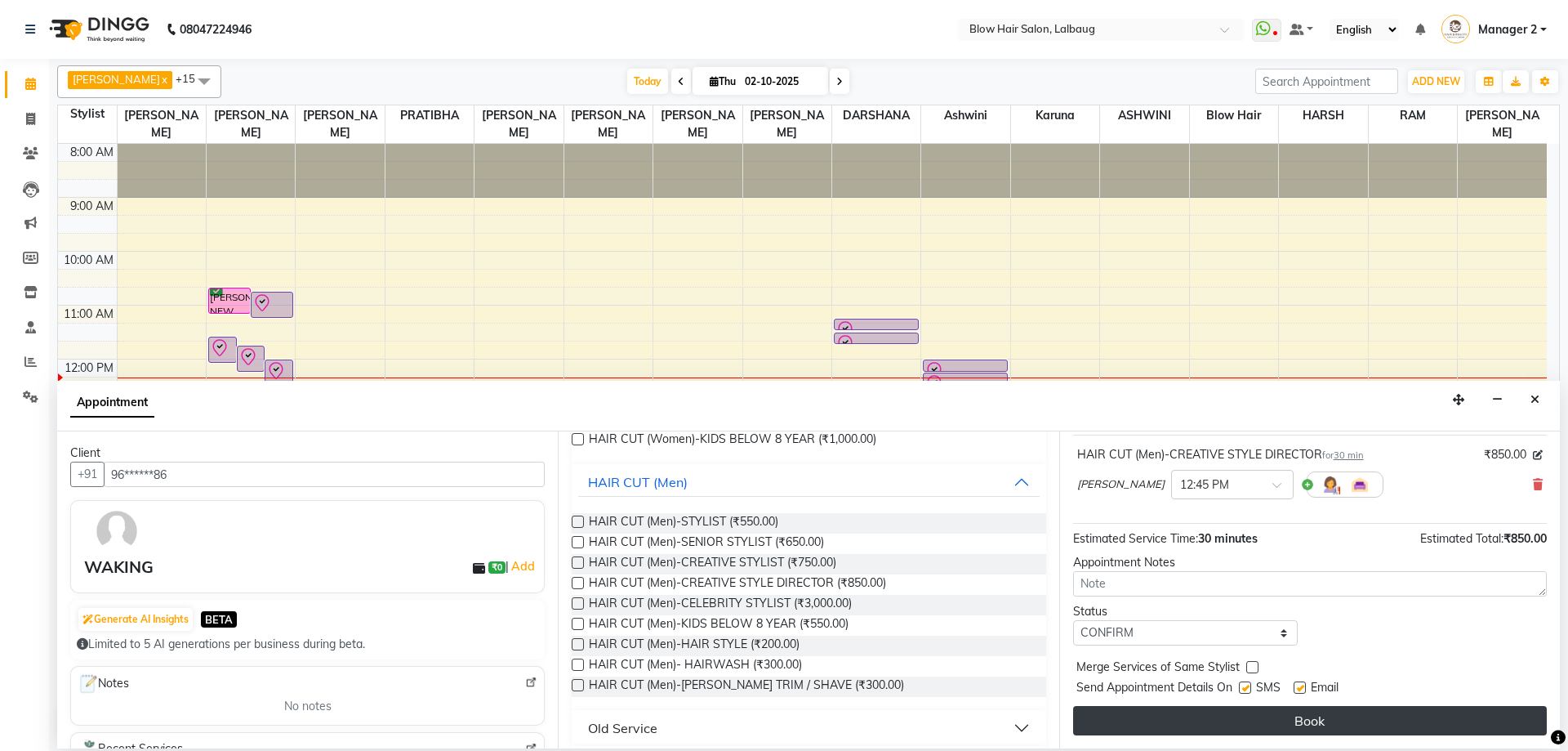
click at [1115, 728] on button "Book" at bounding box center [1310, 721] width 473 height 30
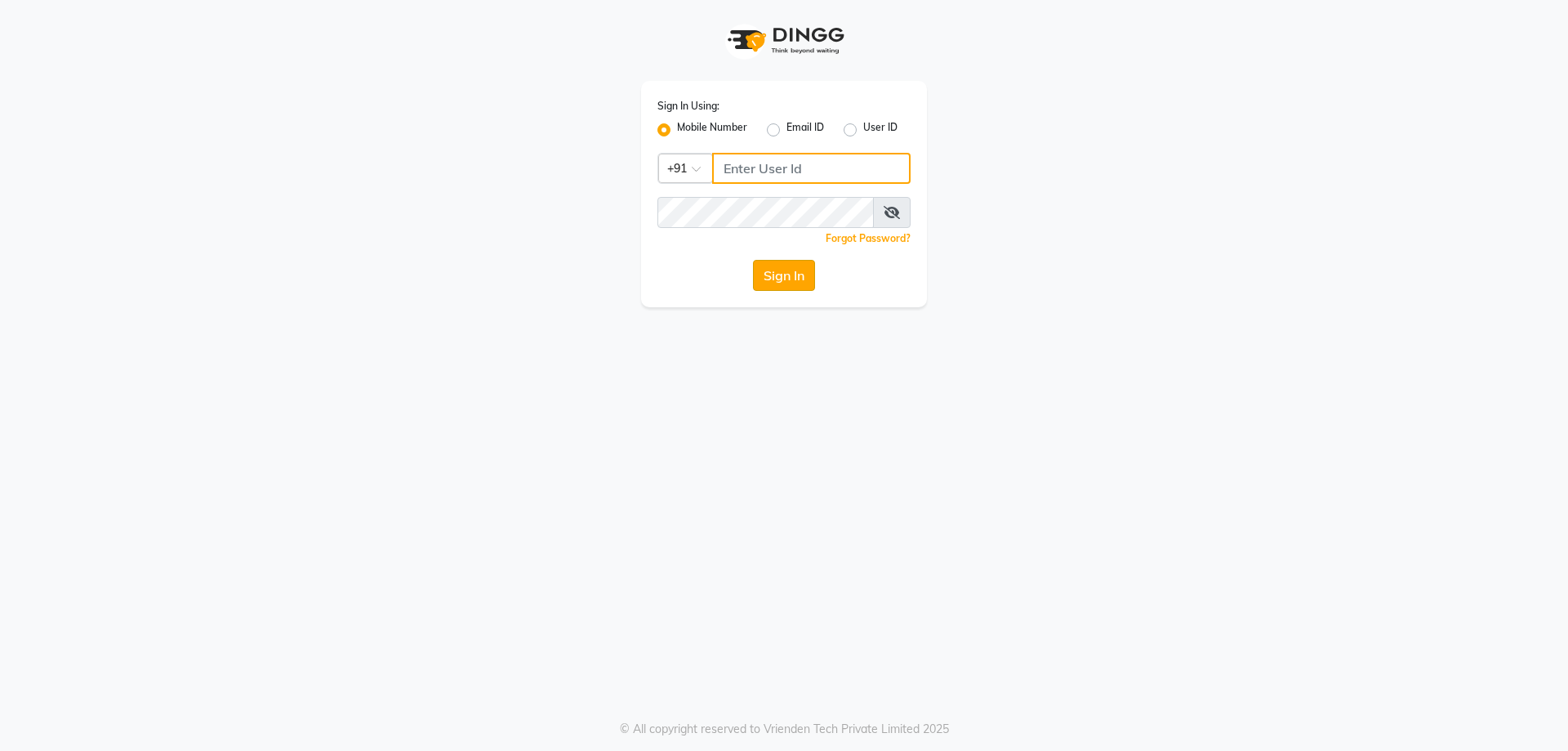
type input "9819006869"
click at [800, 280] on button "Sign In" at bounding box center [784, 275] width 62 height 31
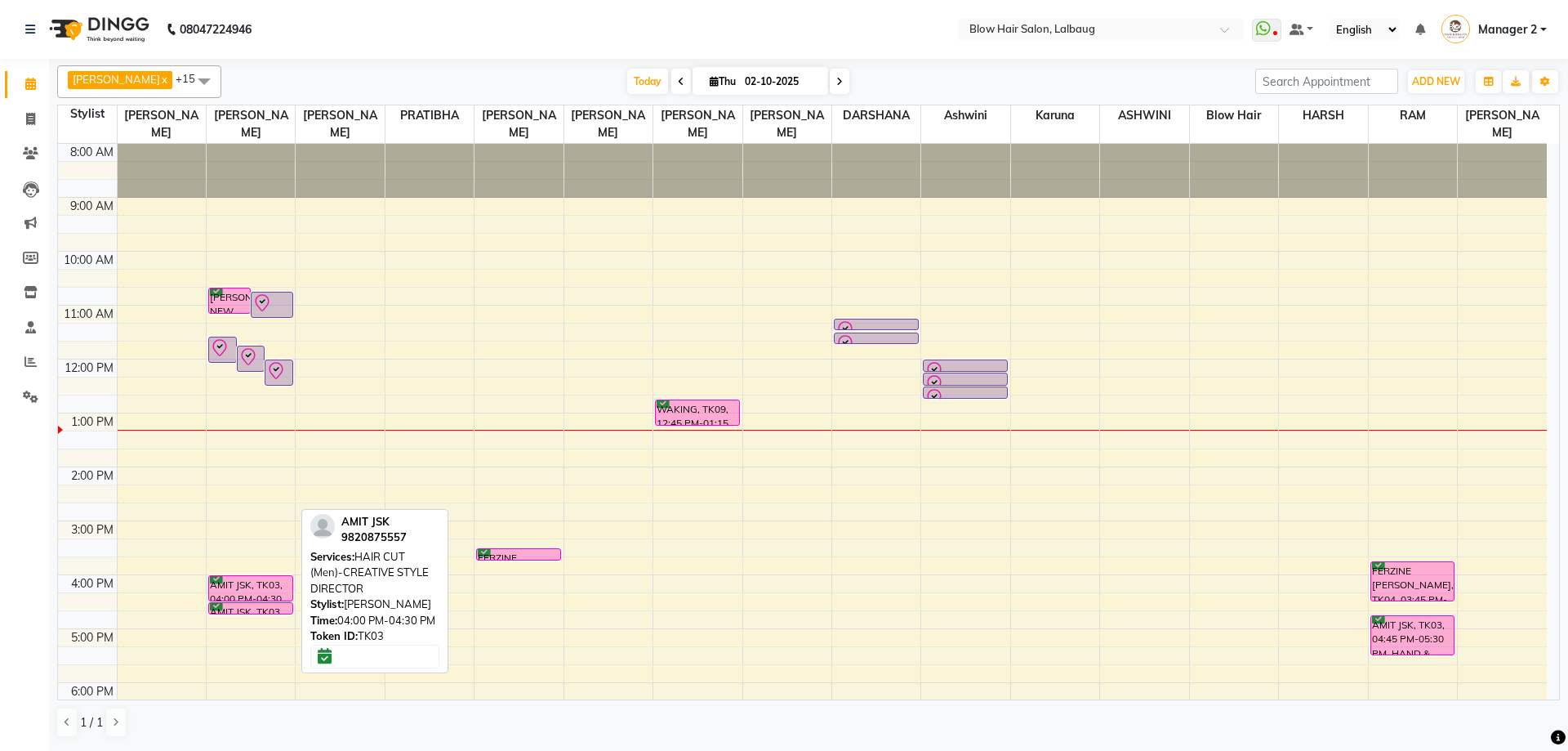
click at [263, 589] on div "AMIT JSK, TK03, 04:00 PM-04:30 PM, HAIR CUT (Men)-CREATIVE STYLE DIRECTOR" at bounding box center [251, 589] width 83 height 25
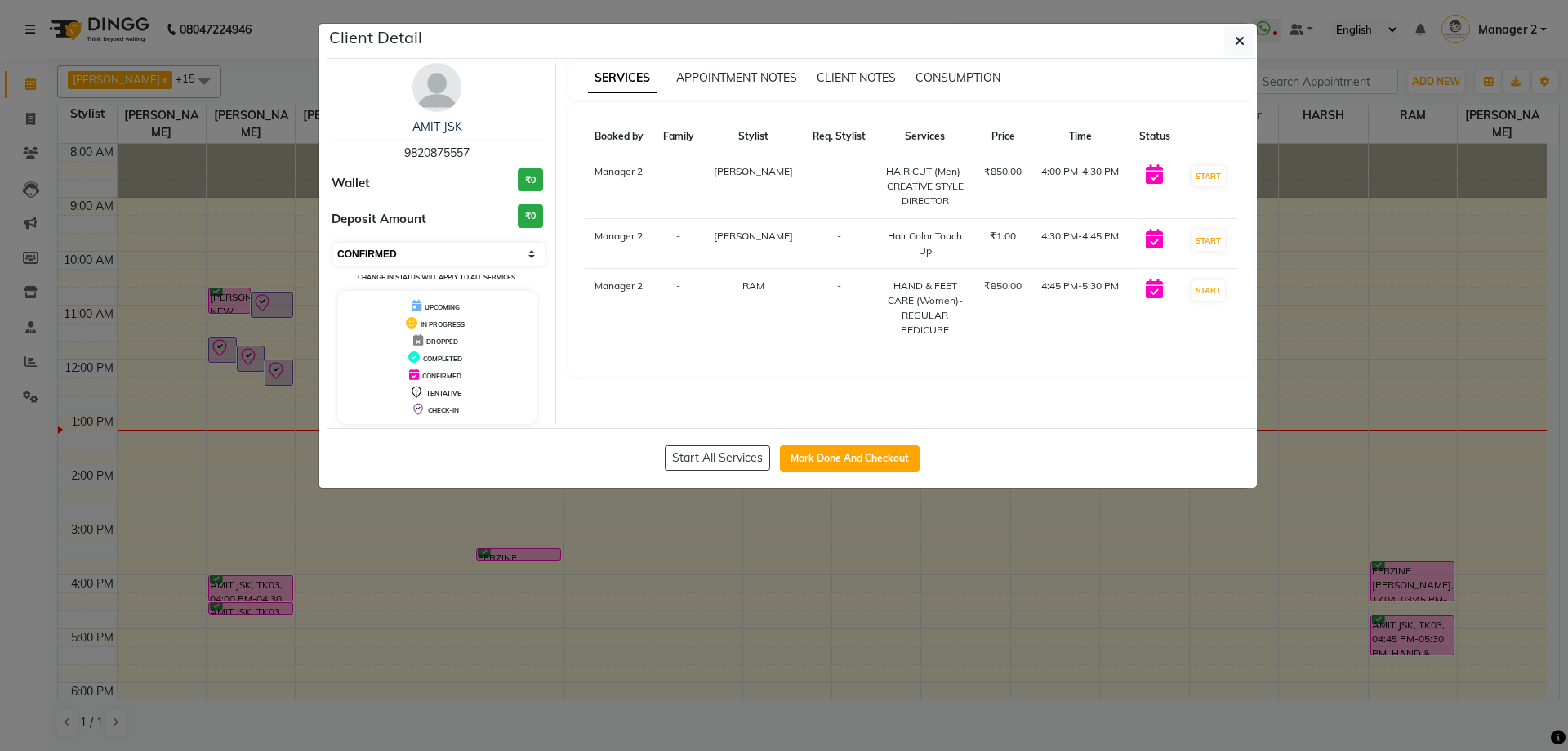
click at [387, 259] on select "Select IN SERVICE CONFIRMED TENTATIVE CHECK IN MARK DONE DROPPED UPCOMING" at bounding box center [439, 254] width 211 height 23
select select "2"
click at [333, 243] on select "Select IN SERVICE CONFIRMED TENTATIVE CHECK IN MARK DONE DROPPED UPCOMING" at bounding box center [439, 254] width 211 height 23
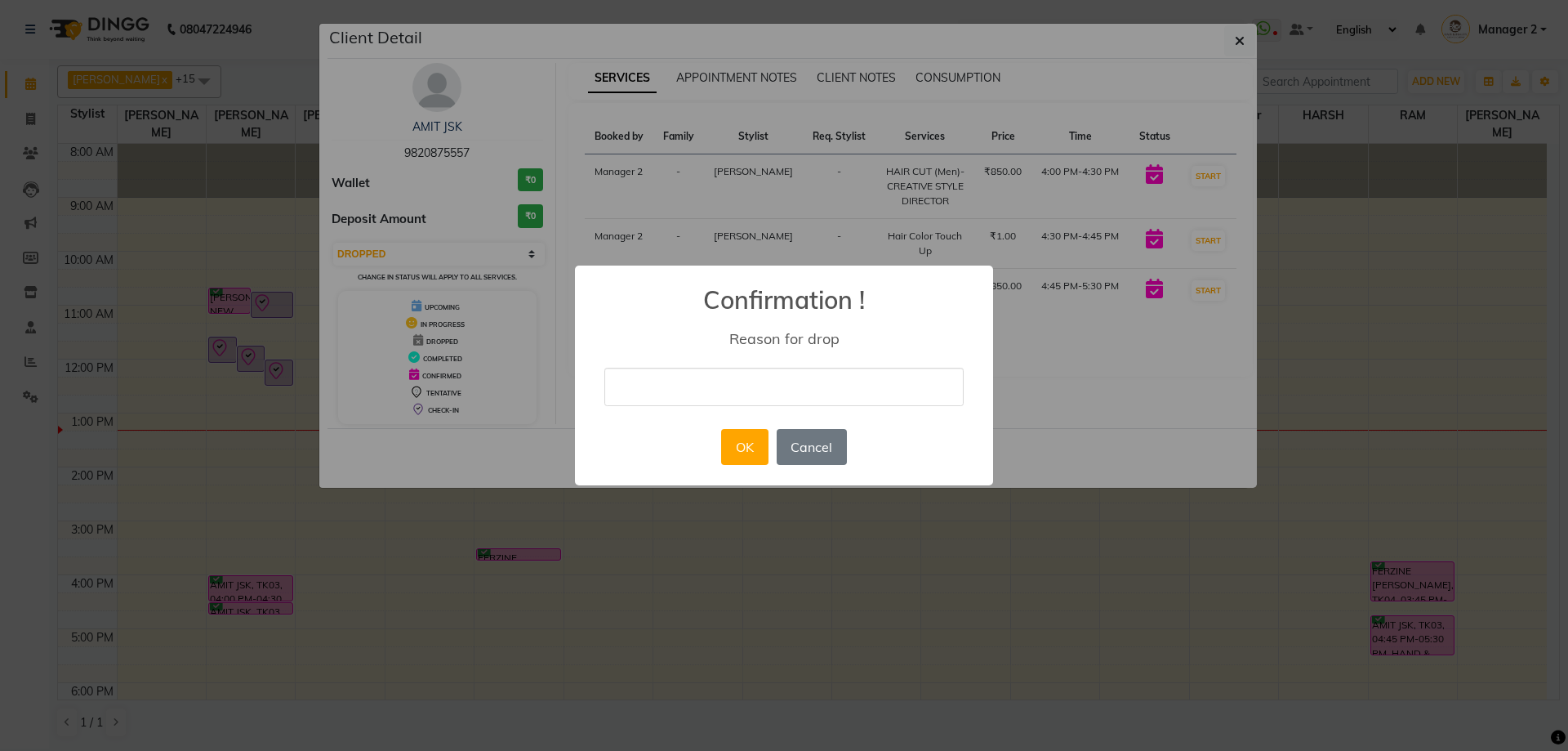
click at [651, 395] on input "text" at bounding box center [784, 387] width 359 height 38
type input "ca"
click at [742, 443] on button "OK" at bounding box center [744, 447] width 47 height 36
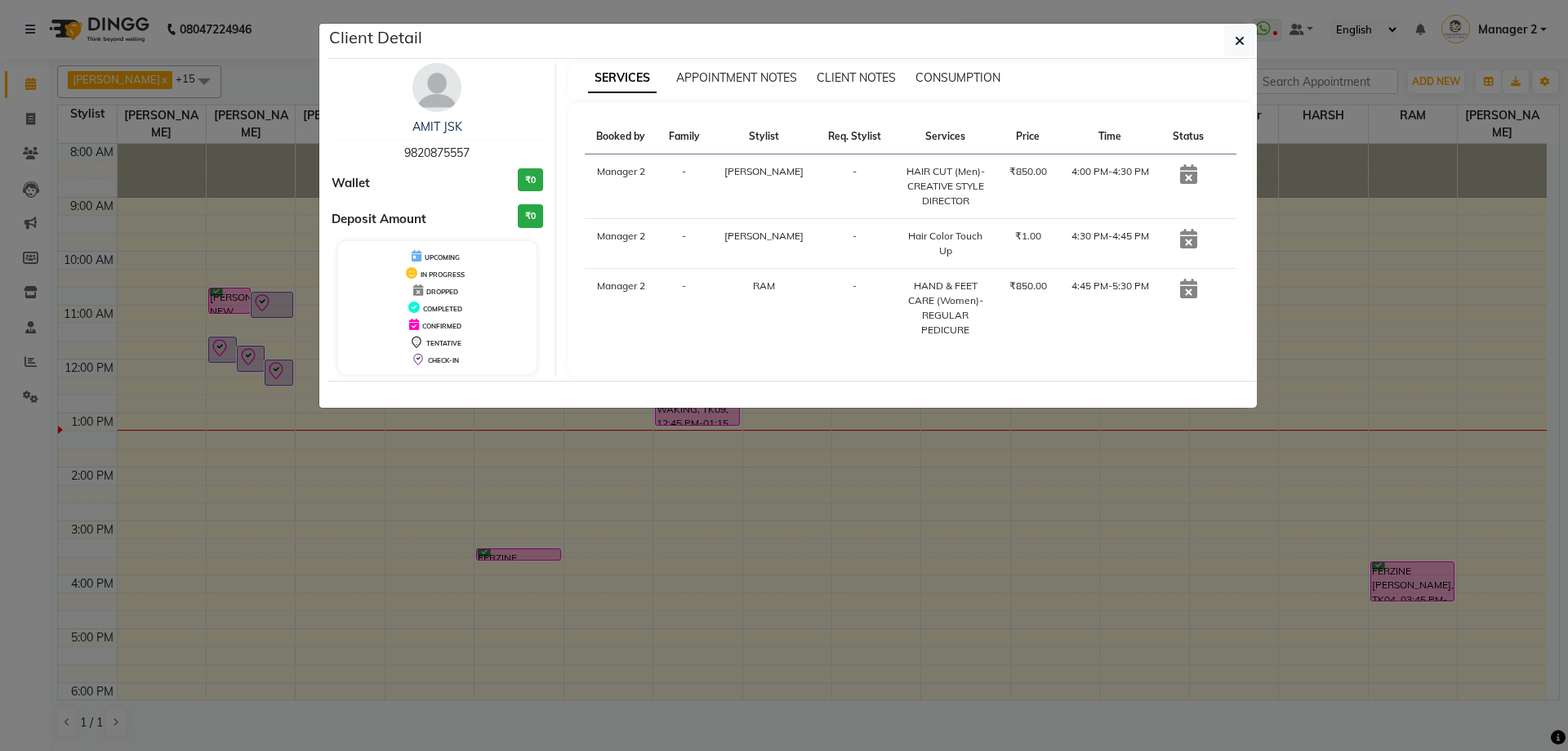
drag, startPoint x: 1250, startPoint y: 43, endPoint x: 1065, endPoint y: 71, distance: 187.1
click at [1247, 43] on button "button" at bounding box center [1239, 41] width 31 height 31
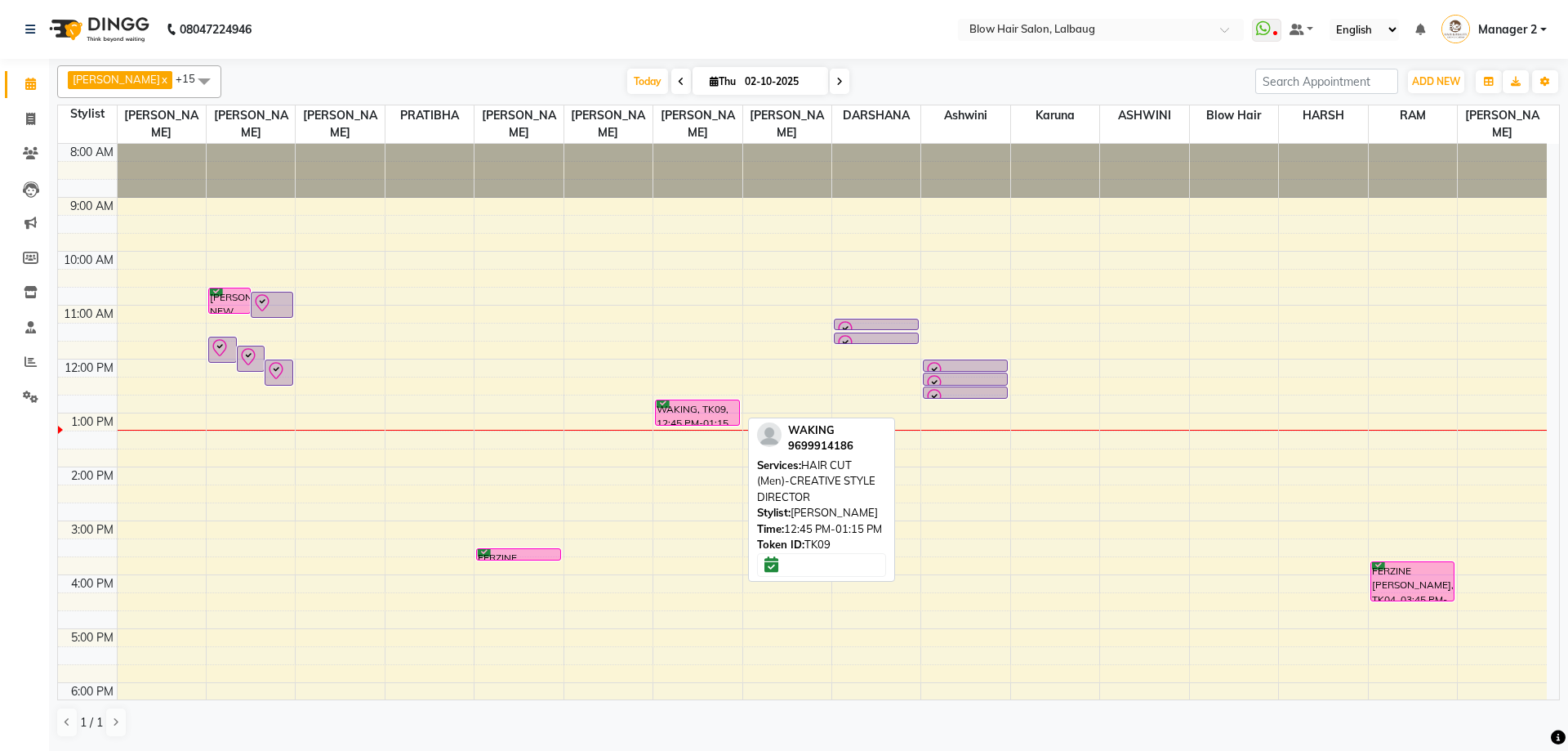
click at [716, 416] on div "WAKING, TK09, 12:45 PM-01:15 PM, HAIR CUT (Men)-CREATIVE STYLE DIRECTOR" at bounding box center [697, 413] width 83 height 25
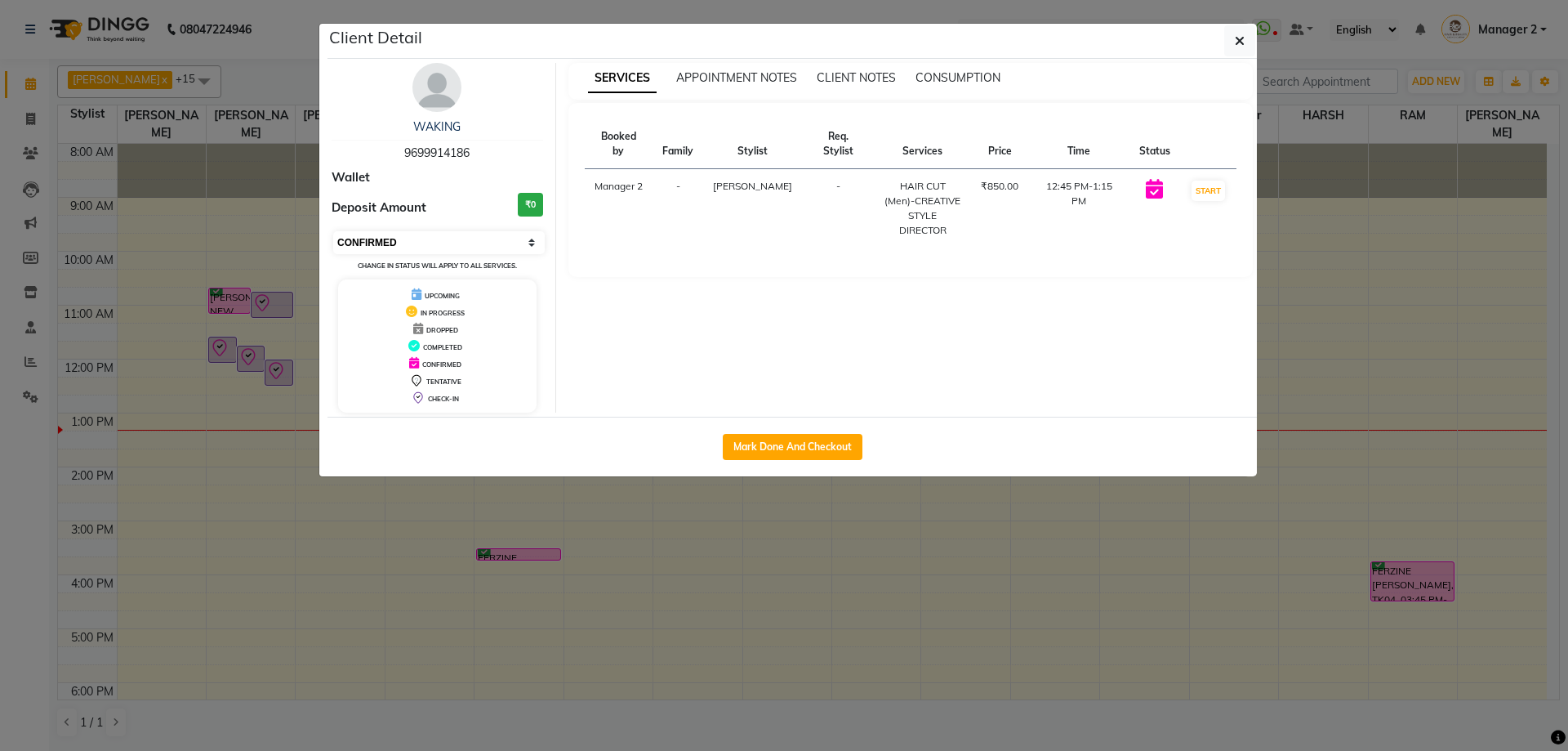
click at [430, 245] on select "Select IN SERVICE CONFIRMED TENTATIVE CHECK IN MARK DONE DROPPED UPCOMING" at bounding box center [439, 243] width 211 height 23
select select "8"
click at [333, 232] on select "Select IN SERVICE CONFIRMED TENTATIVE CHECK IN MARK DONE DROPPED UPCOMING" at bounding box center [439, 243] width 211 height 23
click at [1235, 41] on button "button" at bounding box center [1239, 41] width 31 height 31
